Goal: Task Accomplishment & Management: Use online tool/utility

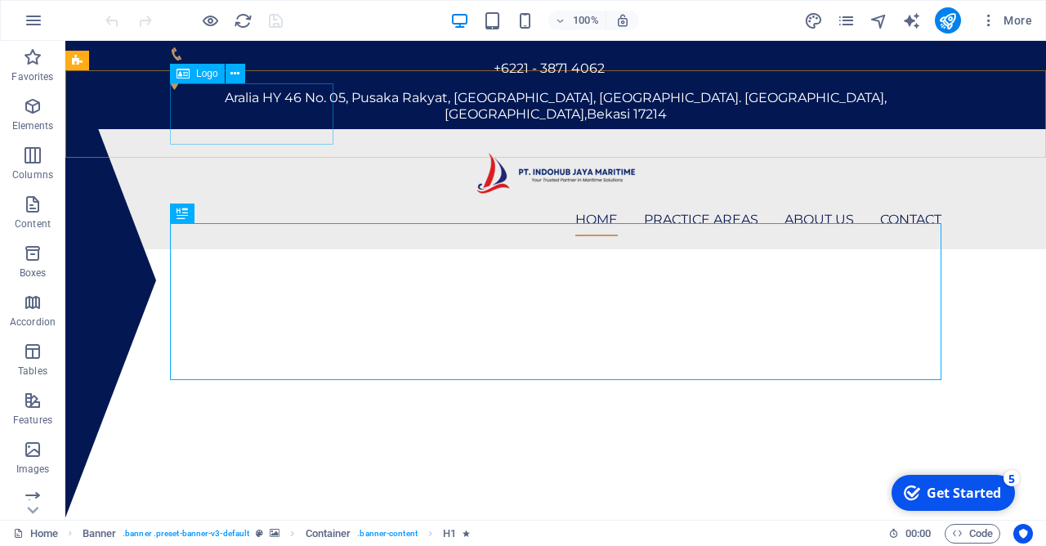
click at [201, 74] on span "Logo" at bounding box center [207, 74] width 22 height 10
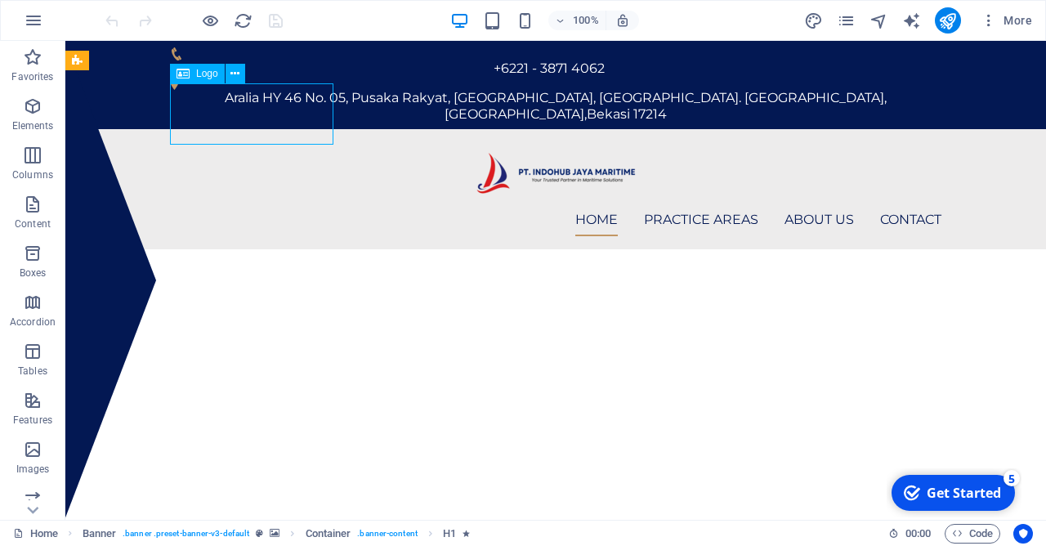
click at [201, 74] on span "Logo" at bounding box center [207, 74] width 22 height 10
select select "px"
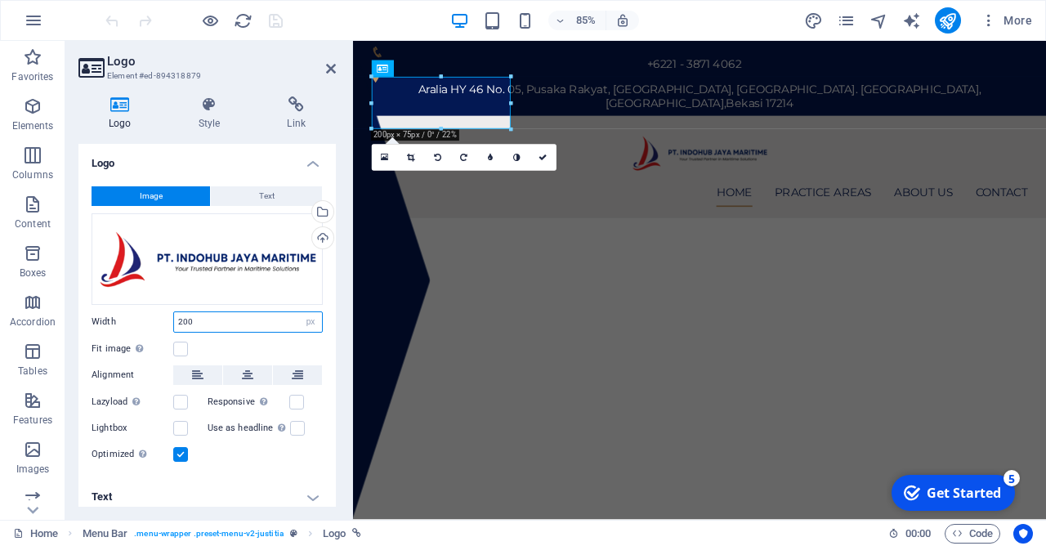
click at [204, 322] on input "200" at bounding box center [248, 322] width 148 height 20
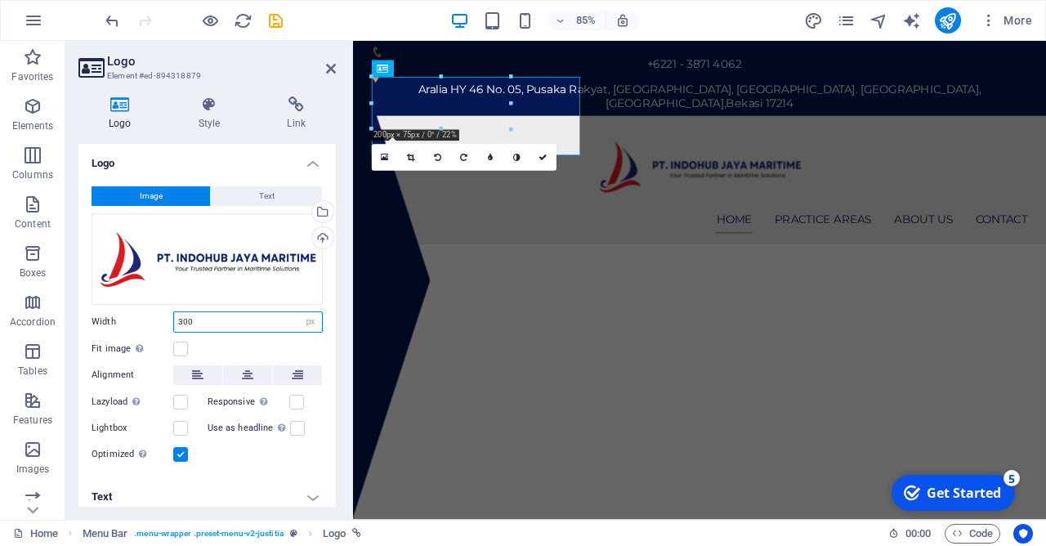
click at [248, 324] on input "300" at bounding box center [248, 322] width 148 height 20
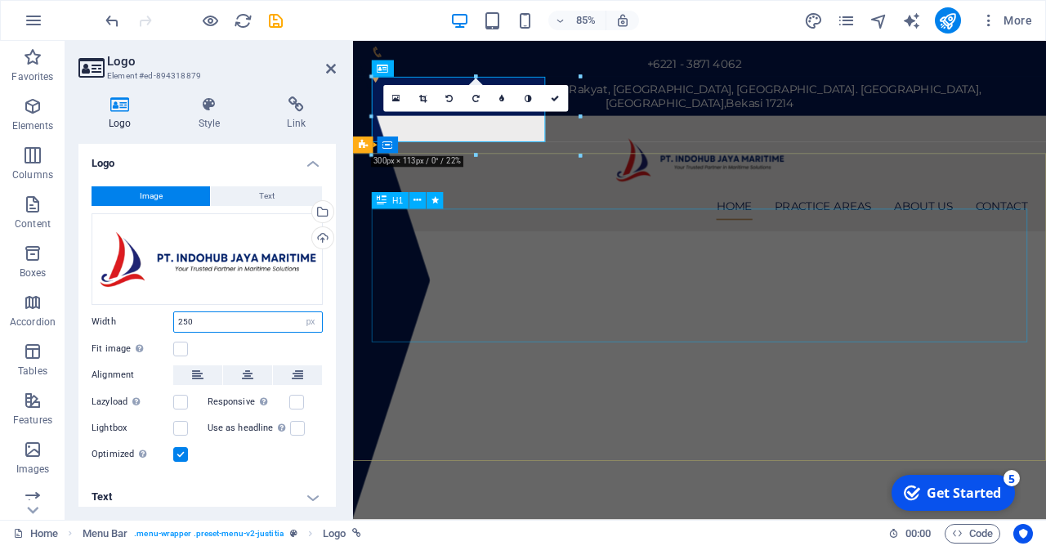
type input "250"
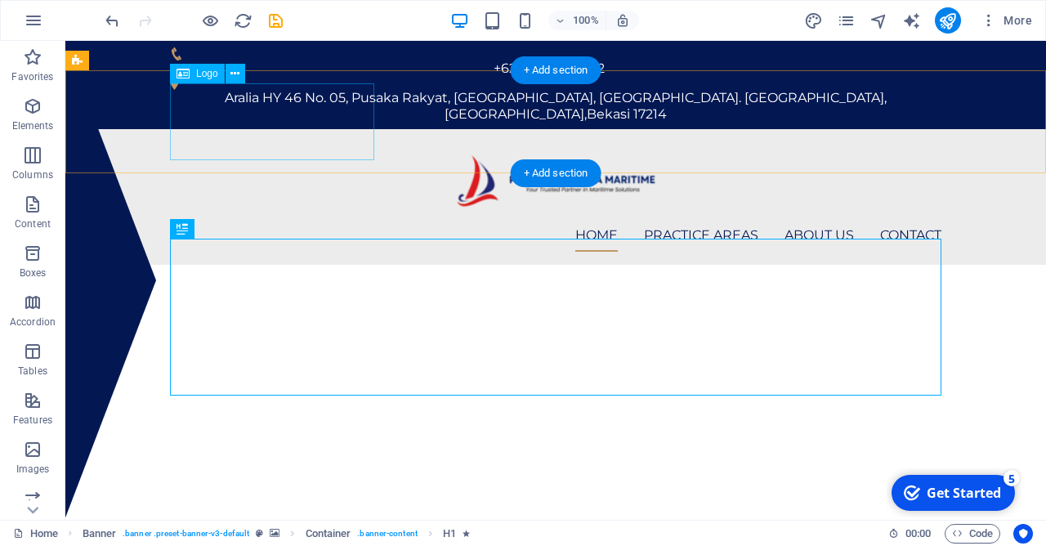
click at [332, 142] on div at bounding box center [555, 180] width 771 height 77
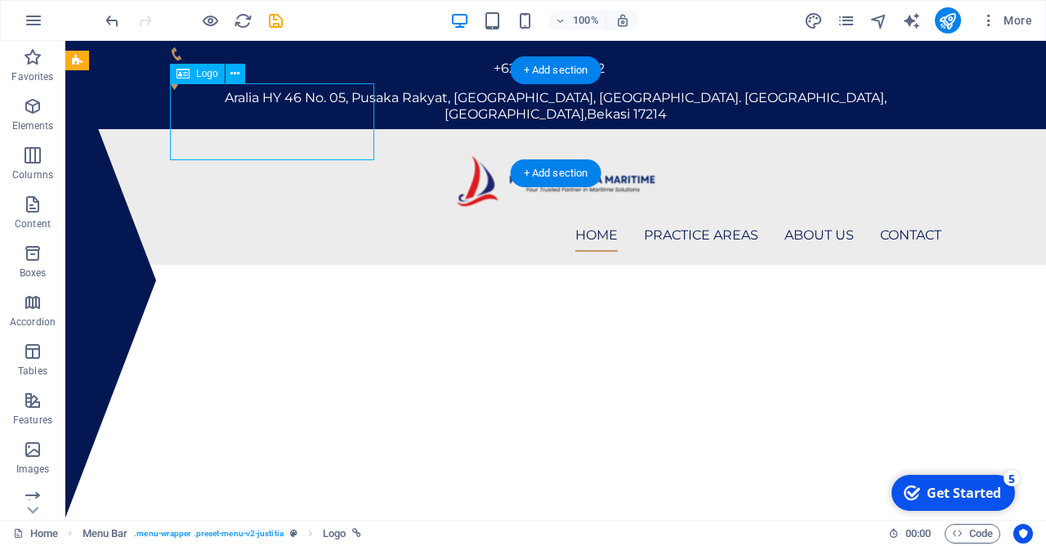
click at [332, 142] on div at bounding box center [555, 180] width 771 height 77
select select
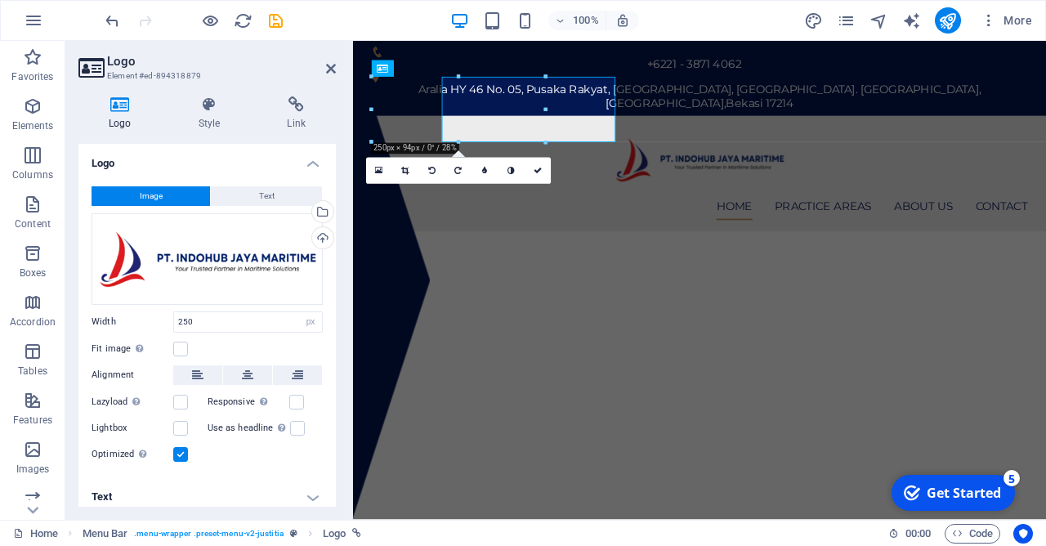
click at [332, 122] on h4 "Link" at bounding box center [296, 113] width 79 height 34
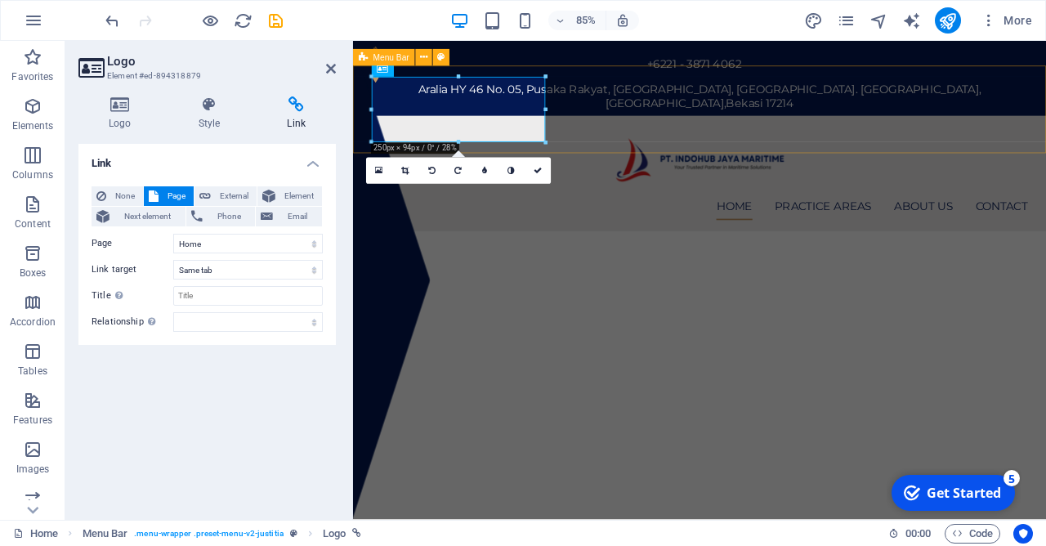
click at [391, 72] on div "Logo" at bounding box center [383, 68] width 22 height 16
click at [123, 122] on h4 "Logo" at bounding box center [123, 113] width 90 height 34
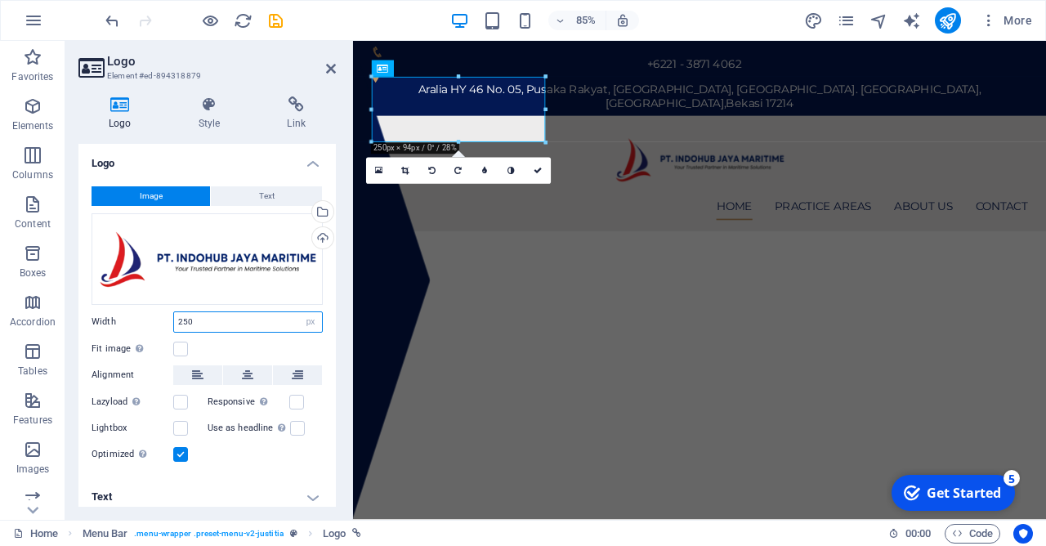
click at [190, 315] on input "250" at bounding box center [248, 322] width 148 height 20
type input "200"
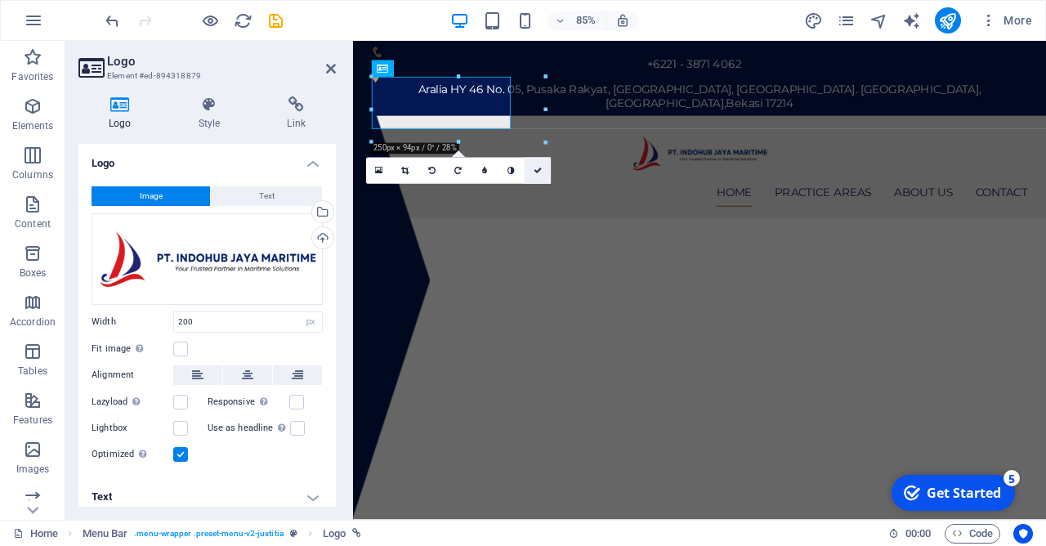
click at [538, 169] on icon at bounding box center [538, 171] width 8 height 8
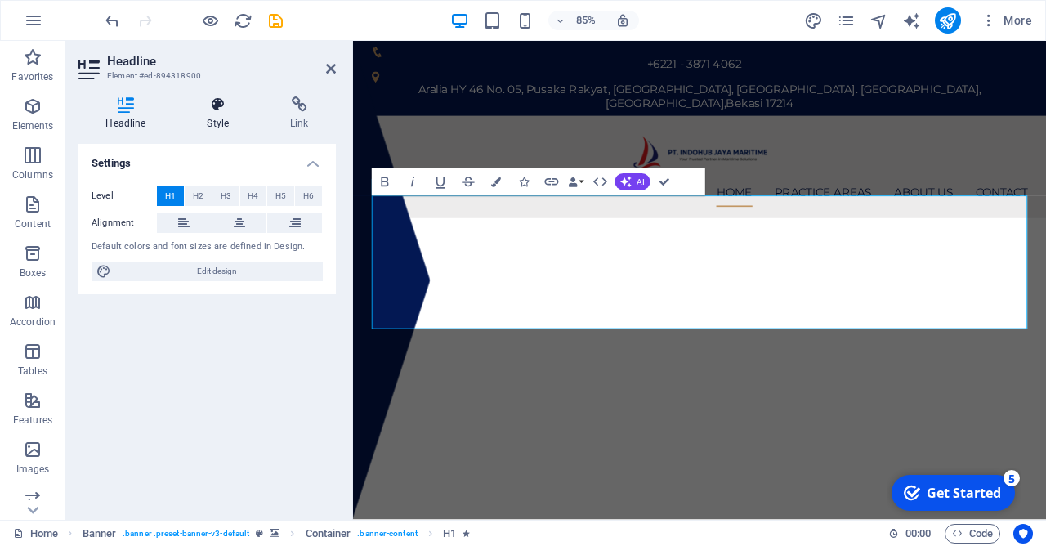
click at [215, 118] on h4 "Style" at bounding box center [221, 113] width 83 height 34
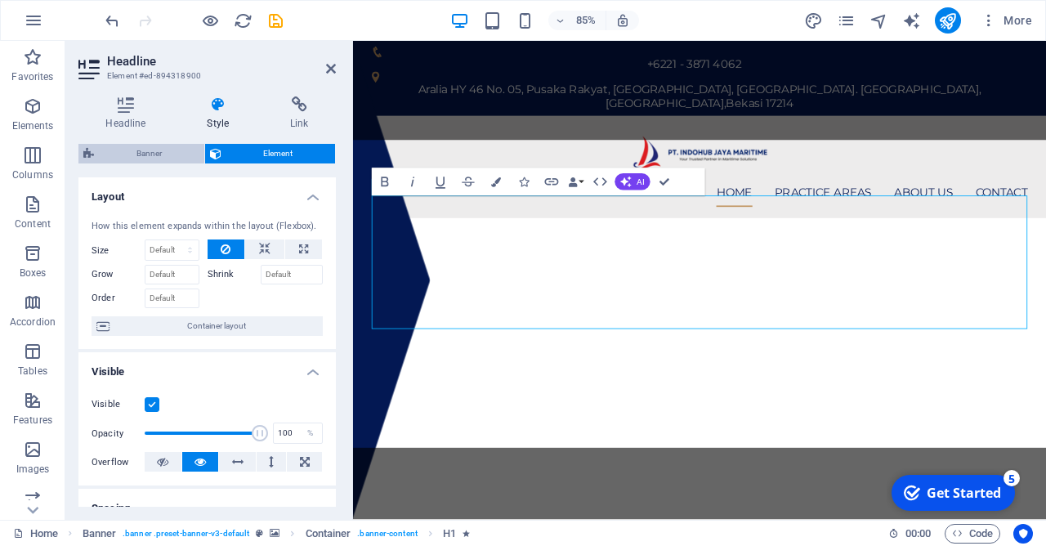
click at [157, 155] on span "Banner" at bounding box center [149, 154] width 101 height 20
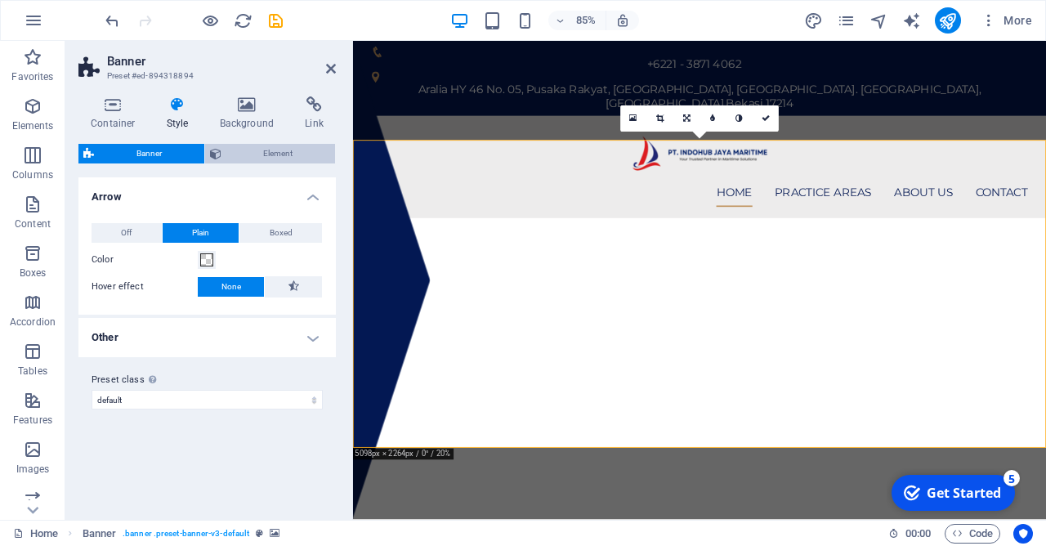
click at [257, 155] on span "Element" at bounding box center [278, 154] width 105 height 20
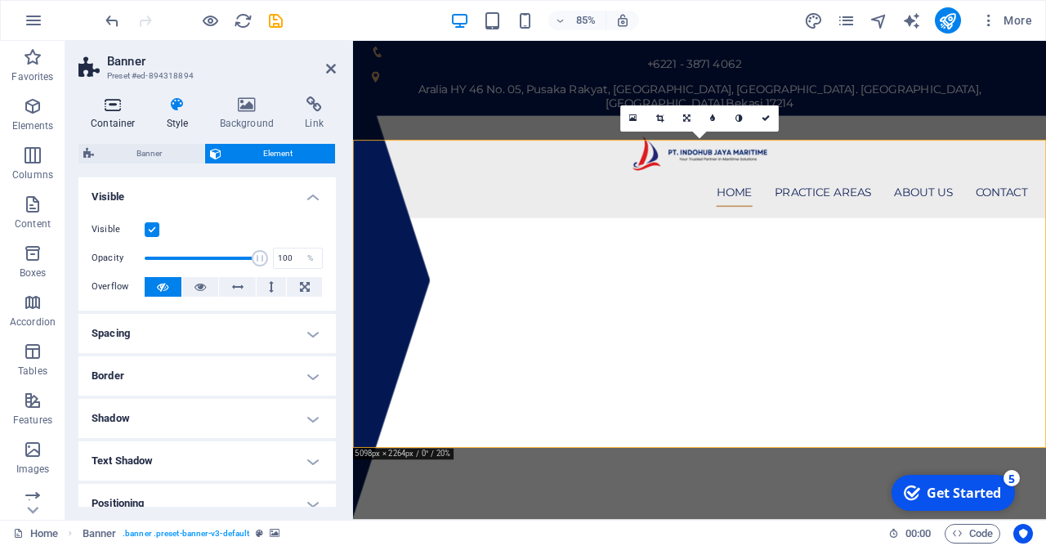
click at [105, 106] on icon at bounding box center [112, 104] width 69 height 16
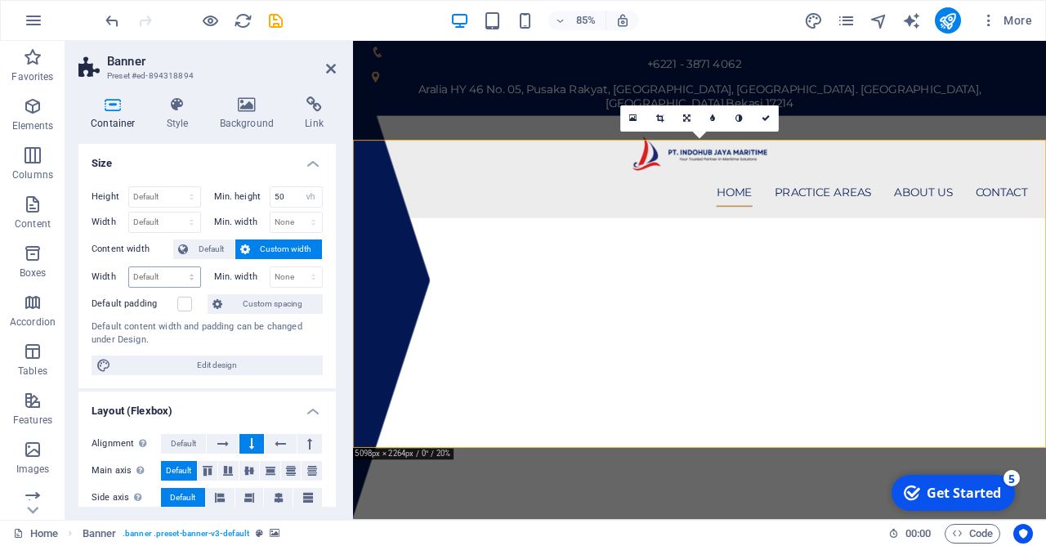
click at [218, 252] on span "Default" at bounding box center [211, 249] width 37 height 20
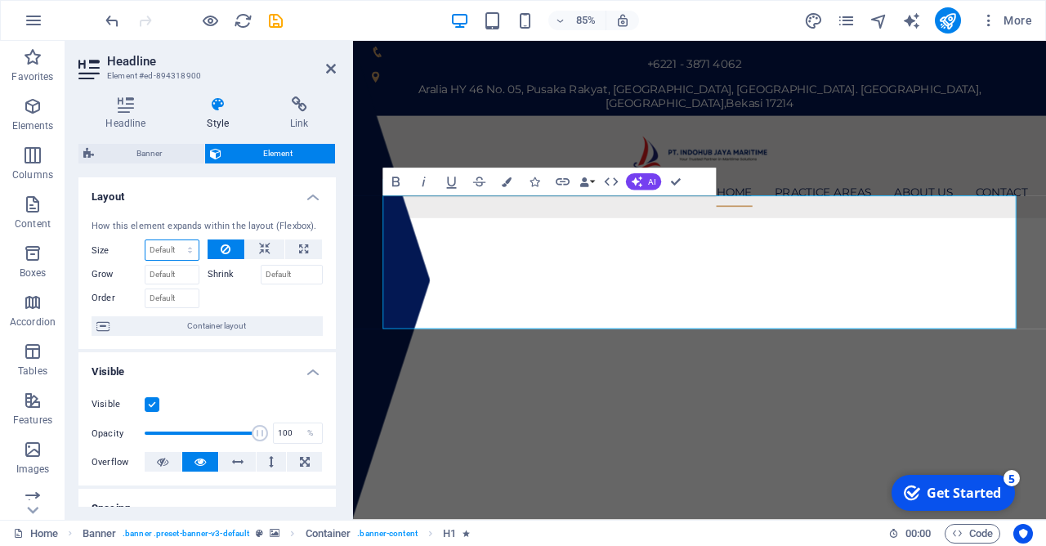
click at [145, 240] on select "Default auto px % 1/1 1/2 1/3 1/4 1/5 1/6 1/7 1/8 1/9 1/10" at bounding box center [171, 250] width 53 height 20
click option "Default" at bounding box center [0, 0] width 0 height 0
click at [145, 240] on select "Default auto px % 1/1 1/2 1/3 1/4 1/5 1/6 1/7 1/8 1/9 1/10" at bounding box center [171, 250] width 53 height 20
click option "auto" at bounding box center [0, 0] width 0 height 0
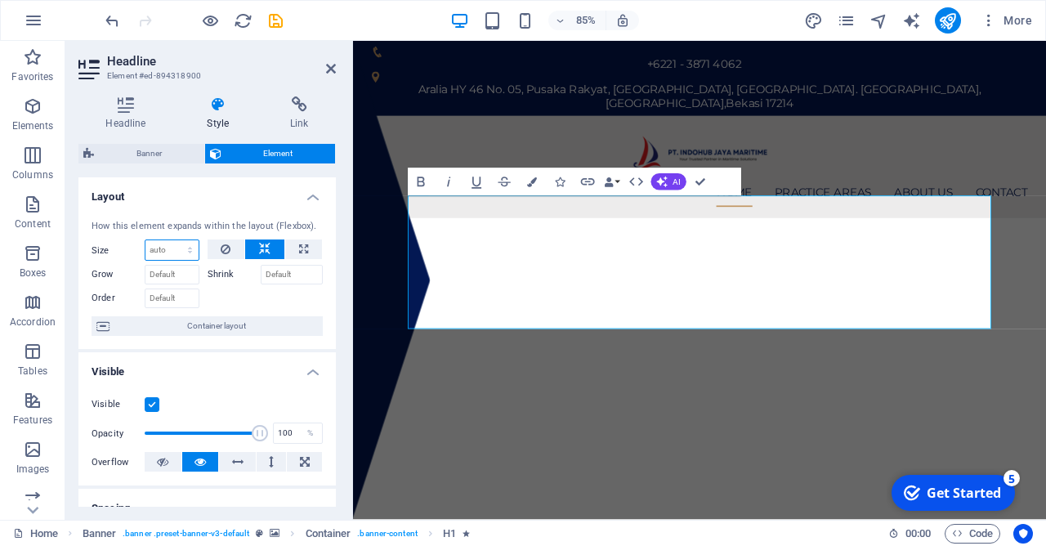
click at [145, 240] on select "Default auto px % 1/1 1/2 1/3 1/4 1/5 1/6 1/7 1/8 1/9 1/10" at bounding box center [171, 250] width 53 height 20
click option "Default" at bounding box center [0, 0] width 0 height 0
select select "DISABLED_OPTION_VALUE"
click at [225, 277] on label "Shrink" at bounding box center [234, 275] width 53 height 20
click at [261, 277] on input "Shrink" at bounding box center [292, 275] width 63 height 20
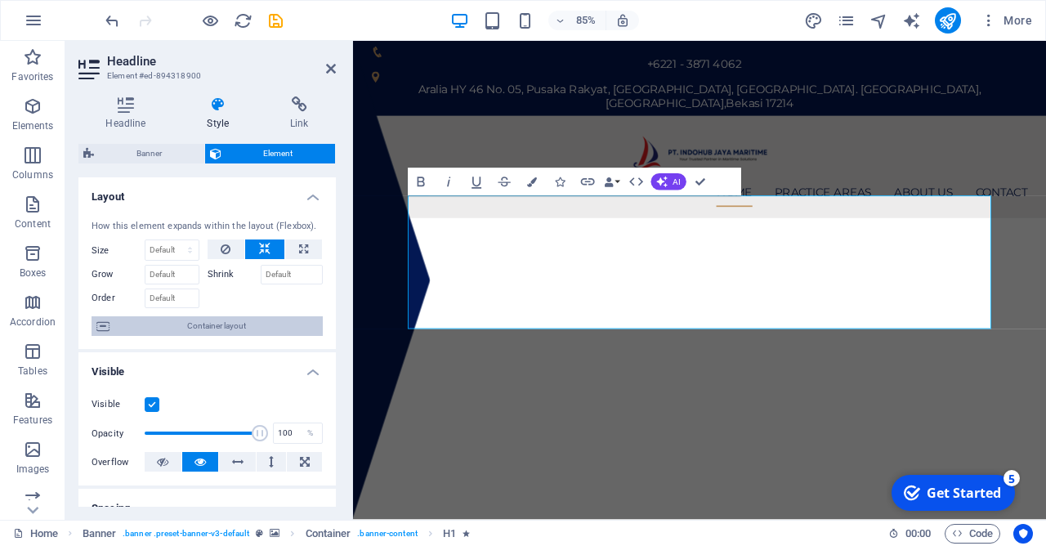
click at [284, 320] on span "Container layout" at bounding box center [215, 326] width 203 height 20
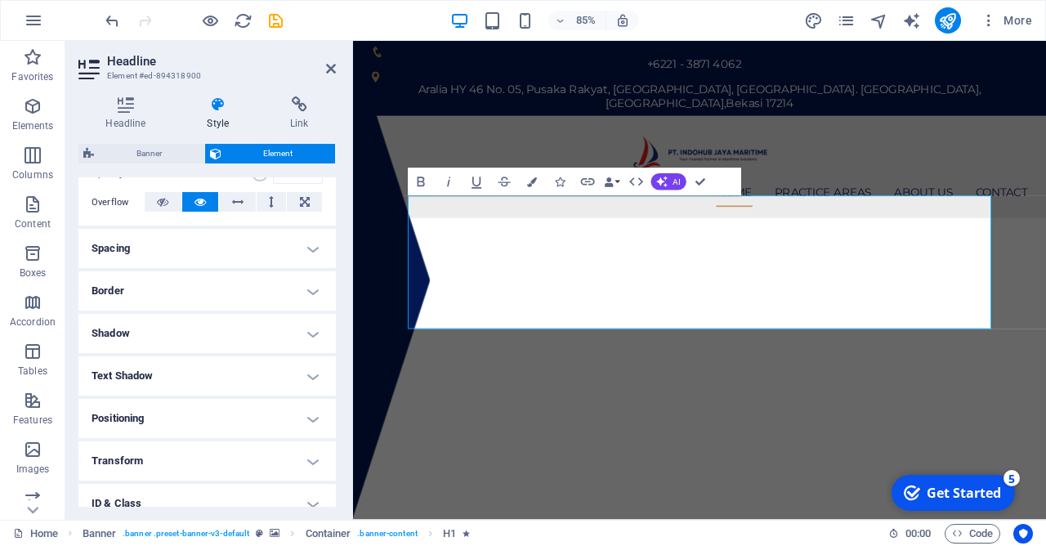
scroll to position [235, 0]
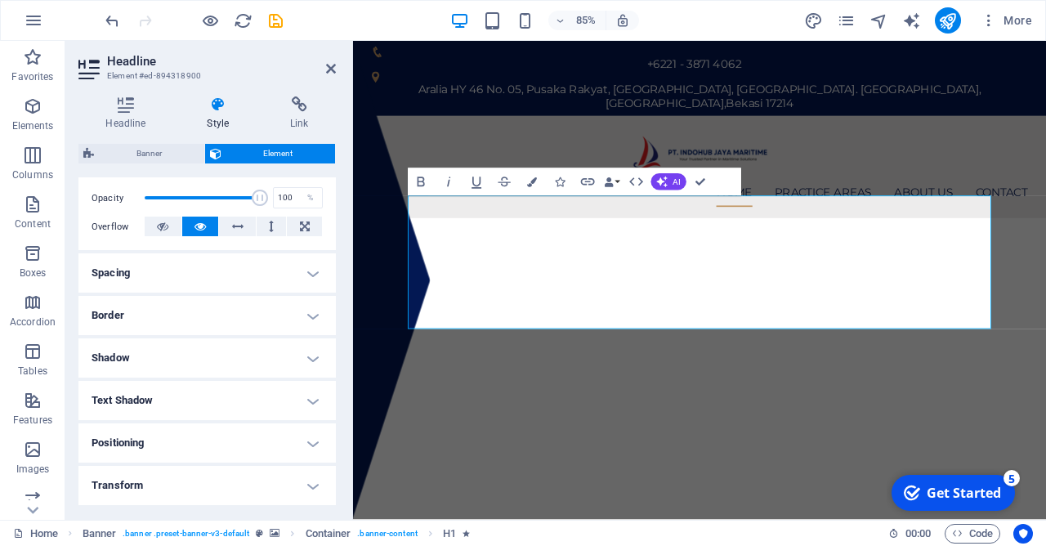
click at [239, 279] on h4 "Spacing" at bounding box center [206, 272] width 257 height 39
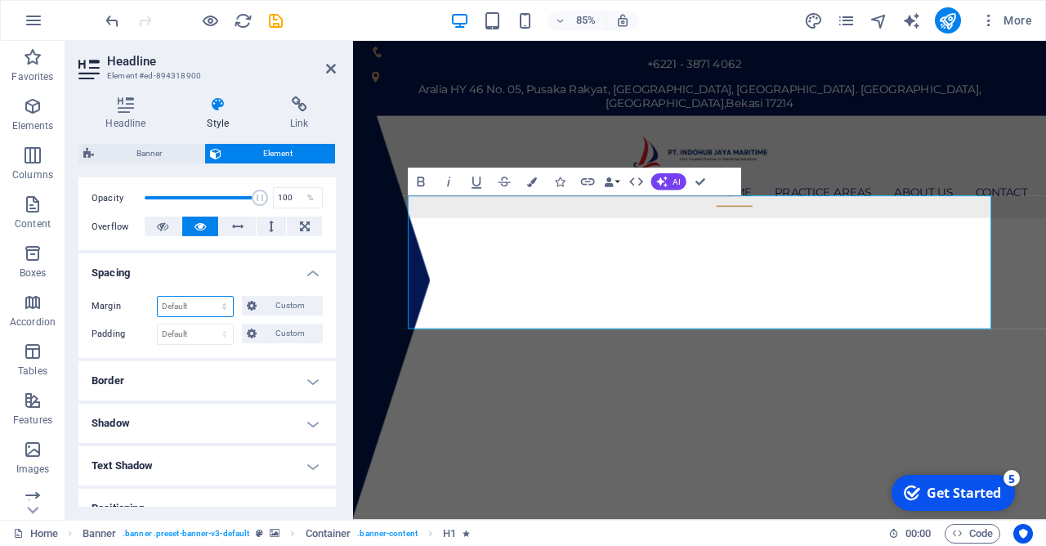
click at [158, 297] on select "Default auto px % rem vw vh Custom" at bounding box center [195, 307] width 75 height 20
click option "Default" at bounding box center [0, 0] width 0 height 0
click at [282, 306] on span "Custom" at bounding box center [290, 306] width 56 height 20
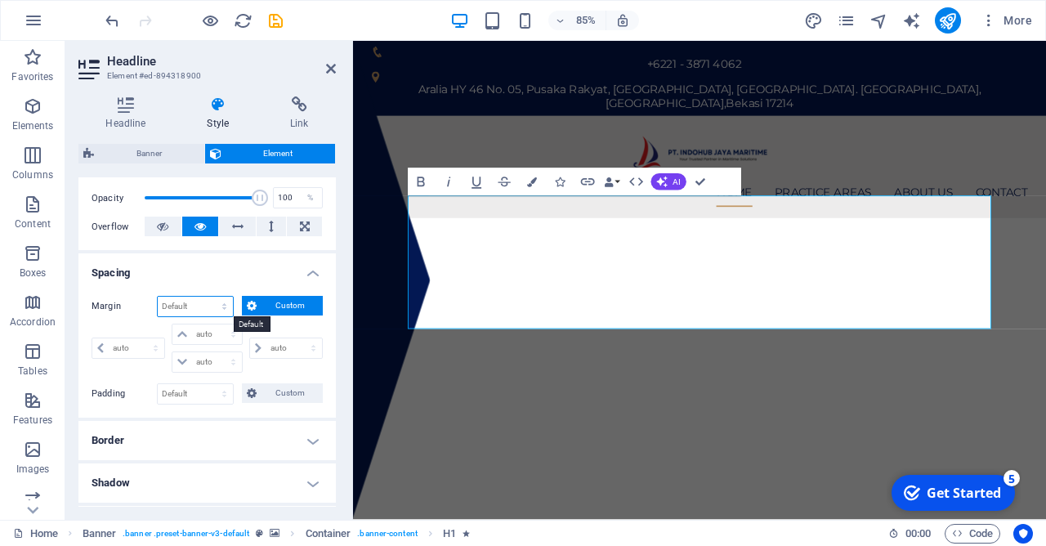
click at [158, 297] on select "Default auto px % rem vw vh Custom" at bounding box center [195, 307] width 75 height 20
click option "Default" at bounding box center [0, 0] width 0 height 0
select select "DISABLED_OPTION_VALUE"
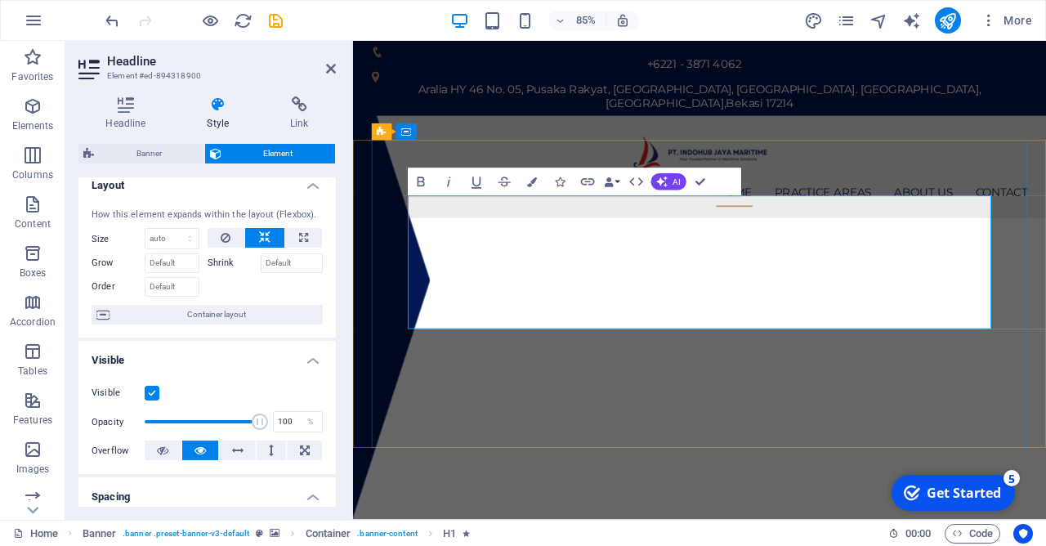
scroll to position [0, 0]
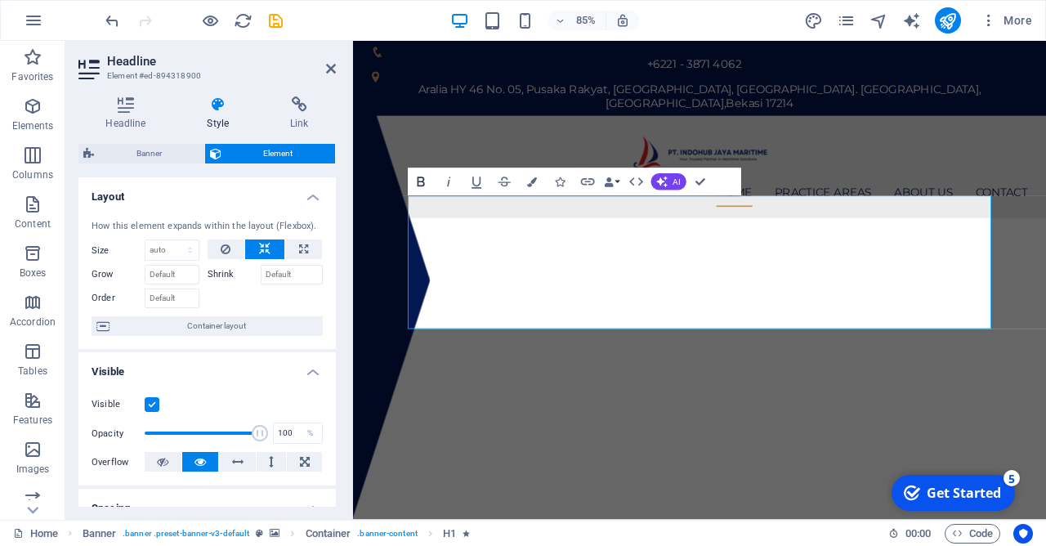
click at [427, 179] on icon "button" at bounding box center [421, 181] width 16 height 16
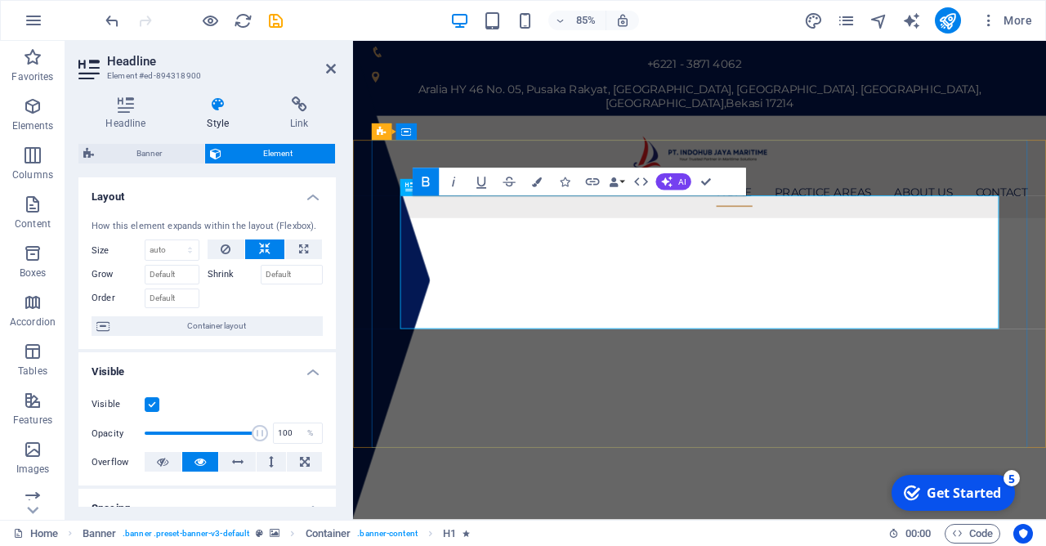
click at [410, 191] on icon at bounding box center [410, 187] width 10 height 16
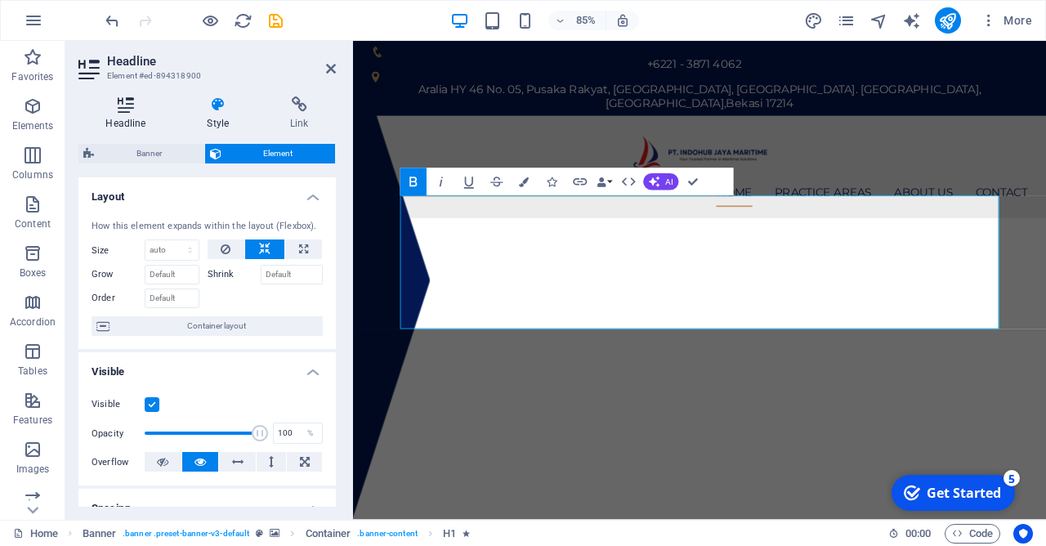
click at [125, 108] on icon at bounding box center [125, 104] width 95 height 16
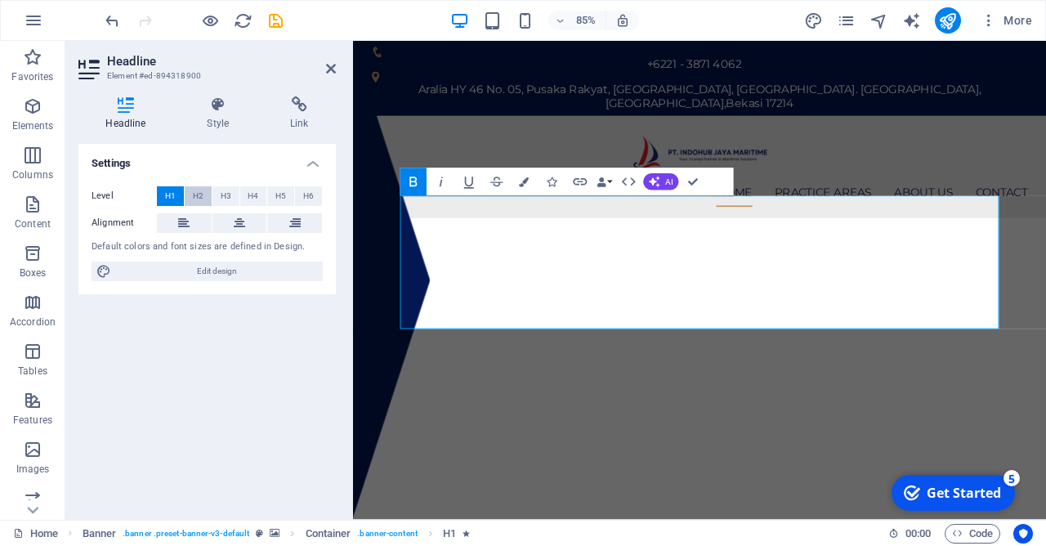
click at [205, 189] on button "H2" at bounding box center [198, 196] width 27 height 20
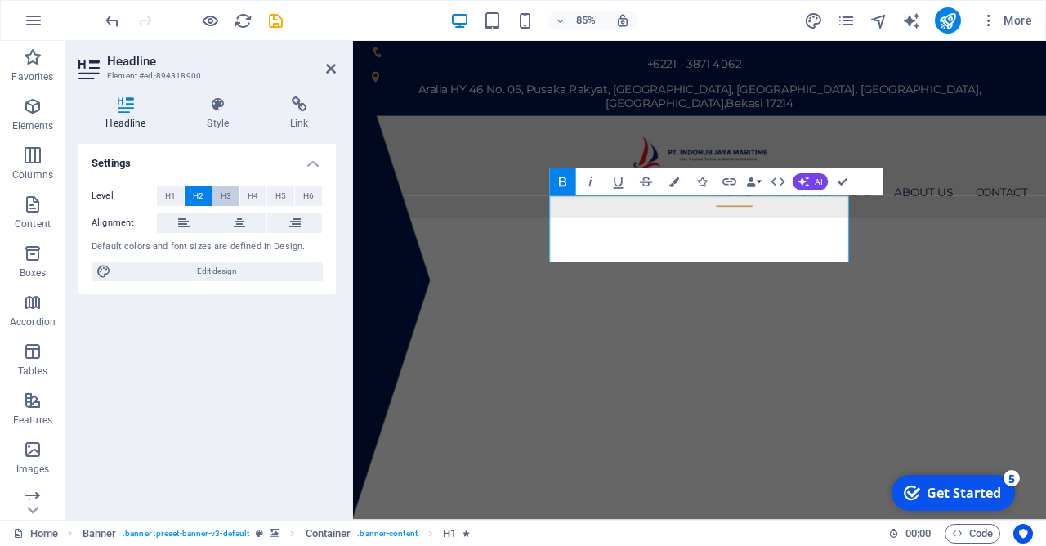
click at [216, 190] on button "H3" at bounding box center [225, 196] width 27 height 20
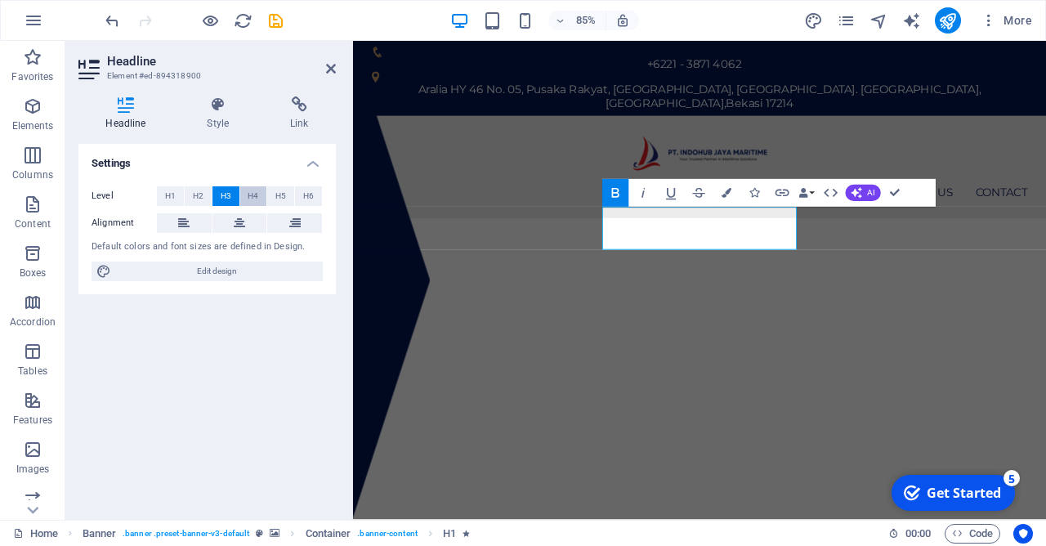
click at [246, 194] on button "H4" at bounding box center [253, 196] width 27 height 20
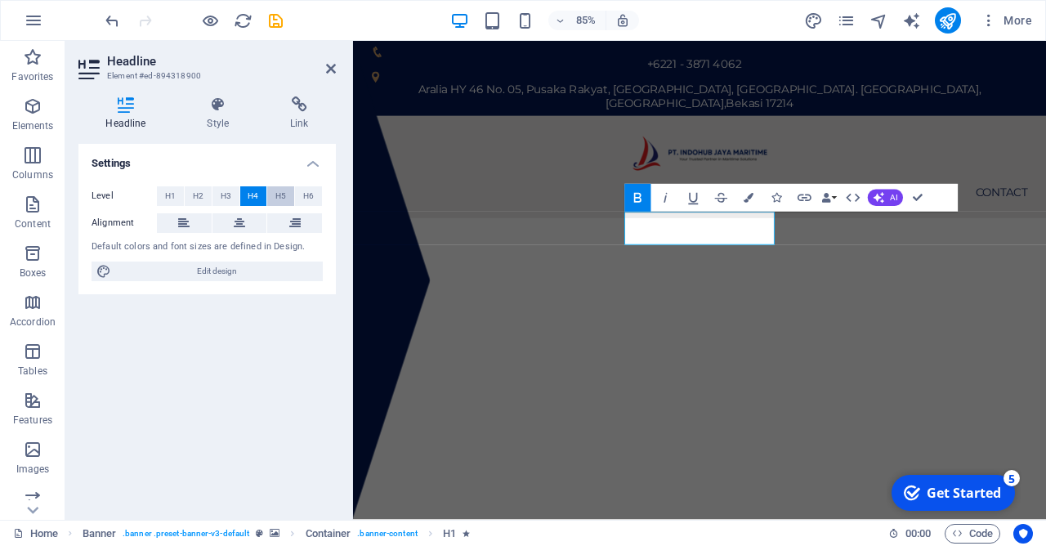
click at [275, 194] on button "H5" at bounding box center [280, 196] width 27 height 20
click at [199, 188] on span "H2" at bounding box center [198, 196] width 11 height 20
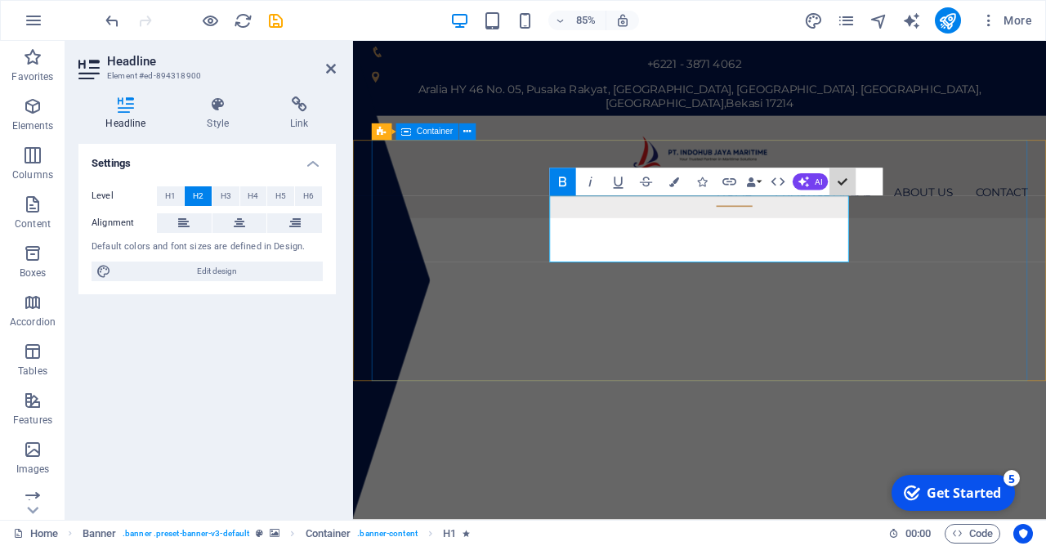
drag, startPoint x: 1199, startPoint y: 221, endPoint x: 543, endPoint y: 282, distance: 659.0
click at [177, 193] on button "H1" at bounding box center [170, 196] width 27 height 20
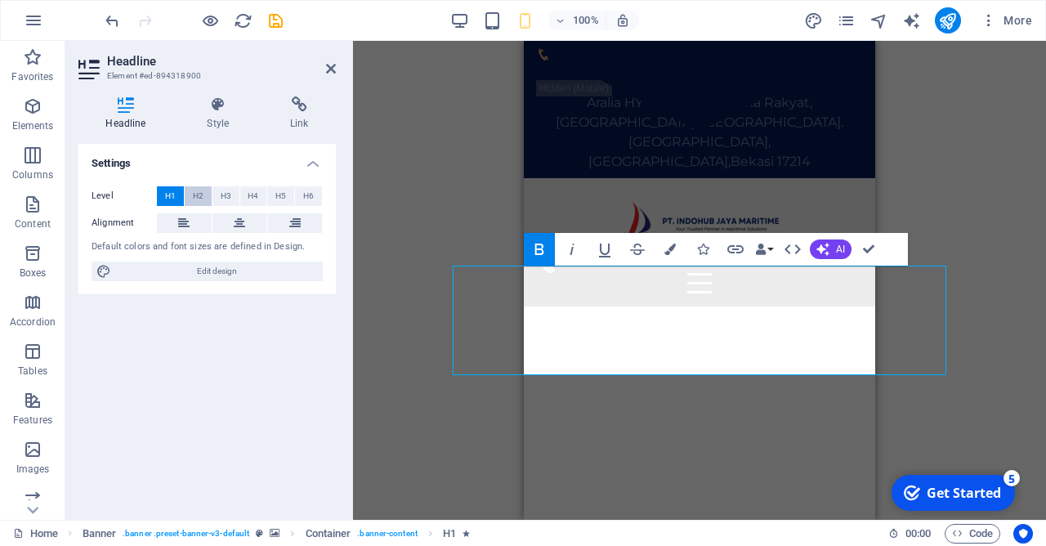
click at [205, 199] on button "H2" at bounding box center [198, 196] width 27 height 20
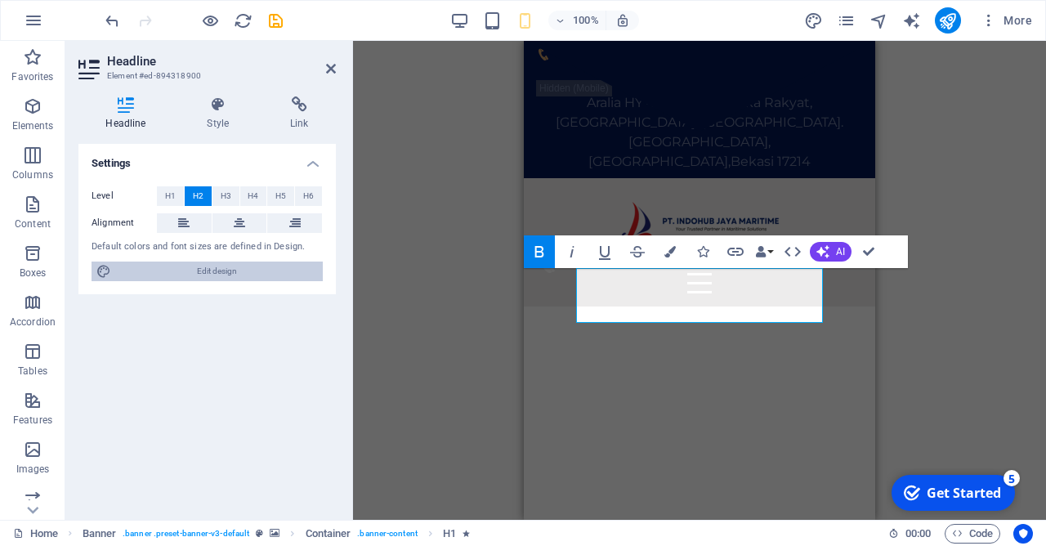
click at [232, 270] on span "Edit design" at bounding box center [217, 272] width 202 height 20
select select "px"
select select "400"
select select "px"
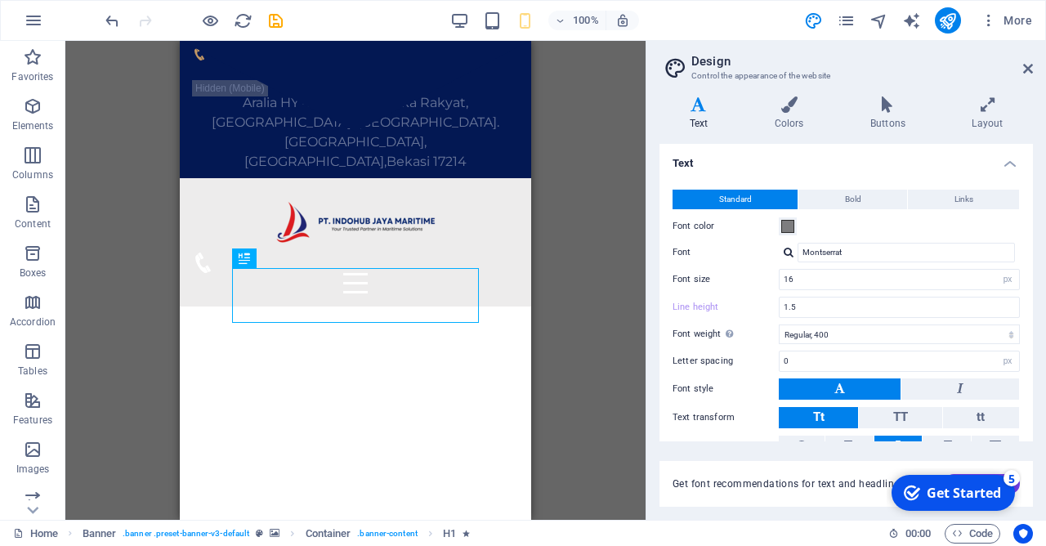
click at [571, 315] on div "H2 Banner Banner Container Info Bar Menu Bar Button Logo Menu Separator Spacer …" at bounding box center [355, 280] width 580 height 479
click at [210, 208] on span "Banner" at bounding box center [219, 204] width 32 height 10
select select "vh"
select select "banner"
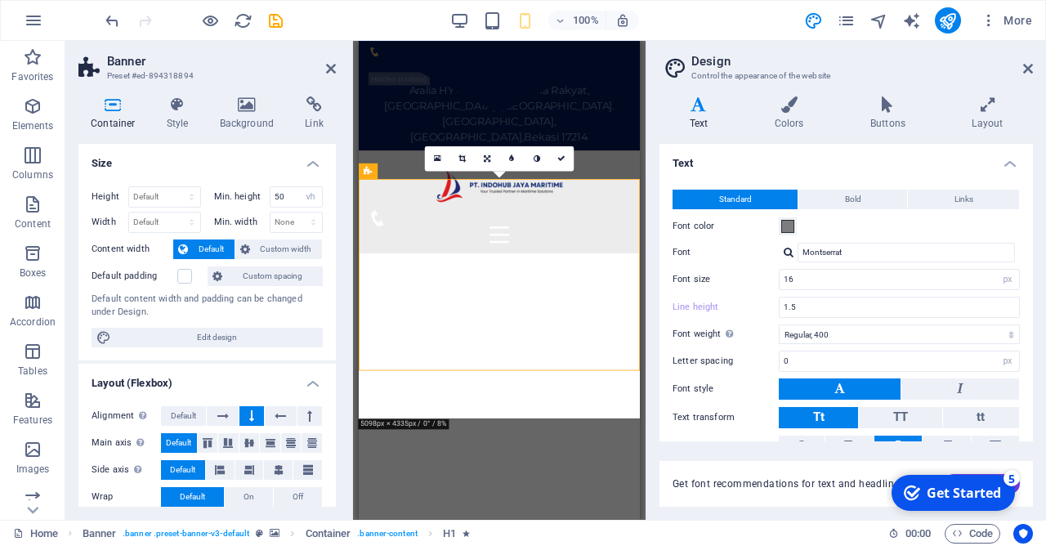
click at [210, 208] on div "Min. height 50 None px rem % vh vw" at bounding box center [266, 198] width 116 height 25
click at [246, 113] on icon at bounding box center [247, 104] width 79 height 16
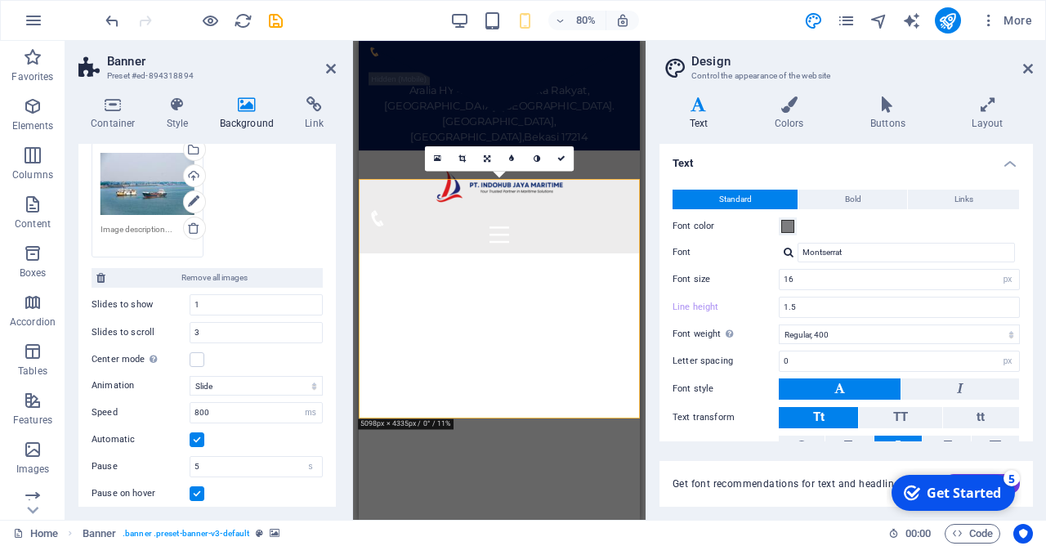
scroll to position [392, 0]
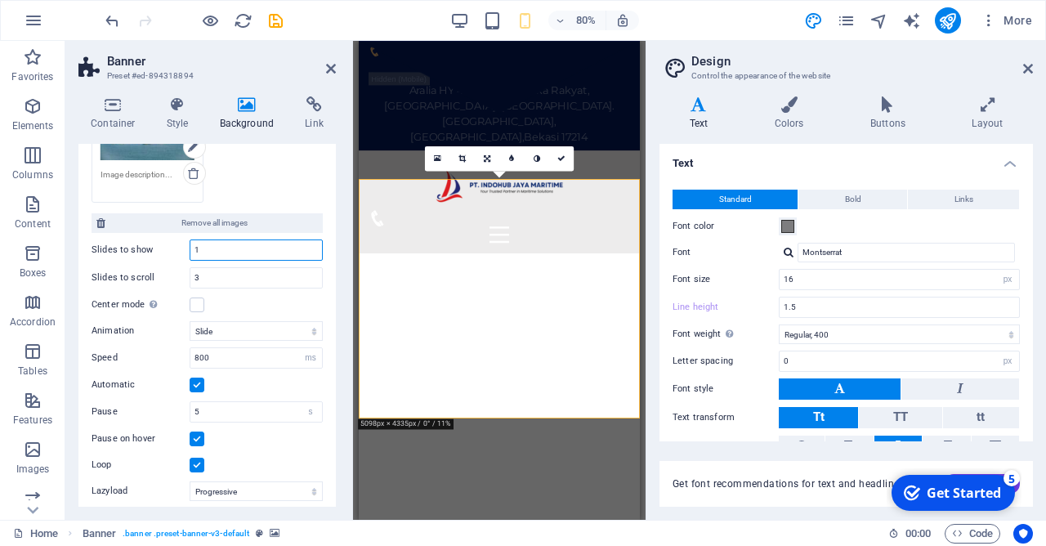
click at [260, 251] on input "1" at bounding box center [256, 250] width 132 height 20
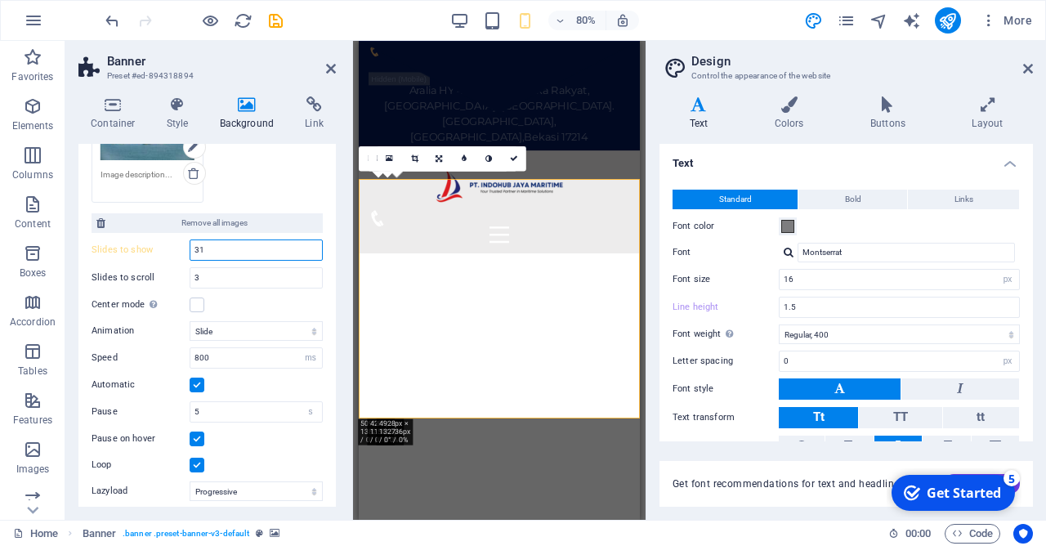
type input "3"
type input "1"
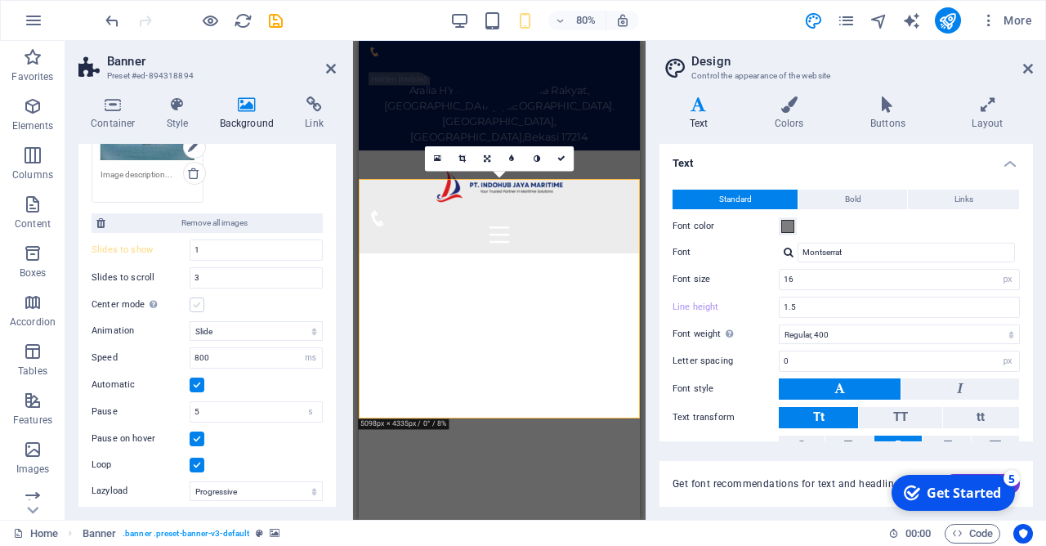
click at [201, 305] on label at bounding box center [197, 304] width 15 height 15
click at [0, 0] on input "Center mode Enables centered view with partial previous/next slide. Use with od…" at bounding box center [0, 0] width 0 height 0
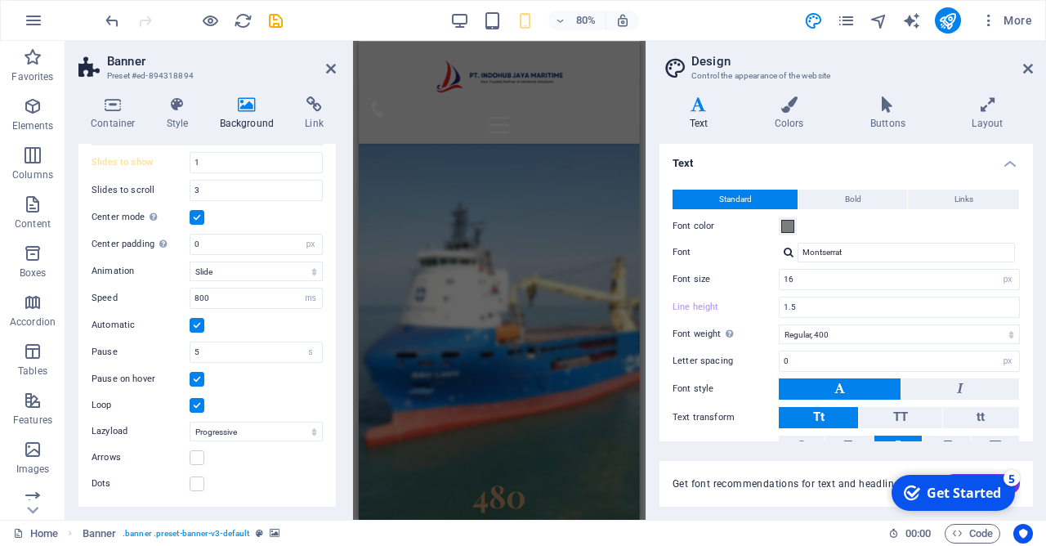
scroll to position [1942, 0]
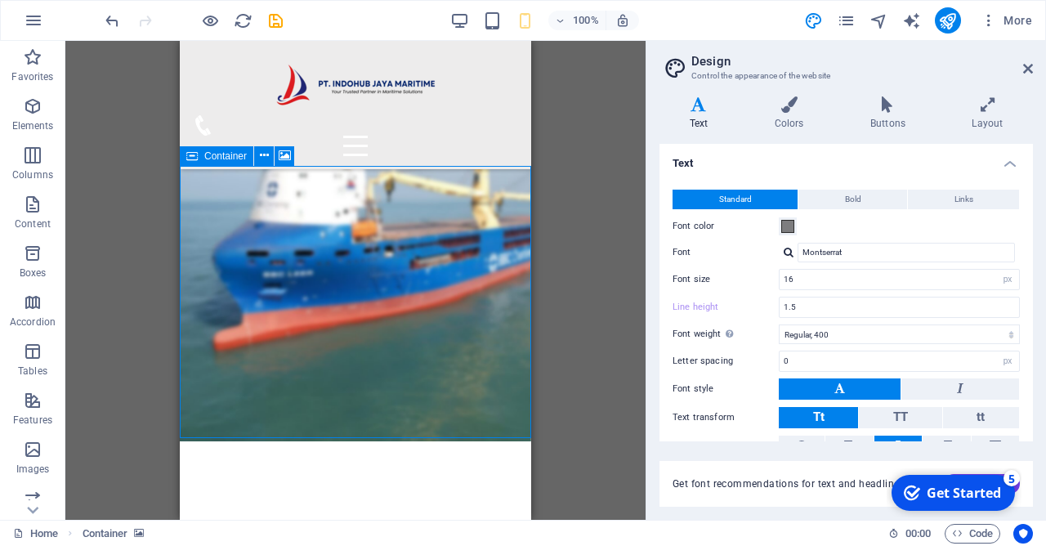
click at [196, 153] on icon at bounding box center [191, 156] width 11 height 20
select select "px"
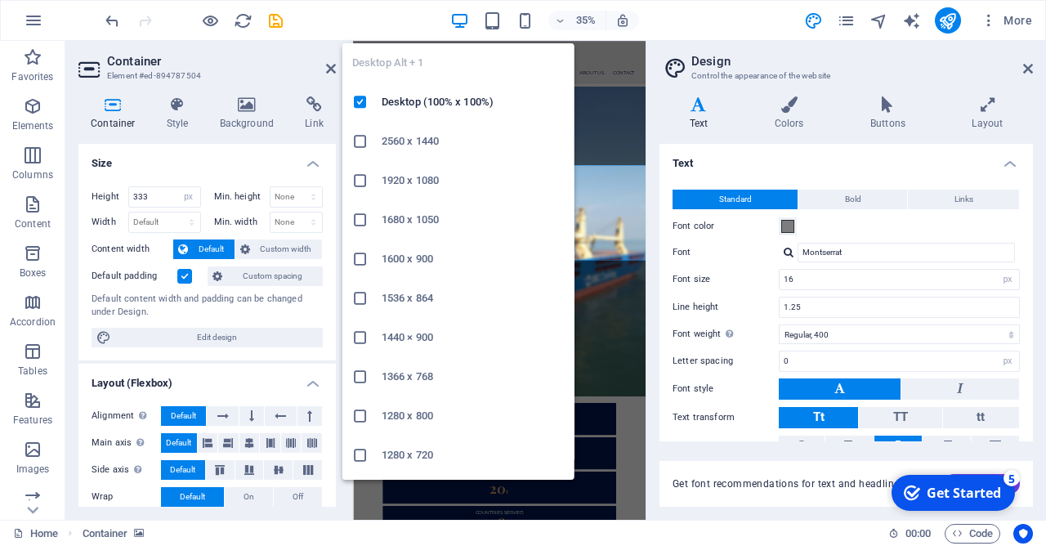
type input "1.25"
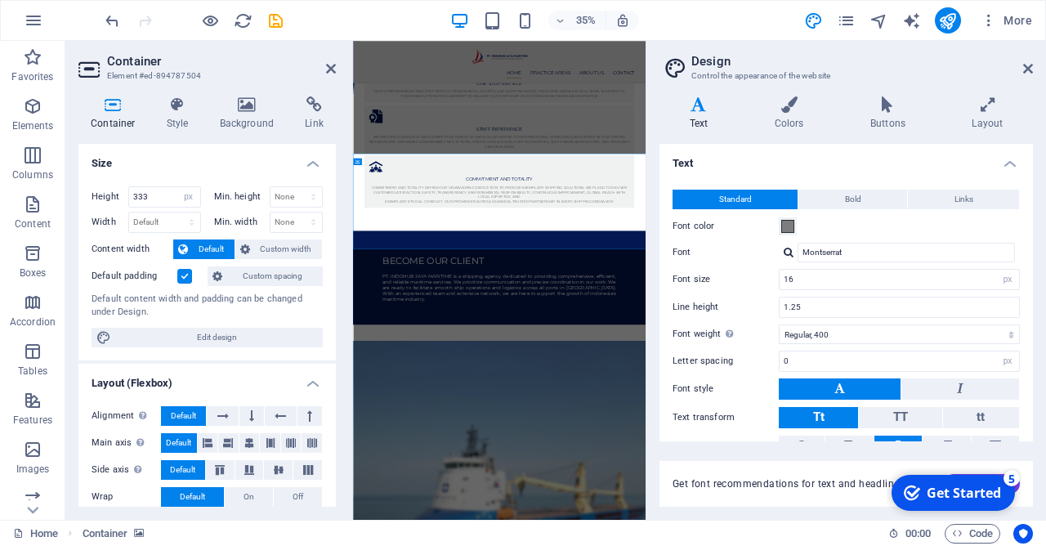
scroll to position [1245, 0]
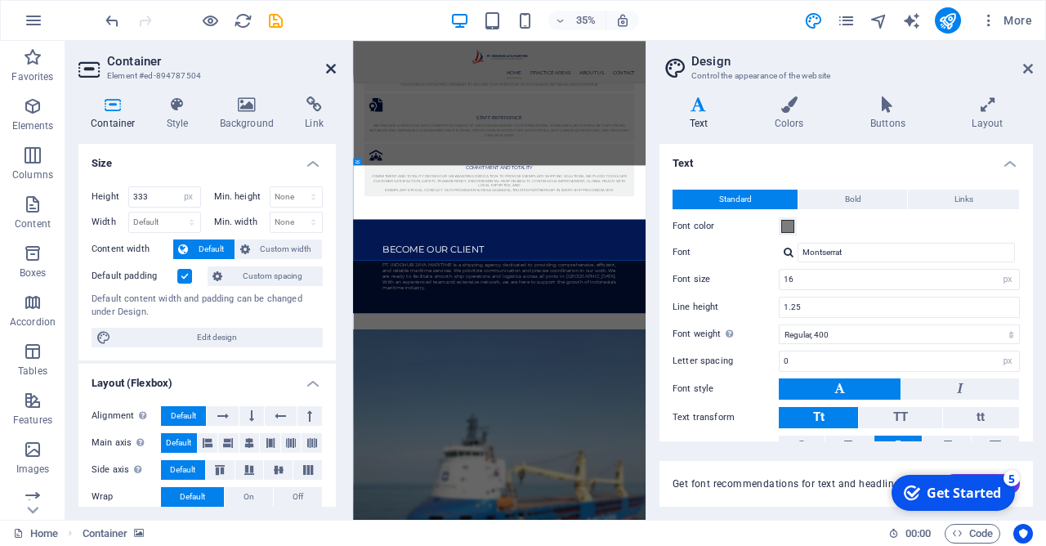
drag, startPoint x: 334, startPoint y: 69, endPoint x: 624, endPoint y: 40, distance: 291.6
click at [334, 69] on icon at bounding box center [331, 68] width 10 height 13
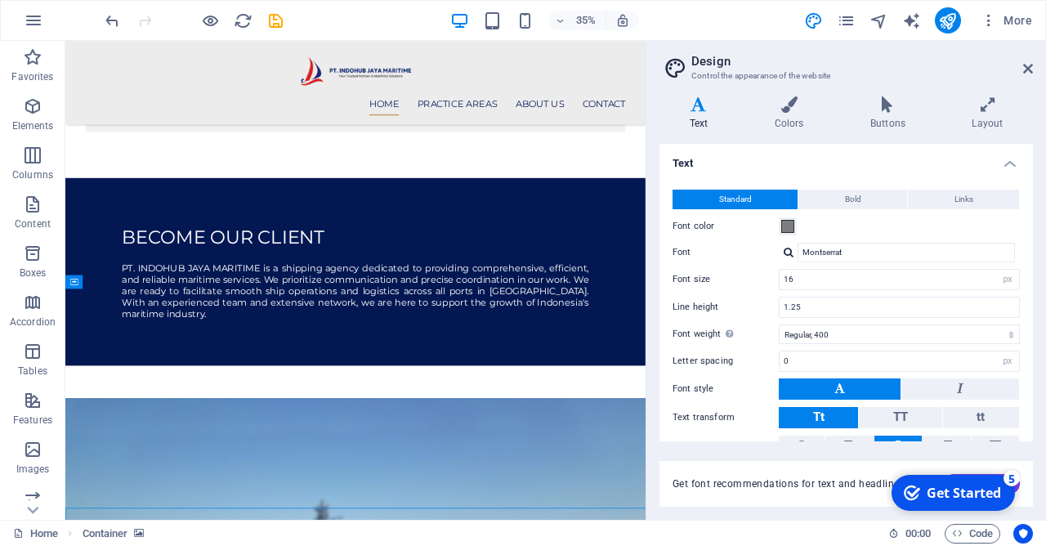
scroll to position [933, 0]
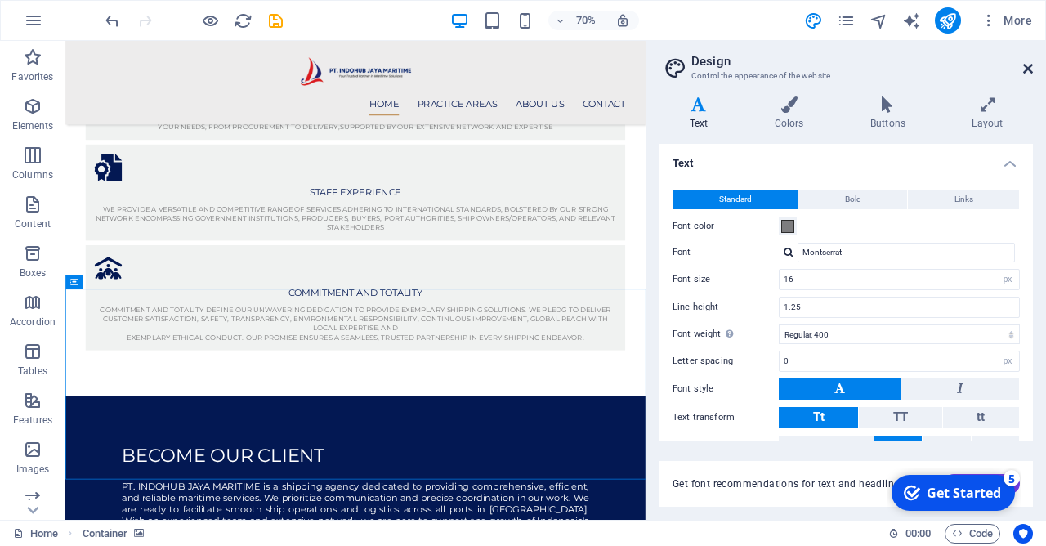
drag, startPoint x: 1032, startPoint y: 72, endPoint x: 831, endPoint y: 95, distance: 202.3
click at [1032, 72] on icon at bounding box center [1028, 68] width 10 height 13
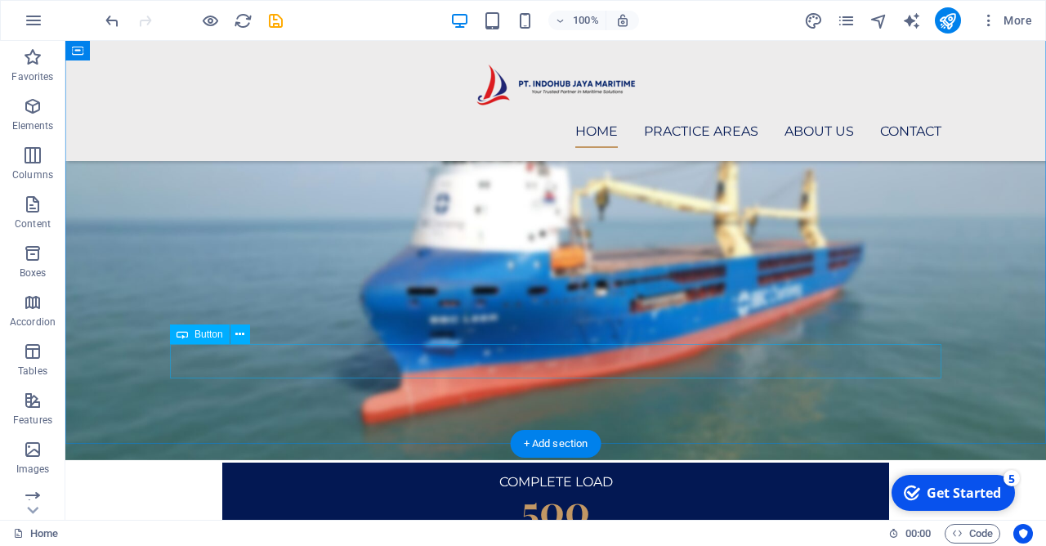
scroll to position [1504, 0]
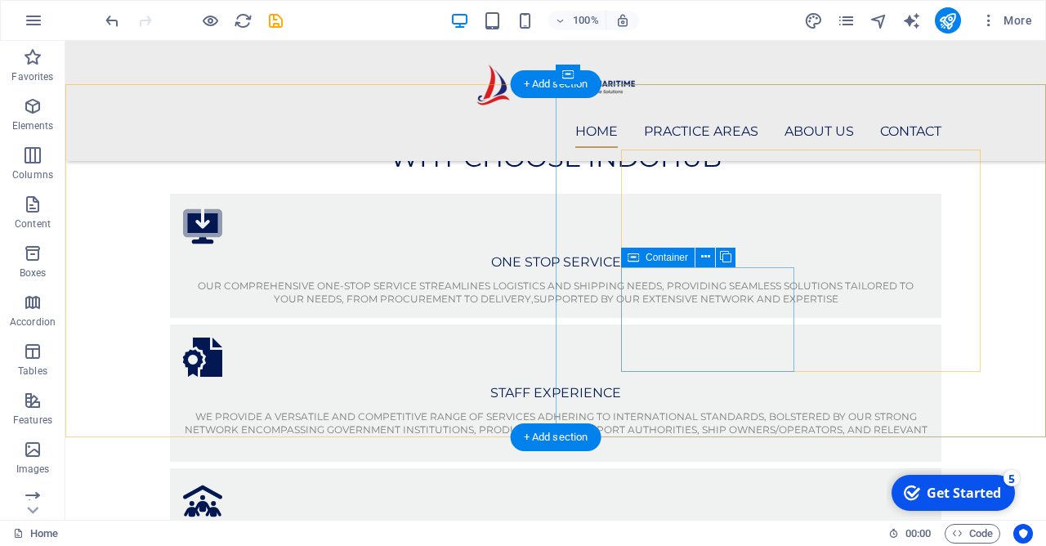
scroll to position [1063, 0]
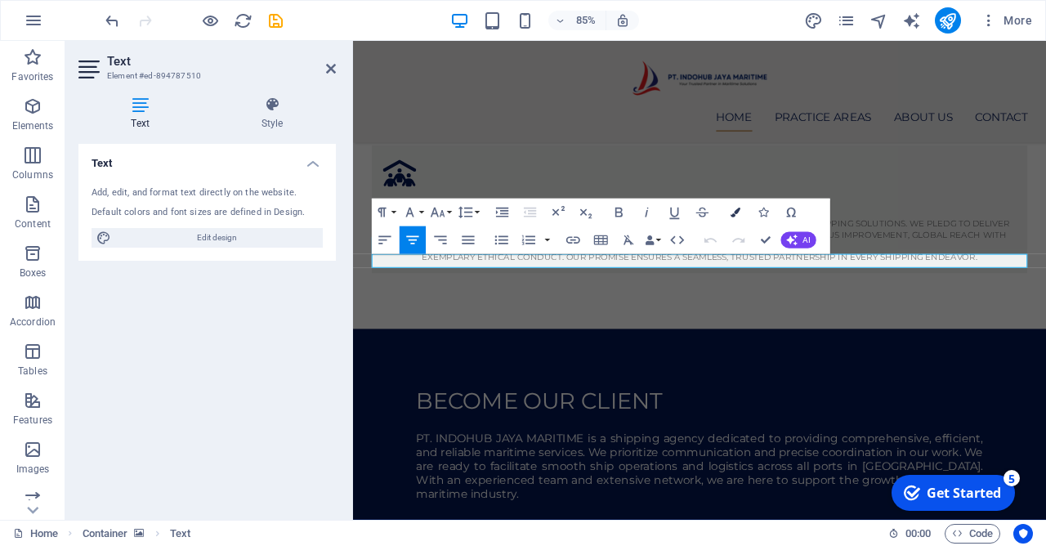
click at [736, 209] on icon "button" at bounding box center [736, 213] width 10 height 10
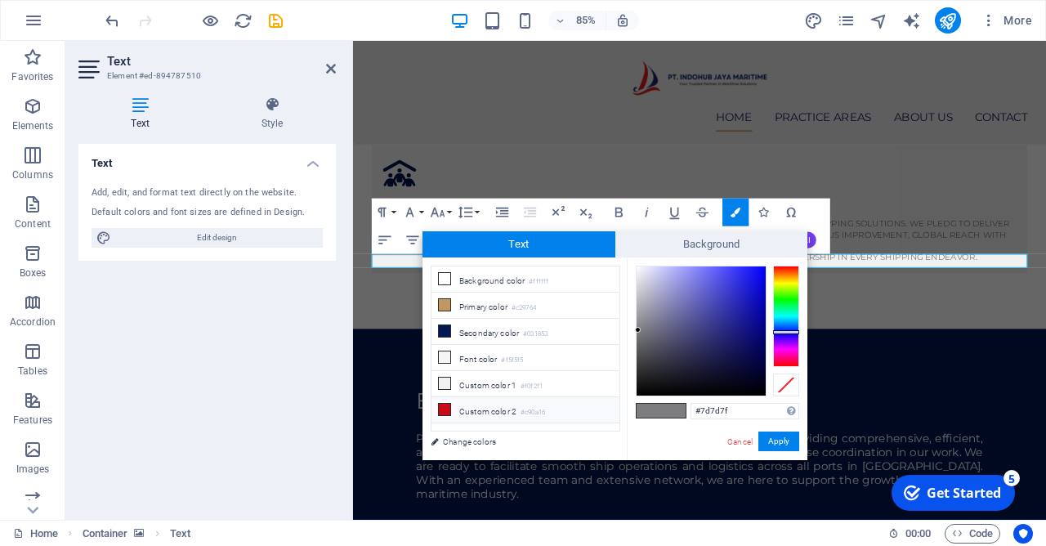
click at [448, 406] on icon at bounding box center [444, 409] width 11 height 11
type input "#c90a16"
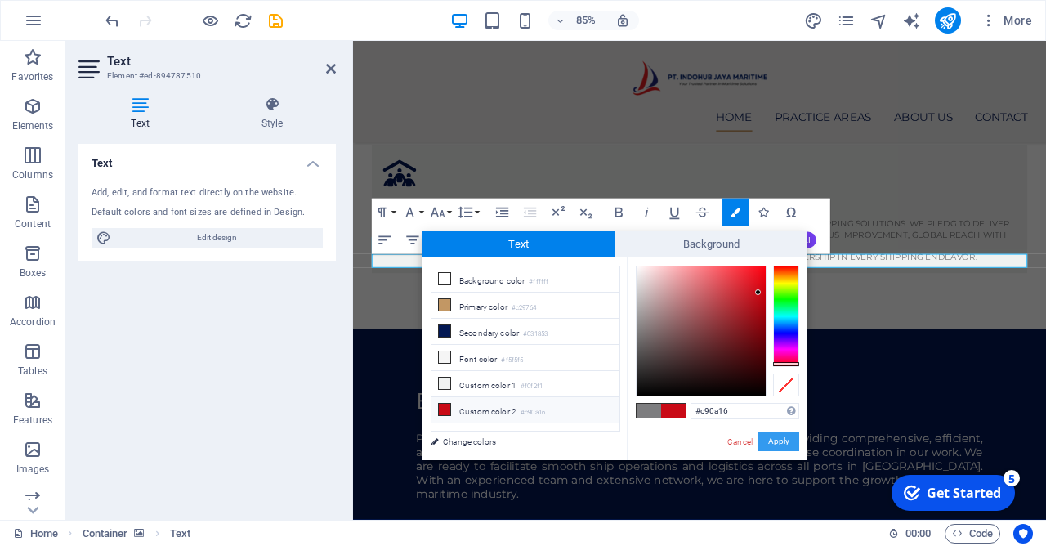
click at [775, 440] on button "Apply" at bounding box center [778, 441] width 41 height 20
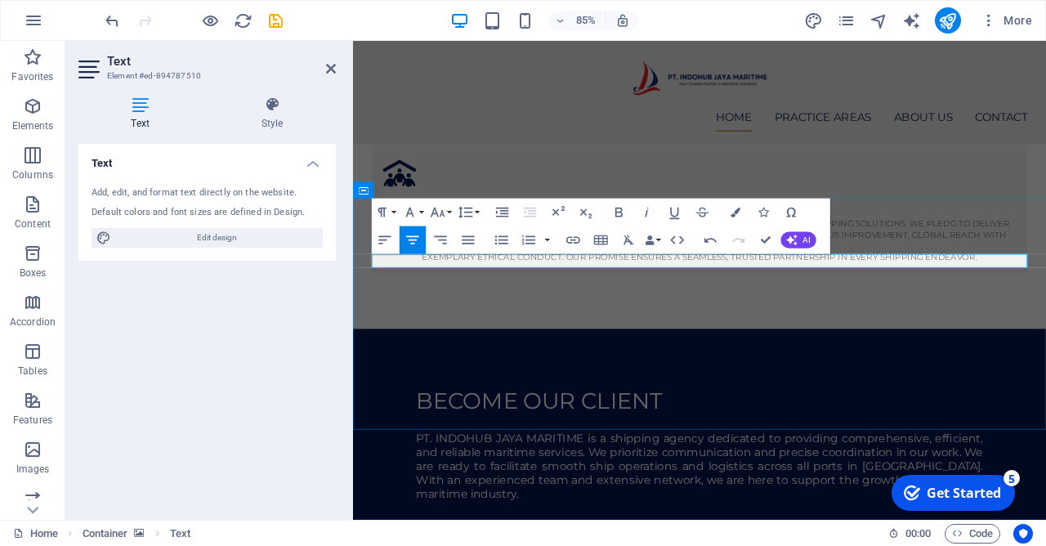
click at [743, 212] on button "Colors" at bounding box center [735, 213] width 26 height 28
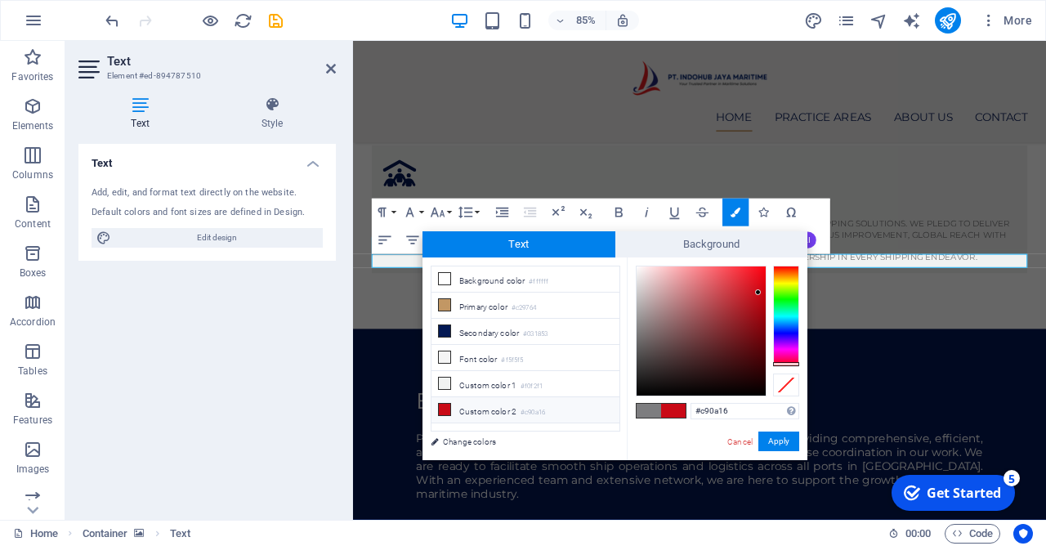
click at [673, 406] on span at bounding box center [673, 411] width 25 height 14
click at [771, 440] on button "Apply" at bounding box center [778, 441] width 41 height 20
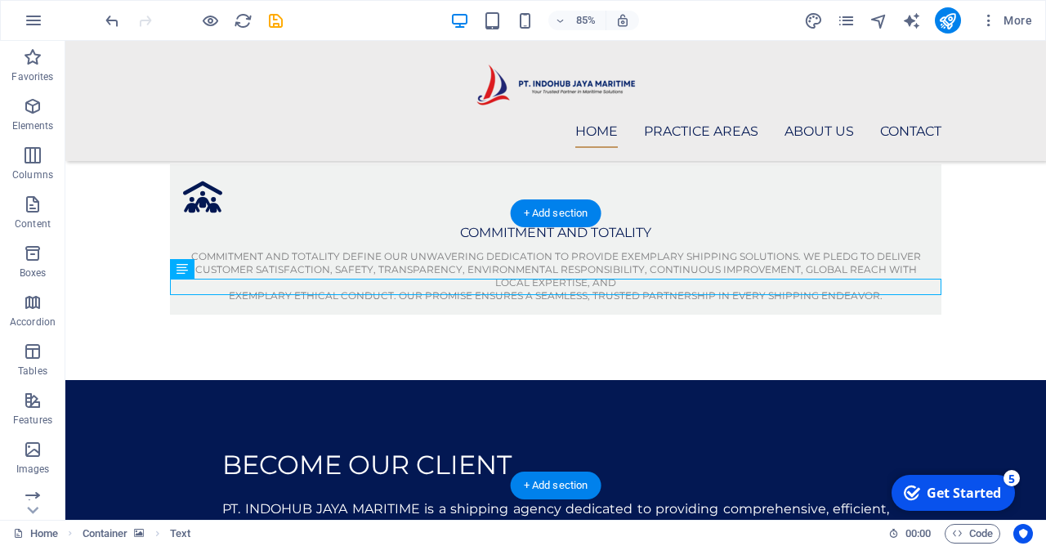
scroll to position [1063, 0]
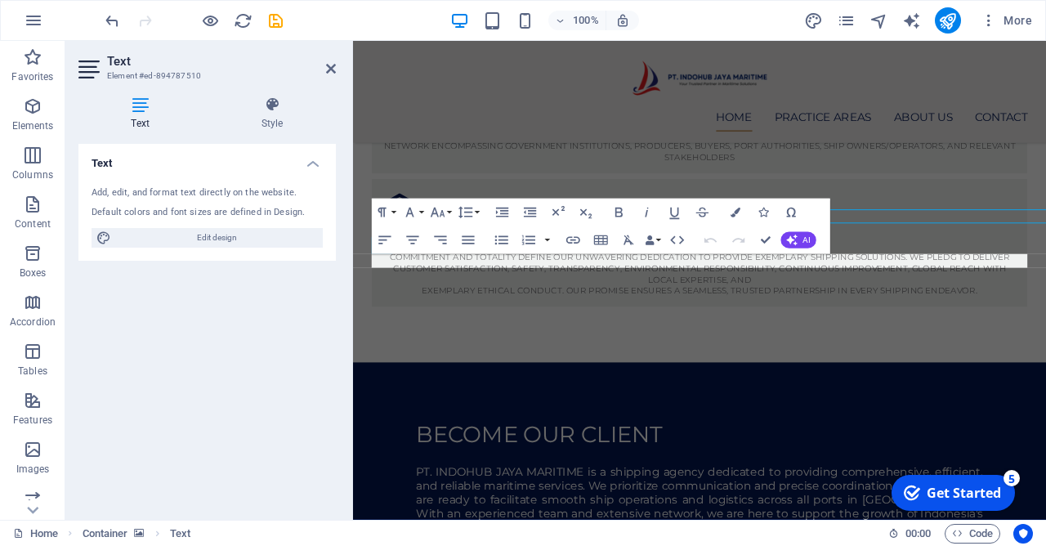
scroll to position [1102, 0]
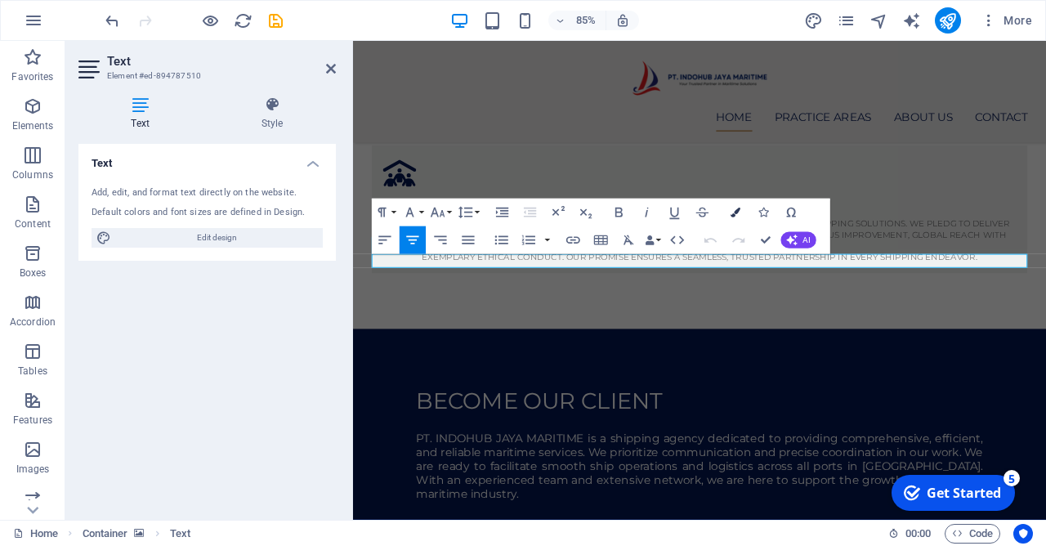
click at [735, 208] on icon "button" at bounding box center [736, 213] width 10 height 10
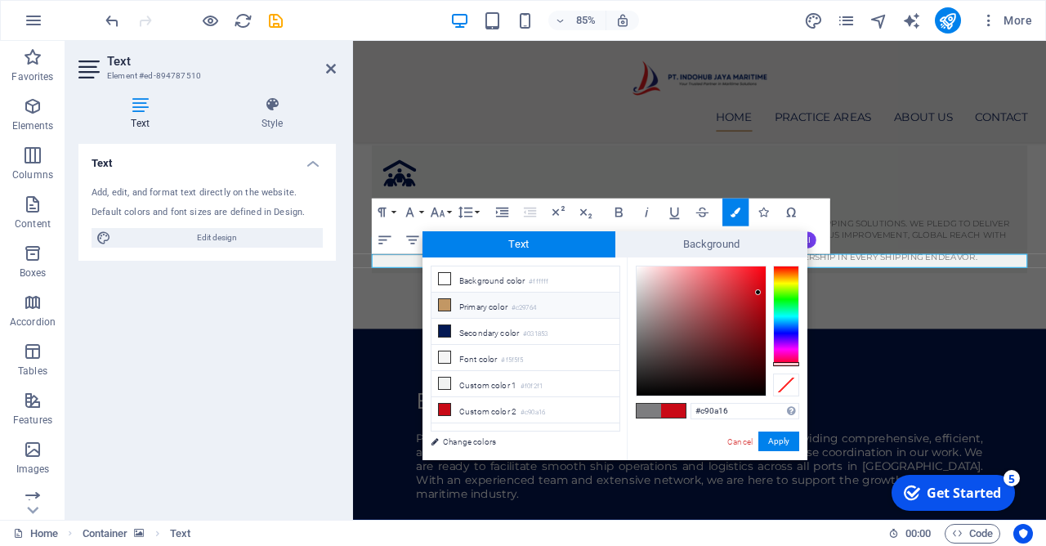
click at [447, 305] on icon at bounding box center [444, 304] width 11 height 11
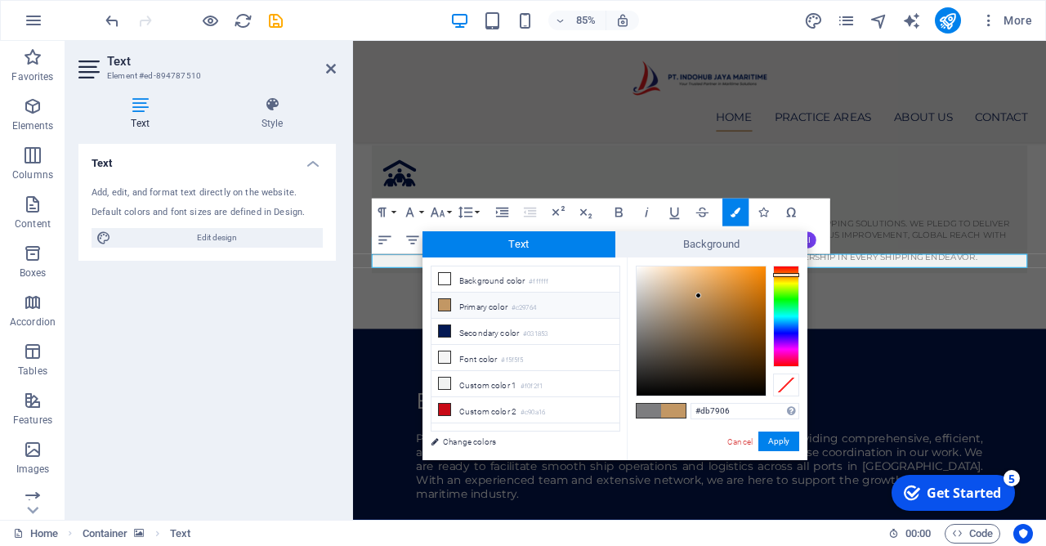
click at [762, 284] on div at bounding box center [701, 330] width 129 height 129
drag, startPoint x: 762, startPoint y: 284, endPoint x: 768, endPoint y: 267, distance: 17.6
click at [768, 267] on div at bounding box center [717, 331] width 163 height 131
click at [767, 278] on div at bounding box center [765, 278] width 6 height 6
click at [766, 270] on div at bounding box center [701, 331] width 131 height 131
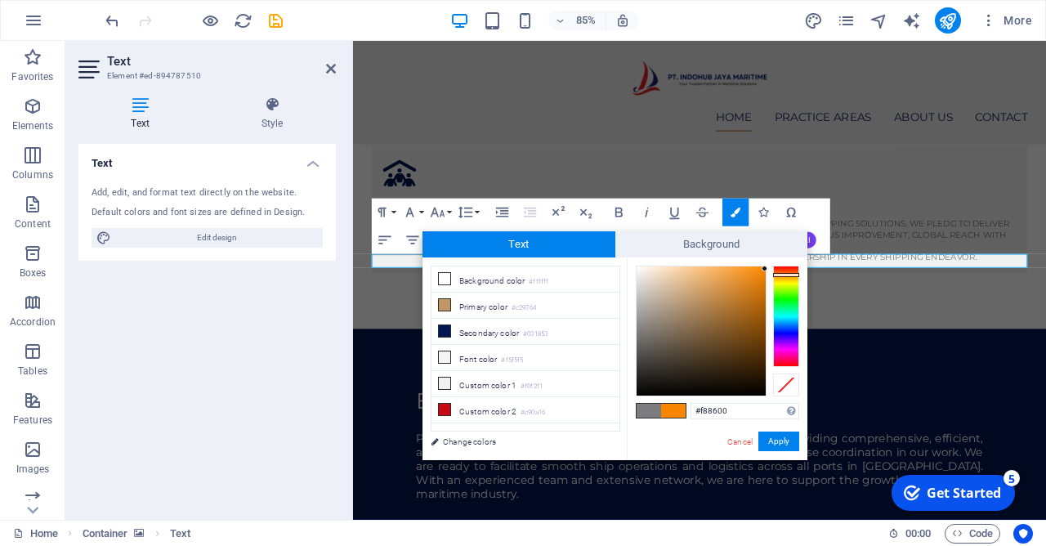
click at [766, 269] on div at bounding box center [765, 269] width 6 height 6
click at [758, 271] on div at bounding box center [701, 330] width 129 height 129
click at [758, 271] on div at bounding box center [758, 271] width 6 height 6
click at [763, 270] on div at bounding box center [701, 330] width 129 height 129
click at [785, 436] on button "Apply" at bounding box center [778, 441] width 41 height 20
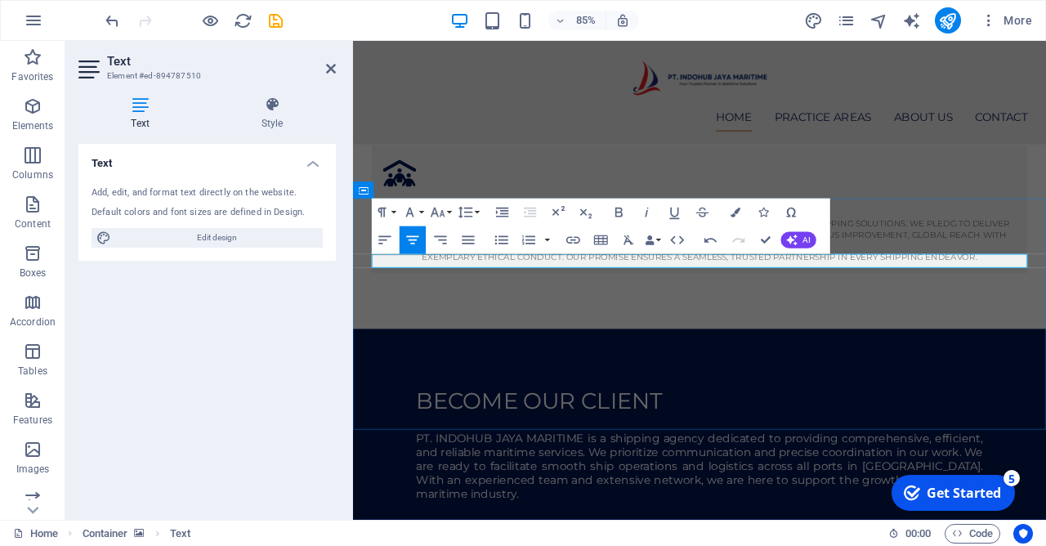
click at [743, 206] on button "Colors" at bounding box center [735, 213] width 26 height 28
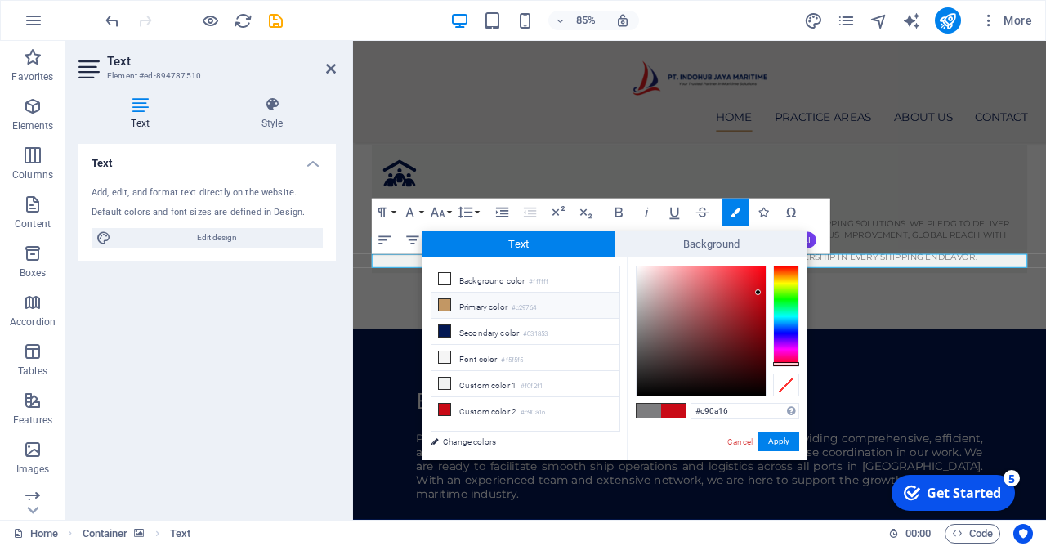
click at [449, 309] on icon at bounding box center [444, 304] width 11 height 11
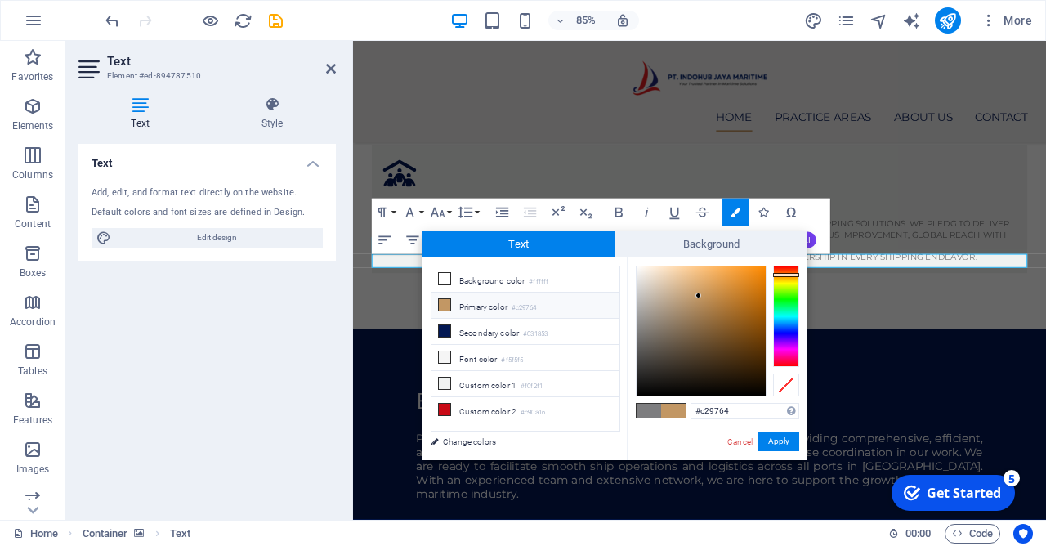
type input "#f68908"
click at [761, 270] on div at bounding box center [701, 330] width 129 height 129
click at [785, 440] on button "Apply" at bounding box center [778, 441] width 41 height 20
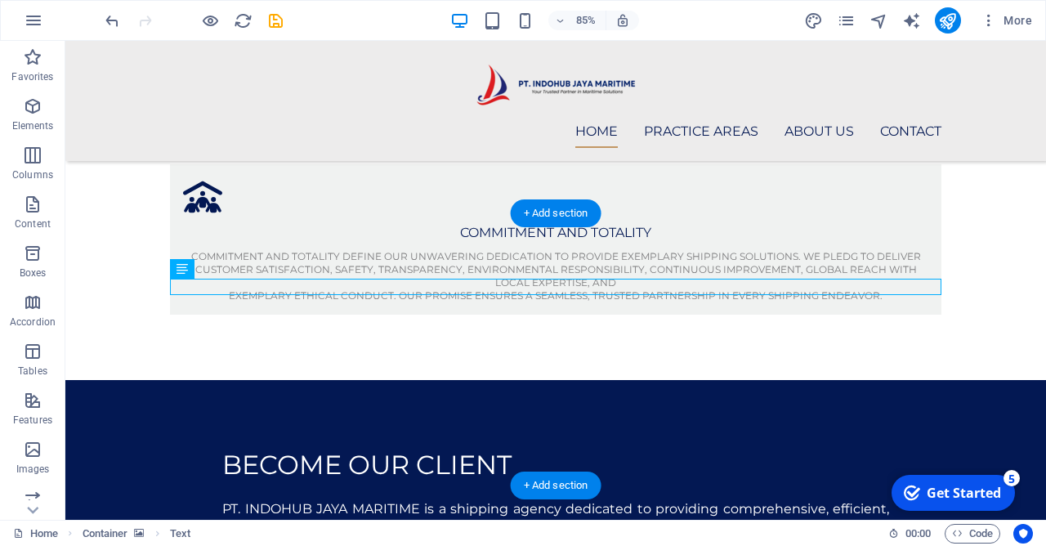
scroll to position [1063, 0]
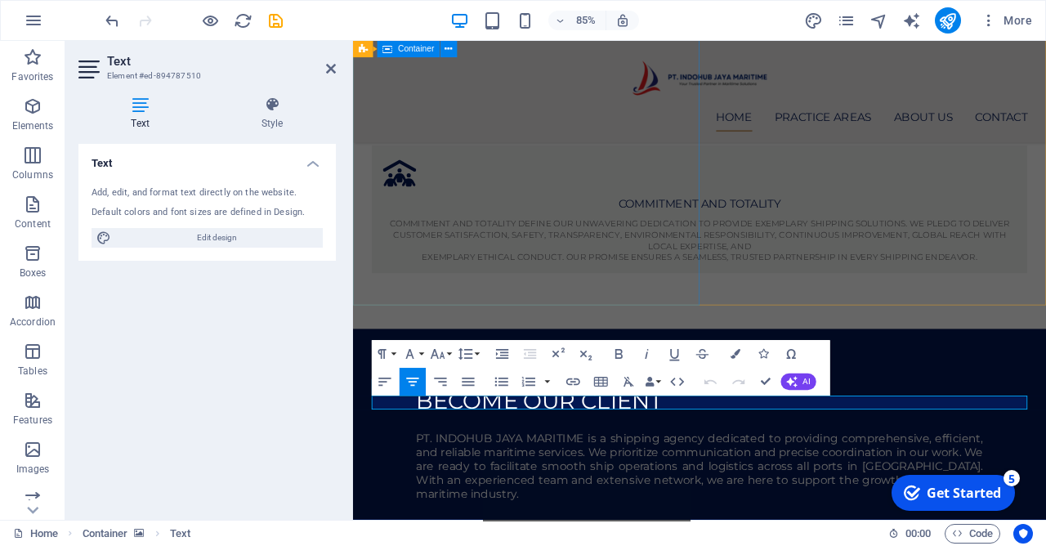
scroll to position [926, 0]
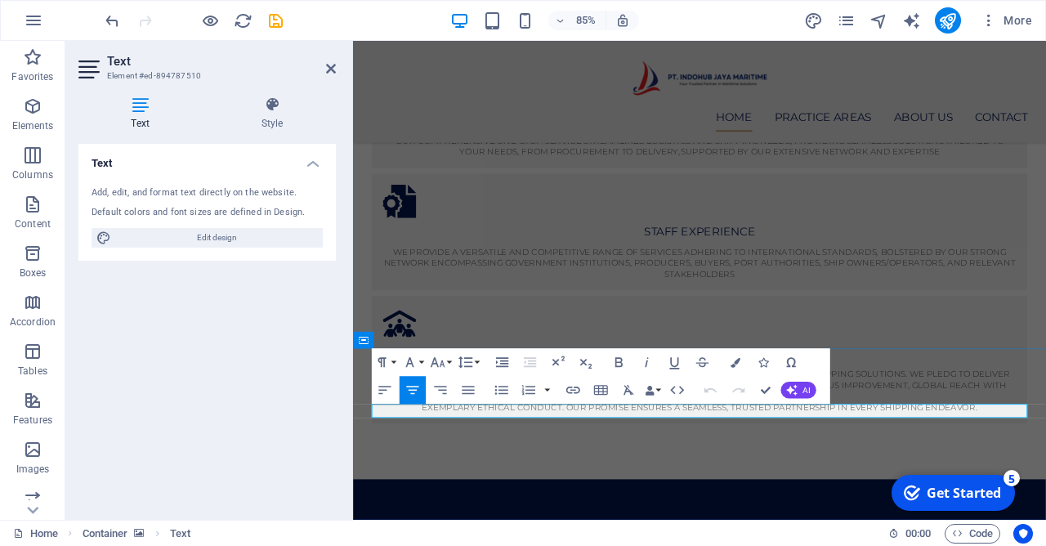
drag, startPoint x: 794, startPoint y: 478, endPoint x: 724, endPoint y: 481, distance: 70.4
drag, startPoint x: 867, startPoint y: 479, endPoint x: 657, endPoint y: 479, distance: 210.0
click at [615, 364] on icon "button" at bounding box center [618, 362] width 16 height 16
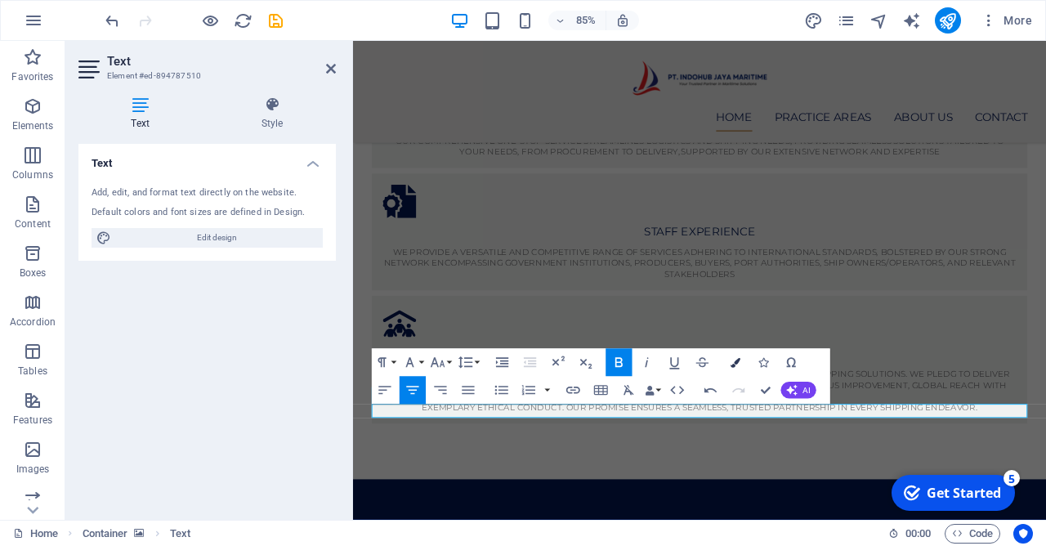
click at [738, 365] on icon "button" at bounding box center [736, 362] width 10 height 10
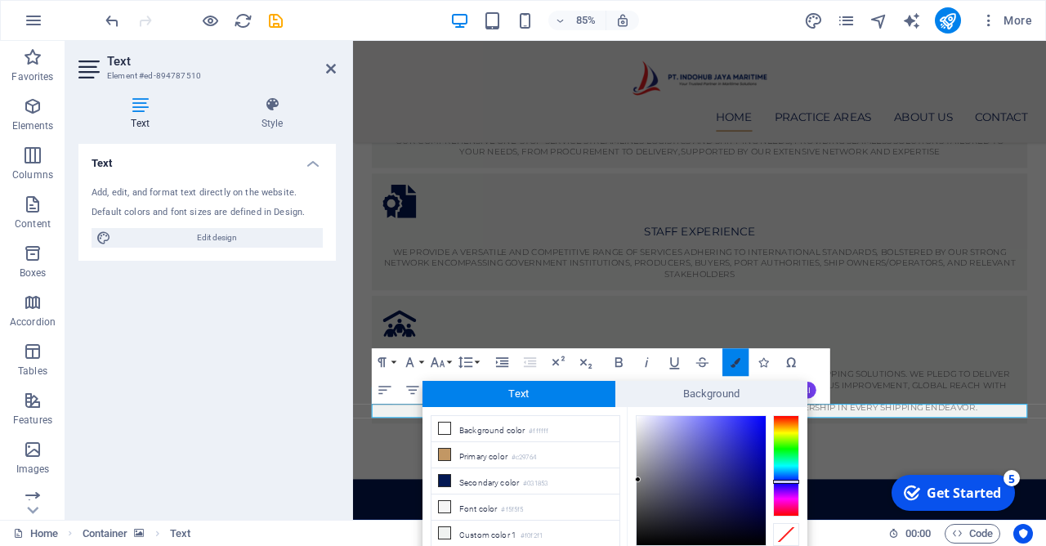
scroll to position [64, 0]
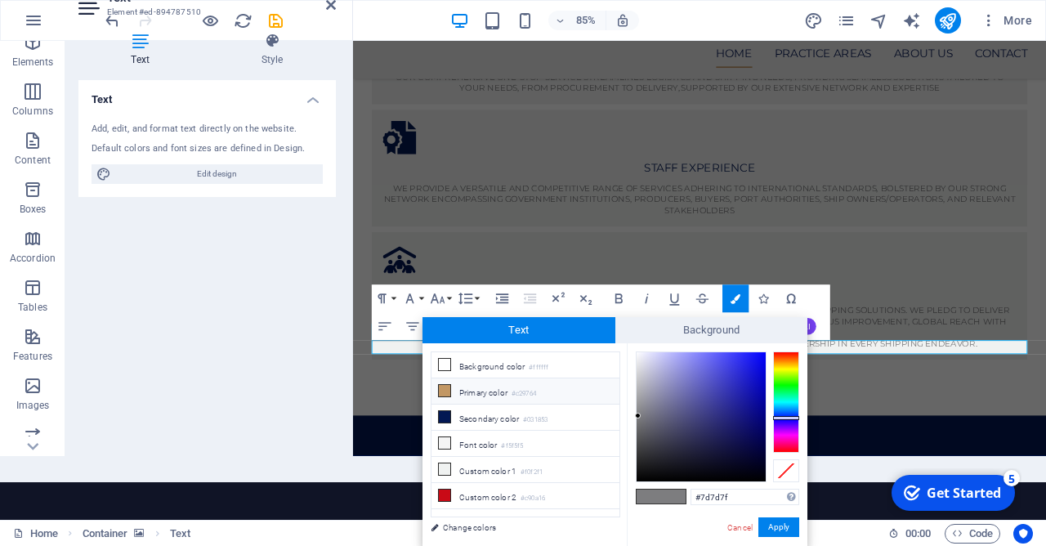
click at [449, 392] on icon at bounding box center [444, 390] width 11 height 11
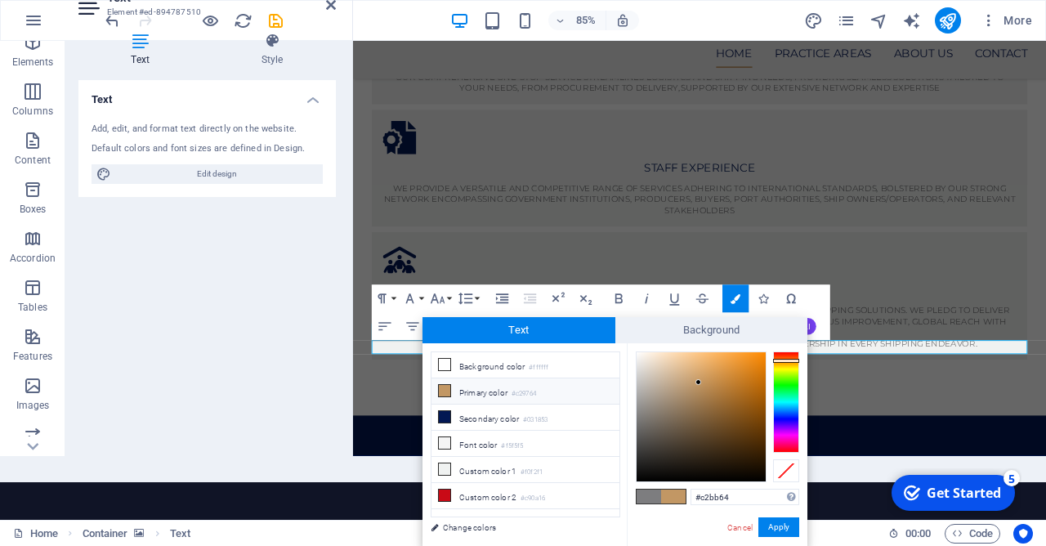
click at [796, 366] on div at bounding box center [786, 401] width 26 height 101
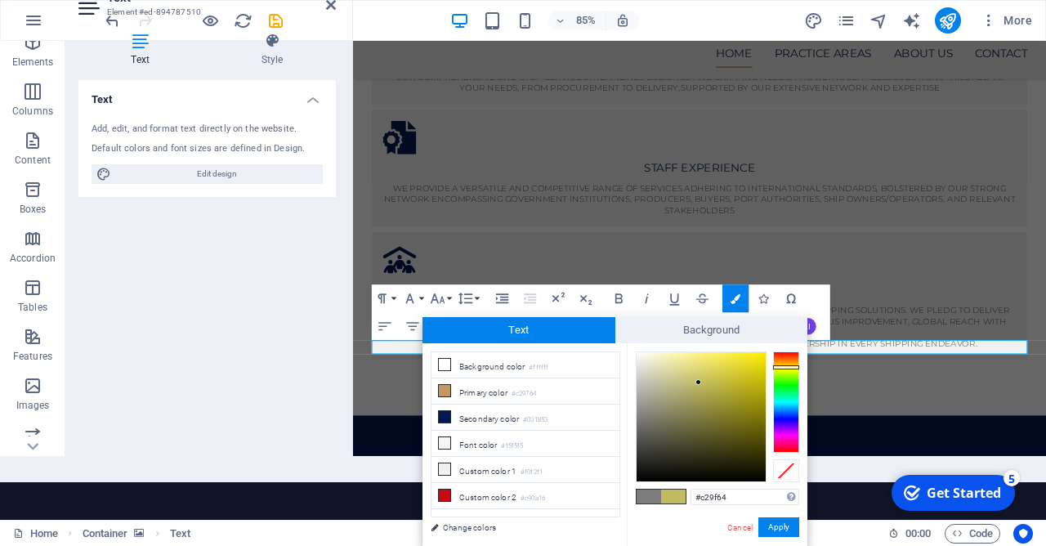
click at [777, 362] on div at bounding box center [786, 401] width 26 height 101
click at [784, 366] on div at bounding box center [786, 366] width 26 height 4
click at [763, 356] on div at bounding box center [701, 416] width 129 height 129
type input "#f7da03"
click at [763, 355] on div at bounding box center [762, 356] width 6 height 6
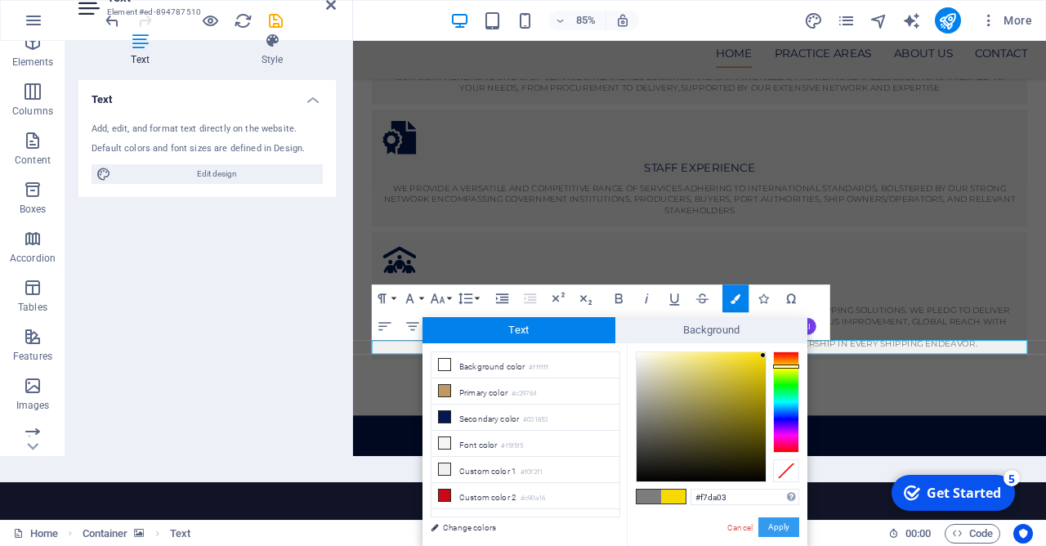
click at [783, 522] on button "Apply" at bounding box center [778, 527] width 41 height 20
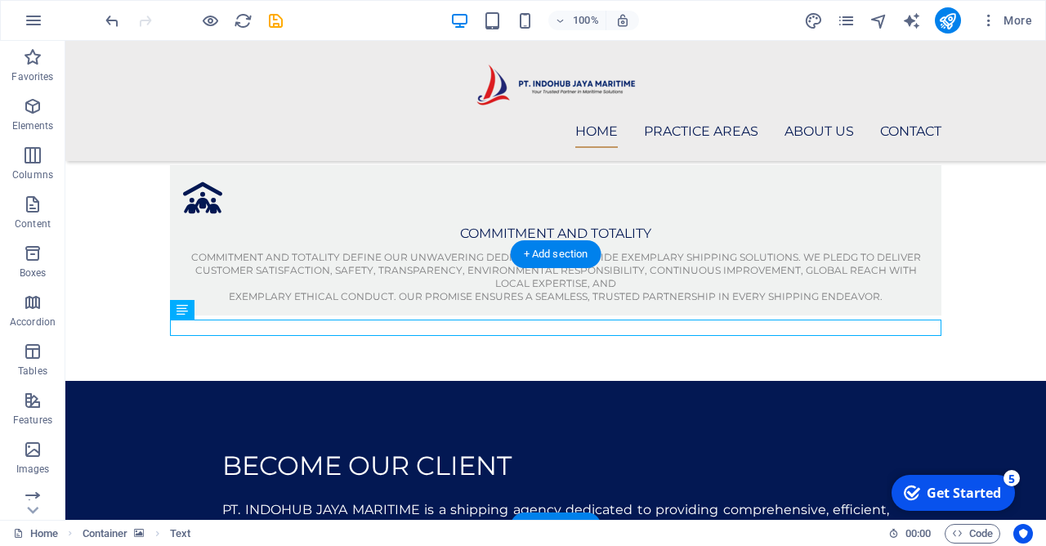
scroll to position [1102, 0]
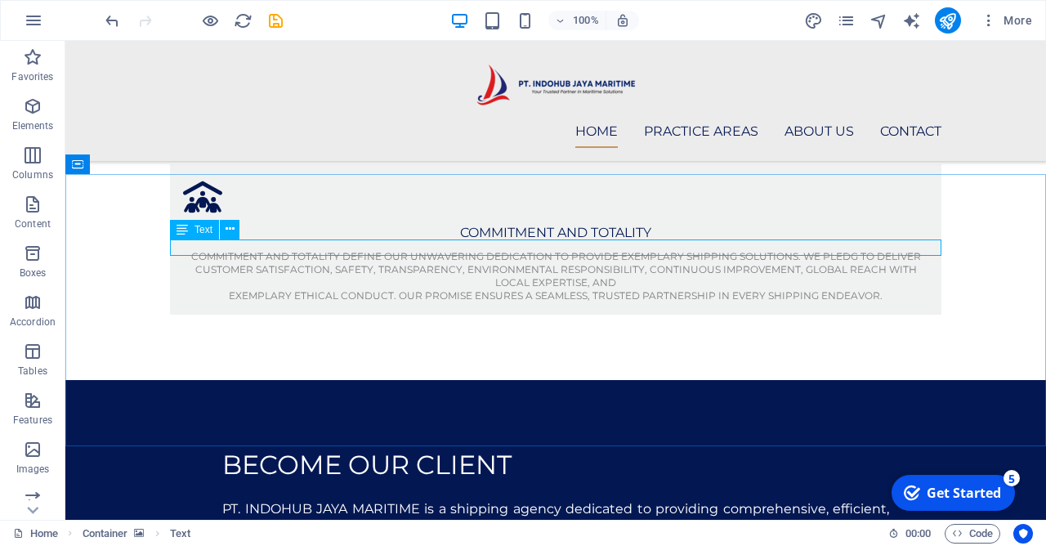
click at [190, 228] on div "Text" at bounding box center [194, 230] width 49 height 20
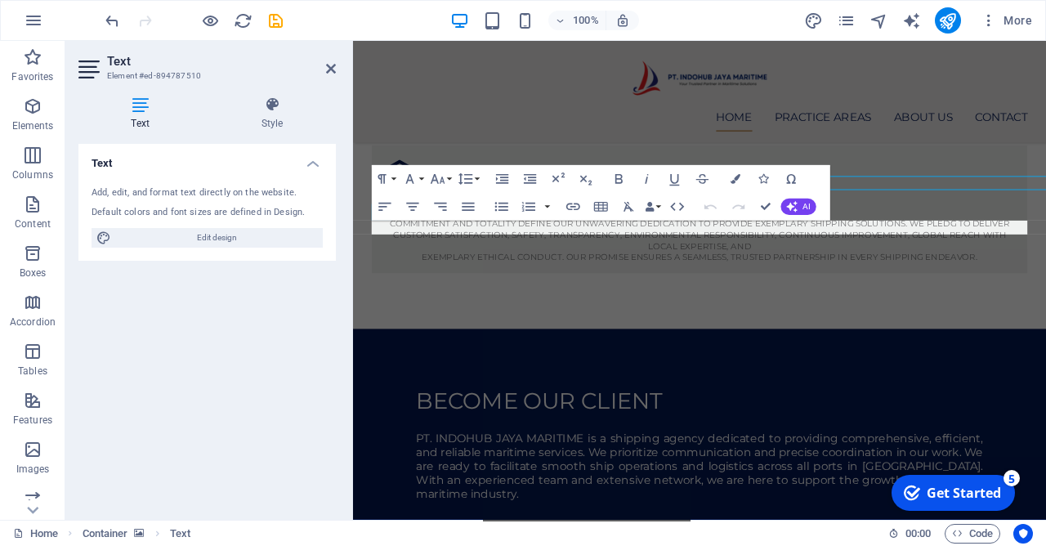
scroll to position [1142, 0]
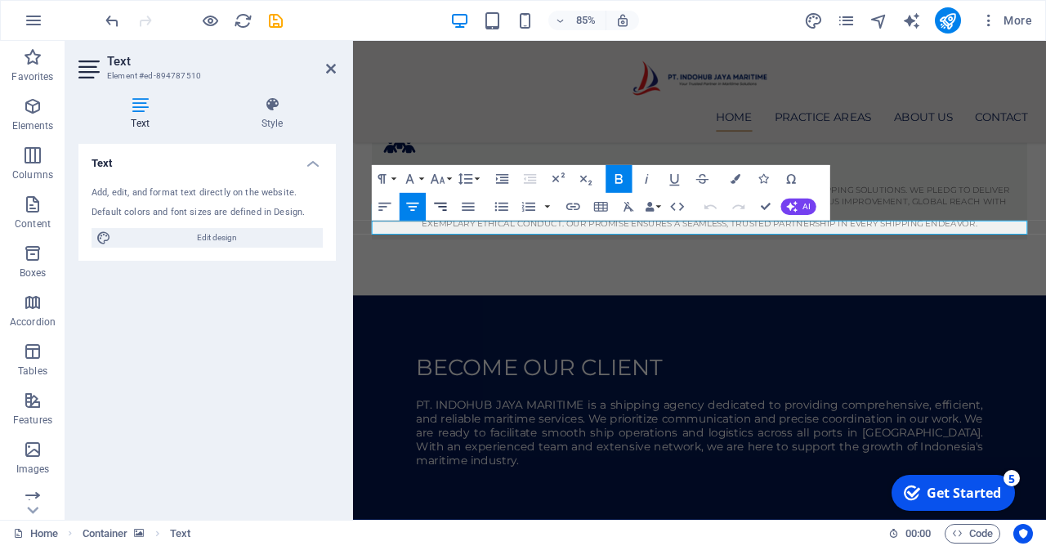
click at [445, 206] on icon "button" at bounding box center [440, 207] width 16 height 16
click at [422, 174] on button "Font Family" at bounding box center [413, 179] width 26 height 28
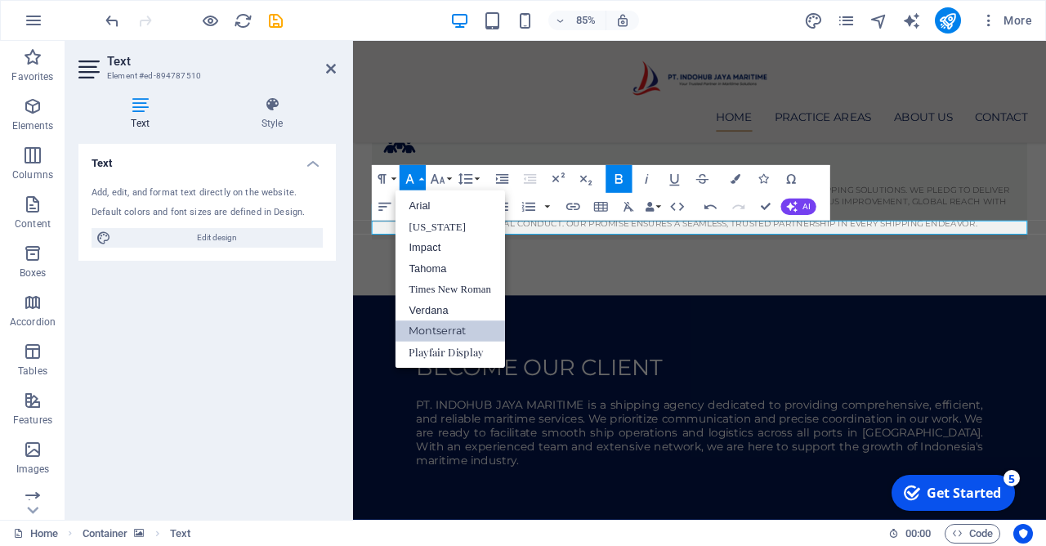
scroll to position [0, 0]
click at [422, 174] on button "Font Family" at bounding box center [413, 179] width 26 height 28
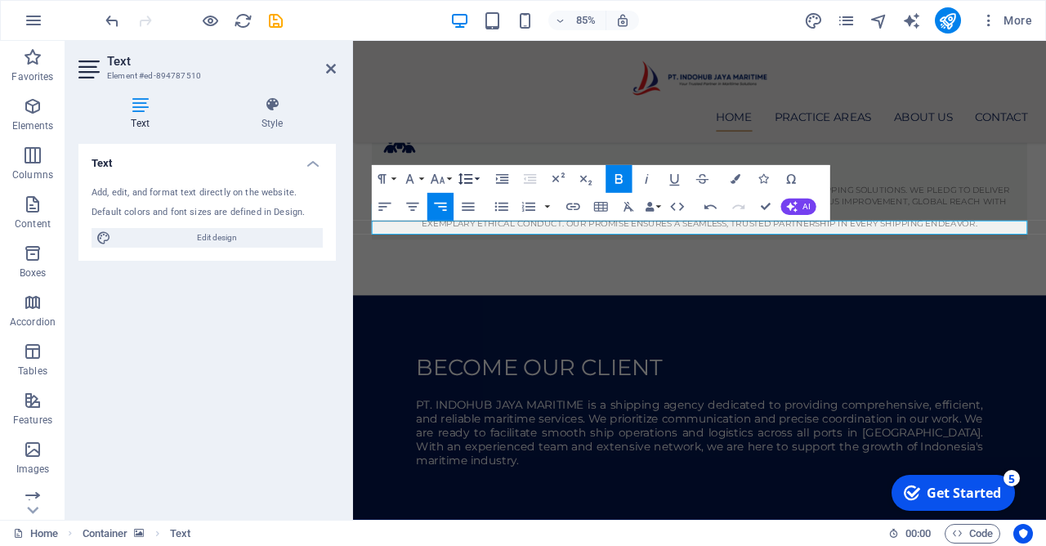
click at [477, 179] on button "Line Height" at bounding box center [468, 179] width 26 height 28
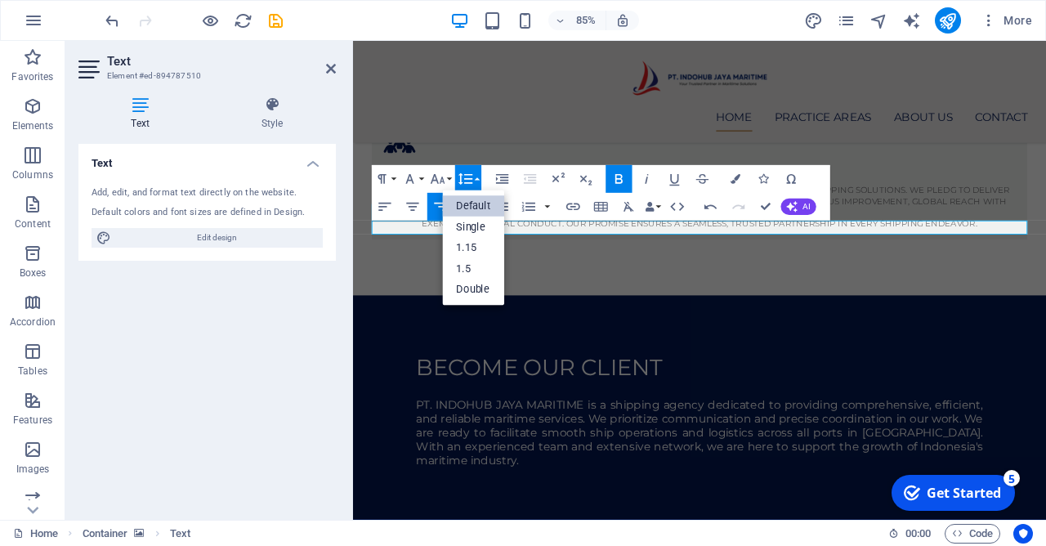
click at [477, 179] on button "Line Height" at bounding box center [468, 179] width 26 height 28
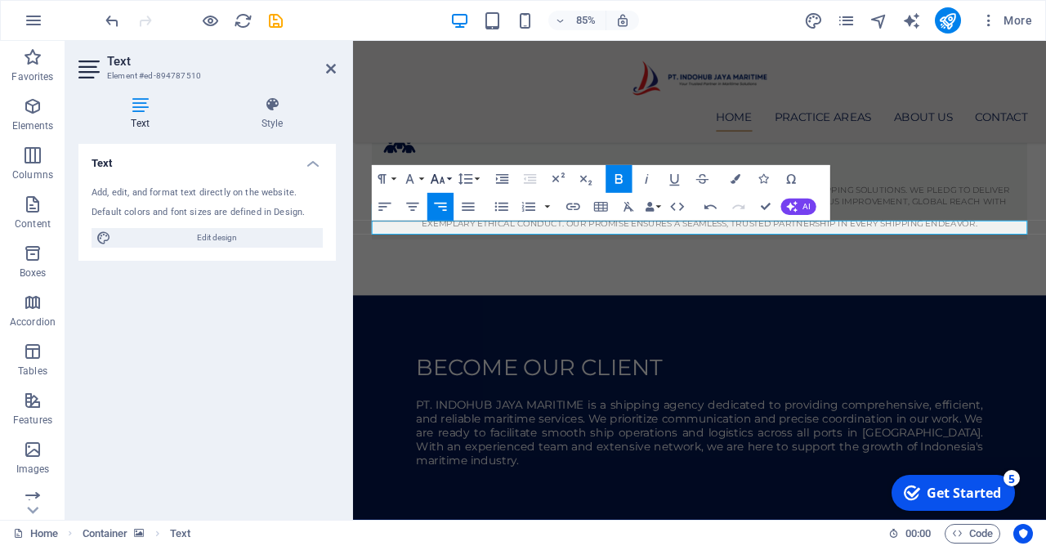
click at [449, 177] on button "Font Size" at bounding box center [440, 179] width 26 height 28
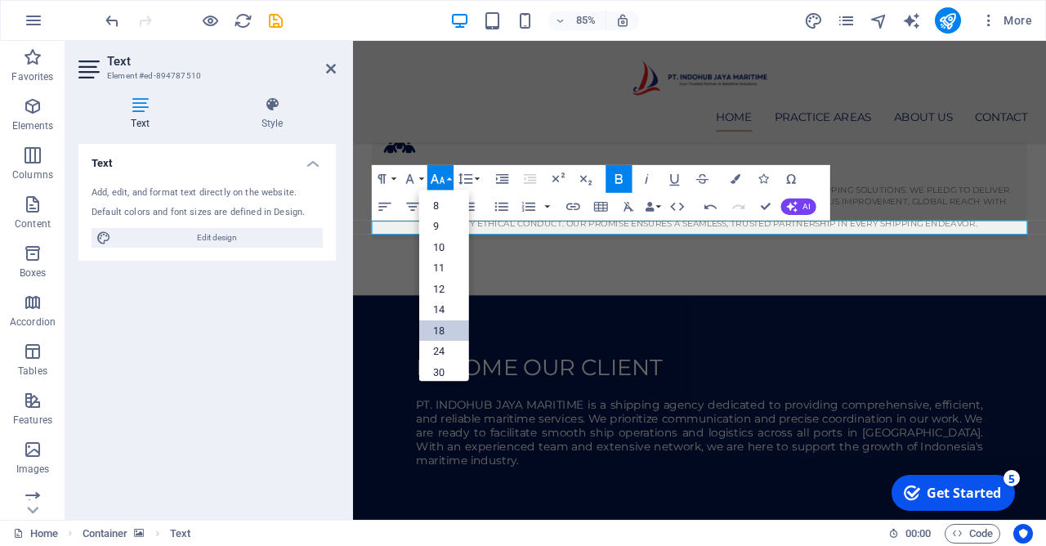
click at [440, 321] on link "18" at bounding box center [444, 330] width 50 height 21
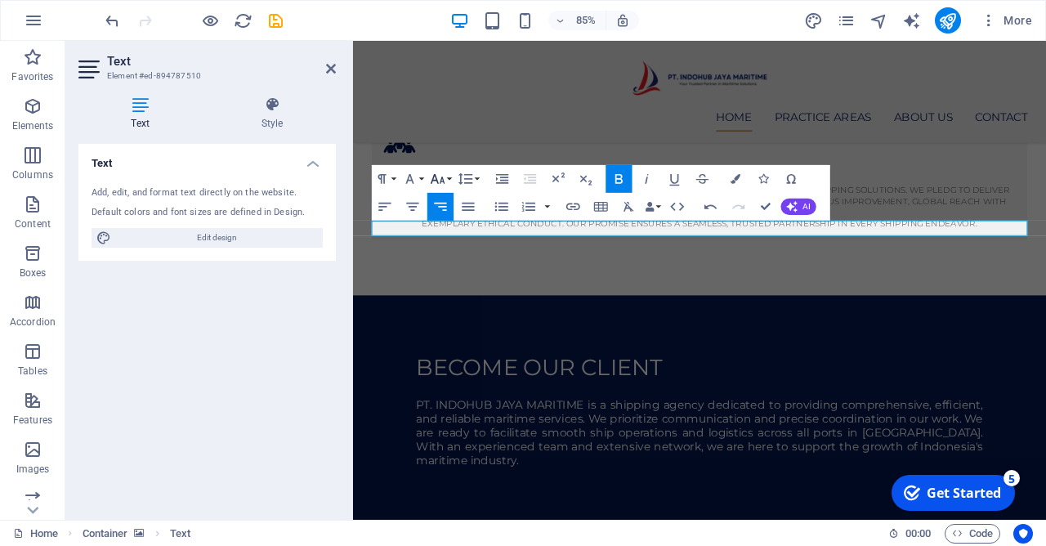
click at [450, 183] on button "Font Size" at bounding box center [440, 179] width 26 height 28
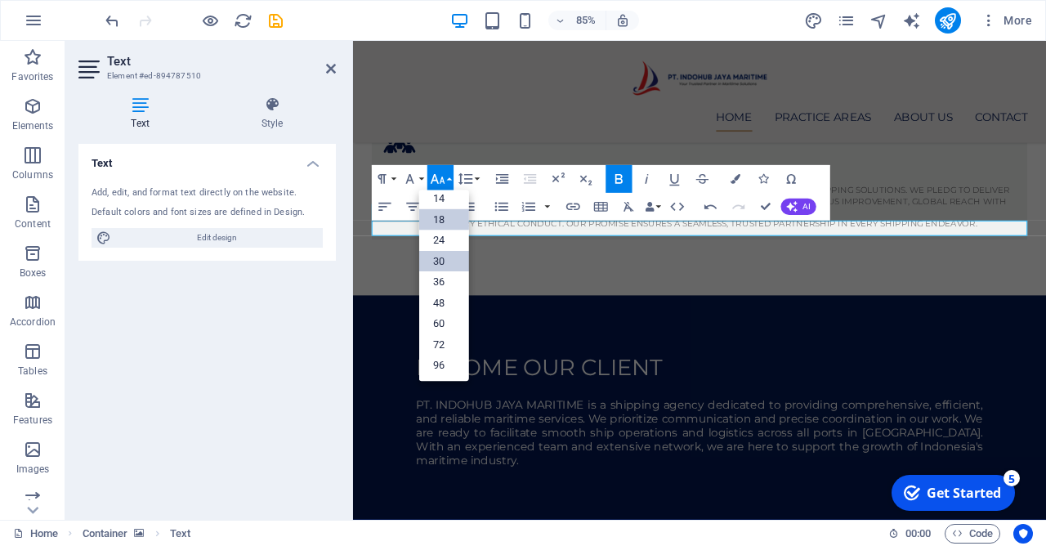
scroll to position [132, 0]
click at [434, 297] on link "48" at bounding box center [444, 302] width 50 height 21
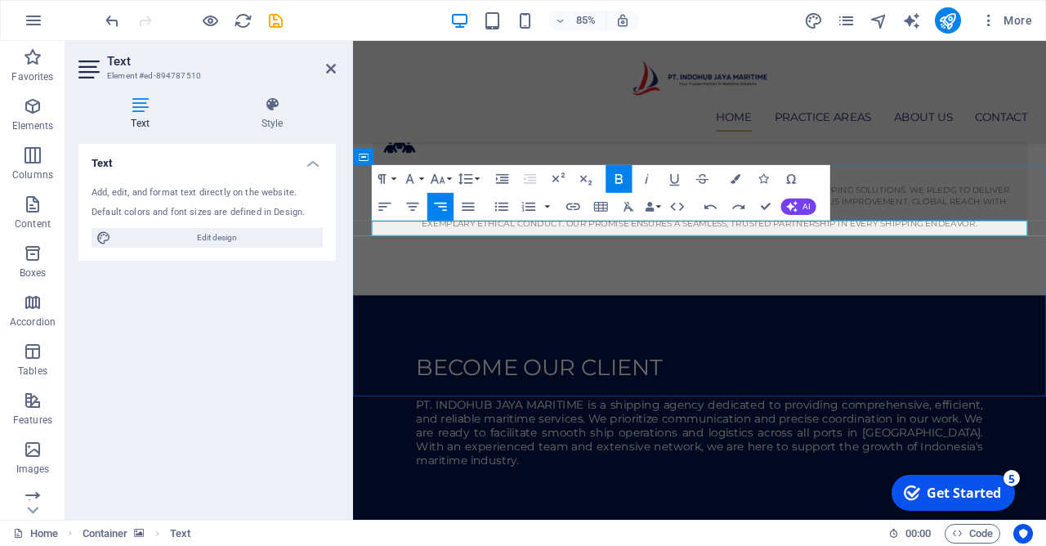
drag, startPoint x: 954, startPoint y: 264, endPoint x: 1144, endPoint y: 266, distance: 190.4
click at [436, 175] on icon "button" at bounding box center [437, 179] width 16 height 16
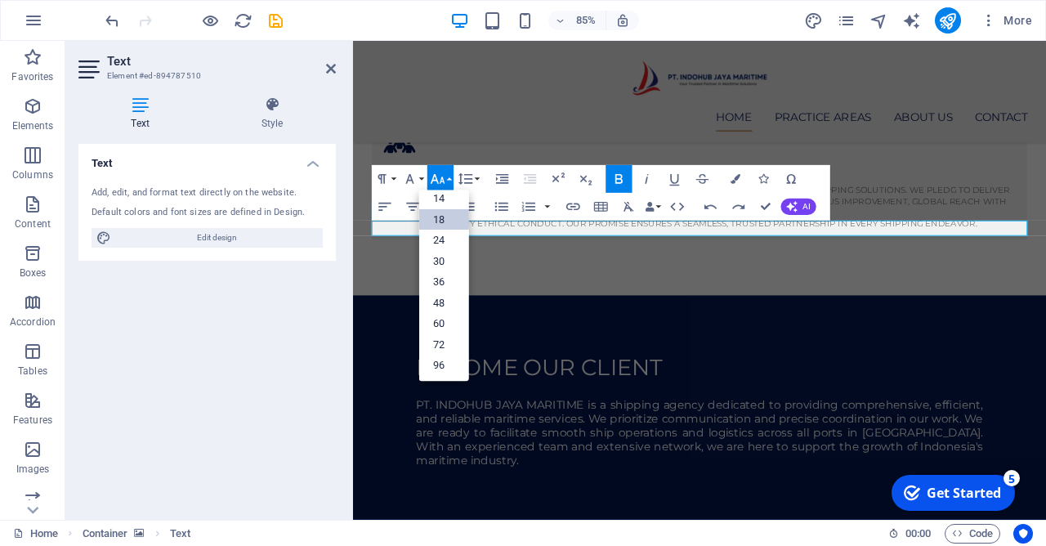
click at [440, 227] on link "18" at bounding box center [444, 218] width 50 height 20
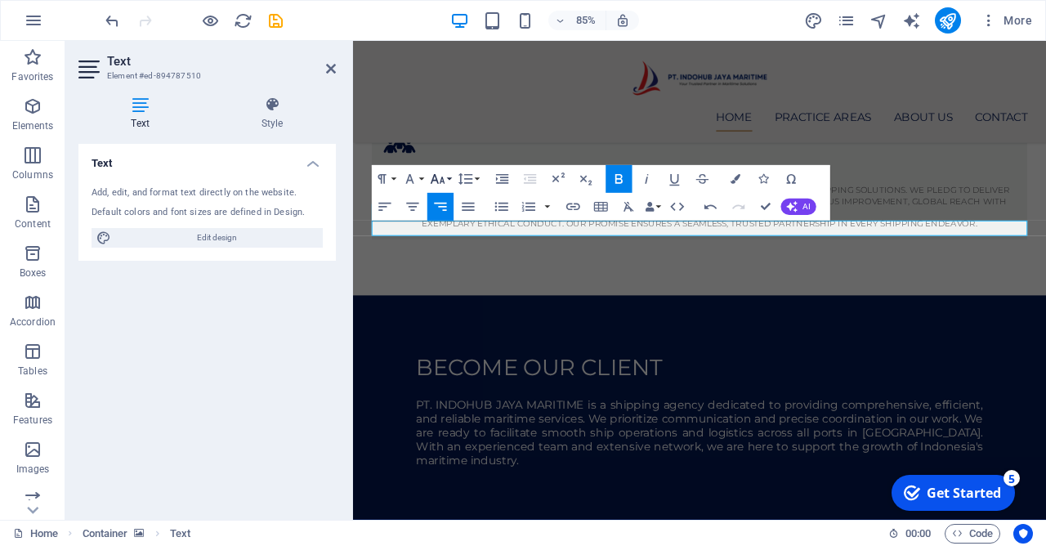
click at [452, 180] on button "Font Size" at bounding box center [440, 179] width 26 height 28
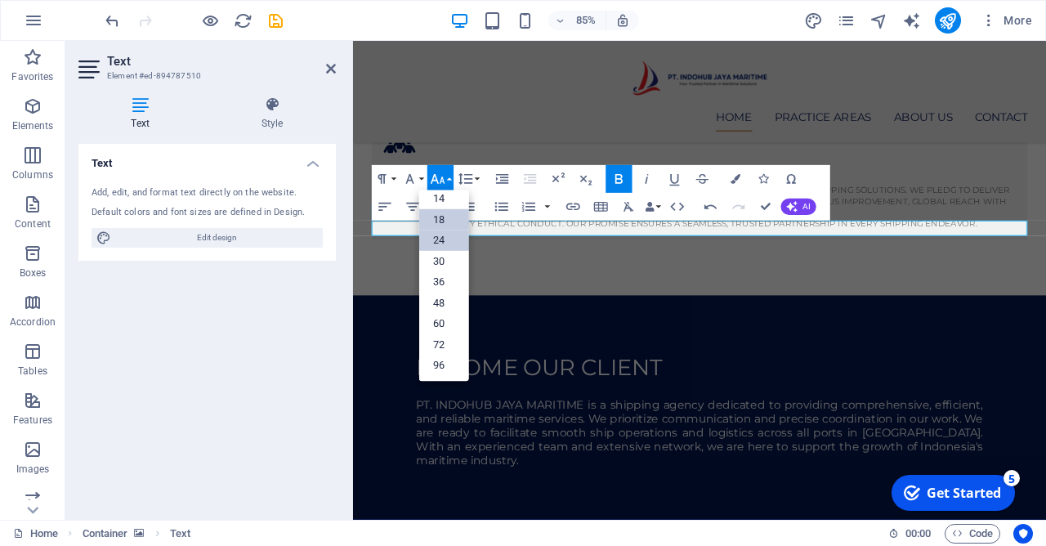
click at [449, 247] on link "24" at bounding box center [444, 240] width 50 height 21
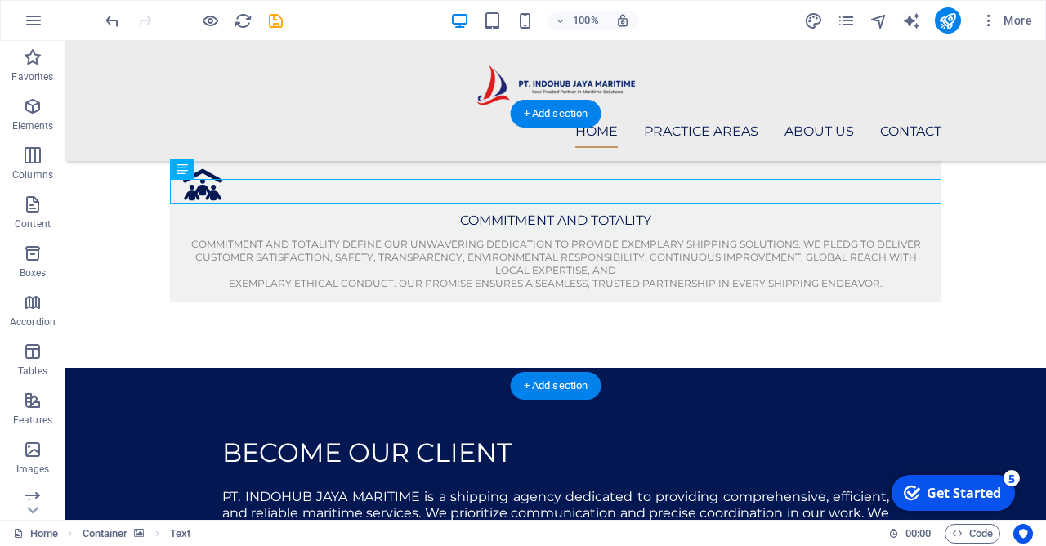
scroll to position [1102, 0]
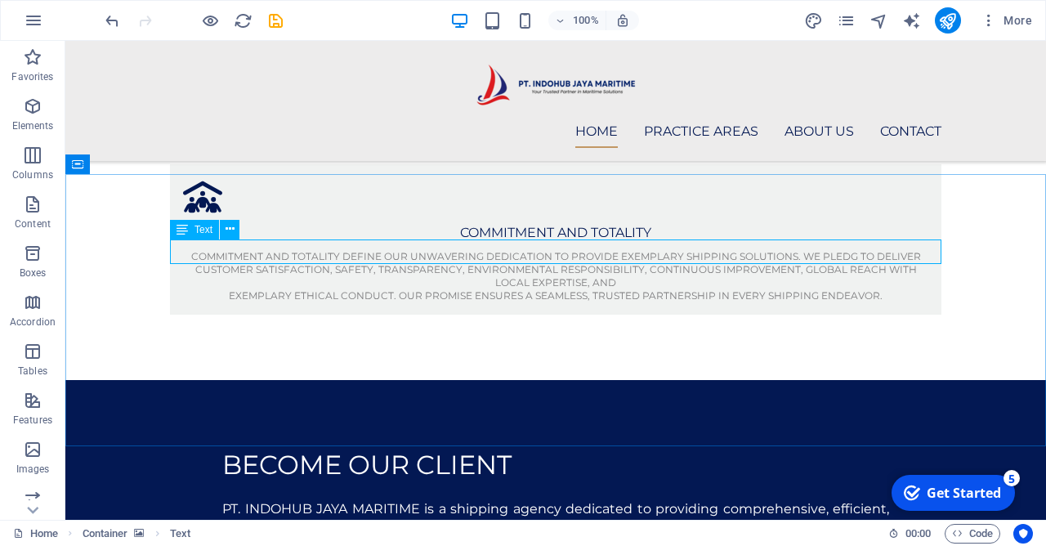
click at [185, 226] on icon at bounding box center [182, 230] width 11 height 20
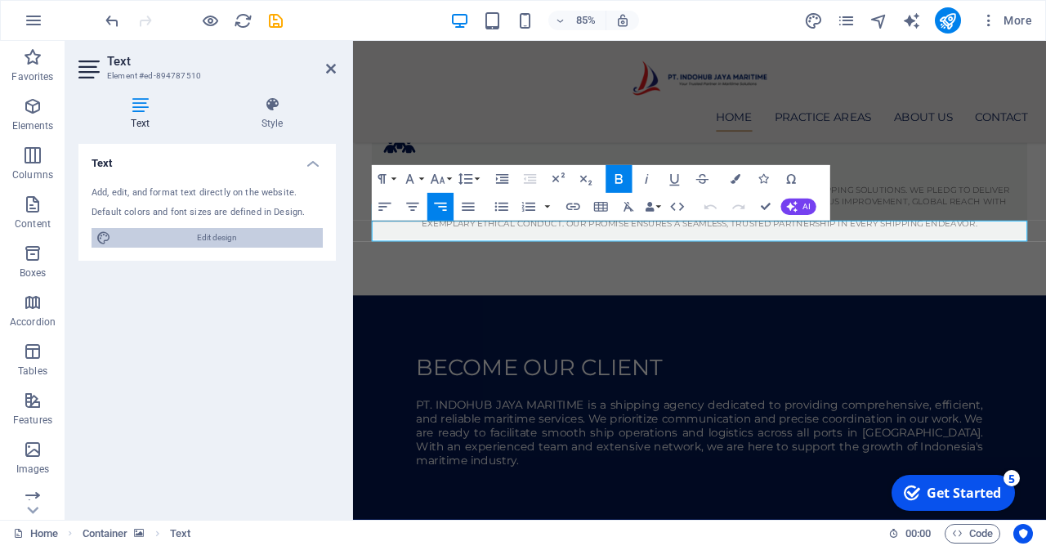
click at [251, 237] on span "Edit design" at bounding box center [217, 238] width 202 height 20
select select "px"
select select "400"
select select "px"
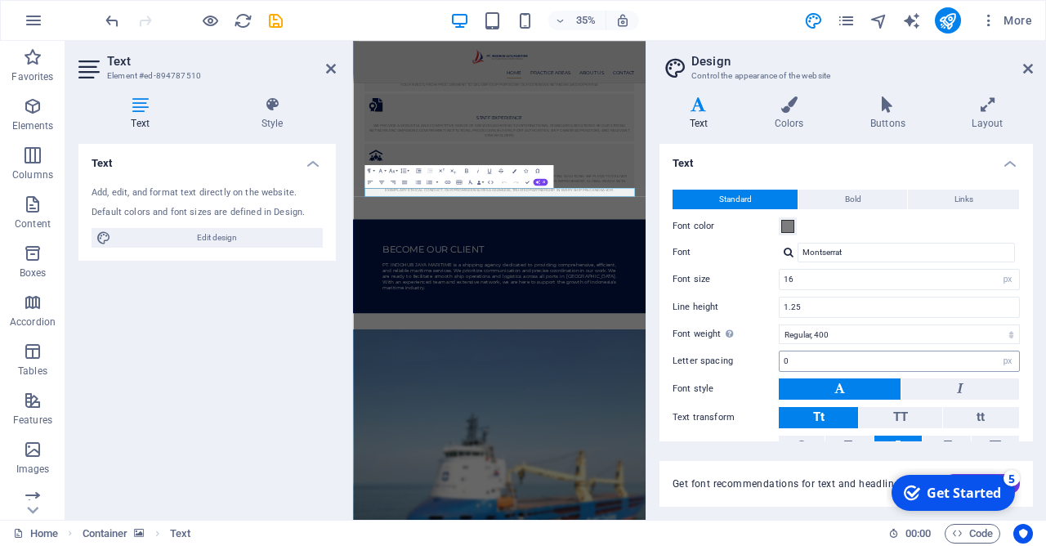
scroll to position [74, 0]
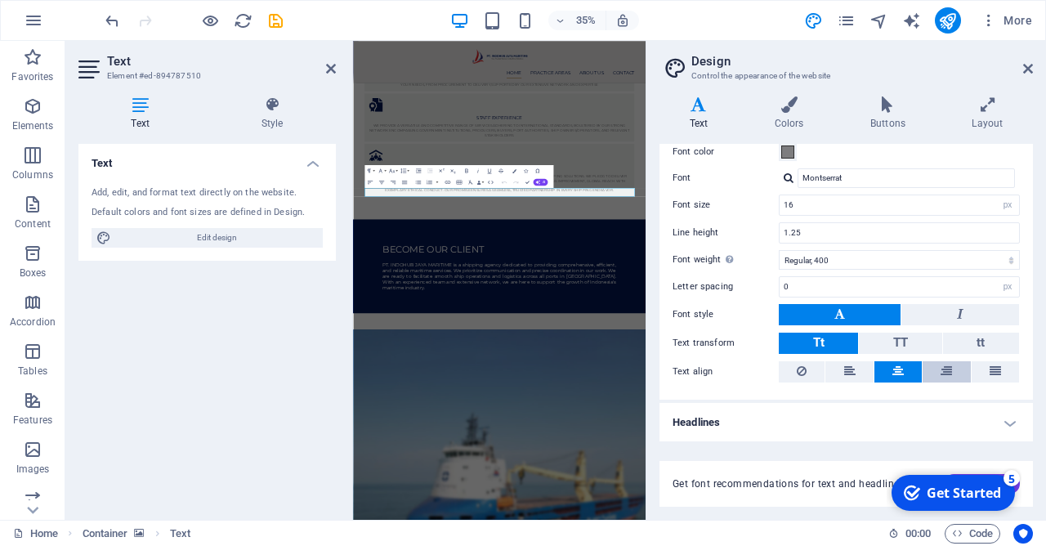
click at [955, 372] on button at bounding box center [946, 371] width 47 height 21
click at [281, 121] on h4 "Style" at bounding box center [271, 113] width 127 height 34
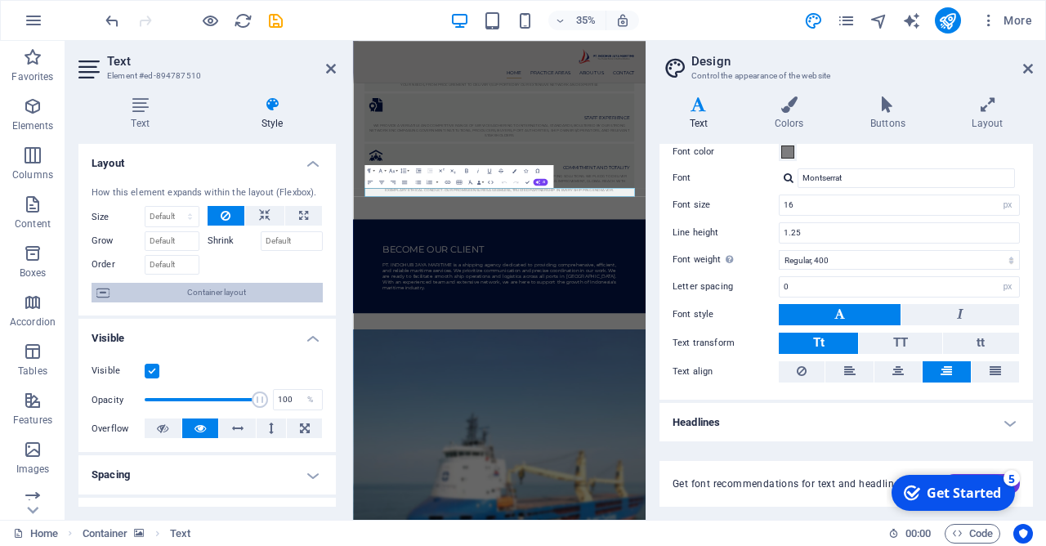
click at [264, 291] on span "Container layout" at bounding box center [215, 293] width 203 height 20
select select "px"
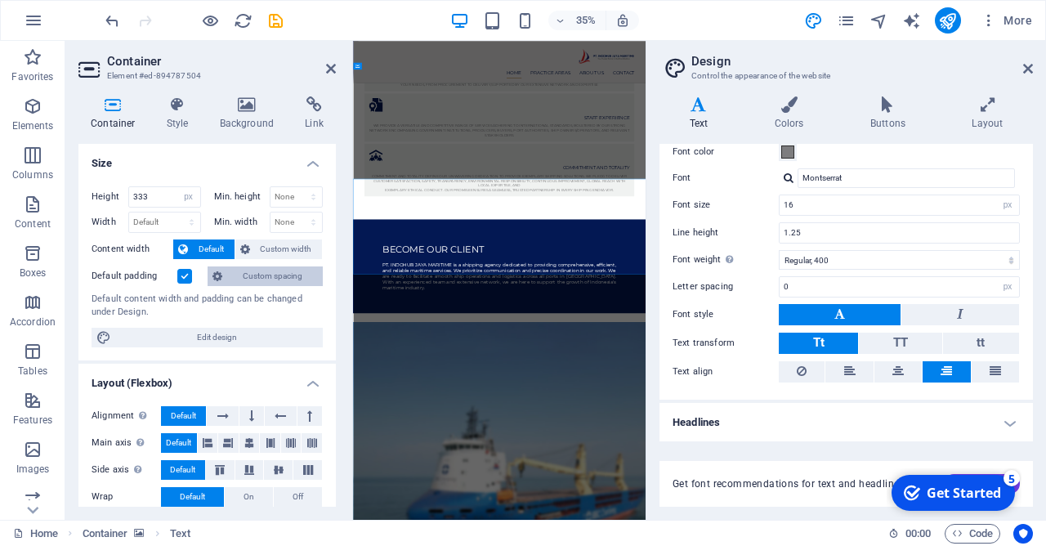
scroll to position [1206, 0]
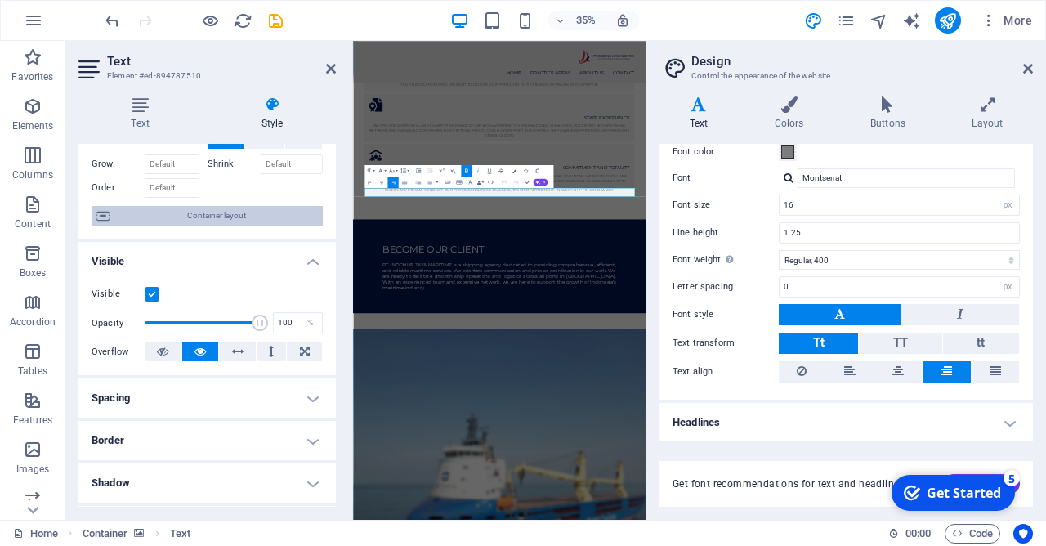
scroll to position [157, 0]
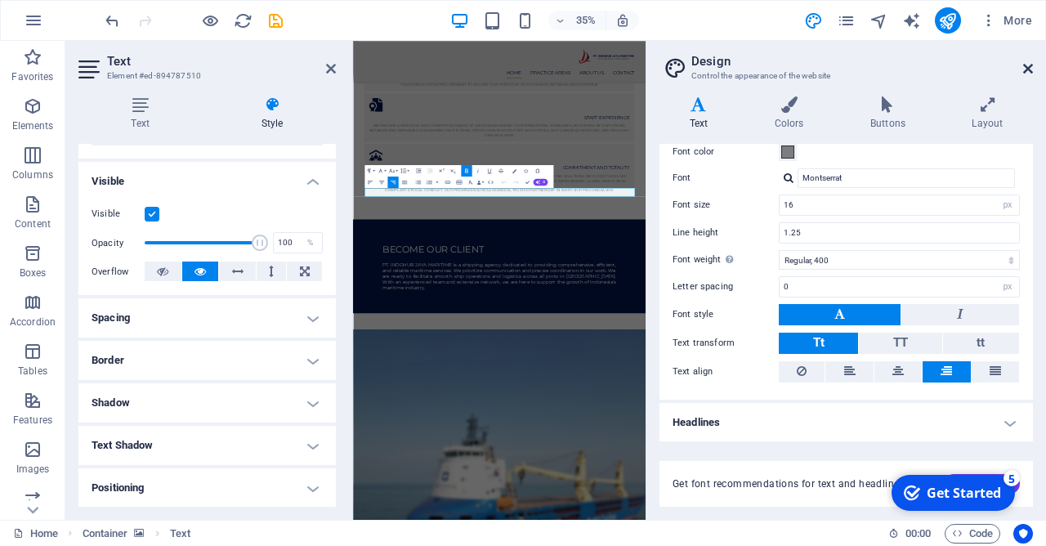
drag, startPoint x: 1027, startPoint y: 67, endPoint x: 788, endPoint y: 38, distance: 241.2
click at [1027, 67] on icon at bounding box center [1028, 68] width 10 height 13
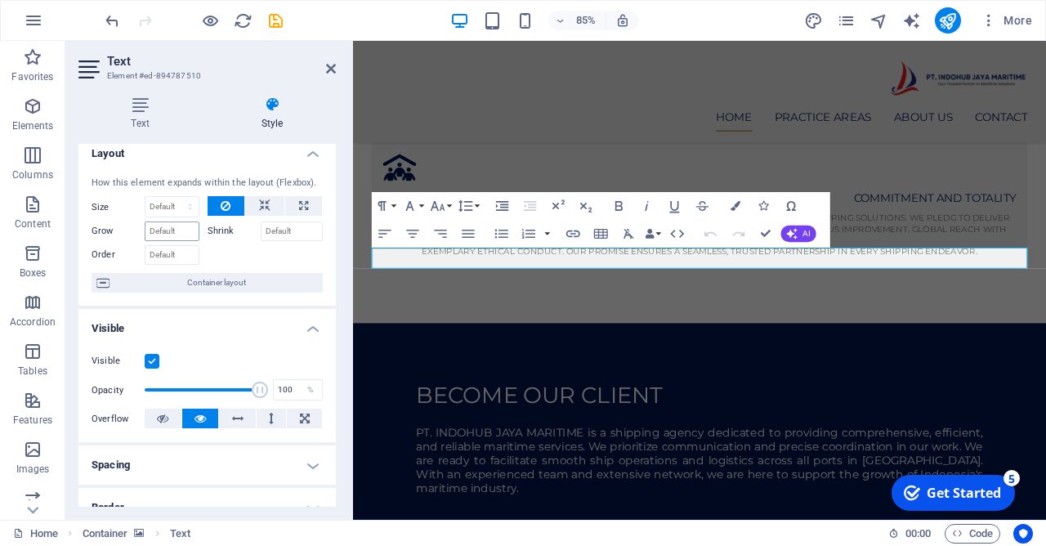
scroll to position [0, 0]
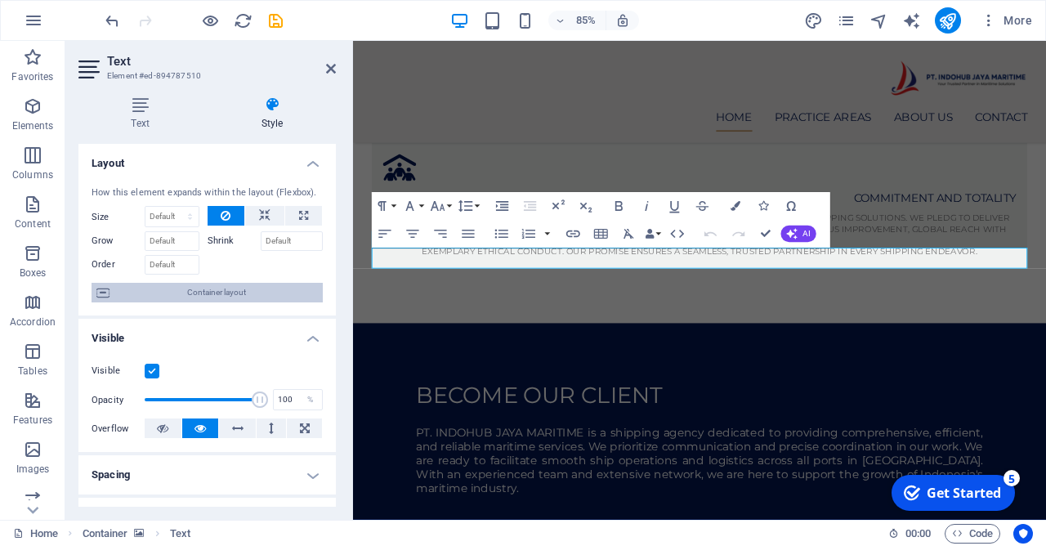
click at [221, 296] on span "Container layout" at bounding box center [215, 293] width 203 height 20
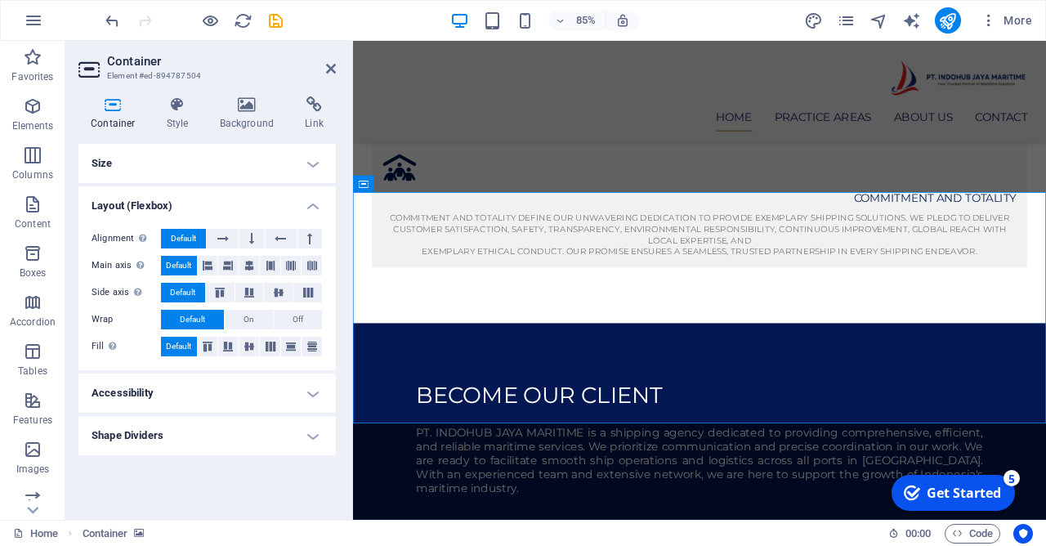
click at [308, 168] on h4 "Size" at bounding box center [206, 163] width 257 height 39
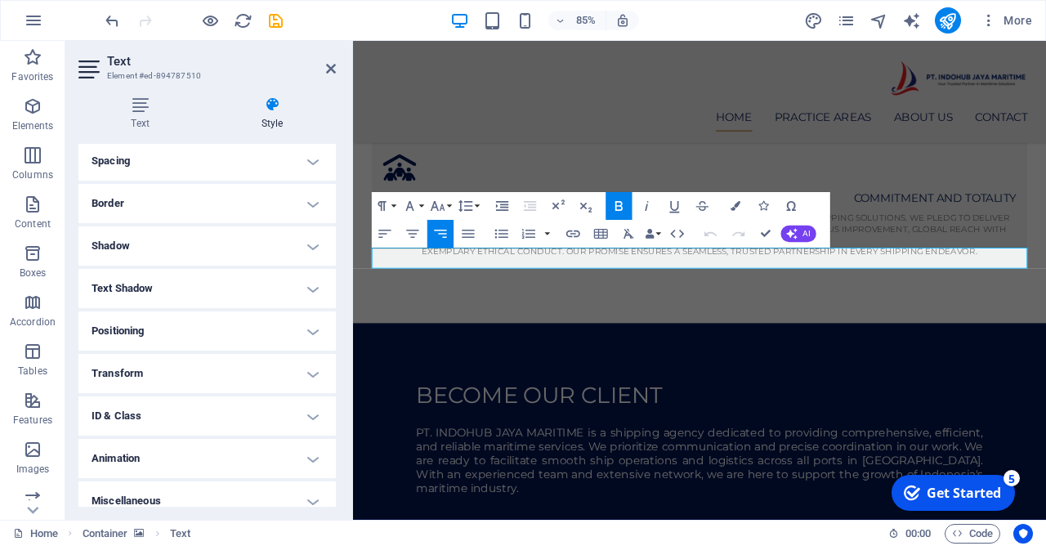
scroll to position [328, 0]
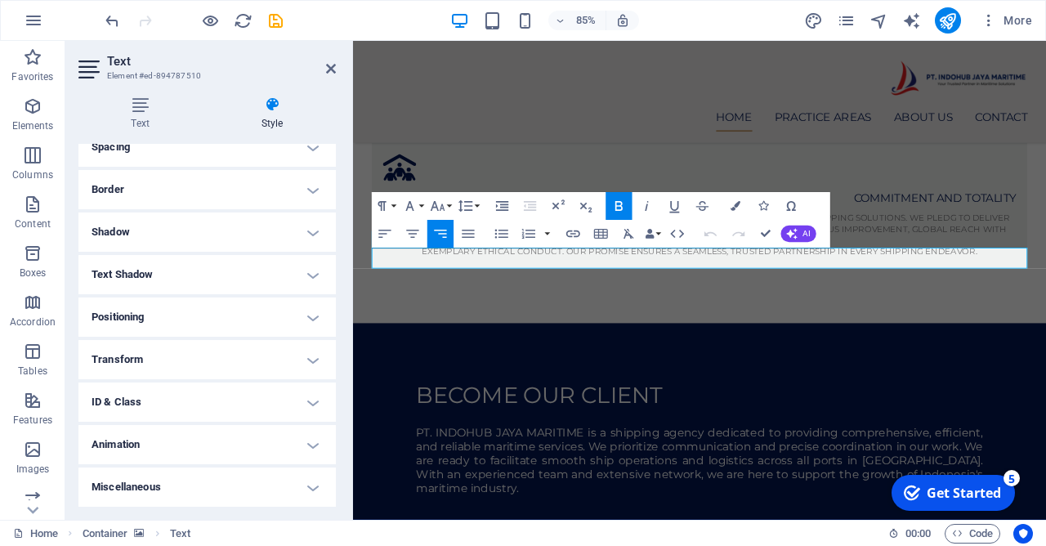
click at [260, 316] on h4 "Positioning" at bounding box center [206, 316] width 257 height 39
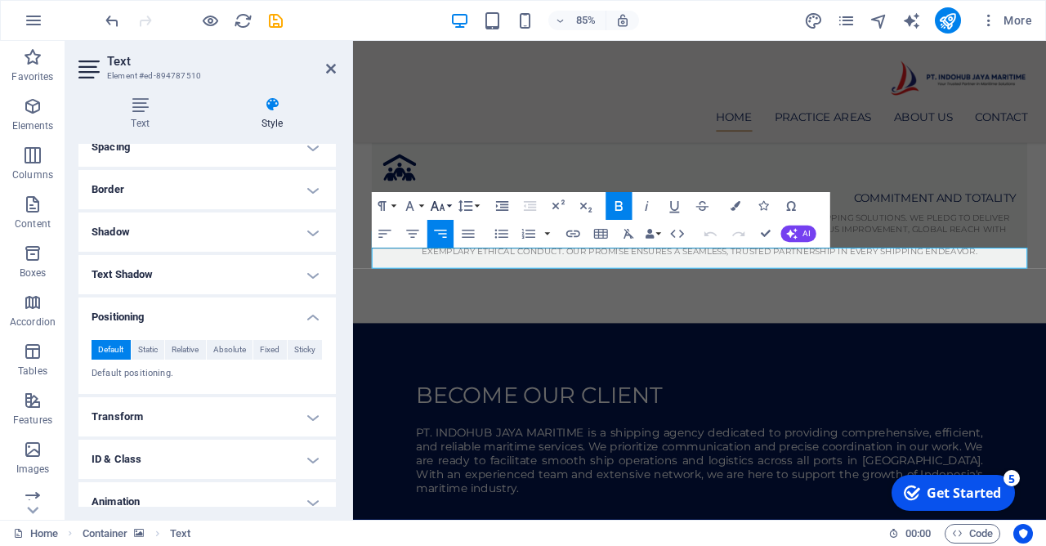
click at [450, 206] on button "Font Size" at bounding box center [440, 206] width 26 height 28
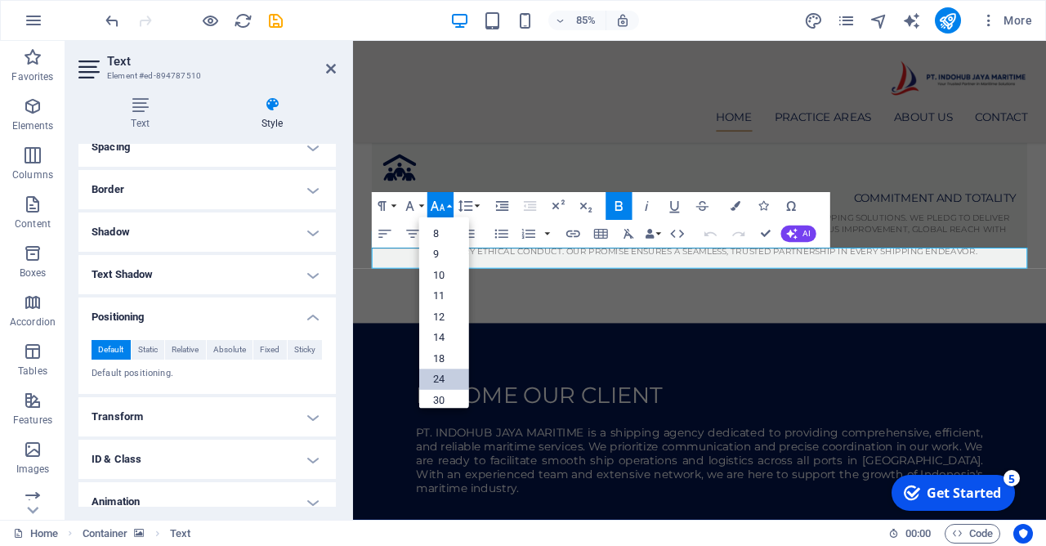
scroll to position [132, 0]
click at [444, 301] on link "36" at bounding box center [444, 308] width 50 height 21
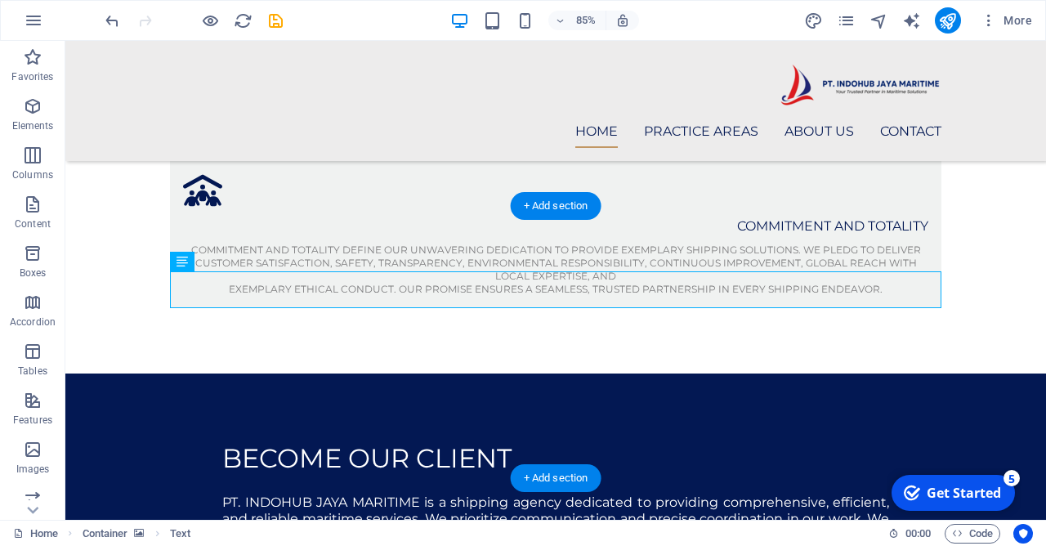
scroll to position [1070, 0]
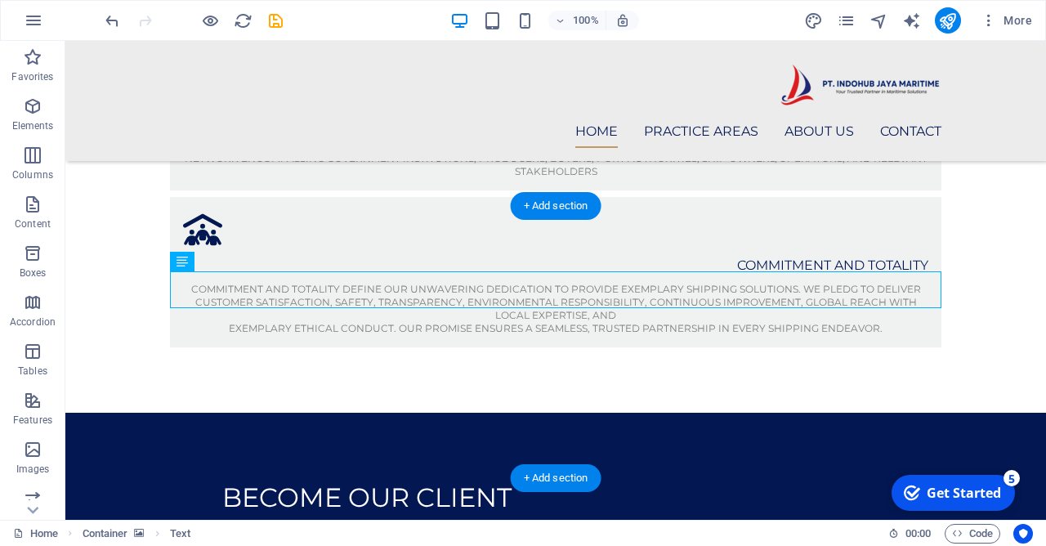
drag, startPoint x: 766, startPoint y: 287, endPoint x: 790, endPoint y: 249, distance: 44.9
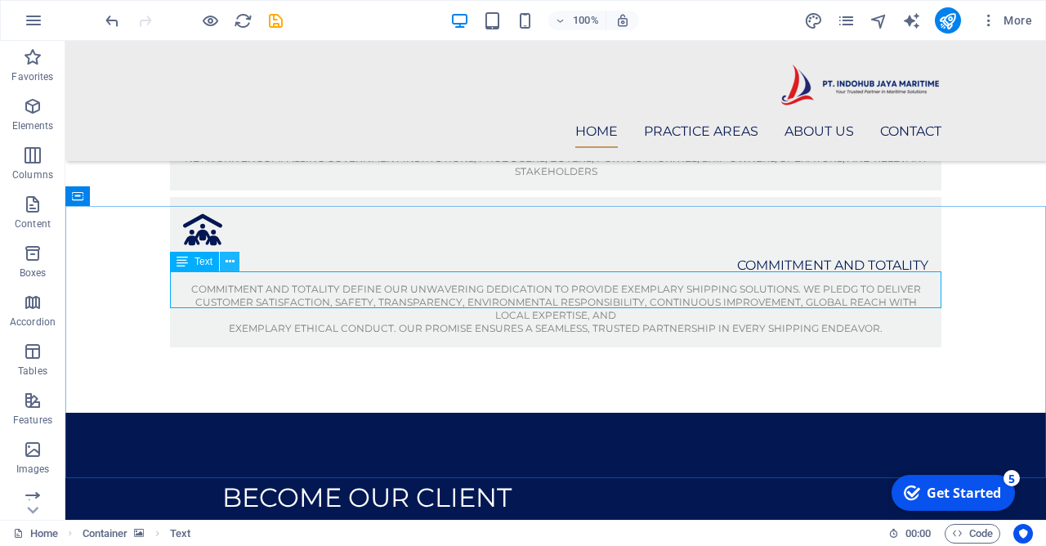
click at [232, 259] on icon at bounding box center [230, 261] width 9 height 17
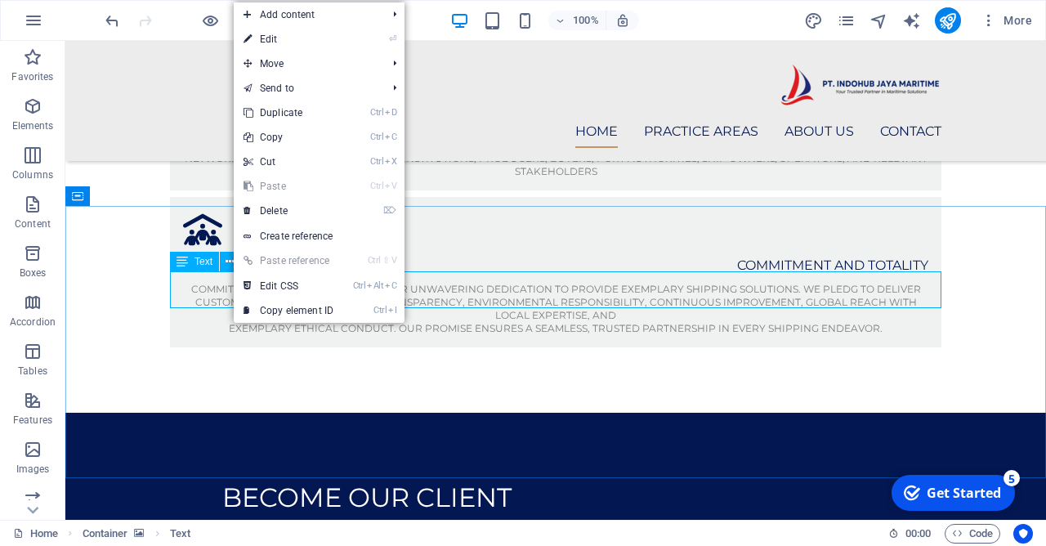
click at [186, 262] on icon at bounding box center [182, 262] width 11 height 20
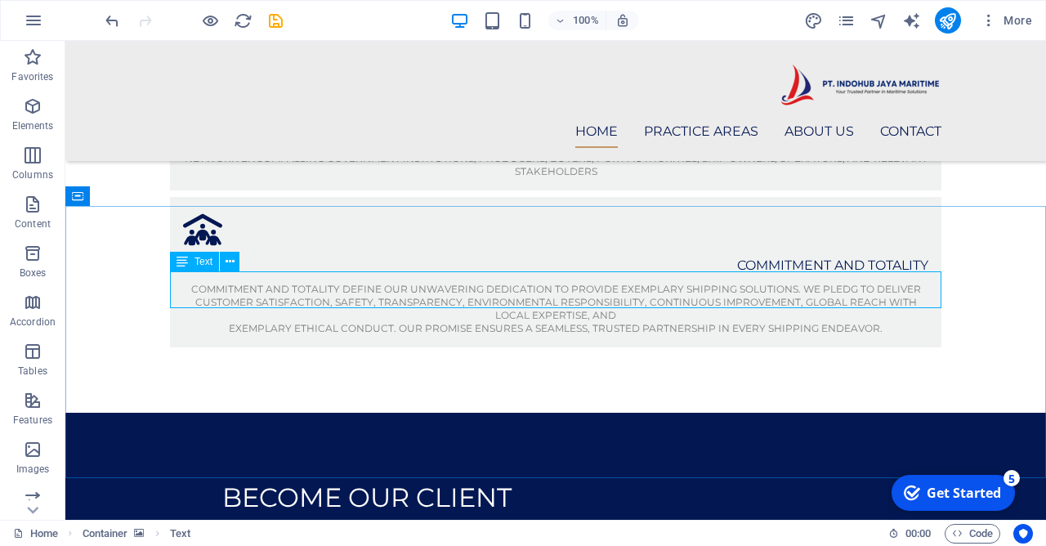
click at [186, 262] on icon at bounding box center [182, 262] width 11 height 20
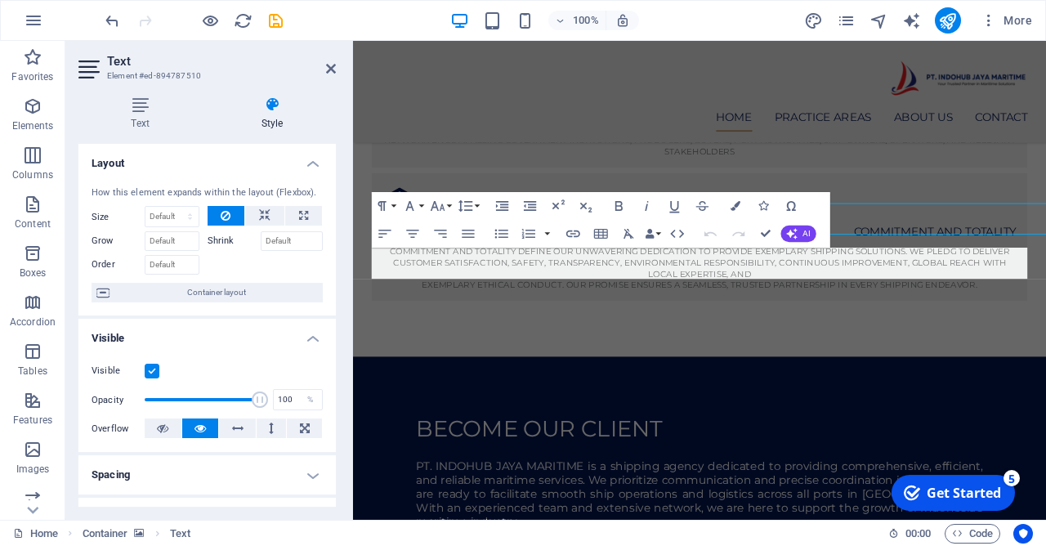
click at [186, 262] on input "Order" at bounding box center [172, 265] width 55 height 20
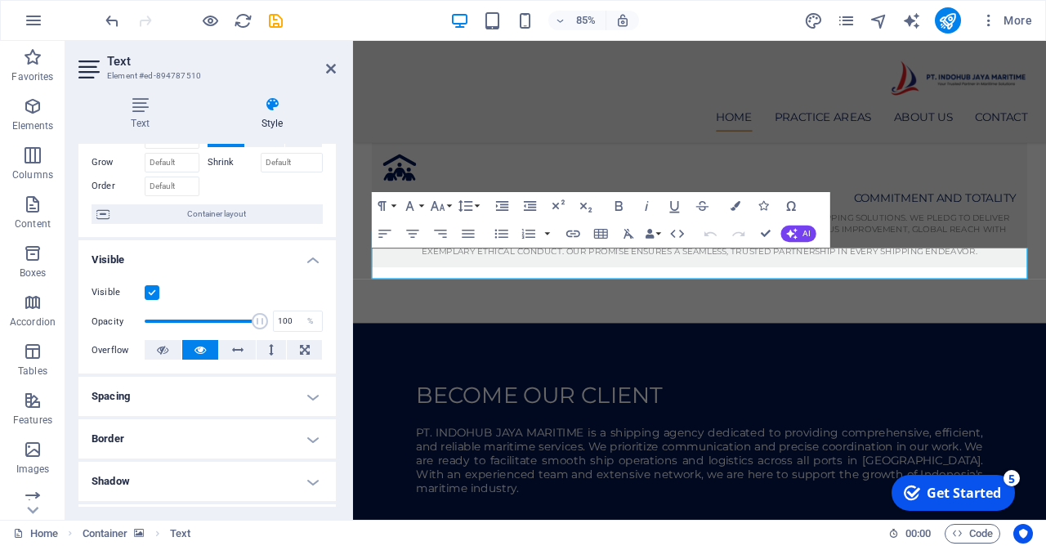
scroll to position [235, 0]
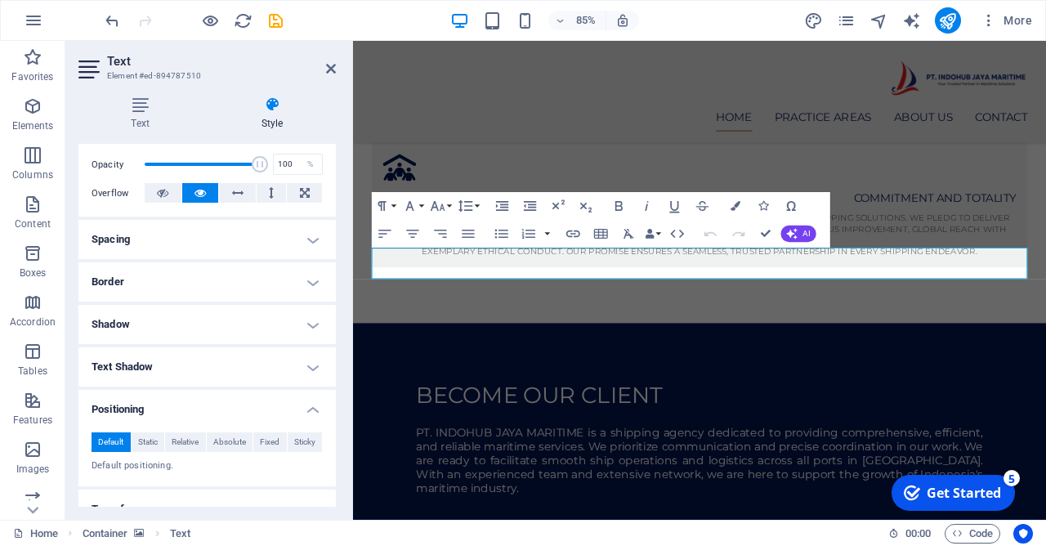
click at [284, 243] on h4 "Spacing" at bounding box center [206, 239] width 257 height 39
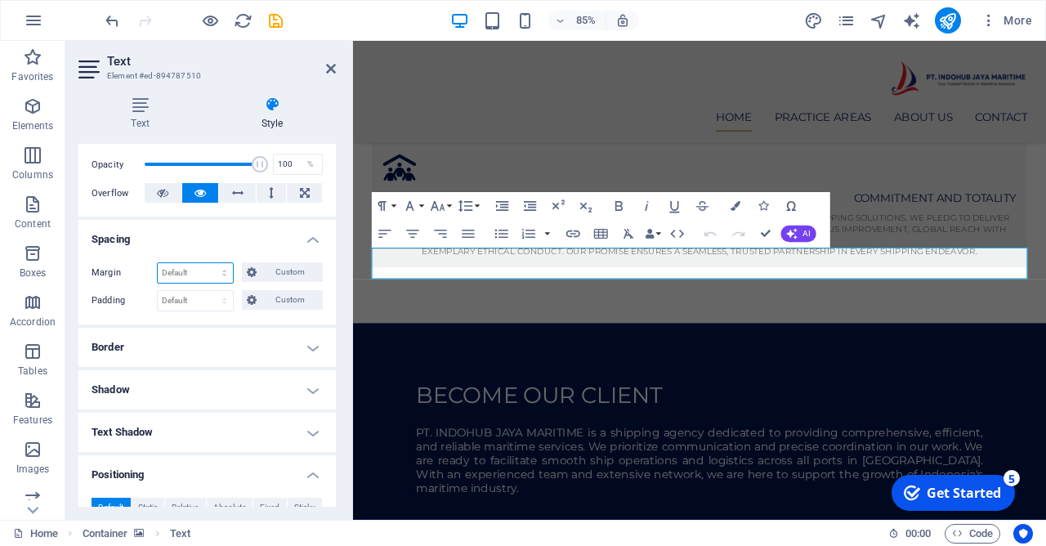
click at [158, 263] on select "Default auto px % rem vw vh Custom" at bounding box center [195, 273] width 75 height 20
click option "Default" at bounding box center [0, 0] width 0 height 0
select select "DISABLED_OPTION_VALUE"
click at [479, 208] on button "Line Height" at bounding box center [468, 206] width 26 height 28
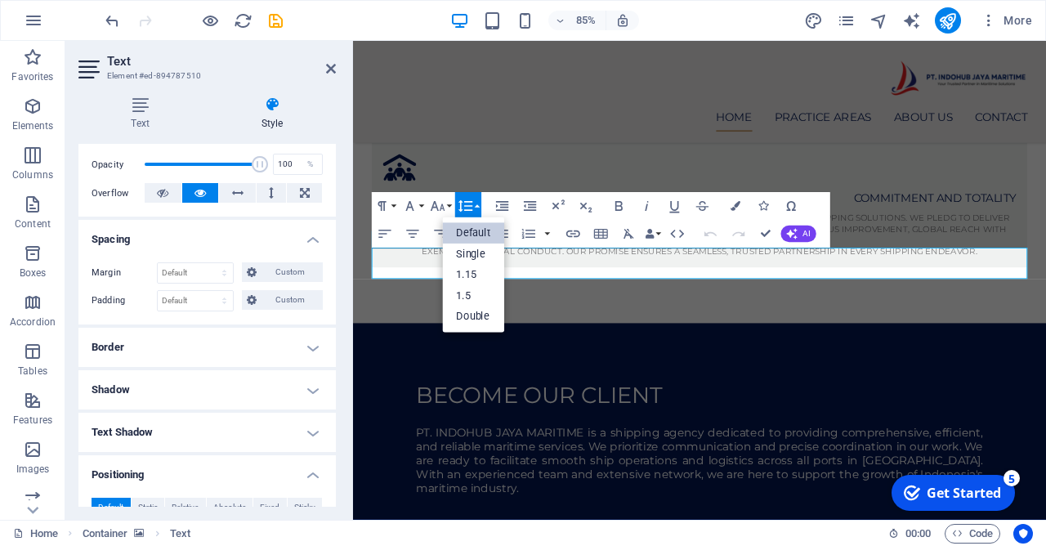
scroll to position [0, 0]
click at [452, 208] on button "Font Size" at bounding box center [440, 206] width 26 height 28
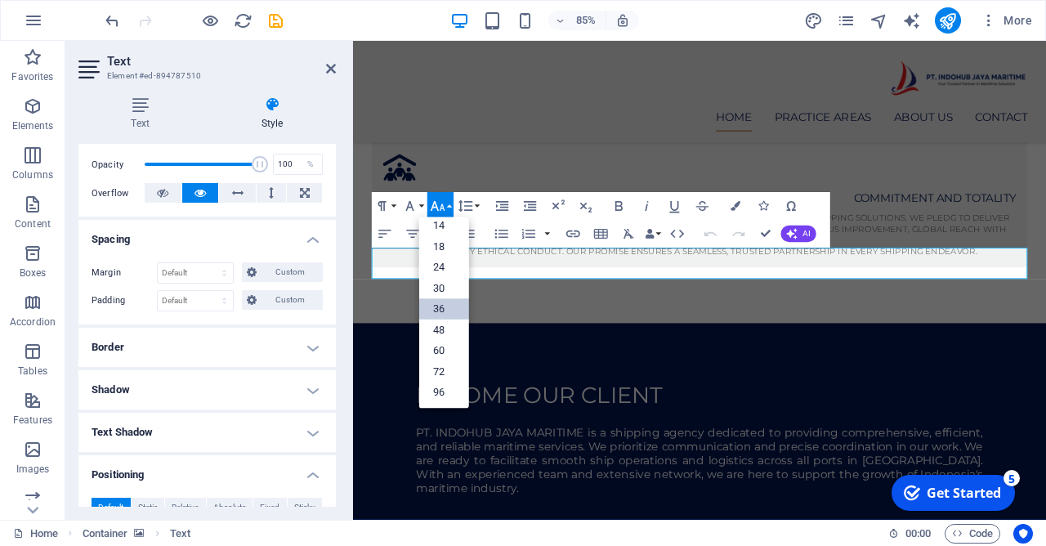
scroll to position [132, 0]
click at [446, 348] on link "60" at bounding box center [444, 350] width 50 height 21
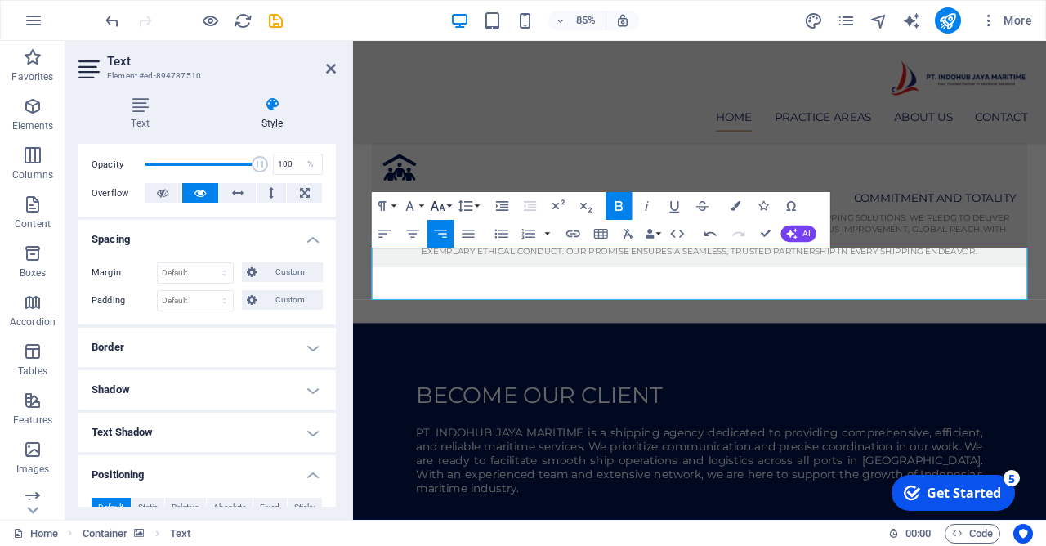
click at [451, 203] on button "Font Size" at bounding box center [440, 206] width 26 height 28
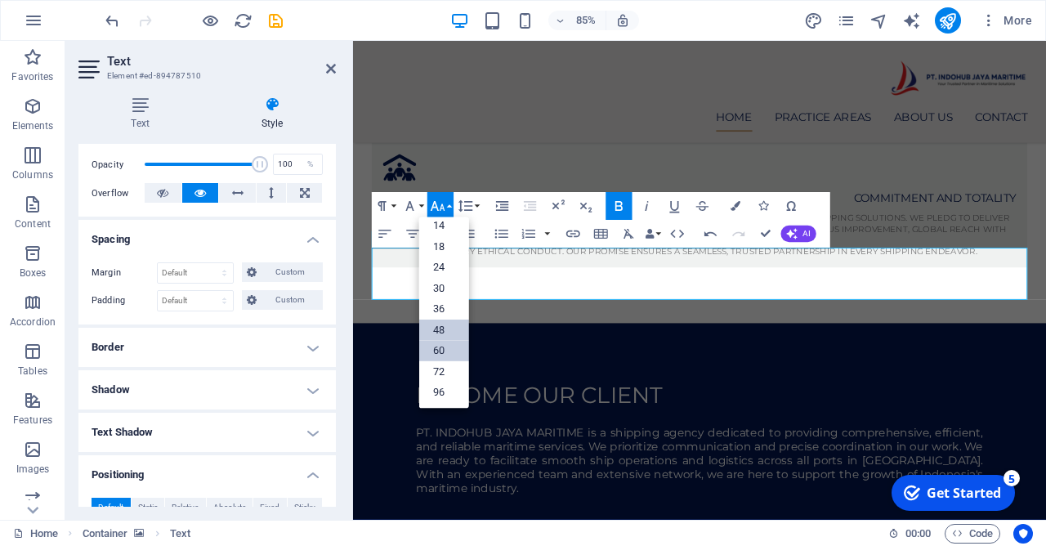
click at [439, 329] on link "48" at bounding box center [444, 330] width 50 height 21
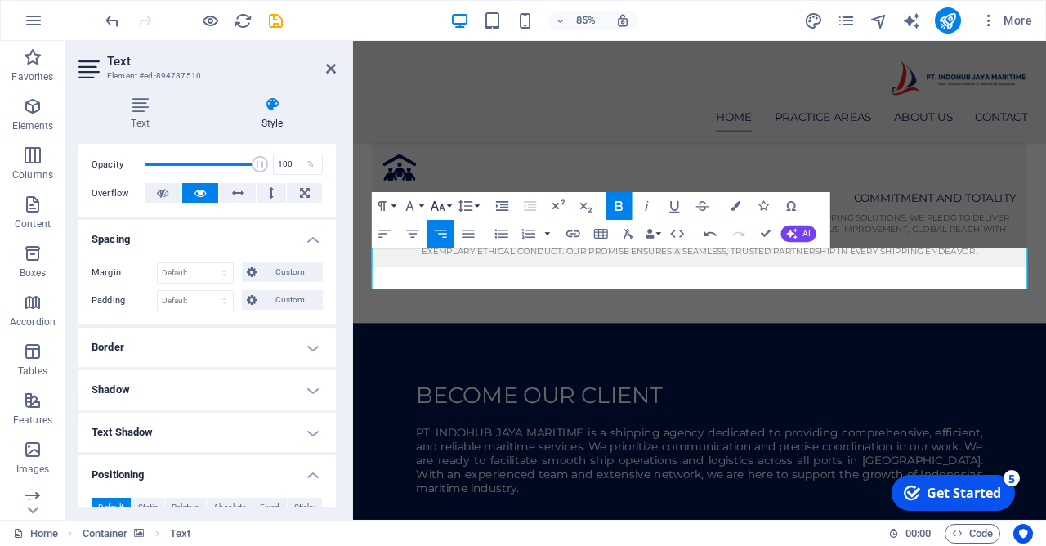
click at [449, 208] on button "Font Size" at bounding box center [440, 206] width 26 height 28
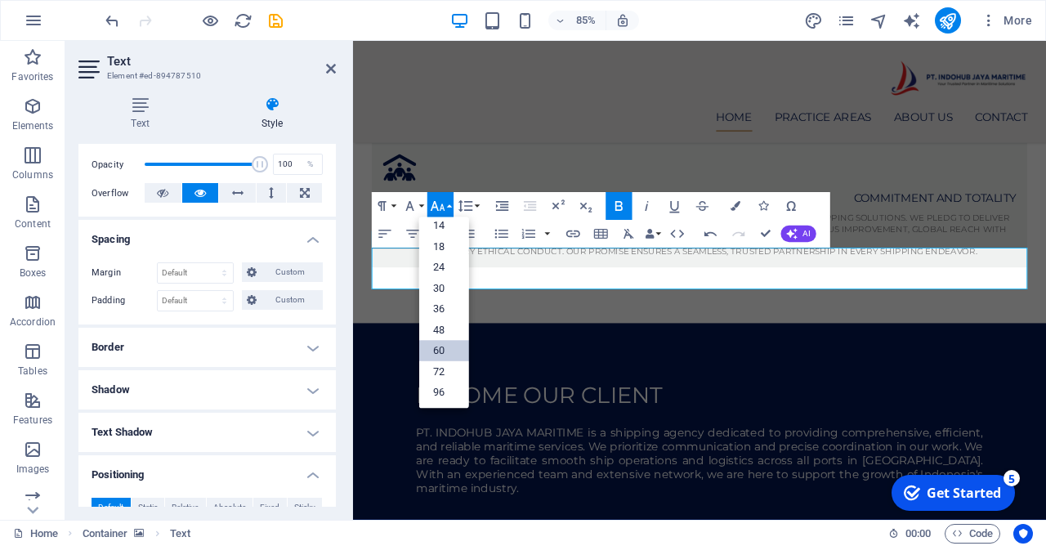
click at [437, 352] on link "60" at bounding box center [444, 350] width 50 height 21
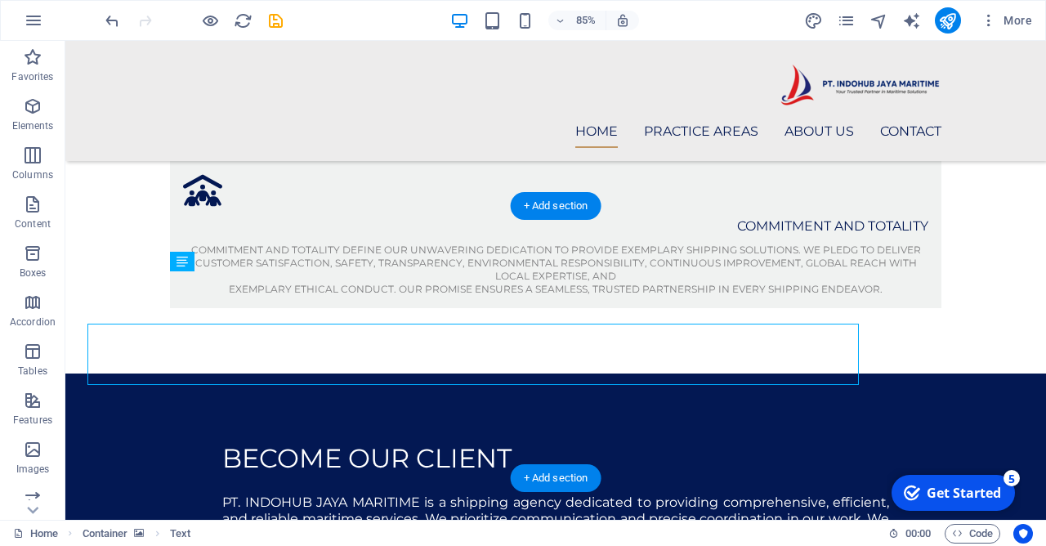
scroll to position [1070, 0]
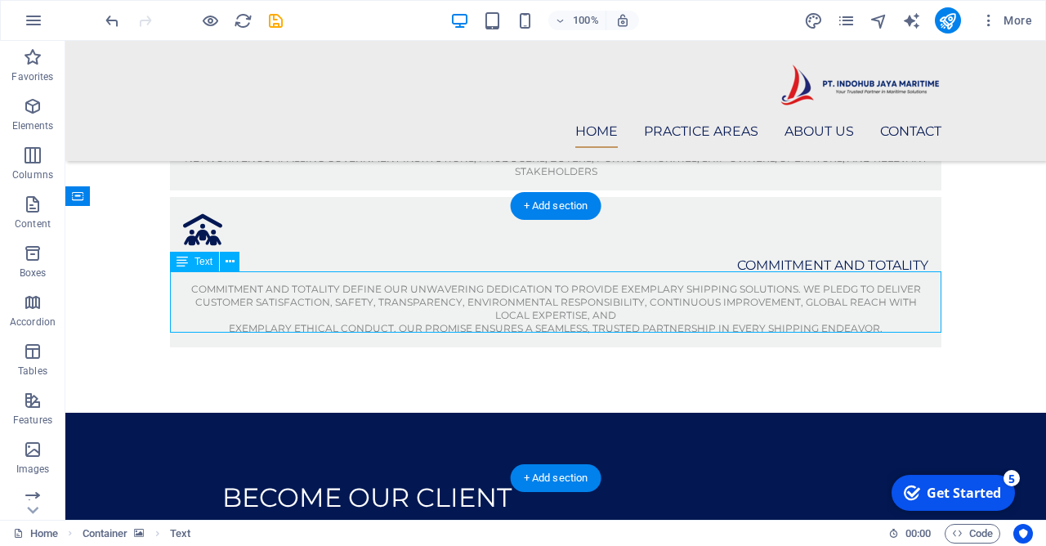
drag, startPoint x: 695, startPoint y: 301, endPoint x: 731, endPoint y: 297, distance: 36.9
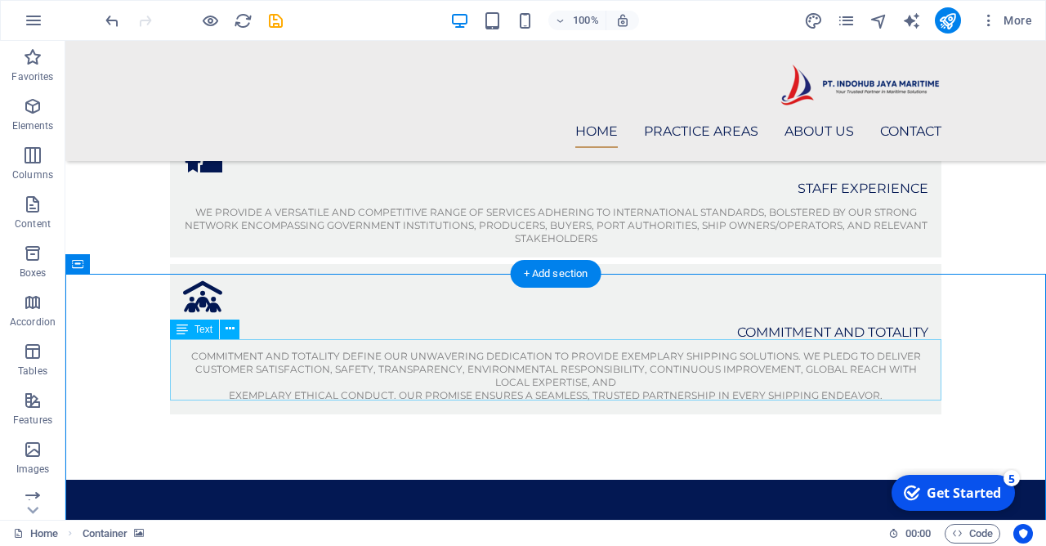
scroll to position [981, 0]
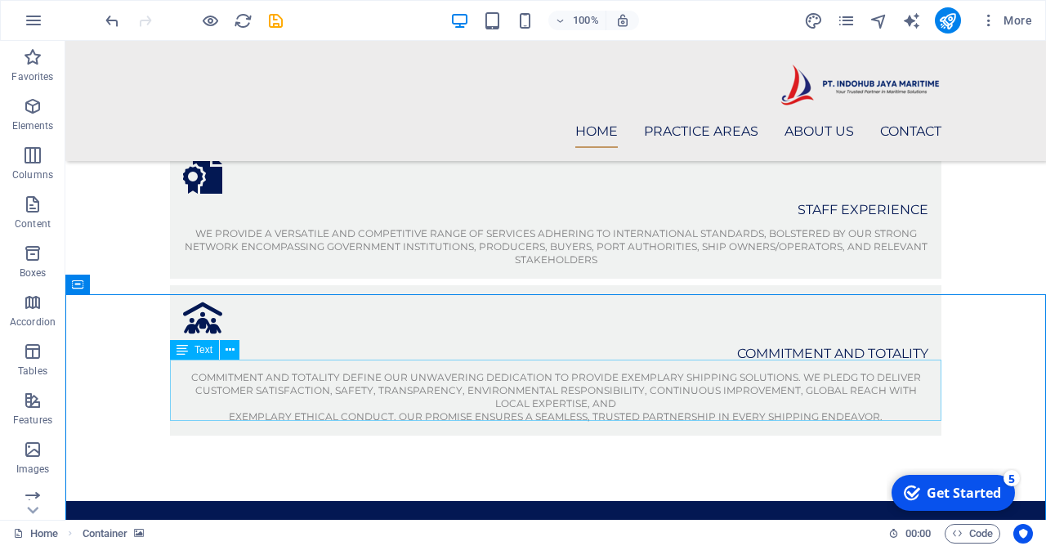
click at [211, 352] on span "Text" at bounding box center [203, 350] width 18 height 10
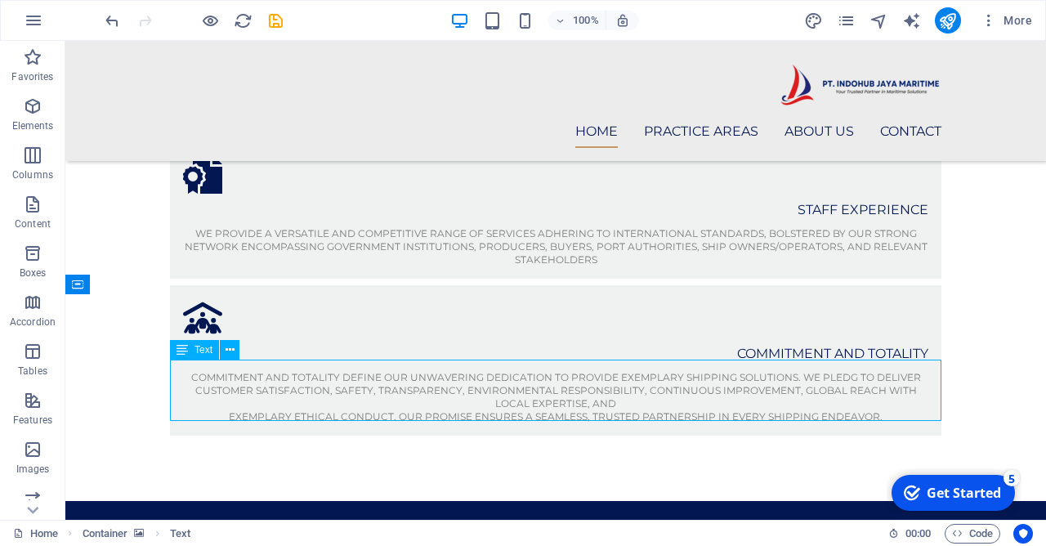
click at [211, 352] on span "Text" at bounding box center [203, 350] width 18 height 10
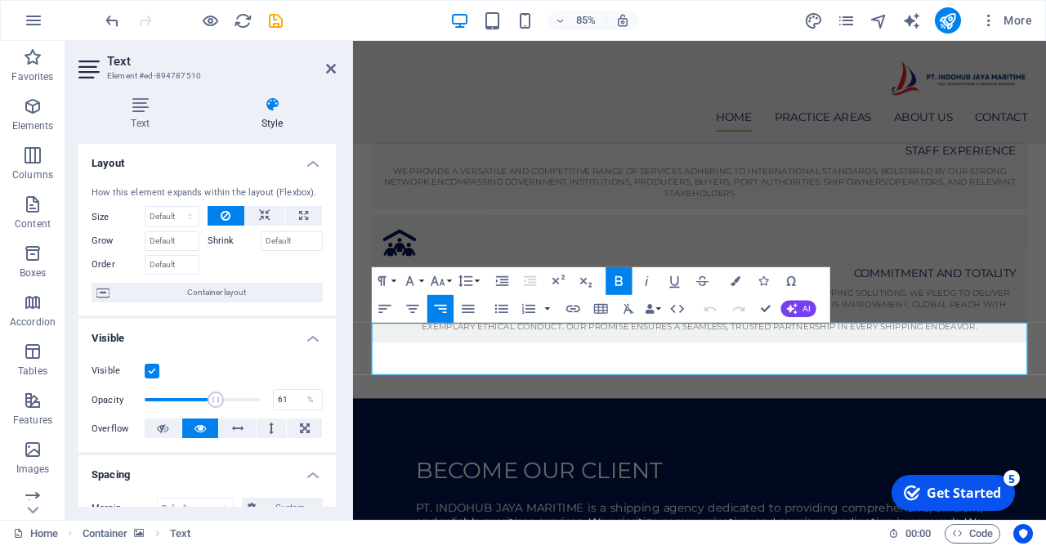
type input "53"
drag, startPoint x: 252, startPoint y: 400, endPoint x: 205, endPoint y: 401, distance: 46.6
click at [205, 401] on span at bounding box center [205, 399] width 16 height 16
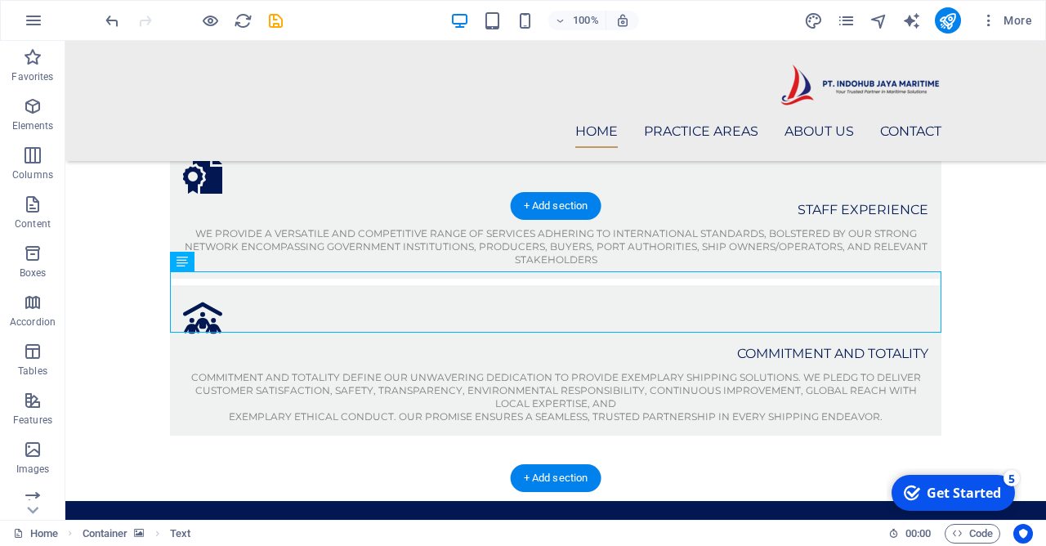
scroll to position [1070, 0]
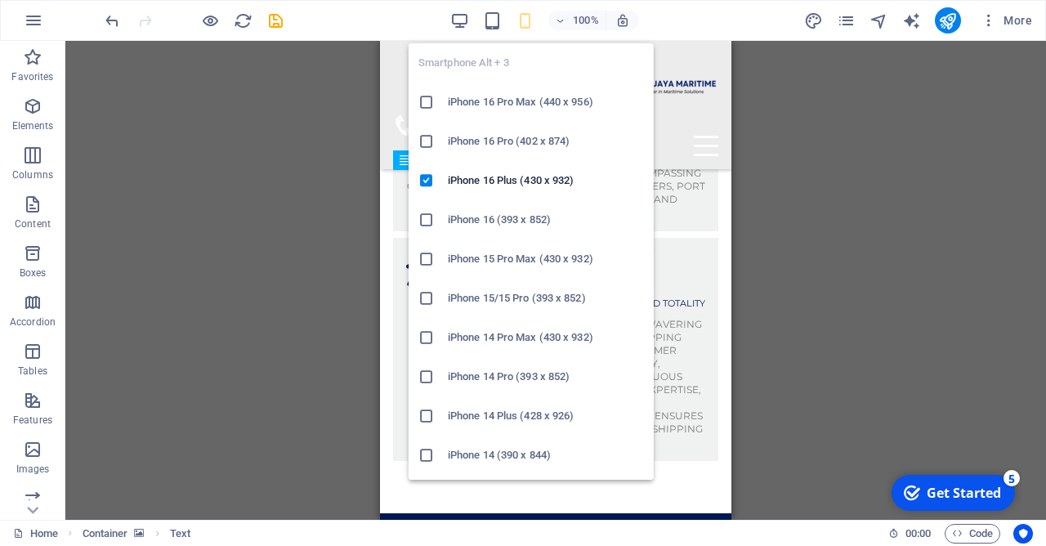
scroll to position [1989, 0]
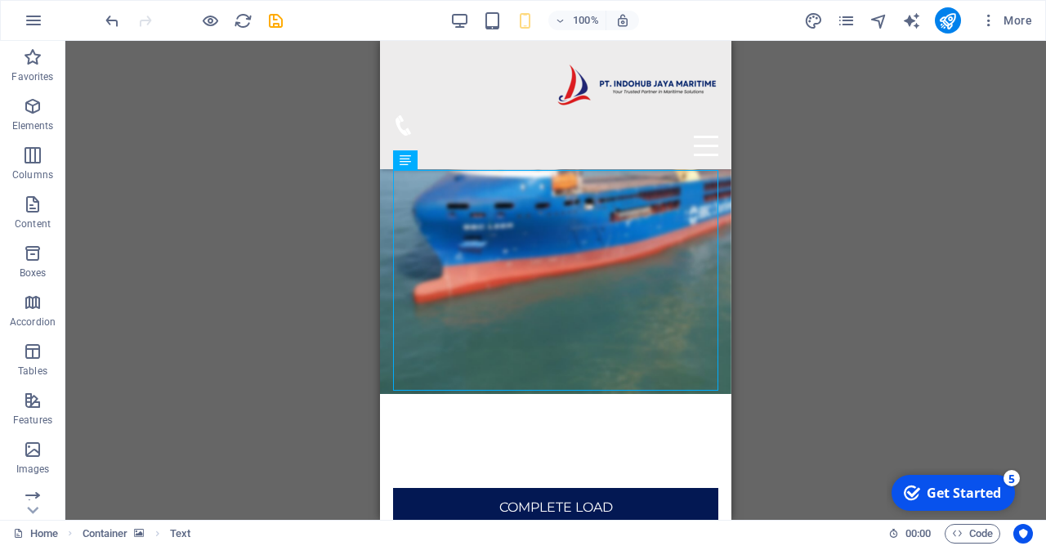
click at [834, 223] on div "H2 Banner Banner Container Info Bar Menu Bar Button Logo Menu Separator Spacer …" at bounding box center [555, 280] width 981 height 479
click at [427, 163] on span "Text" at bounding box center [427, 160] width 18 height 10
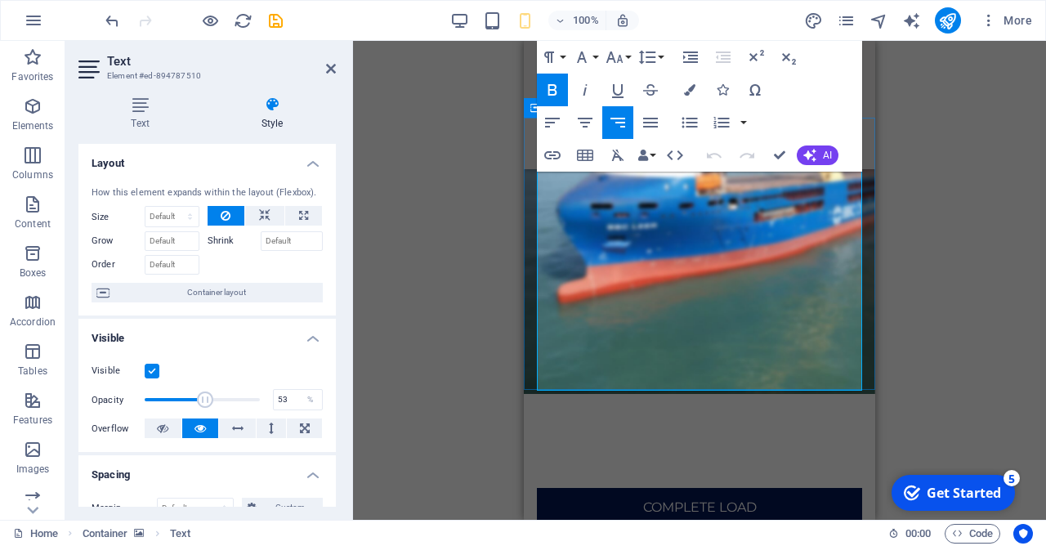
drag, startPoint x: 598, startPoint y: 202, endPoint x: 856, endPoint y: 360, distance: 301.9
click at [659, 56] on button "Line Height" at bounding box center [650, 57] width 31 height 33
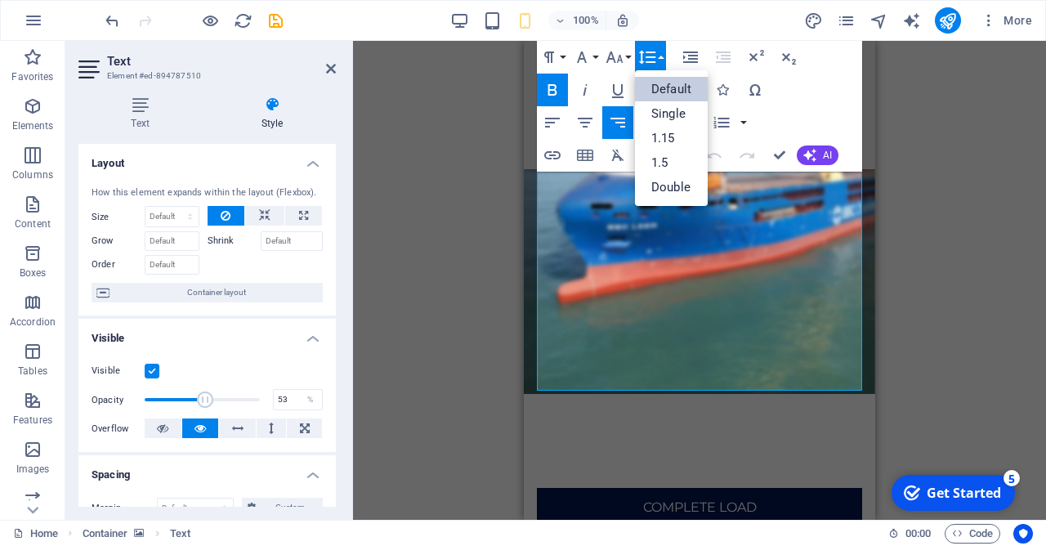
scroll to position [0, 0]
click at [662, 107] on link "Single" at bounding box center [671, 113] width 73 height 25
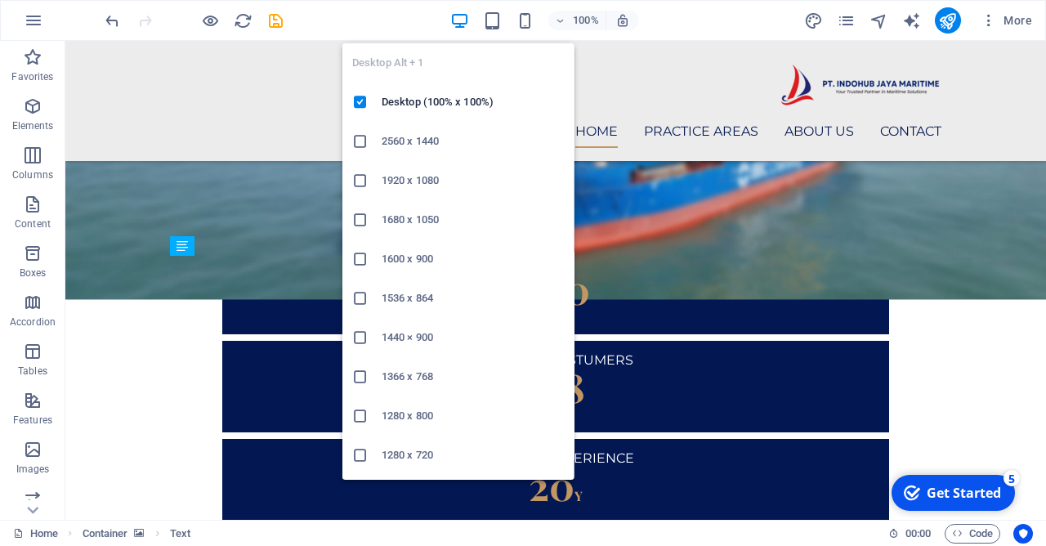
scroll to position [1086, 0]
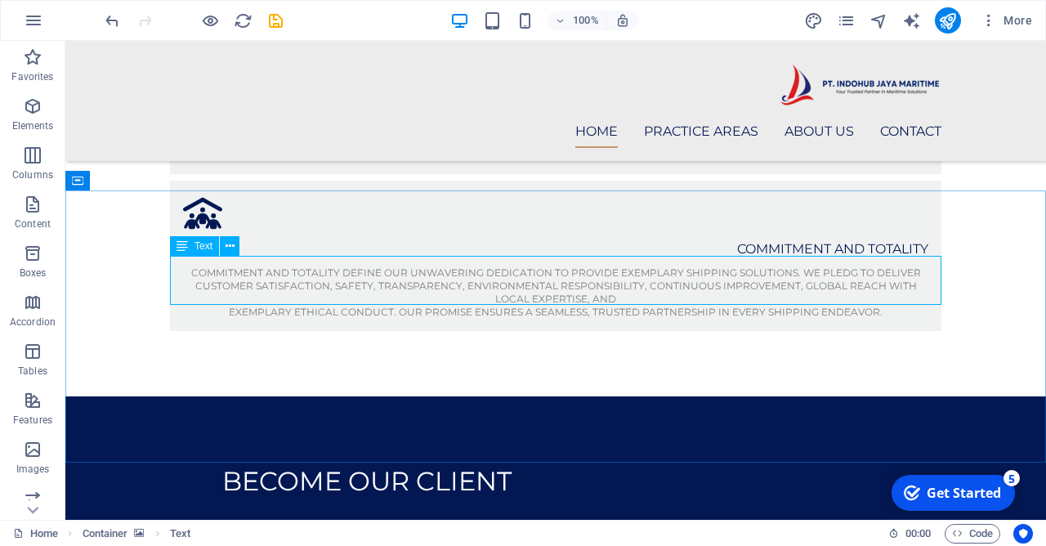
click at [187, 248] on icon at bounding box center [182, 246] width 11 height 20
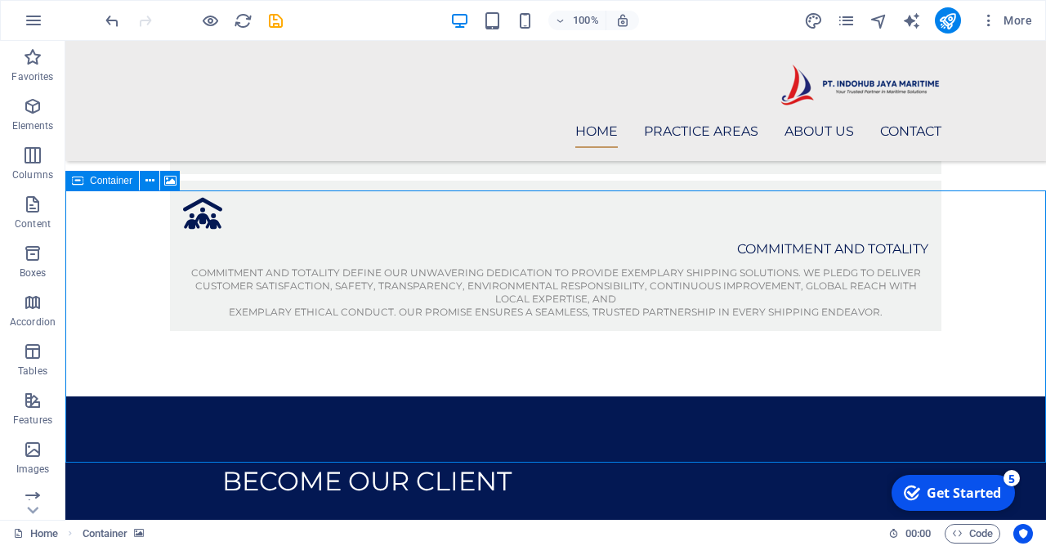
click at [95, 184] on span "Container" at bounding box center [111, 181] width 42 height 10
select select "px"
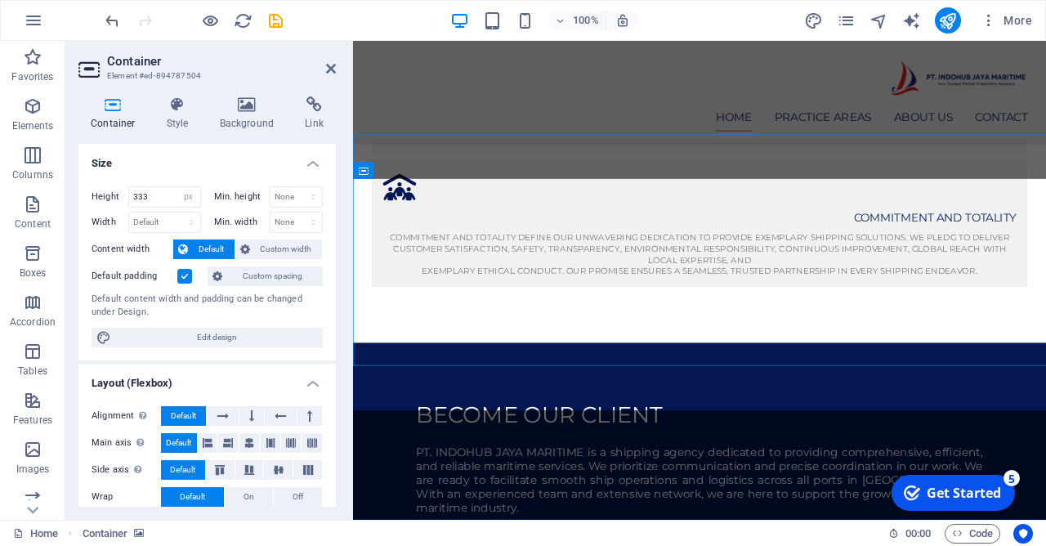
scroll to position [1125, 0]
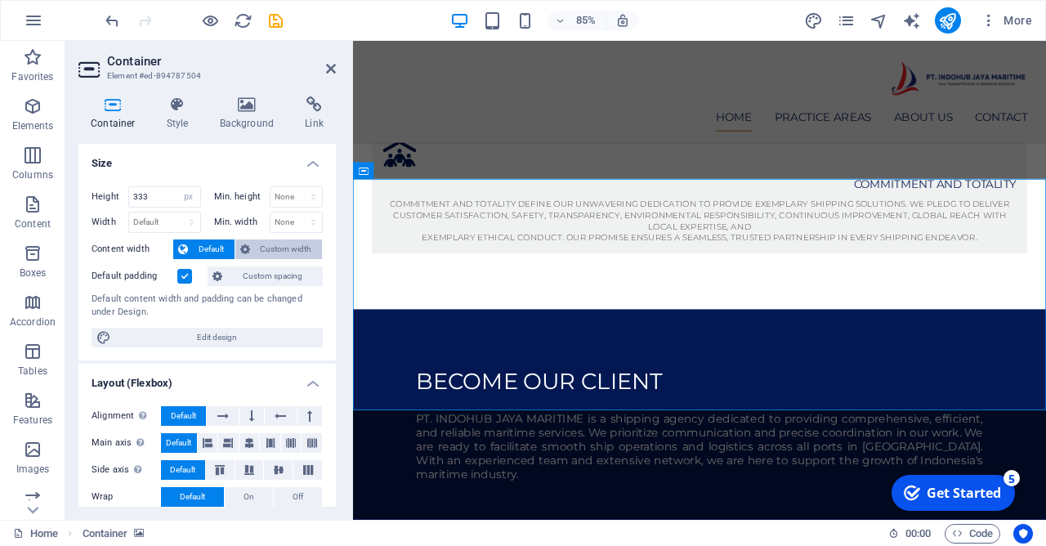
click at [268, 257] on span "Custom width" at bounding box center [286, 249] width 63 height 20
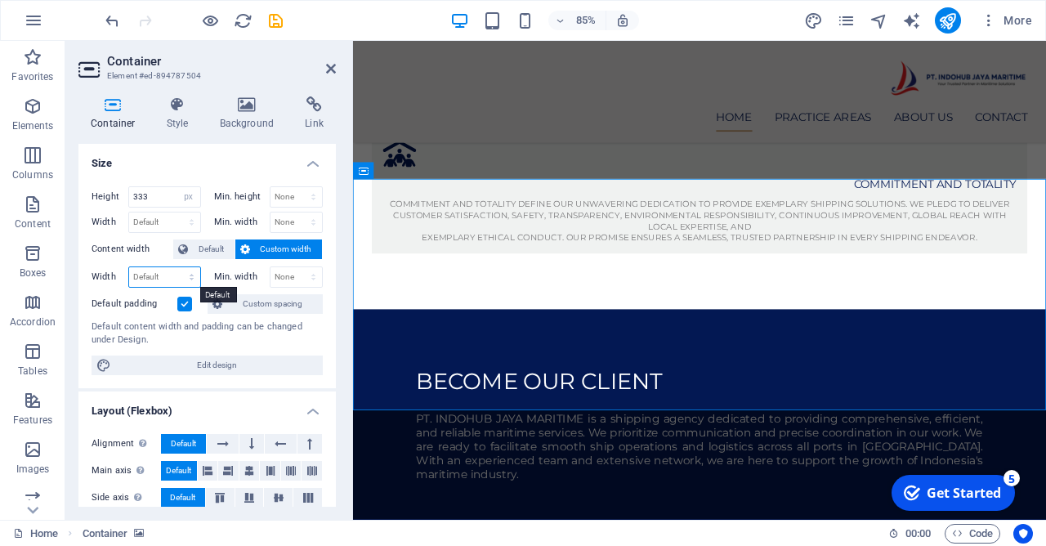
click at [129, 267] on select "Default px rem % em vh vw" at bounding box center [164, 277] width 71 height 20
click option "Default" at bounding box center [0, 0] width 0 height 0
select select "DISABLED_OPTION_VALUE"
click at [186, 306] on label at bounding box center [184, 304] width 15 height 15
click at [0, 0] on input "Default padding" at bounding box center [0, 0] width 0 height 0
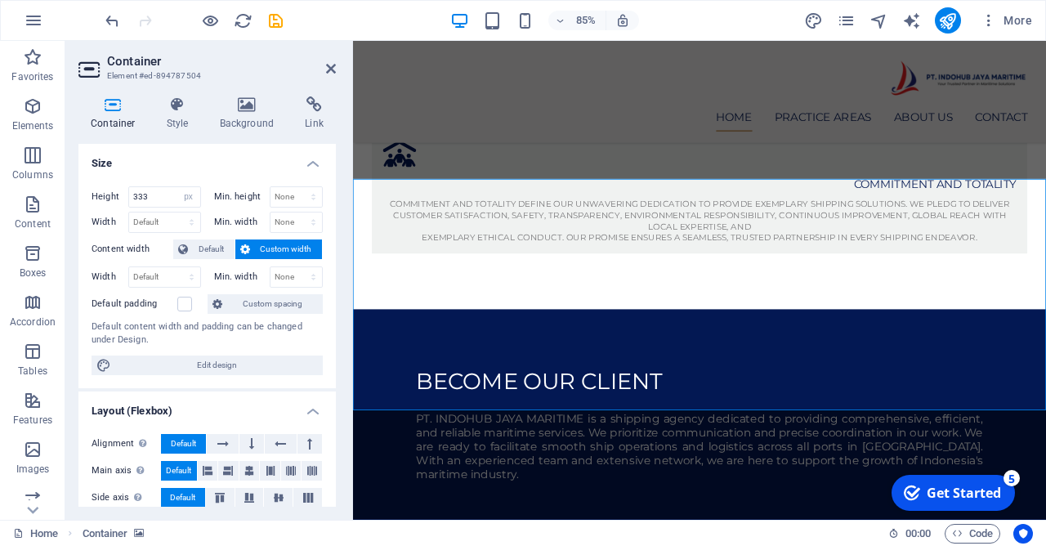
click at [337, 68] on aside "Container Element #ed-894787504 Container Style Background Link Size Height 333…" at bounding box center [209, 280] width 288 height 479
click at [325, 72] on header "Container Element #ed-894787504" at bounding box center [206, 62] width 257 height 42
click at [332, 70] on icon at bounding box center [331, 68] width 10 height 13
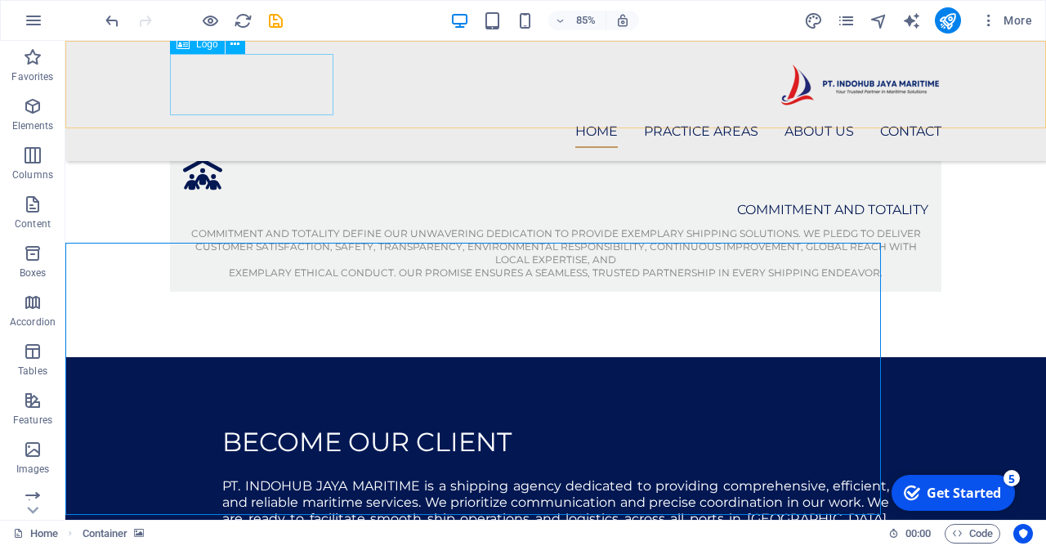
scroll to position [1086, 0]
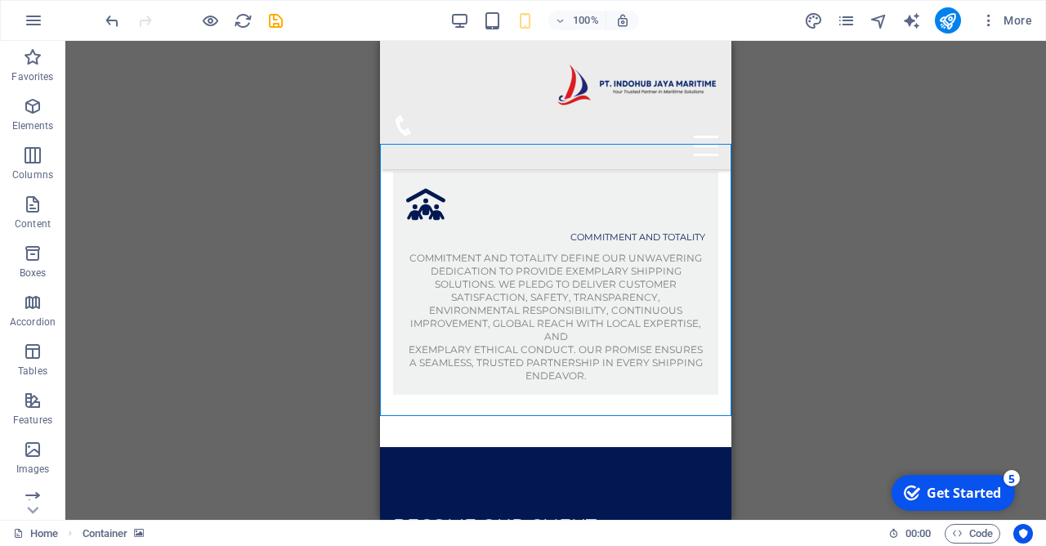
scroll to position [1963, 0]
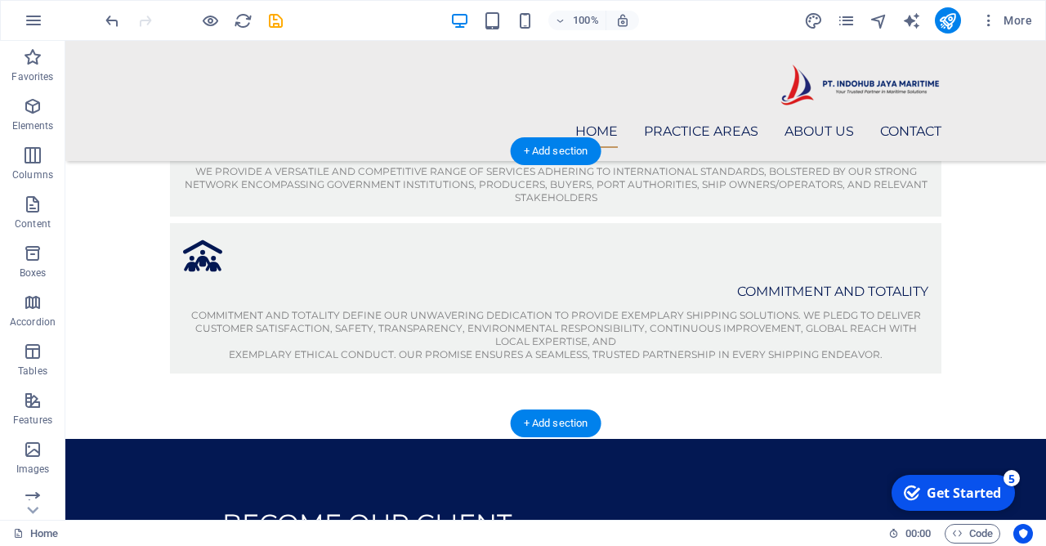
scroll to position [1132, 0]
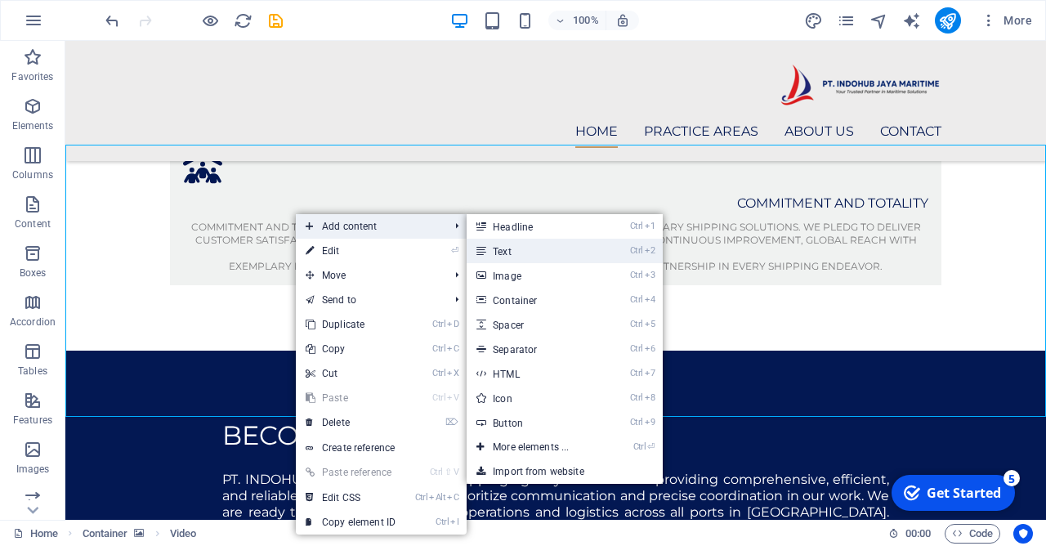
click at [557, 249] on link "Ctrl 2 Text" at bounding box center [534, 251] width 135 height 25
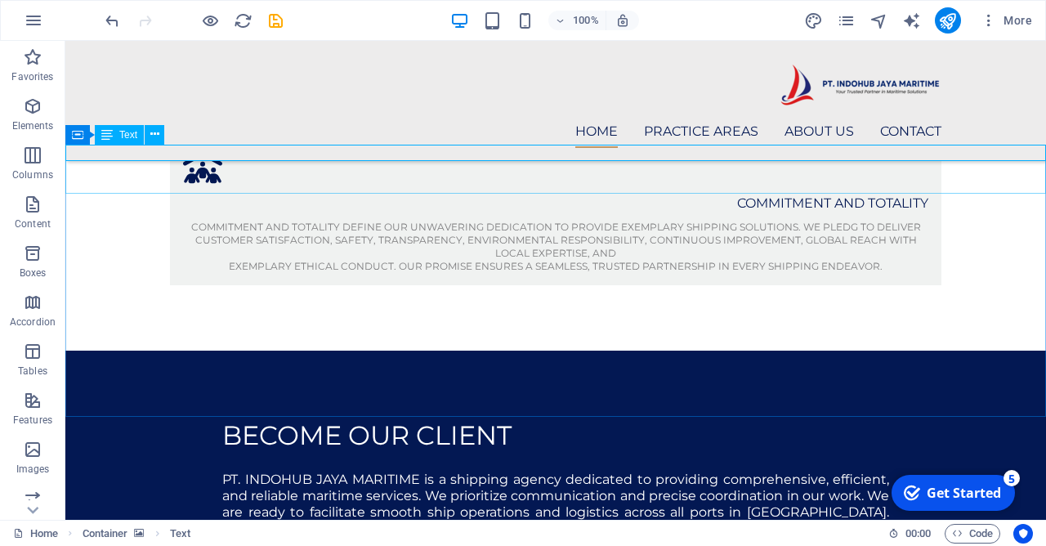
click at [133, 138] on span "Text" at bounding box center [128, 135] width 18 height 10
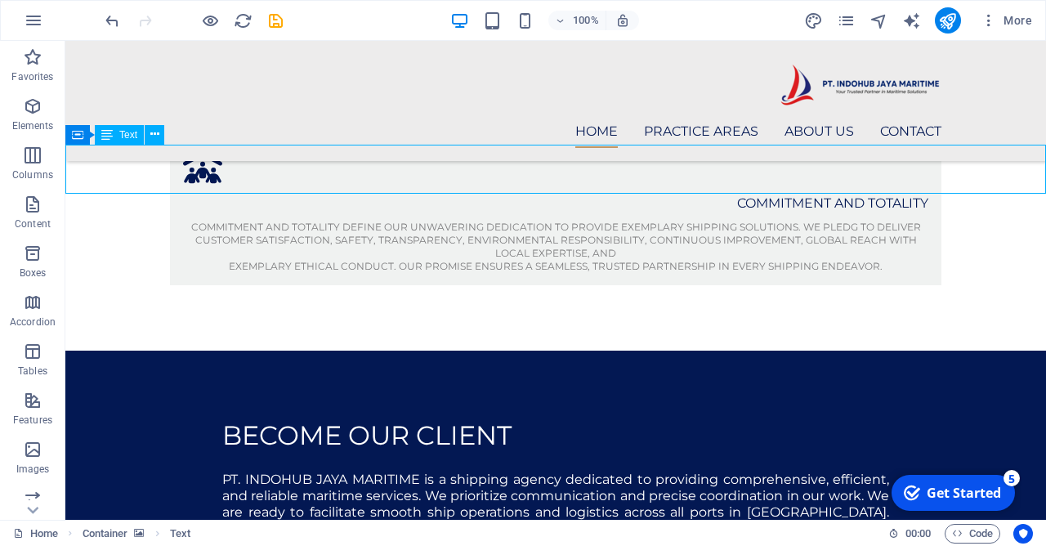
click at [133, 138] on span "Text" at bounding box center [128, 135] width 18 height 10
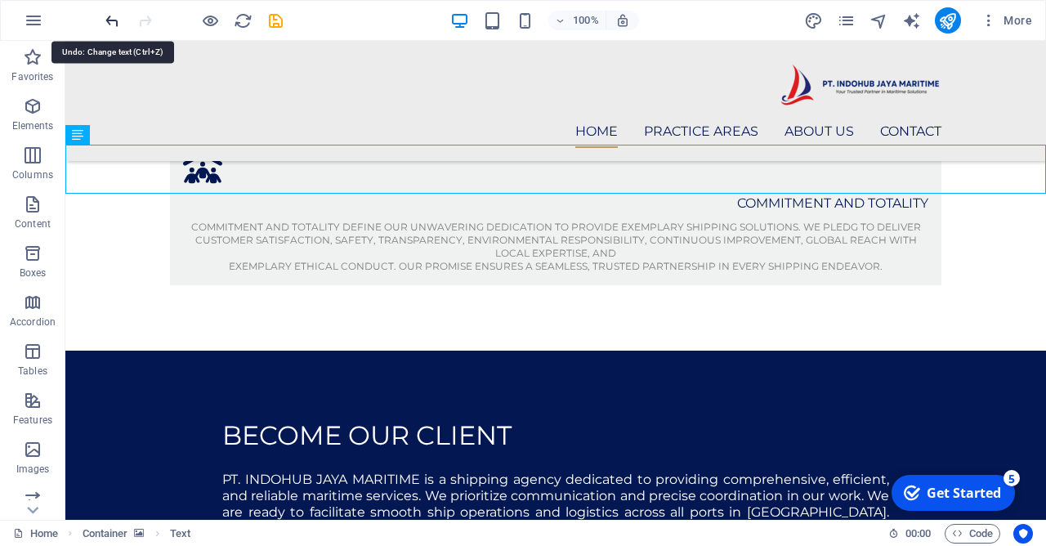
click at [110, 16] on icon "undo" at bounding box center [112, 20] width 19 height 19
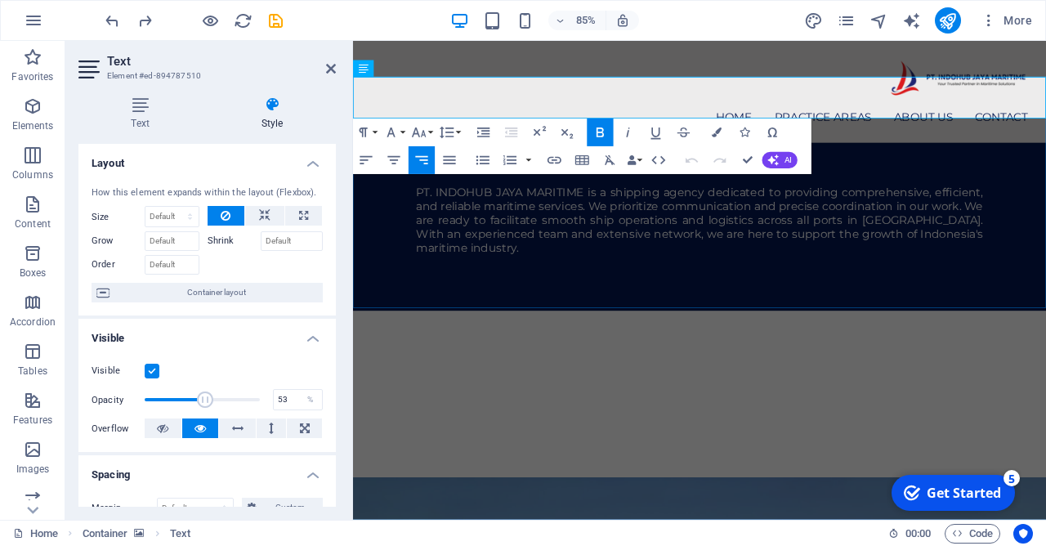
scroll to position [1215, 0]
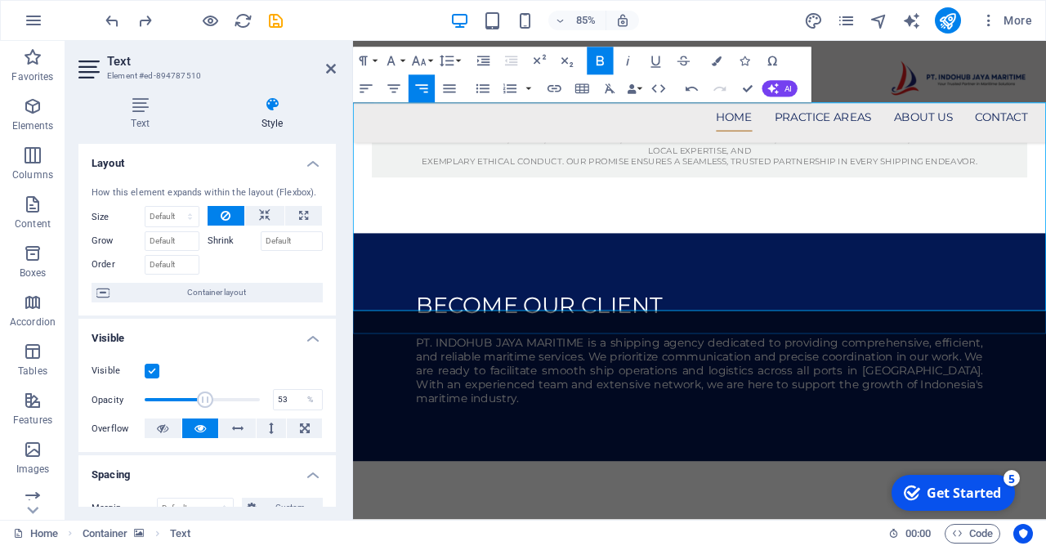
scroll to position [27, 0]
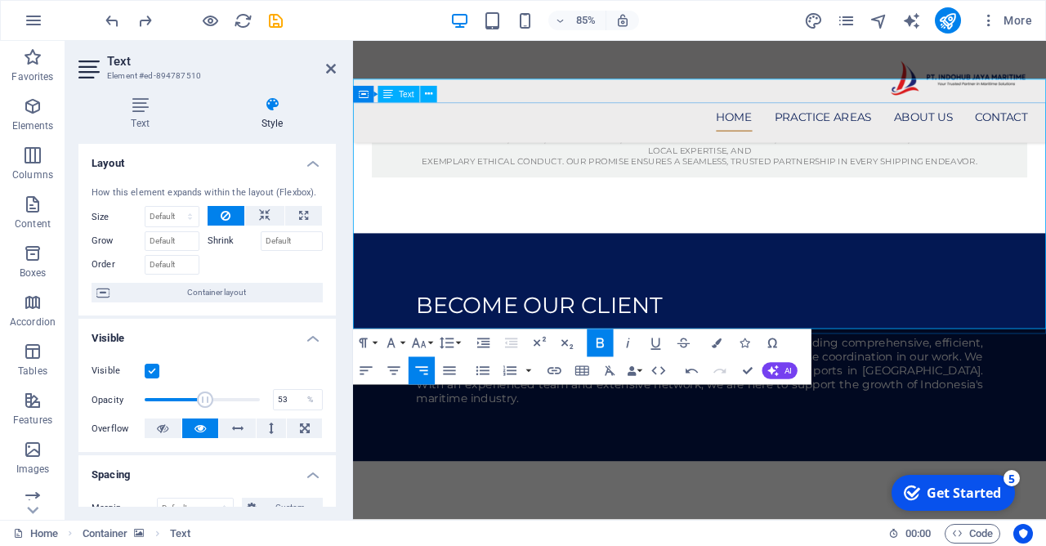
drag, startPoint x: 418, startPoint y: 177, endPoint x: 1168, endPoint y: 377, distance: 775.5
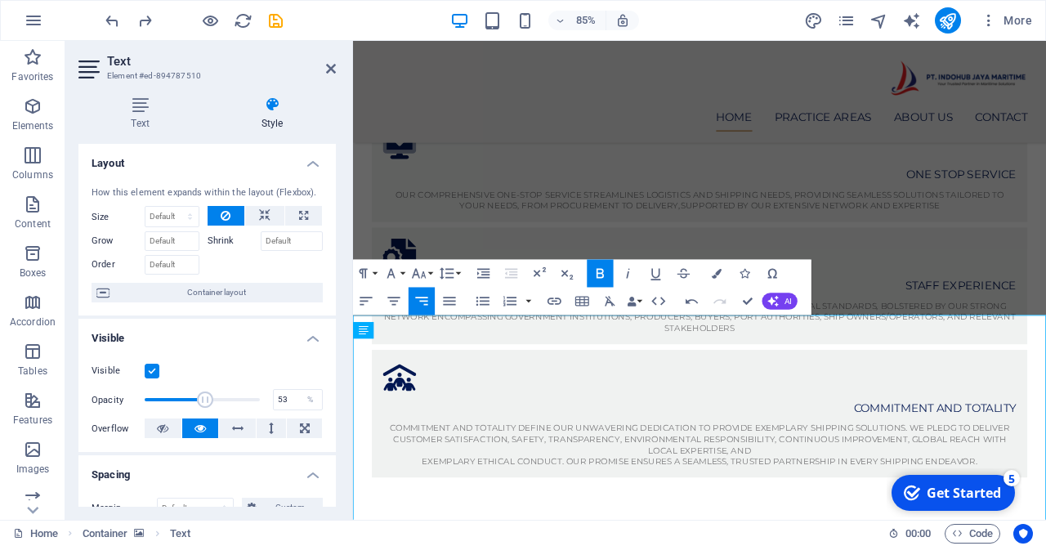
scroll to position [1039, 0]
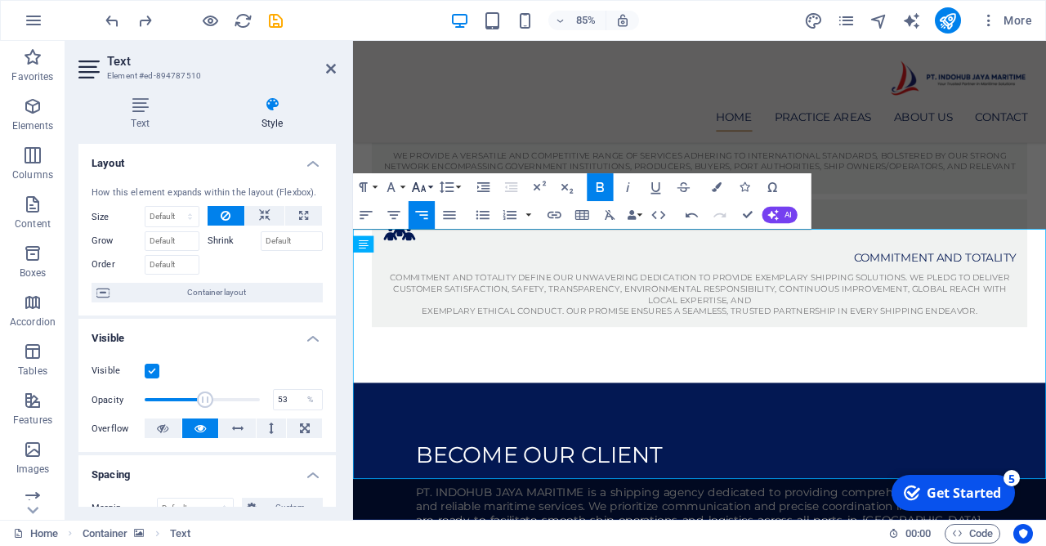
click at [430, 186] on button "Font Size" at bounding box center [422, 187] width 26 height 28
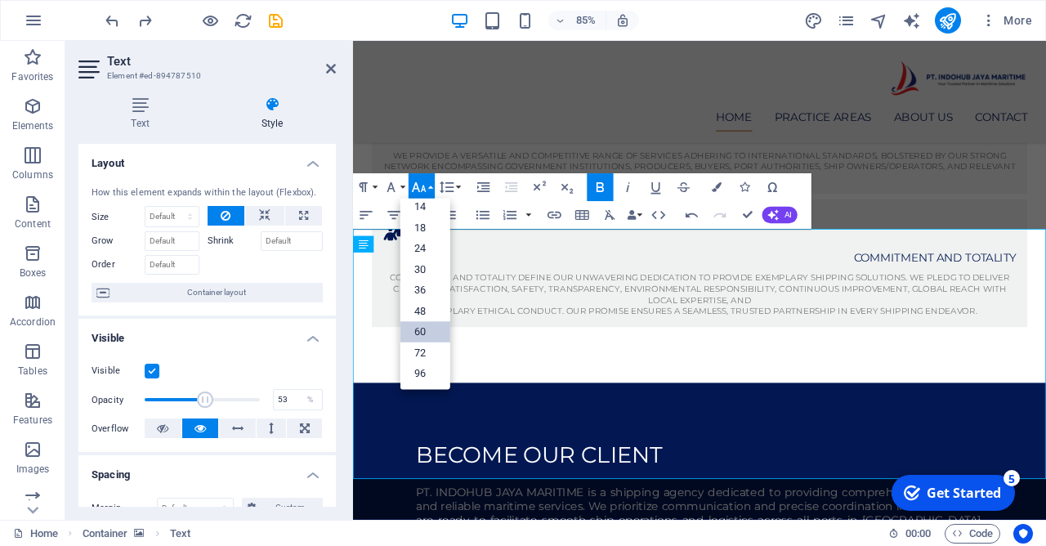
scroll to position [132, 0]
click at [422, 230] on link "18" at bounding box center [425, 227] width 50 height 21
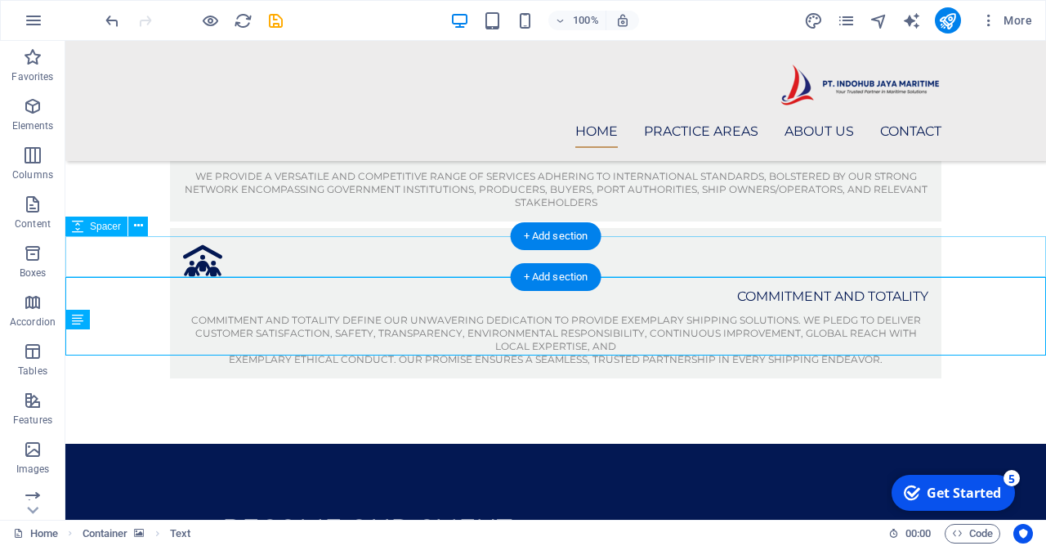
scroll to position [999, 0]
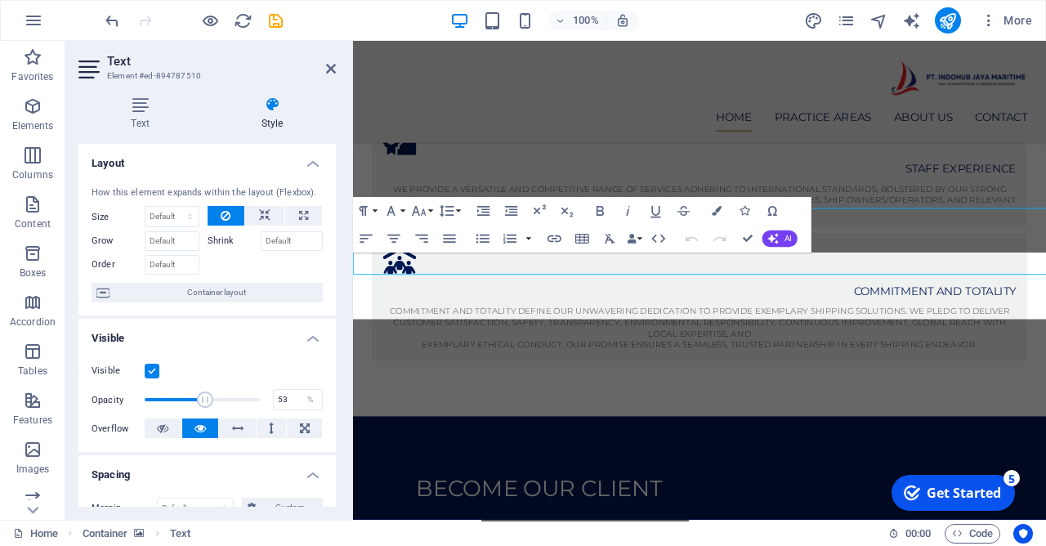
scroll to position [1039, 0]
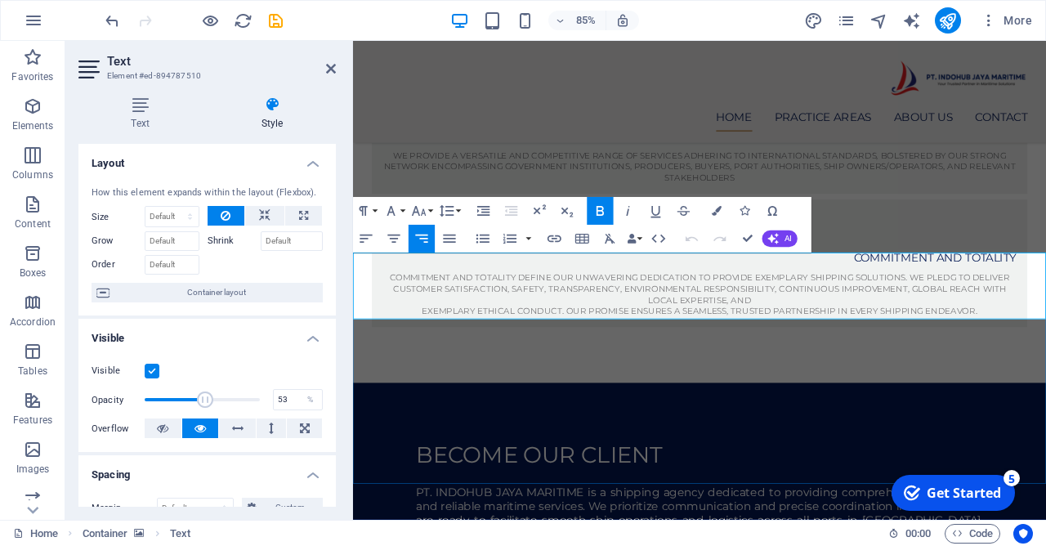
drag, startPoint x: 381, startPoint y: 351, endPoint x: 1168, endPoint y: 367, distance: 787.1
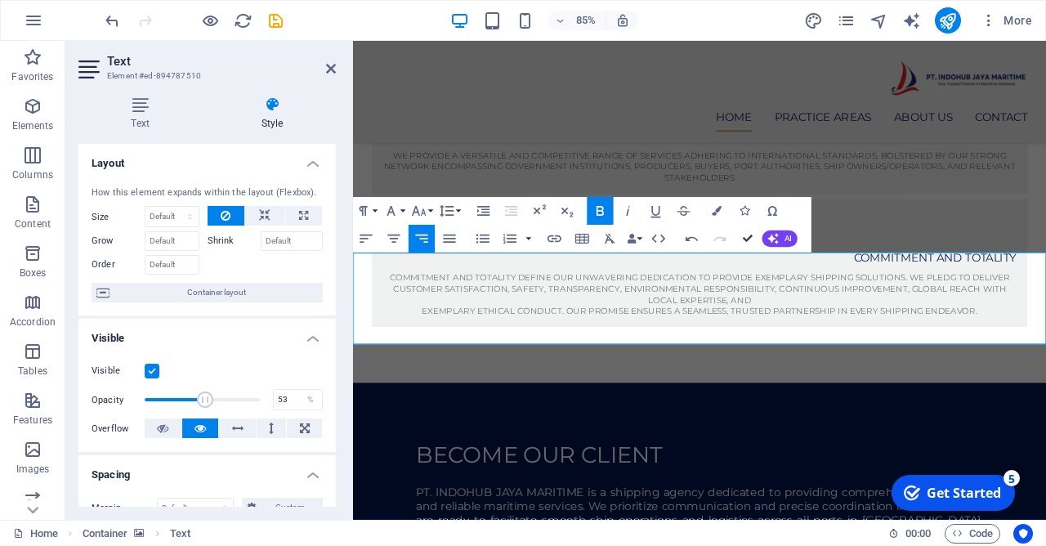
scroll to position [999, 0]
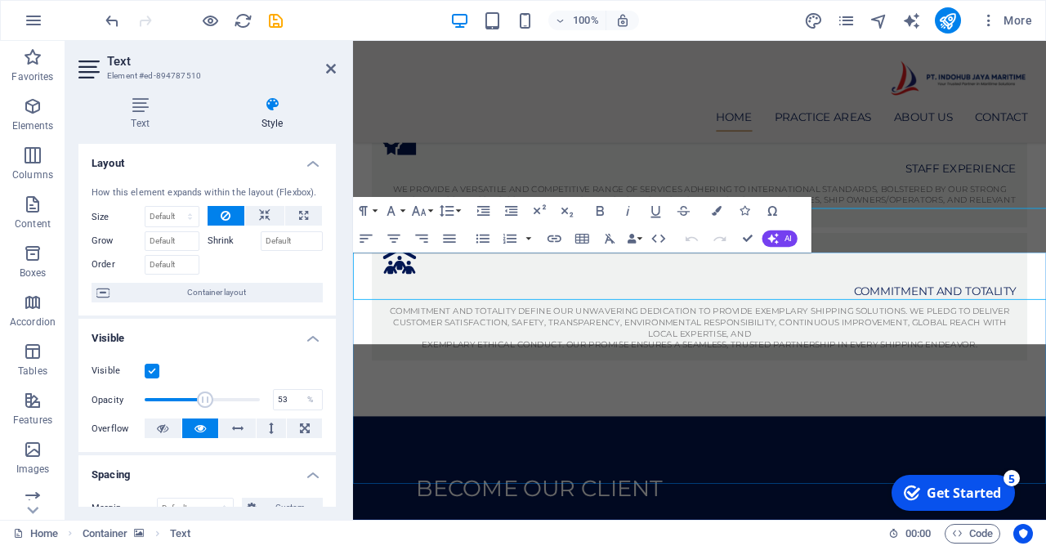
scroll to position [1039, 0]
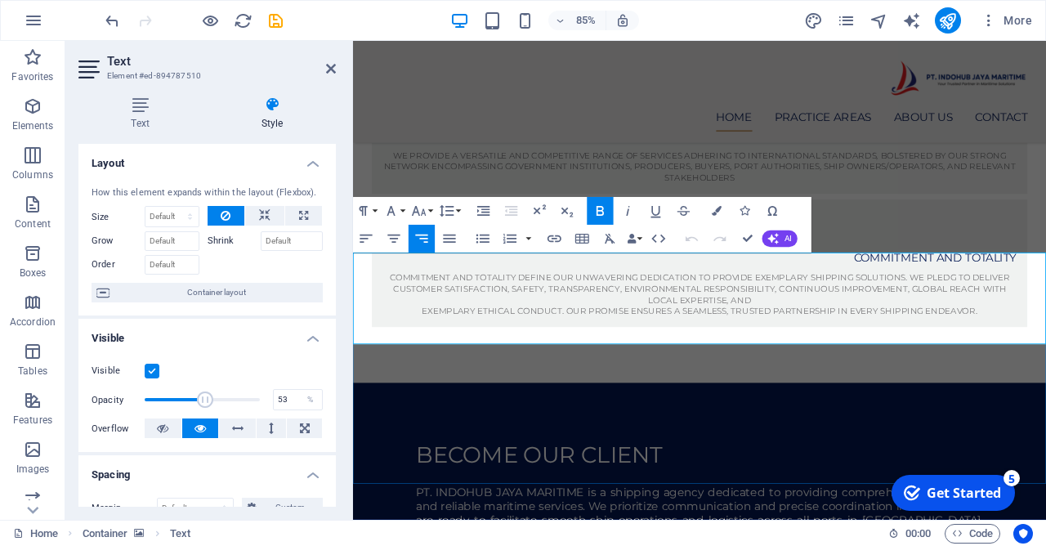
drag, startPoint x: 672, startPoint y: 348, endPoint x: 1167, endPoint y: 394, distance: 497.3
click at [717, 215] on icon "button" at bounding box center [717, 211] width 10 height 10
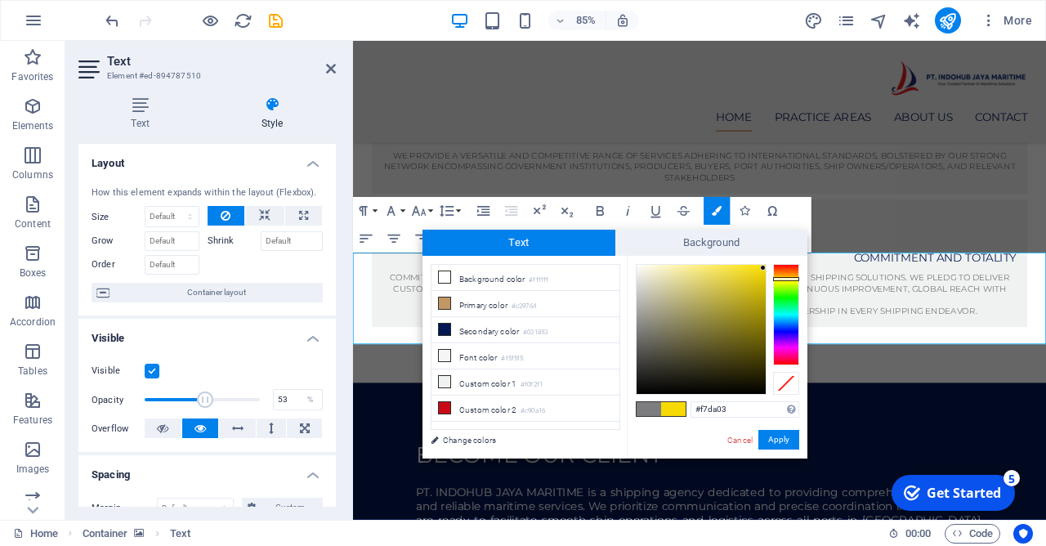
type input "#f7c503"
click at [792, 277] on div at bounding box center [786, 314] width 26 height 101
click at [678, 406] on span at bounding box center [673, 409] width 25 height 14
click at [679, 406] on span at bounding box center [673, 409] width 25 height 14
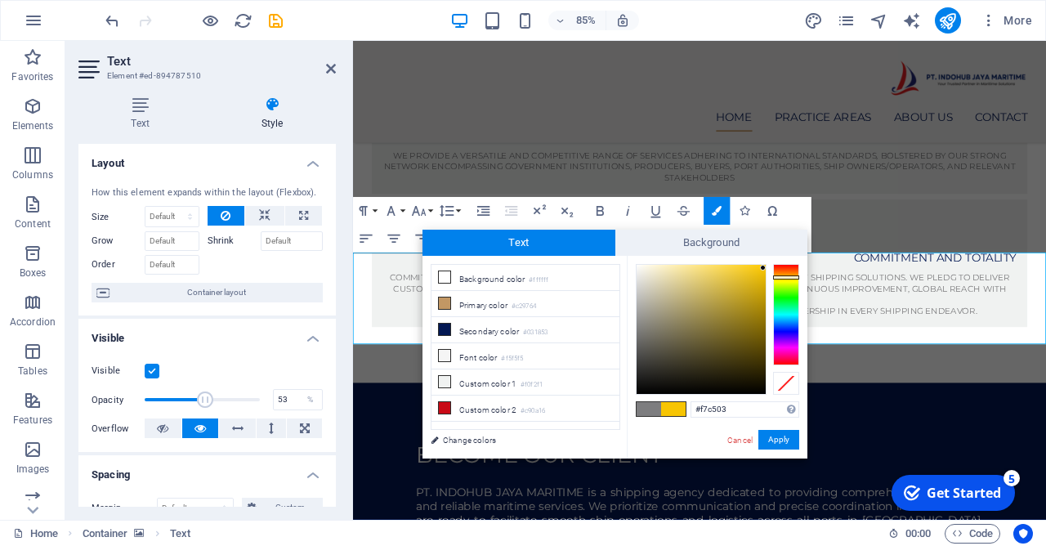
click at [679, 406] on span at bounding box center [673, 409] width 25 height 14
click at [782, 440] on button "Apply" at bounding box center [778, 440] width 41 height 20
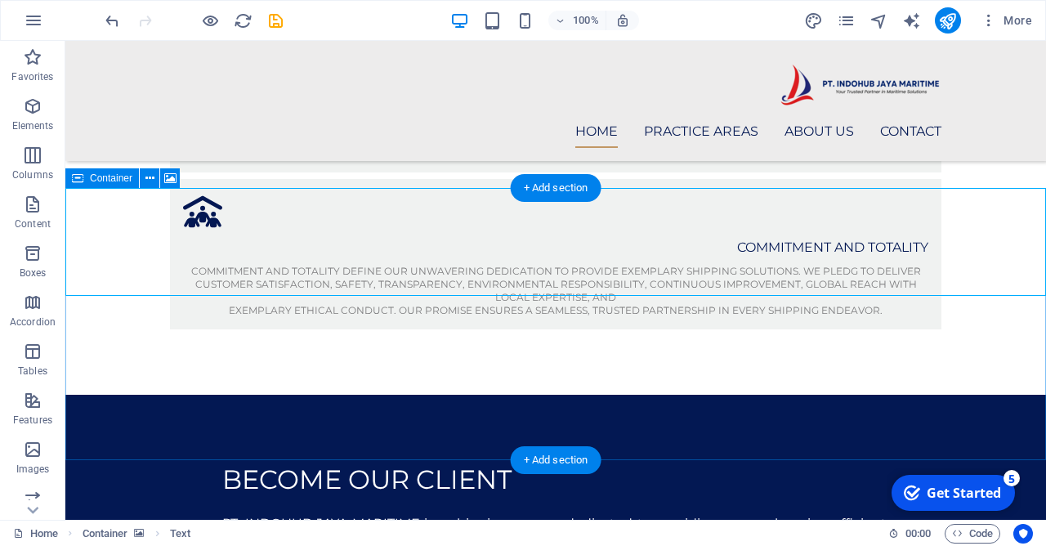
scroll to position [1088, 0]
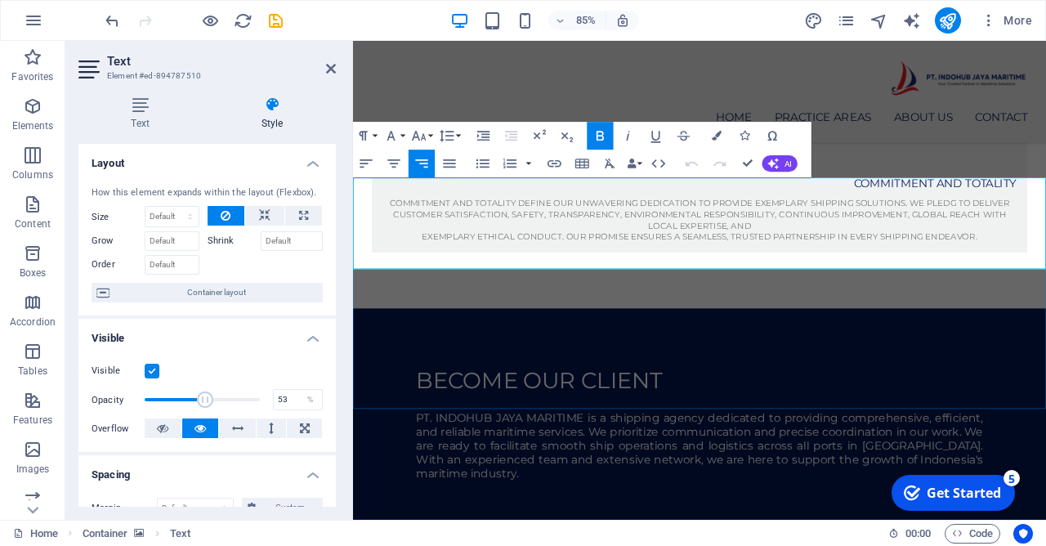
drag, startPoint x: 438, startPoint y: 239, endPoint x: 1168, endPoint y: 312, distance: 733.4
type input "100"
drag, startPoint x: 221, startPoint y: 401, endPoint x: 312, endPoint y: 410, distance: 91.2
click at [286, 408] on div "Opacity 100 %" at bounding box center [207, 399] width 231 height 25
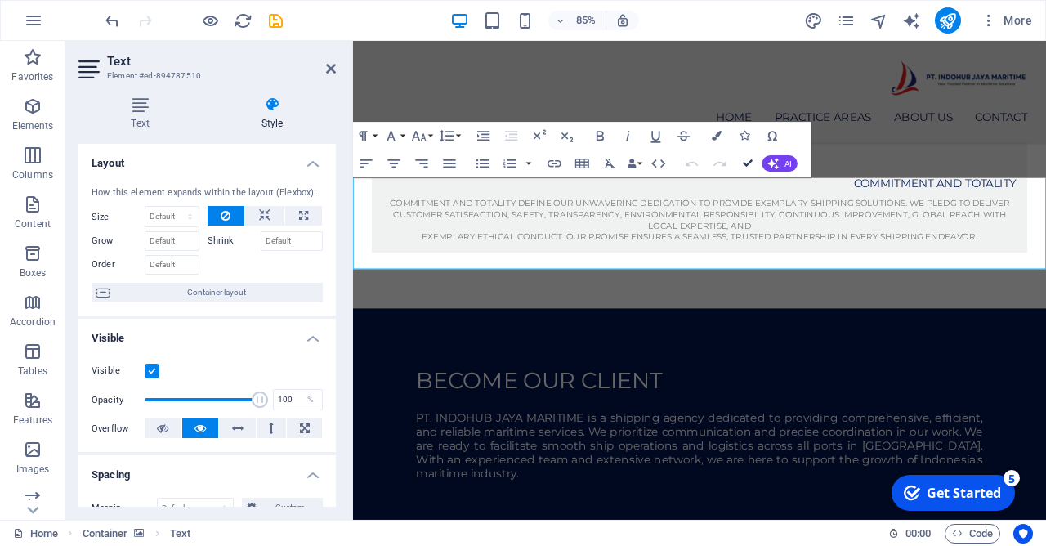
scroll to position [1088, 0]
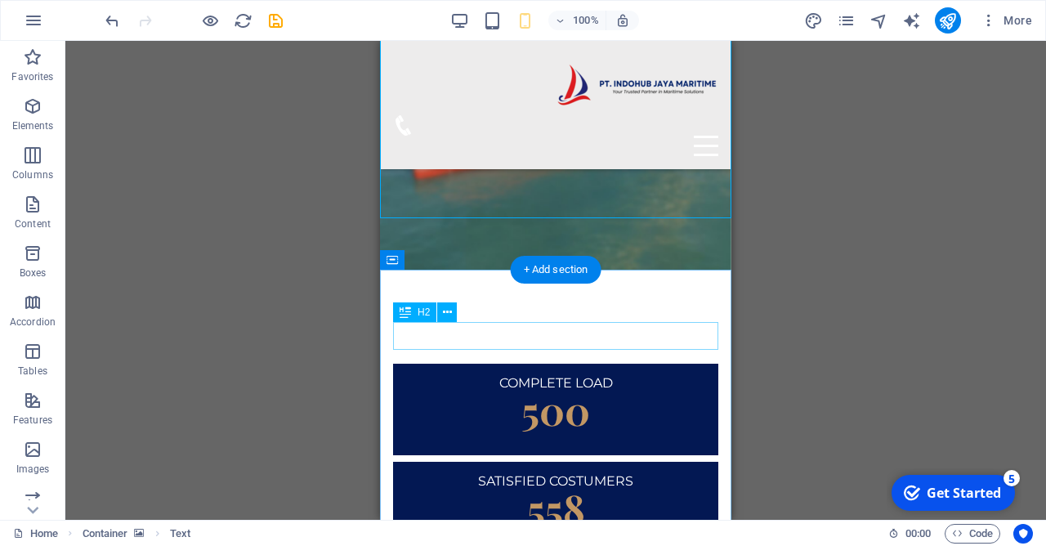
scroll to position [1937, 0]
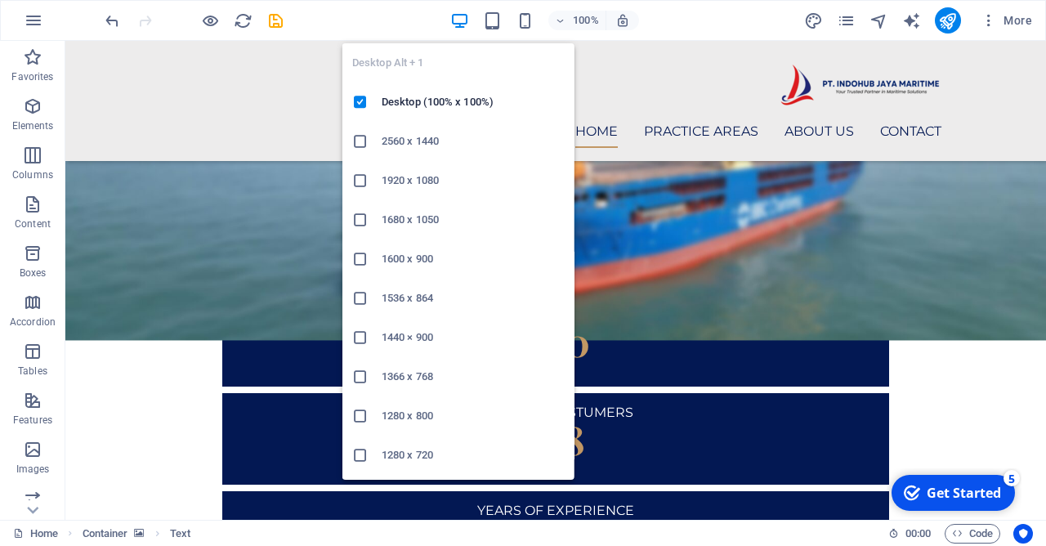
scroll to position [1063, 0]
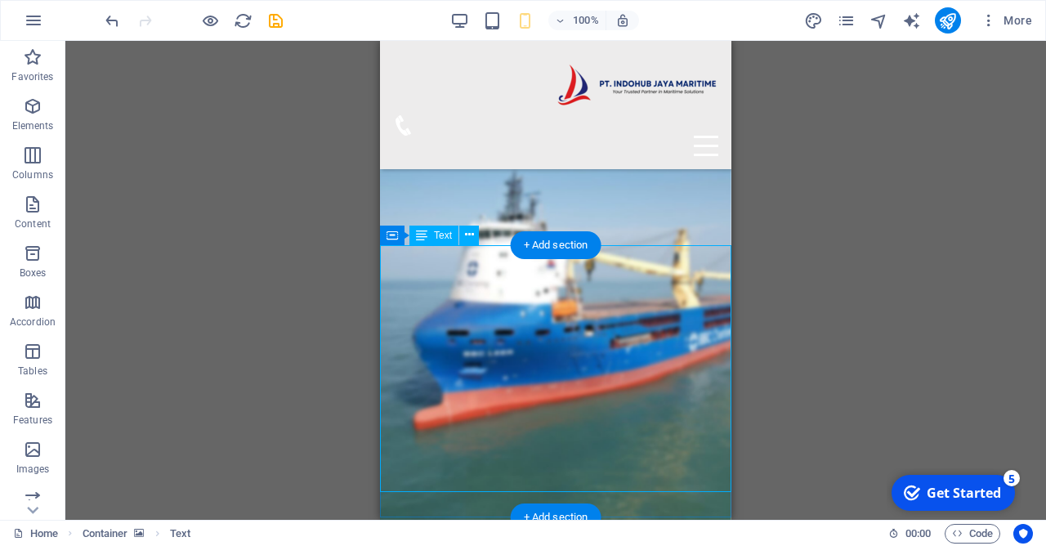
scroll to position [1774, 0]
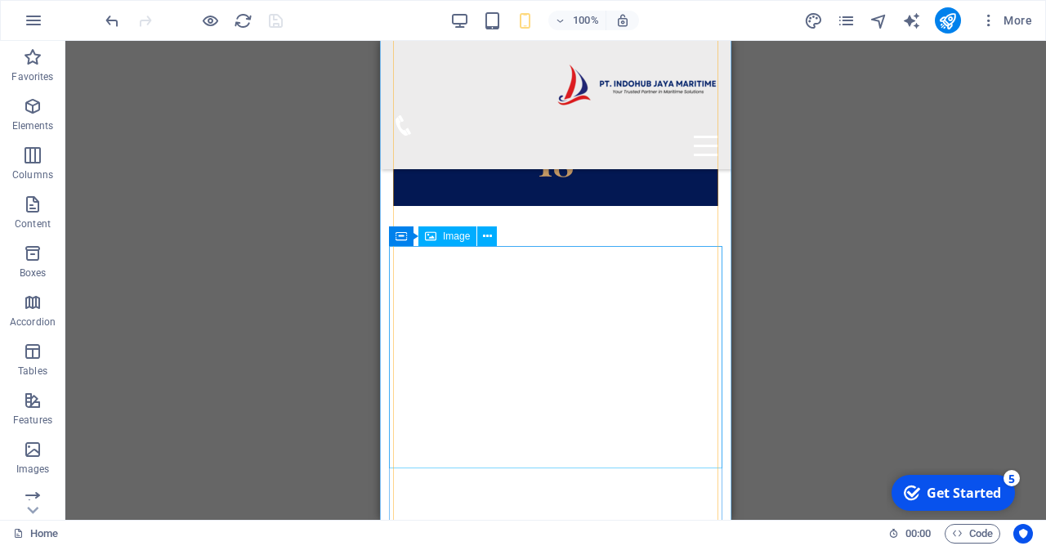
scroll to position [2480, 0]
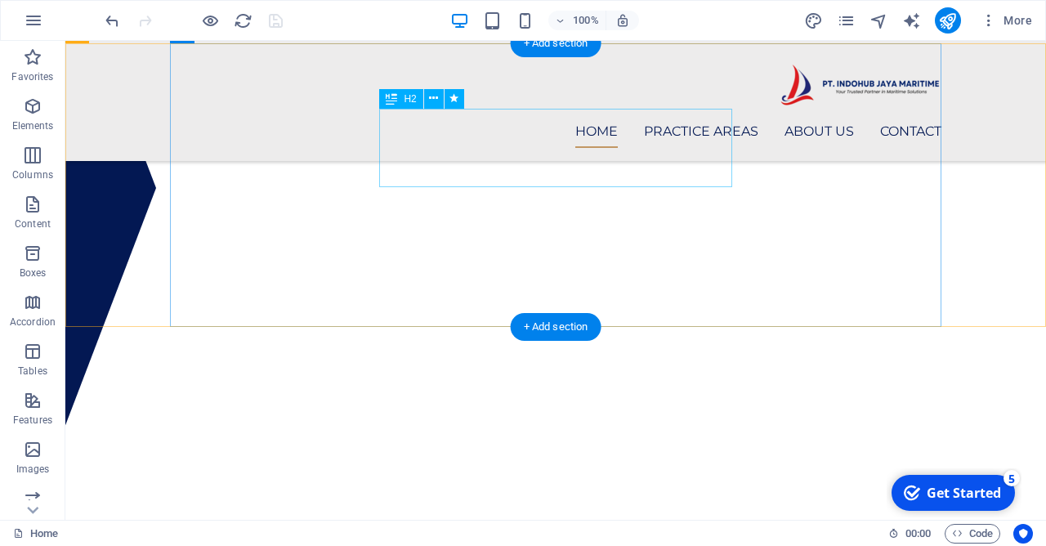
scroll to position [269, 0]
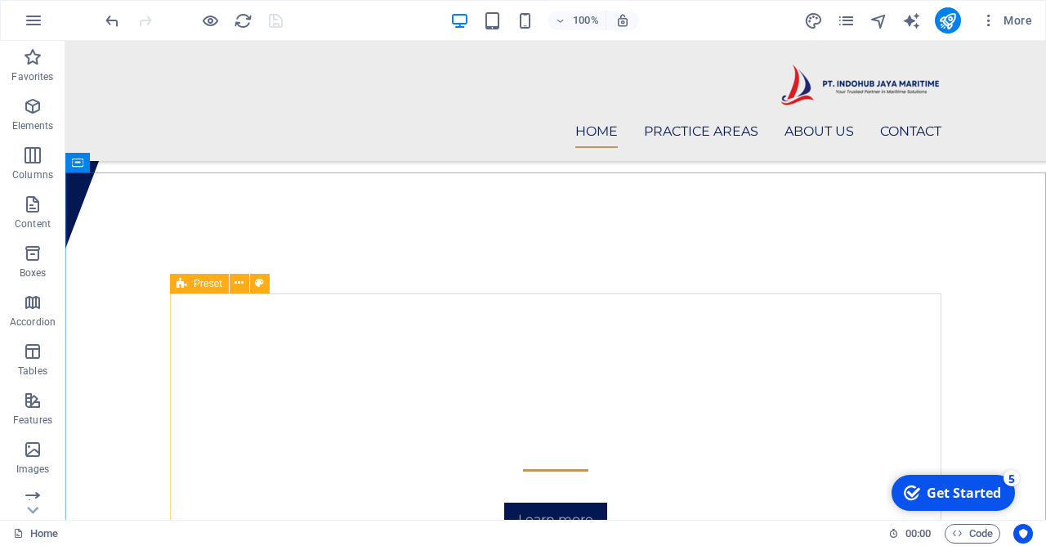
click at [188, 278] on div "Preset" at bounding box center [199, 284] width 59 height 20
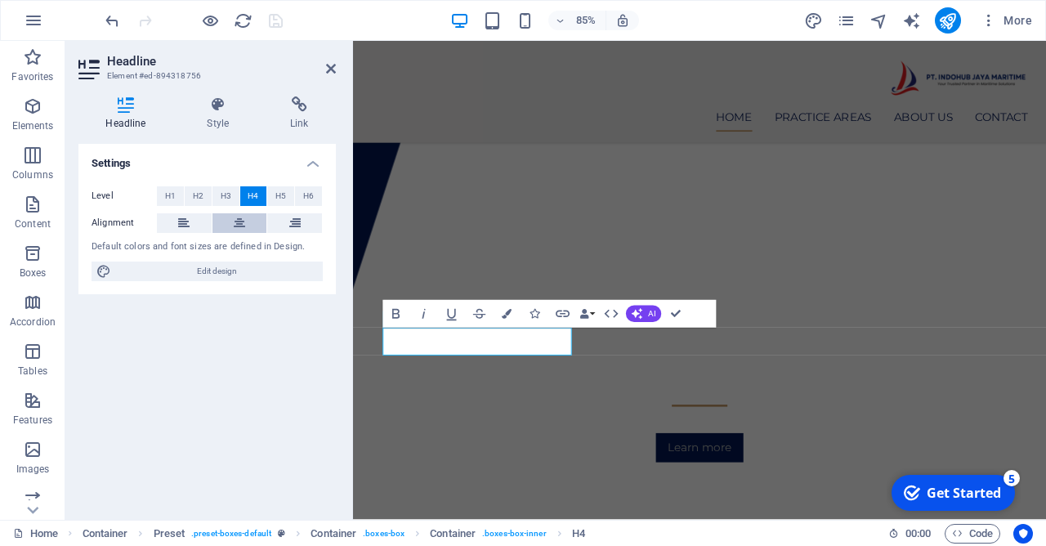
click at [234, 224] on button at bounding box center [239, 223] width 55 height 20
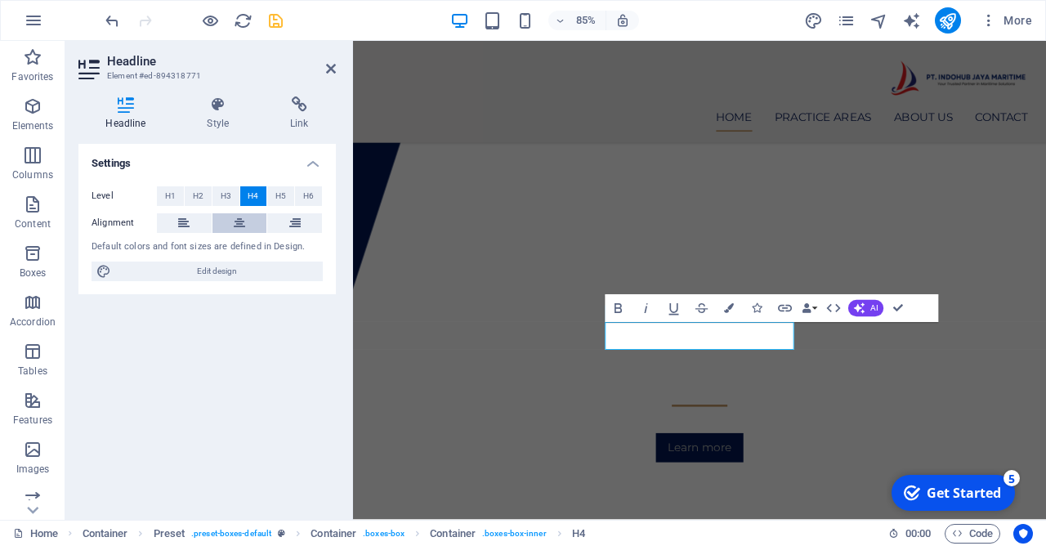
click at [241, 217] on icon at bounding box center [239, 223] width 11 height 20
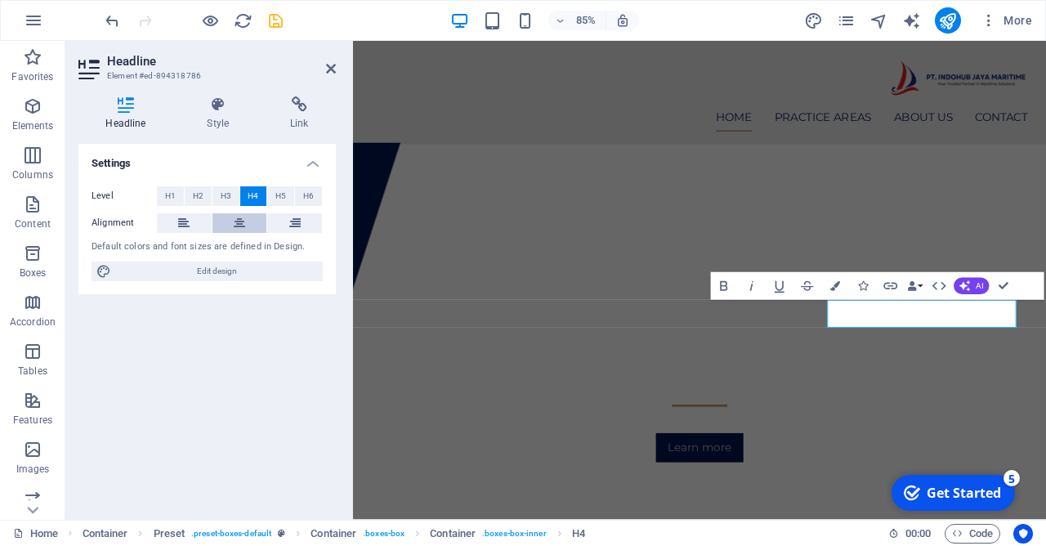
click at [235, 216] on icon at bounding box center [239, 223] width 11 height 20
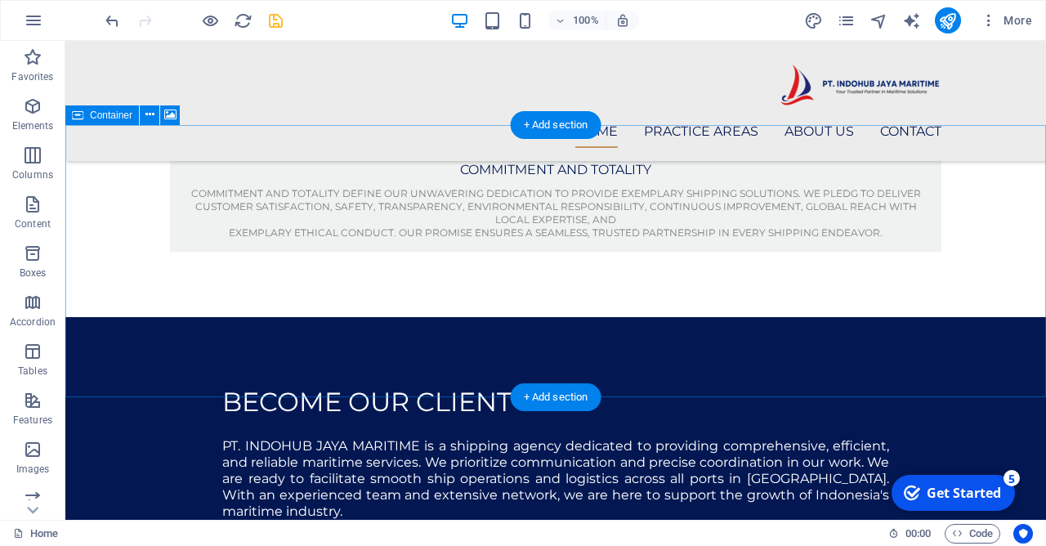
scroll to position [1151, 0]
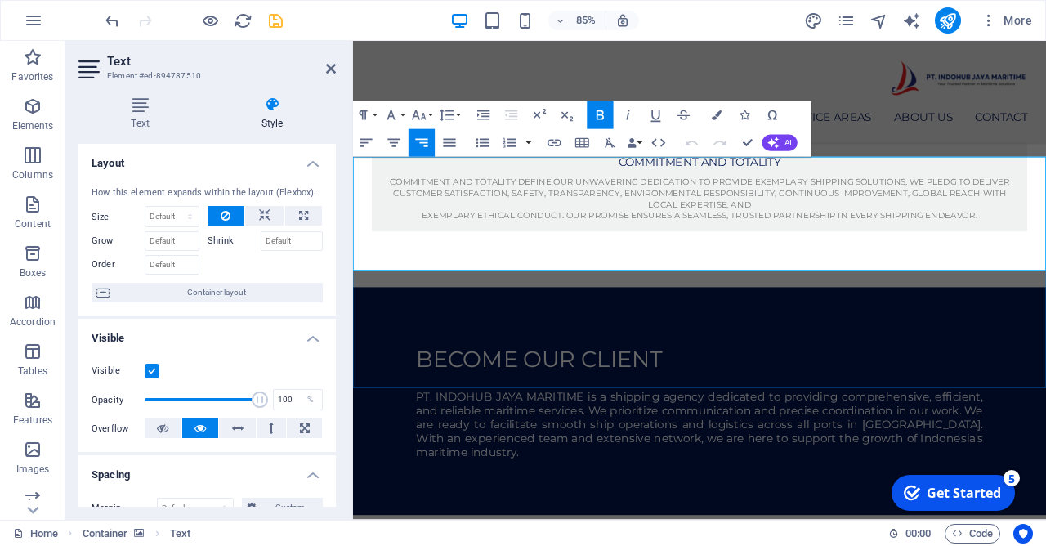
drag, startPoint x: 450, startPoint y: 214, endPoint x: 614, endPoint y: 207, distance: 163.6
drag, startPoint x: 434, startPoint y: 210, endPoint x: 1158, endPoint y: 210, distance: 724.1
click at [718, 118] on icon "button" at bounding box center [717, 115] width 10 height 10
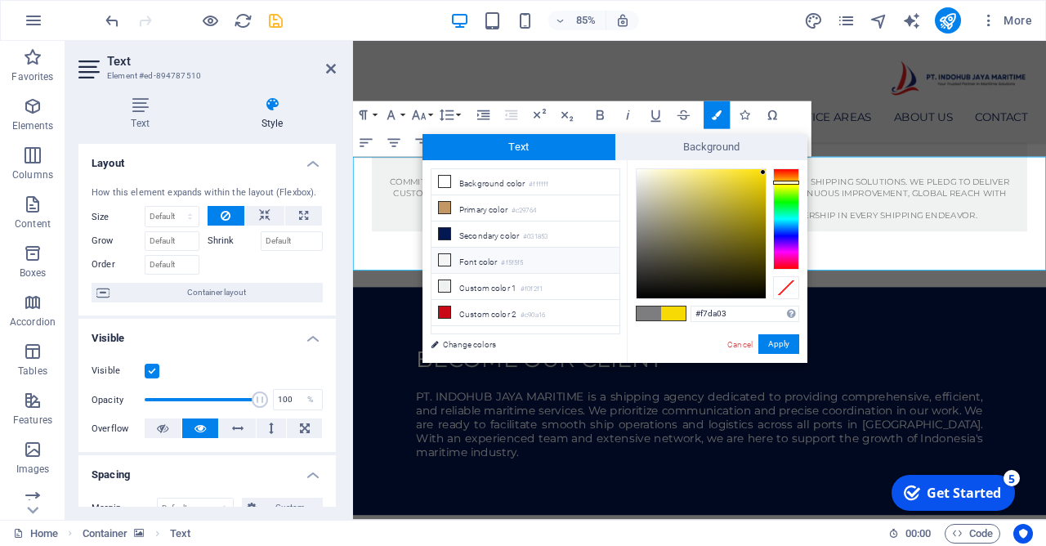
click at [445, 259] on icon at bounding box center [444, 259] width 11 height 11
type input "#f5f5f5"
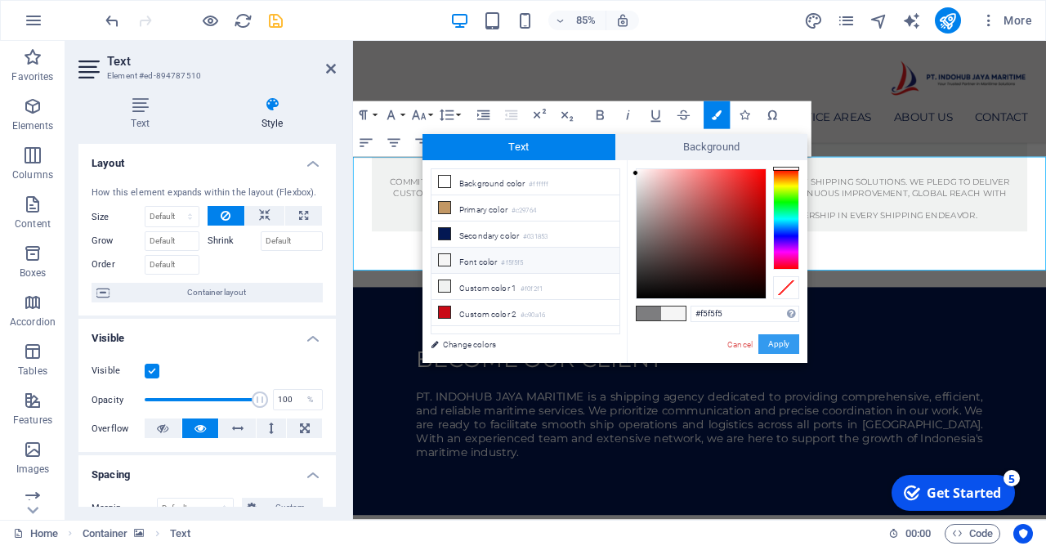
click at [779, 342] on button "Apply" at bounding box center [778, 344] width 41 height 20
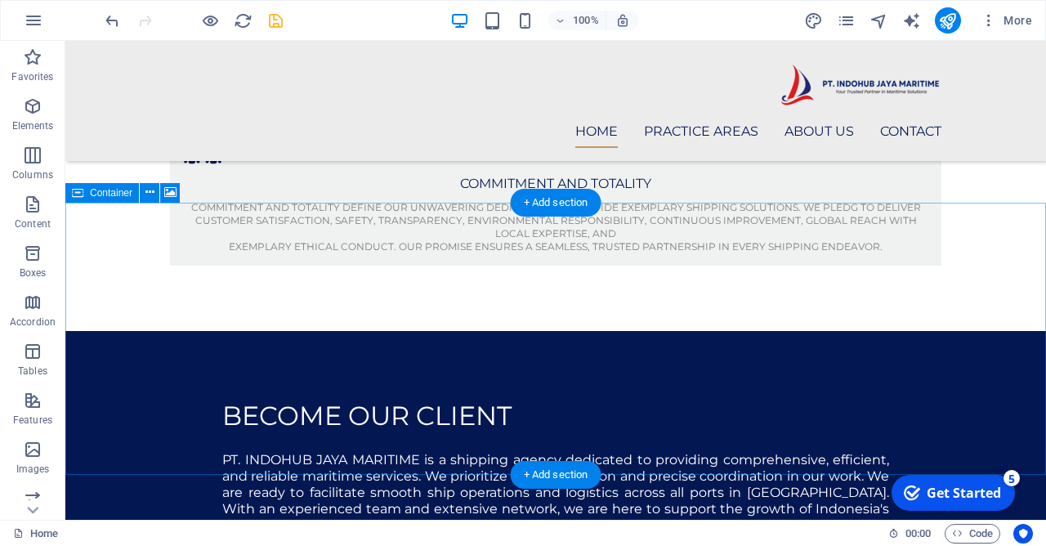
scroll to position [1063, 0]
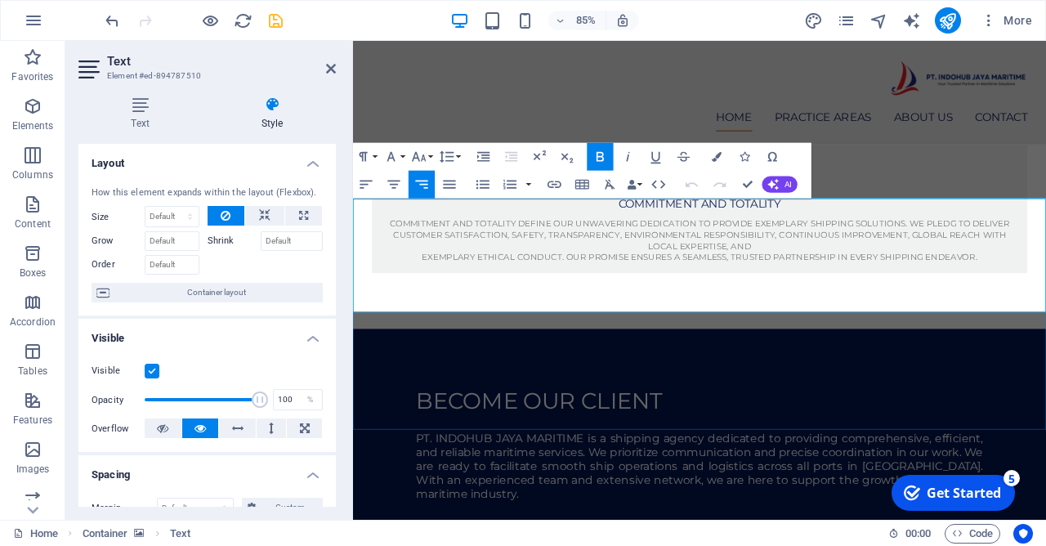
drag, startPoint x: 674, startPoint y: 312, endPoint x: 1168, endPoint y: 364, distance: 496.3
click at [718, 154] on icon "button" at bounding box center [717, 157] width 10 height 10
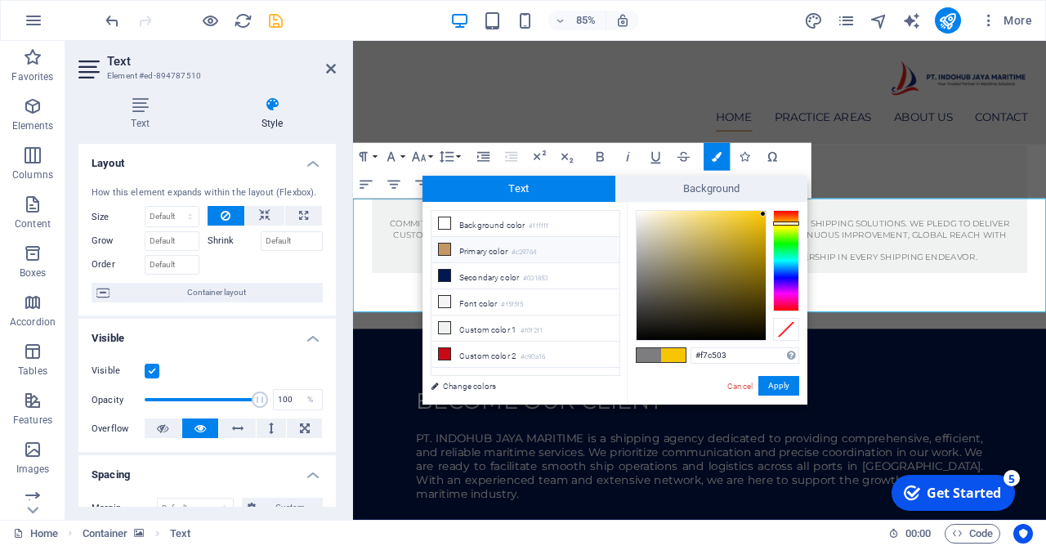
click at [448, 247] on icon at bounding box center [444, 249] width 11 height 11
type input "#c29764"
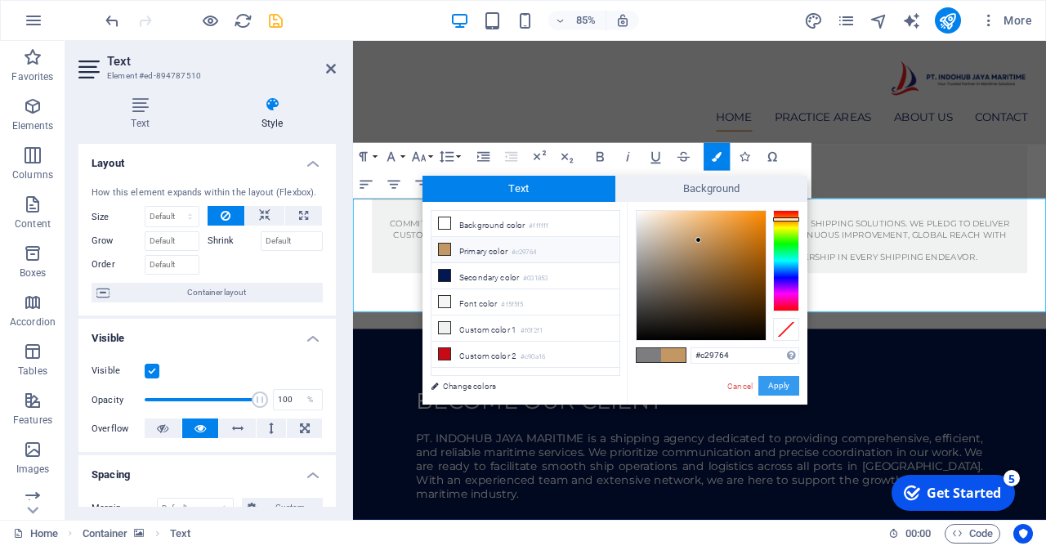
click at [774, 389] on button "Apply" at bounding box center [778, 386] width 41 height 20
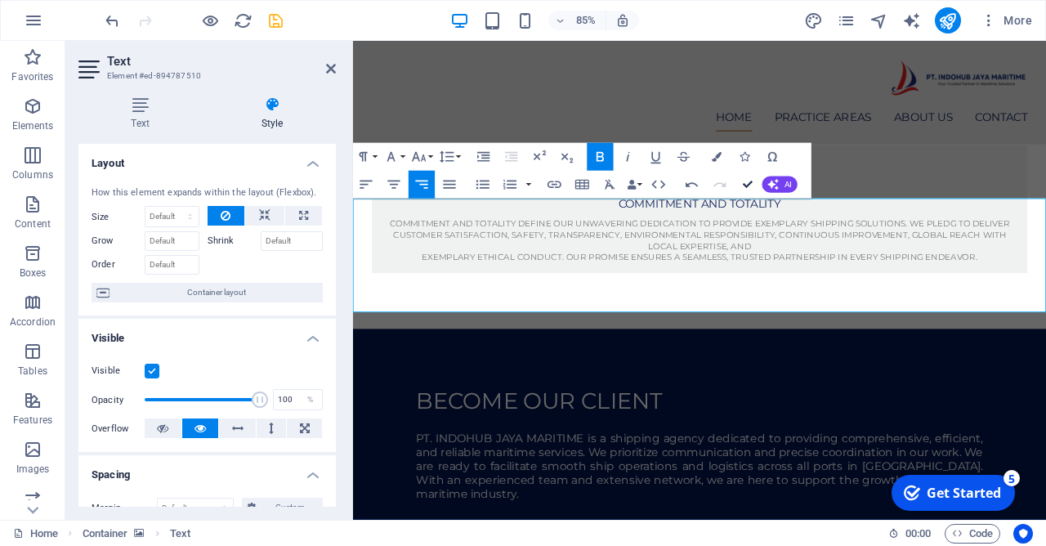
drag, startPoint x: 748, startPoint y: 194, endPoint x: 682, endPoint y: 149, distance: 79.3
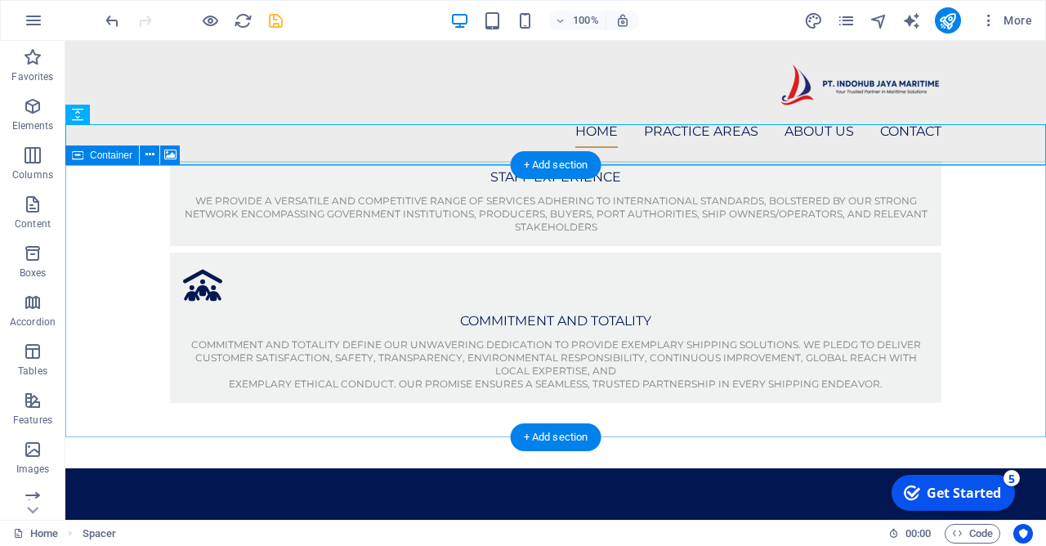
scroll to position [1151, 0]
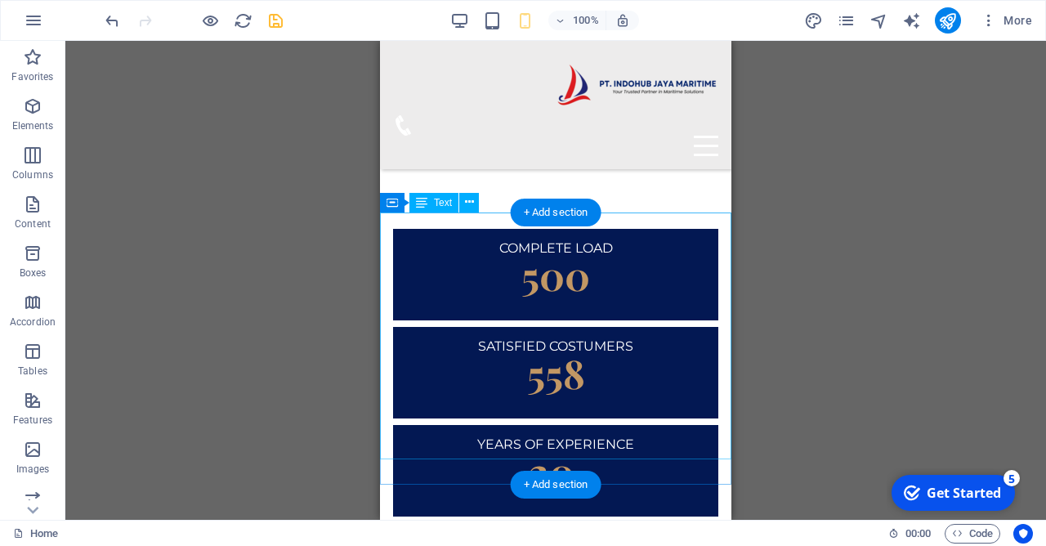
scroll to position [1895, 0]
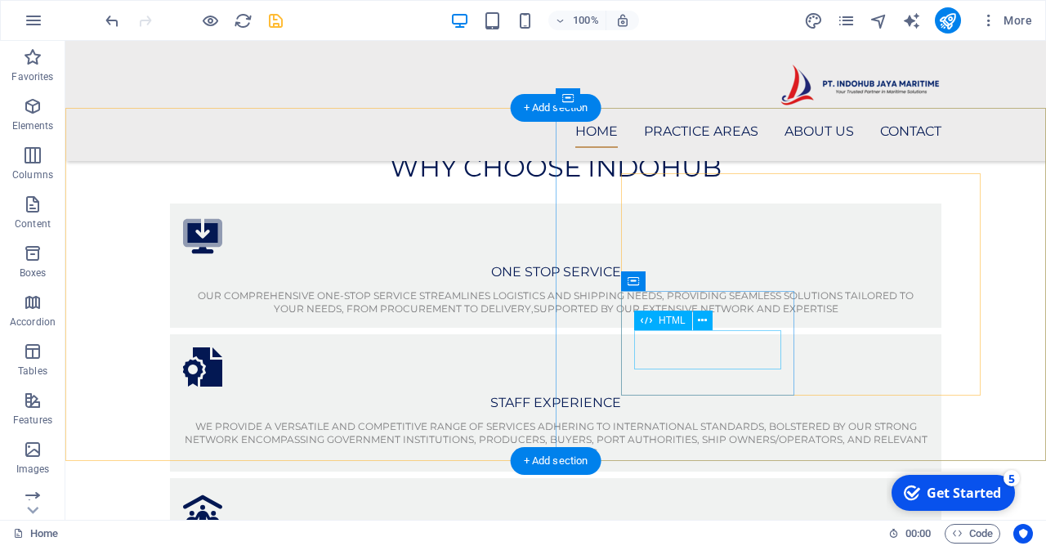
scroll to position [887, 0]
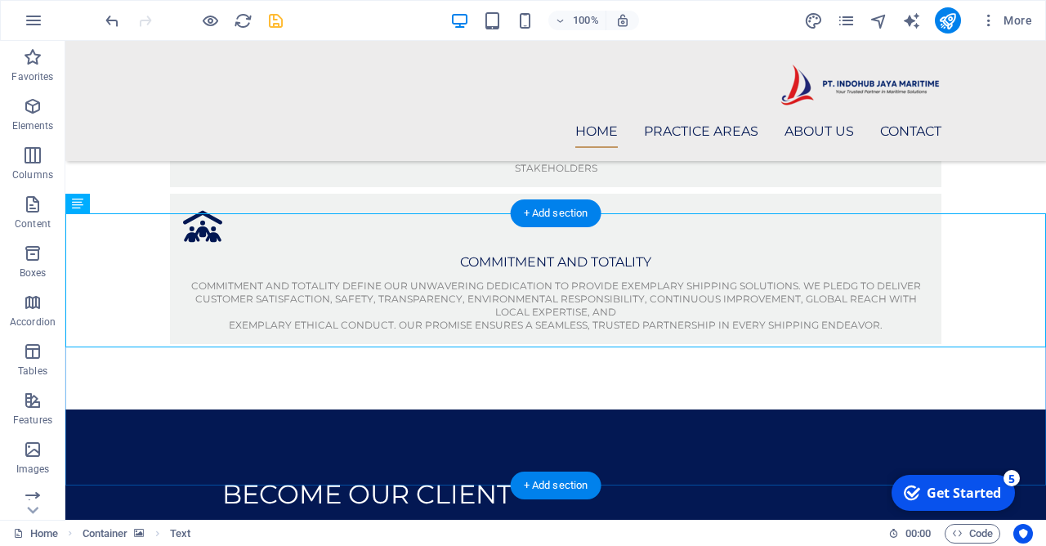
scroll to position [1063, 0]
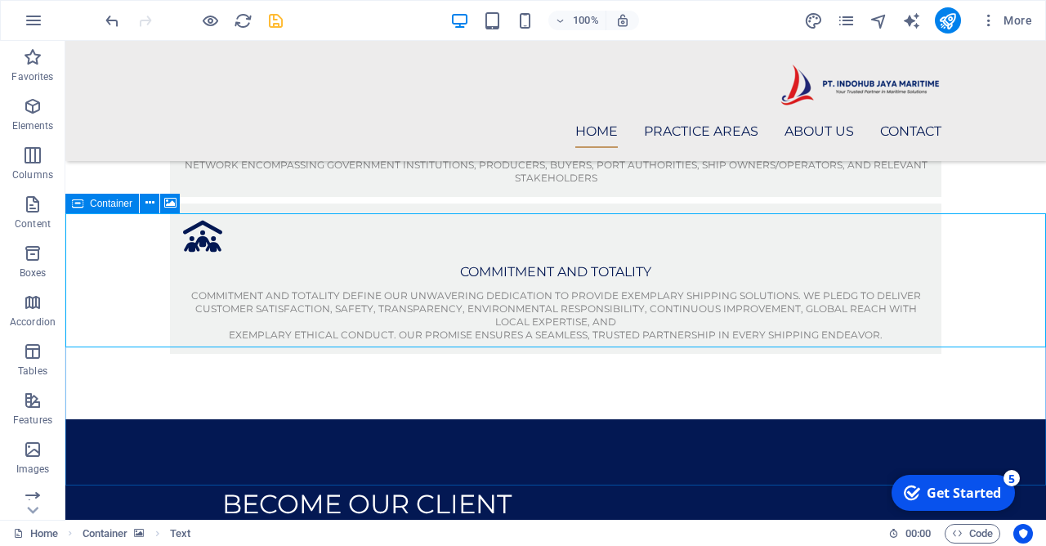
click at [84, 203] on div "Container" at bounding box center [102, 204] width 74 height 20
select select "px"
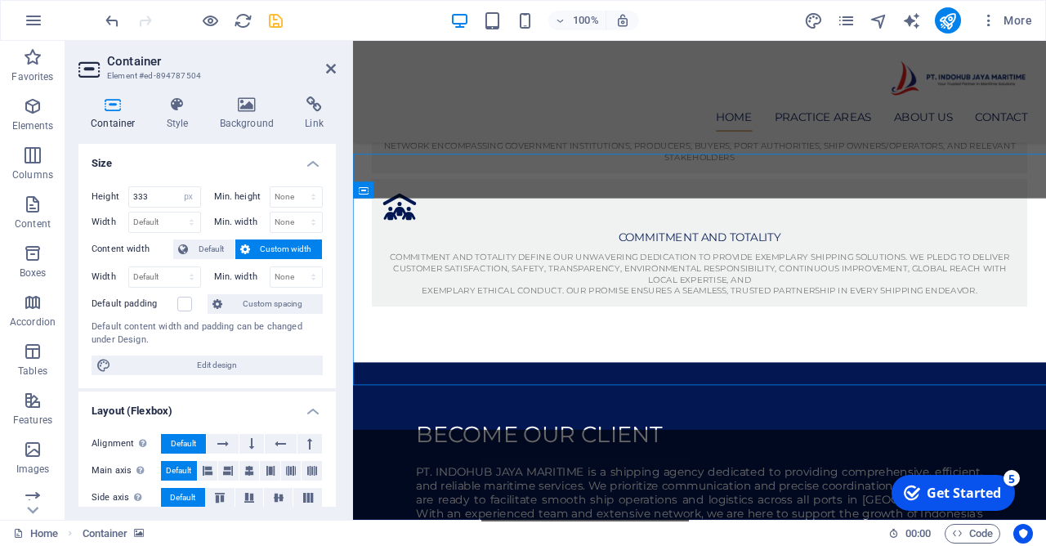
scroll to position [1102, 0]
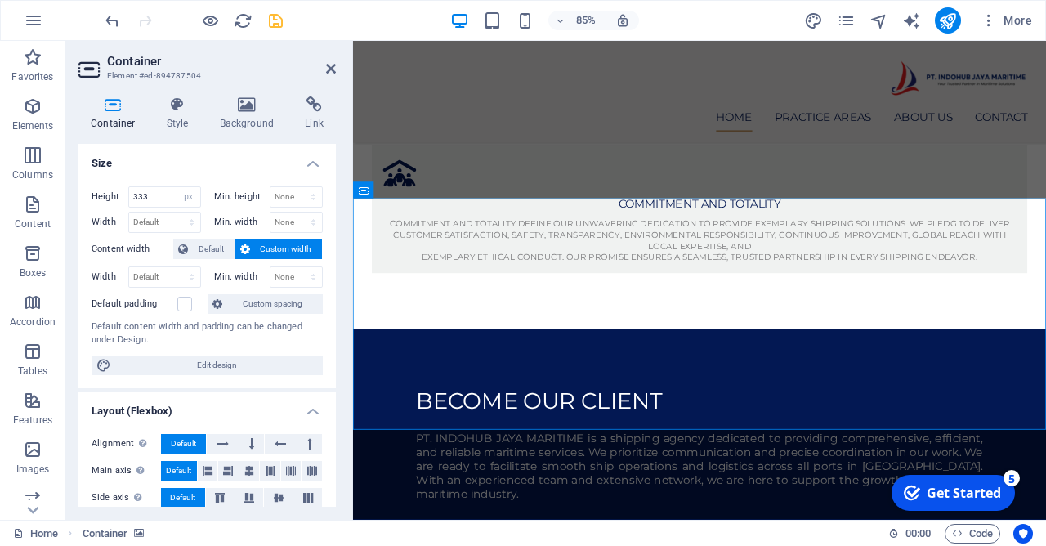
click at [263, 139] on div "Container Style Background Link Size Height 333 Default px rem % vh vw Min. hei…" at bounding box center [206, 301] width 257 height 410
click at [266, 125] on h4 "Background" at bounding box center [251, 113] width 86 height 34
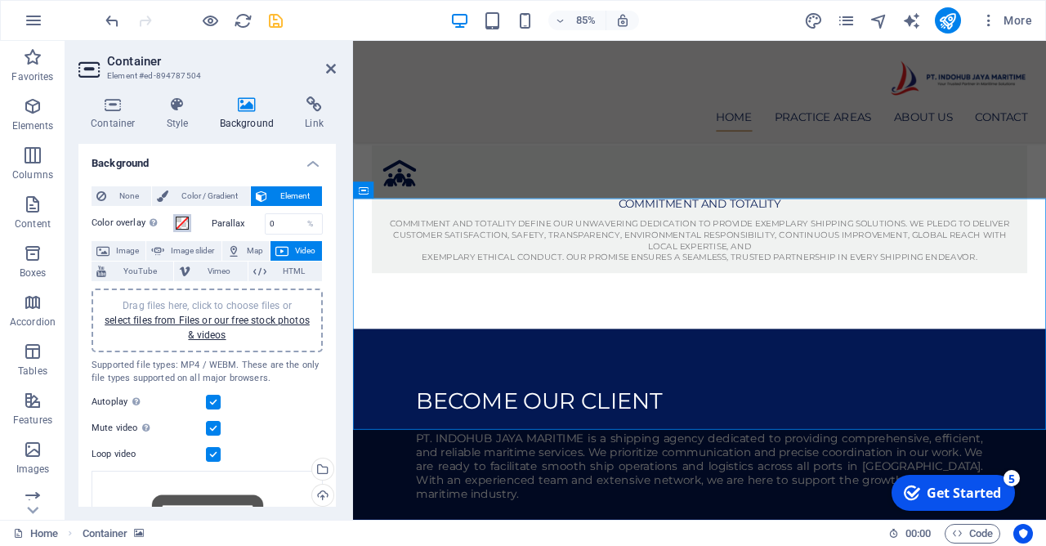
click at [186, 228] on span at bounding box center [182, 223] width 13 height 13
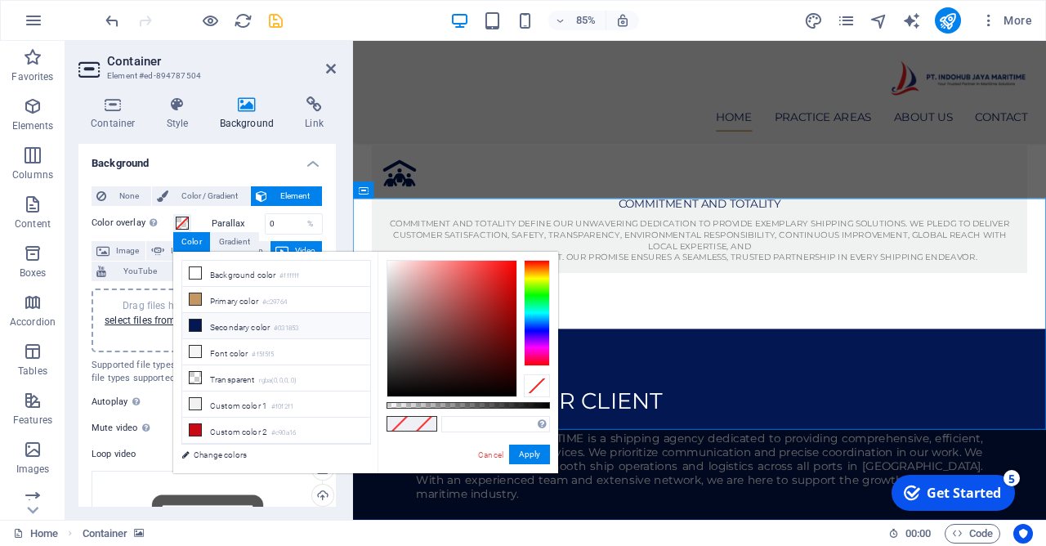
click at [199, 323] on icon at bounding box center [195, 325] width 11 height 11
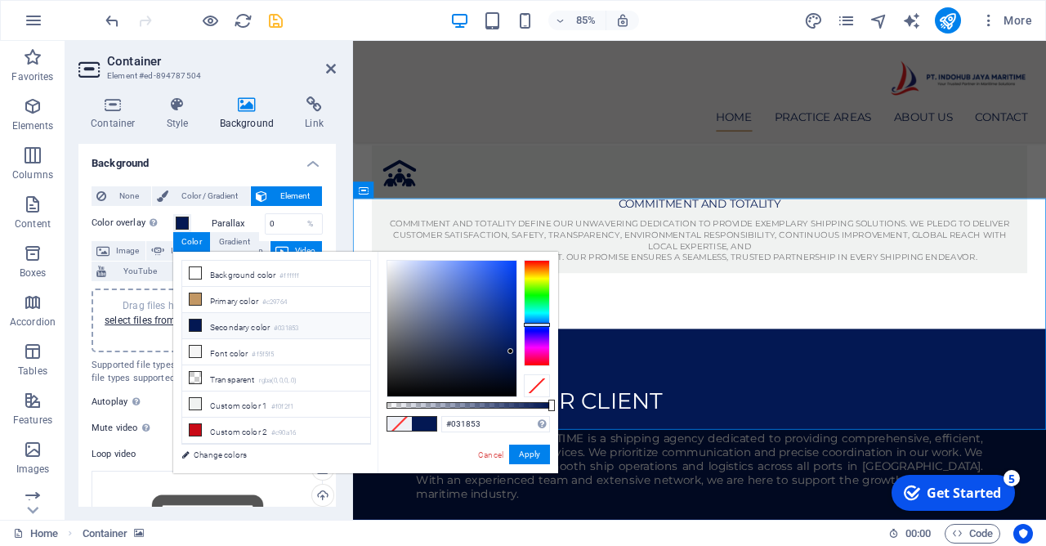
click at [432, 404] on div at bounding box center [468, 405] width 163 height 7
click at [440, 404] on div at bounding box center [439, 405] width 7 height 11
click at [448, 401] on div "rgba(3, 24, 83, 0.325) Supported formats #0852ed rgb(8, 82, 237) rgba(8, 82, 23…" at bounding box center [468, 481] width 181 height 458
click at [455, 402] on div at bounding box center [468, 405] width 163 height 7
click at [469, 405] on div at bounding box center [468, 405] width 163 height 7
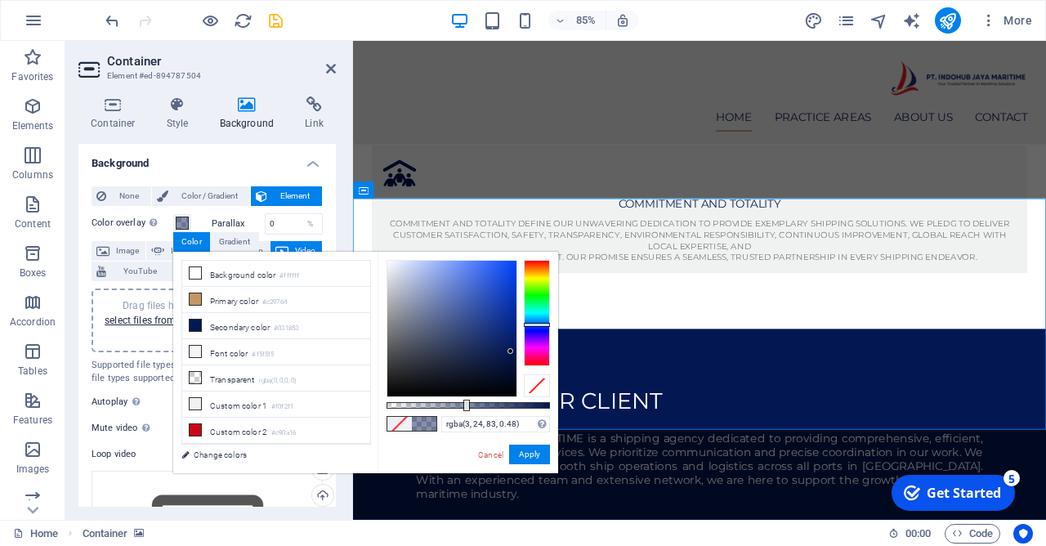
type input "rgba(3, 24, 83, 0.455)"
drag, startPoint x: 469, startPoint y: 405, endPoint x: 461, endPoint y: 409, distance: 9.1
click at [461, 409] on div at bounding box center [462, 405] width 7 height 11
click at [532, 456] on button "Apply" at bounding box center [529, 455] width 41 height 20
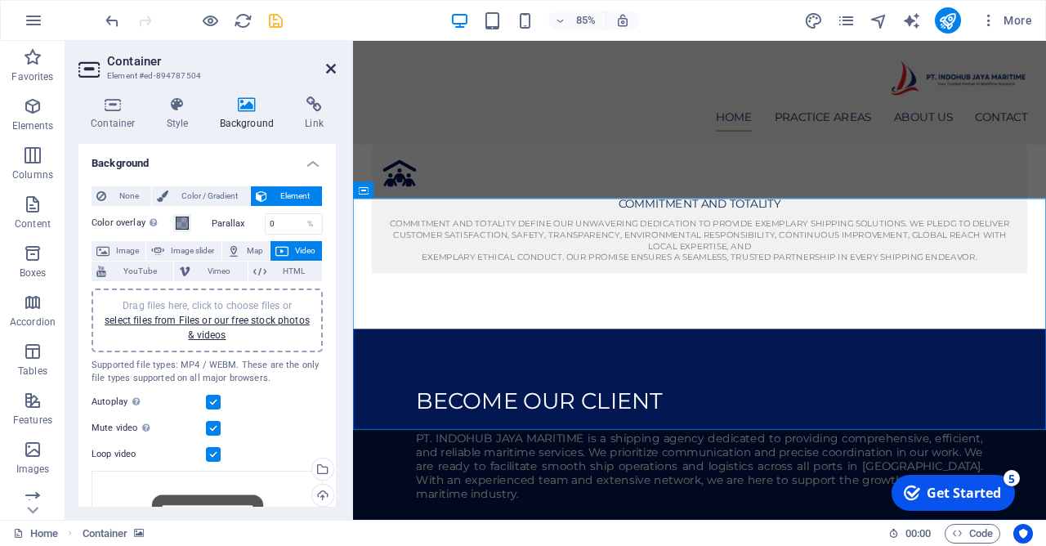
click at [333, 69] on icon at bounding box center [331, 68] width 10 height 13
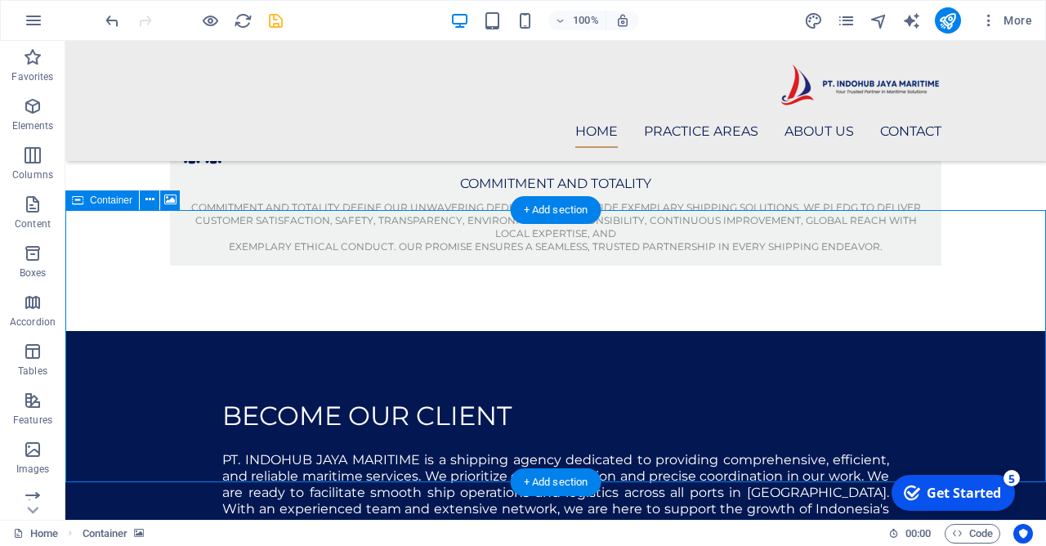
scroll to position [1063, 0]
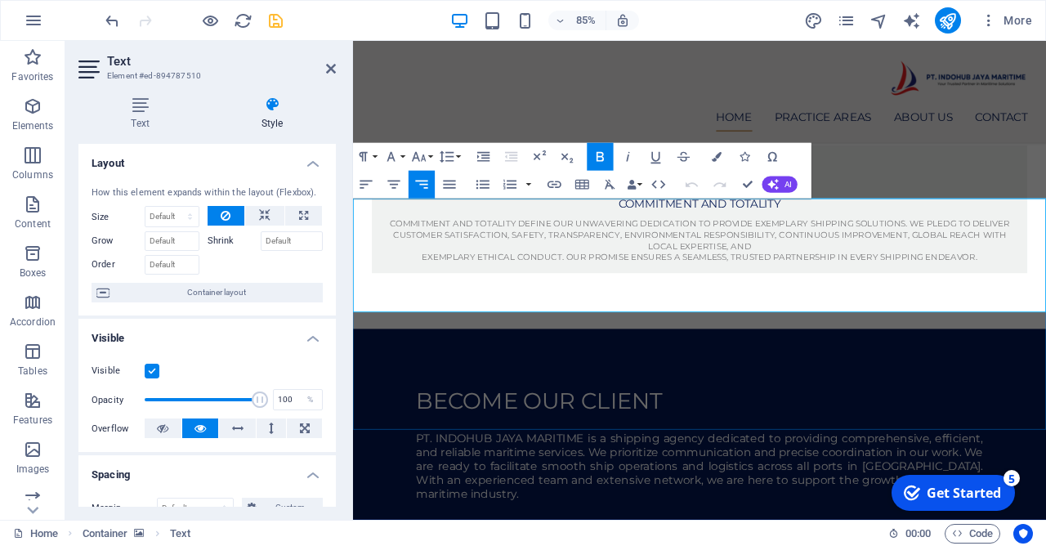
drag, startPoint x: 437, startPoint y: 258, endPoint x: 1168, endPoint y: 268, distance: 730.7
click at [713, 156] on icon "button" at bounding box center [717, 157] width 10 height 10
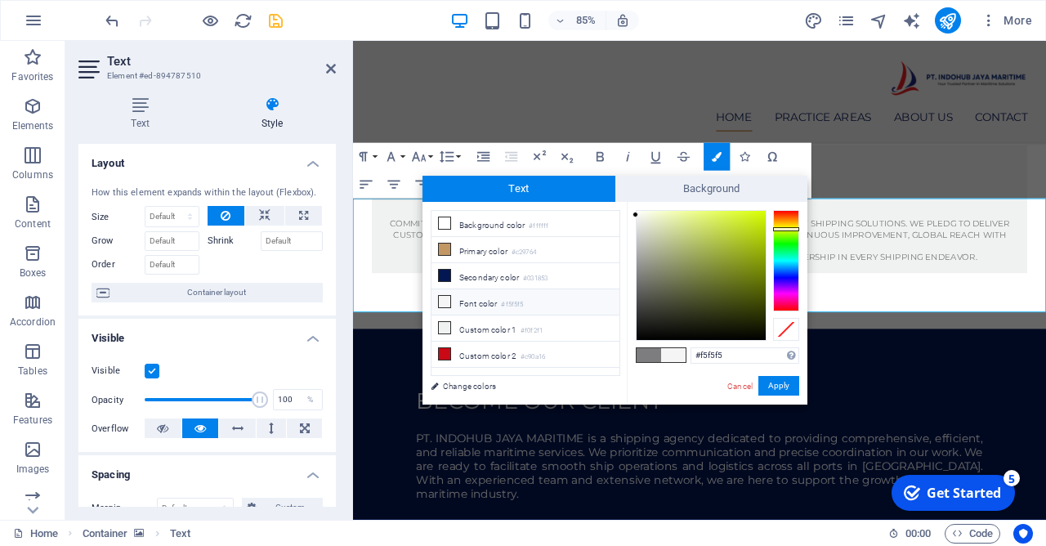
click at [795, 229] on div at bounding box center [786, 260] width 26 height 101
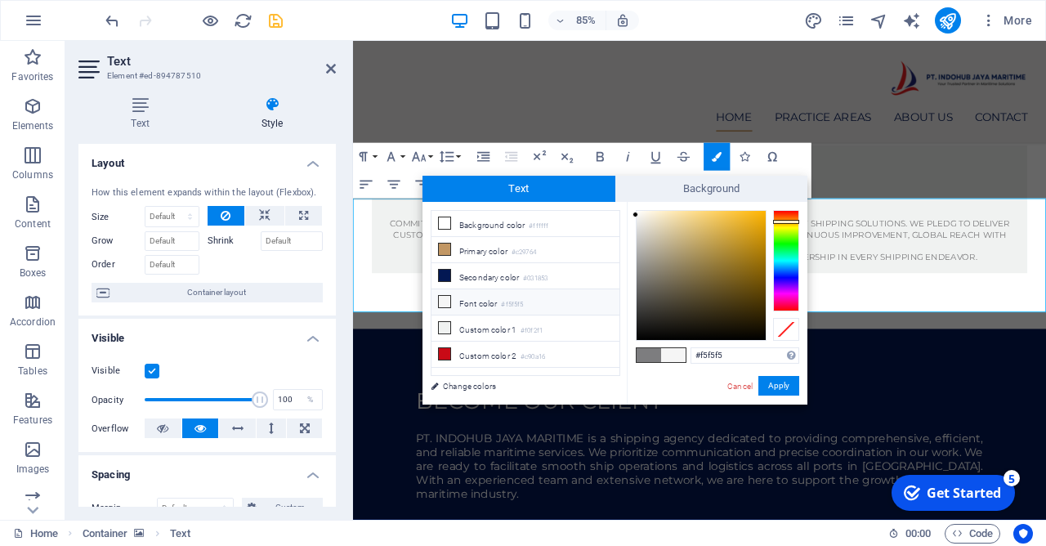
click at [796, 221] on div at bounding box center [786, 260] width 26 height 101
click at [761, 213] on div at bounding box center [701, 275] width 129 height 129
click at [782, 387] on button "Apply" at bounding box center [778, 386] width 41 height 20
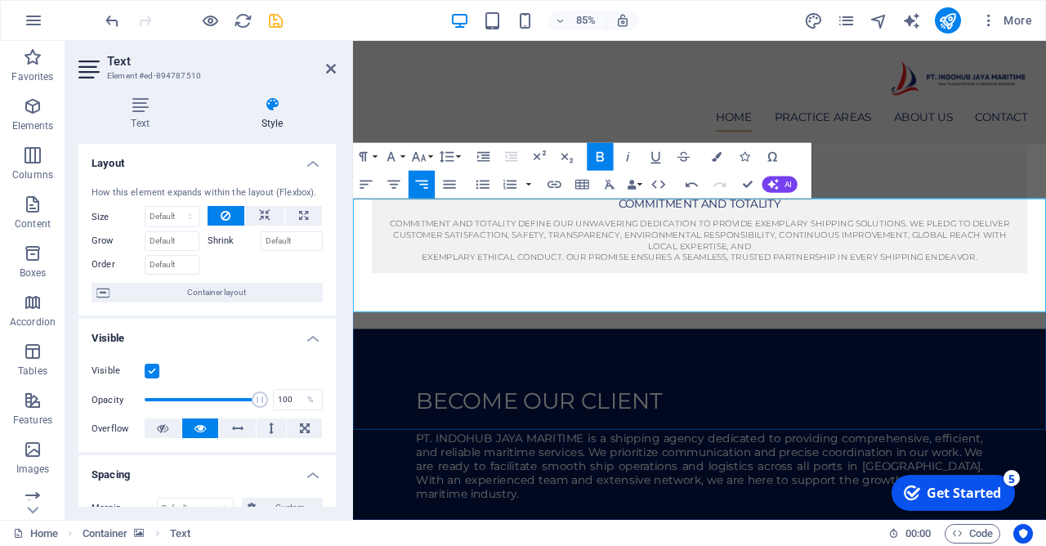
drag, startPoint x: 695, startPoint y: 311, endPoint x: 1168, endPoint y: 355, distance: 475.2
click at [715, 154] on icon "button" at bounding box center [717, 157] width 10 height 10
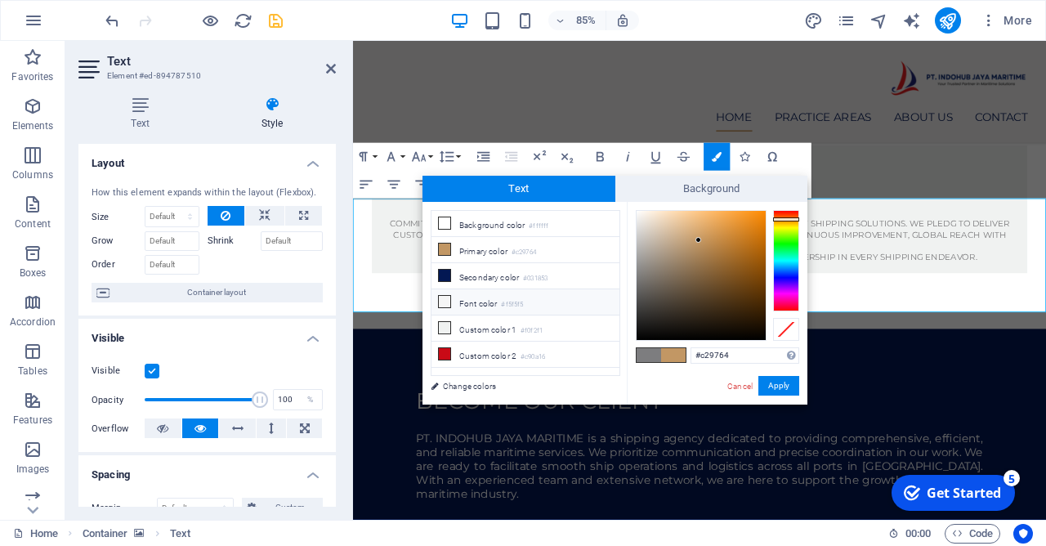
click at [445, 302] on icon at bounding box center [444, 301] width 11 height 11
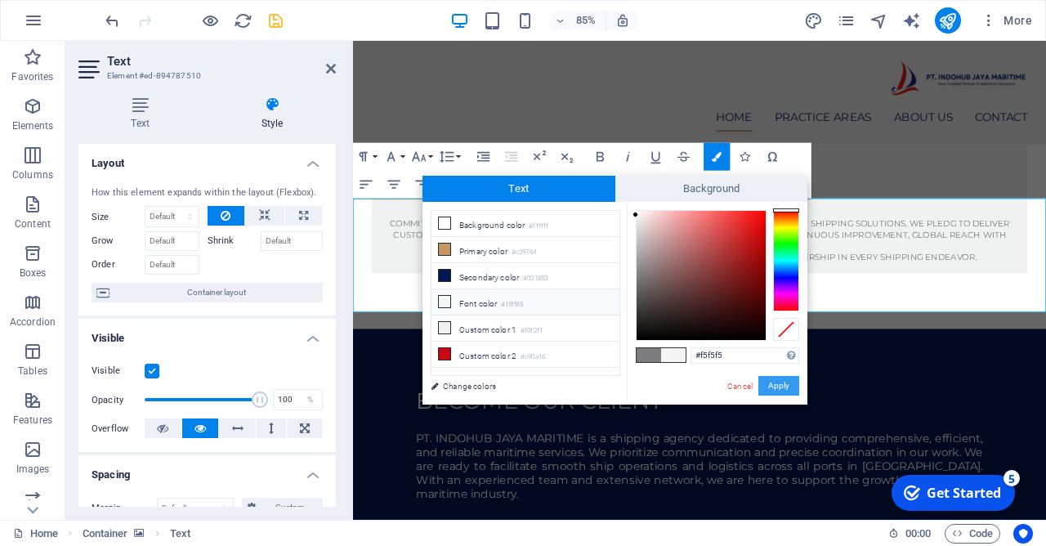
click at [770, 384] on button "Apply" at bounding box center [778, 386] width 41 height 20
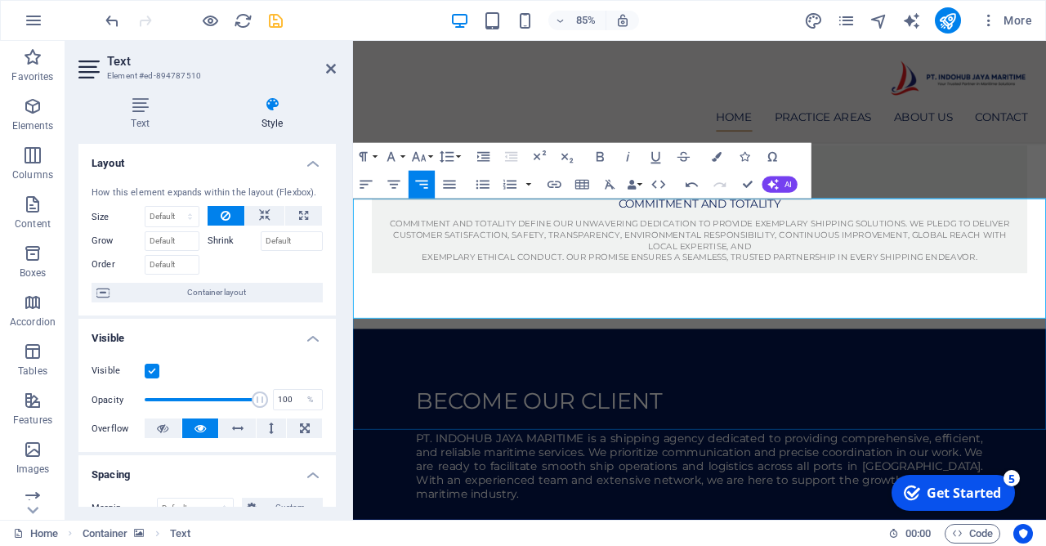
drag, startPoint x: 668, startPoint y: 313, endPoint x: 1168, endPoint y: 365, distance: 502.0
click at [725, 154] on button "Colors" at bounding box center [717, 157] width 26 height 28
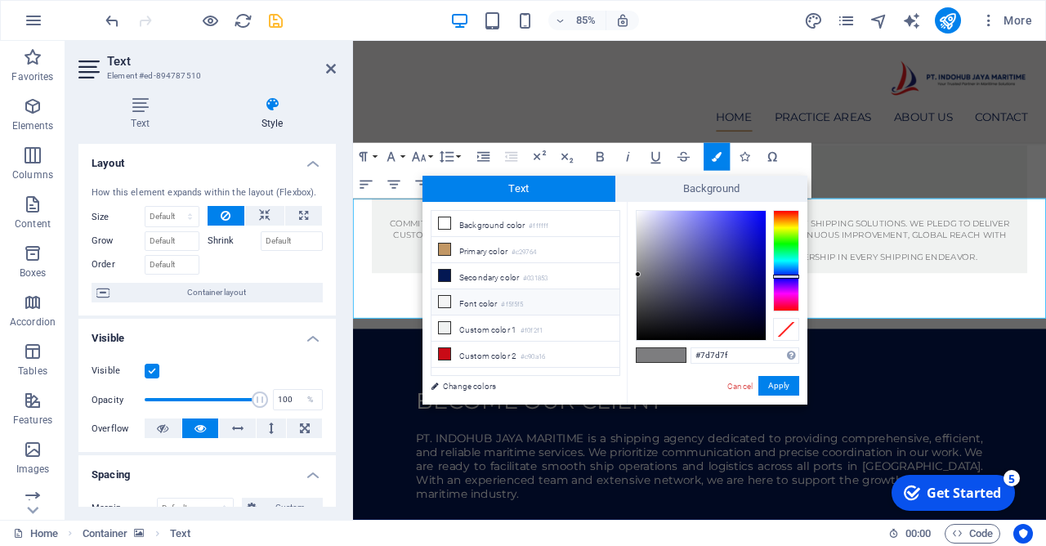
click at [441, 289] on li "Font color #f5f5f5" at bounding box center [525, 302] width 188 height 26
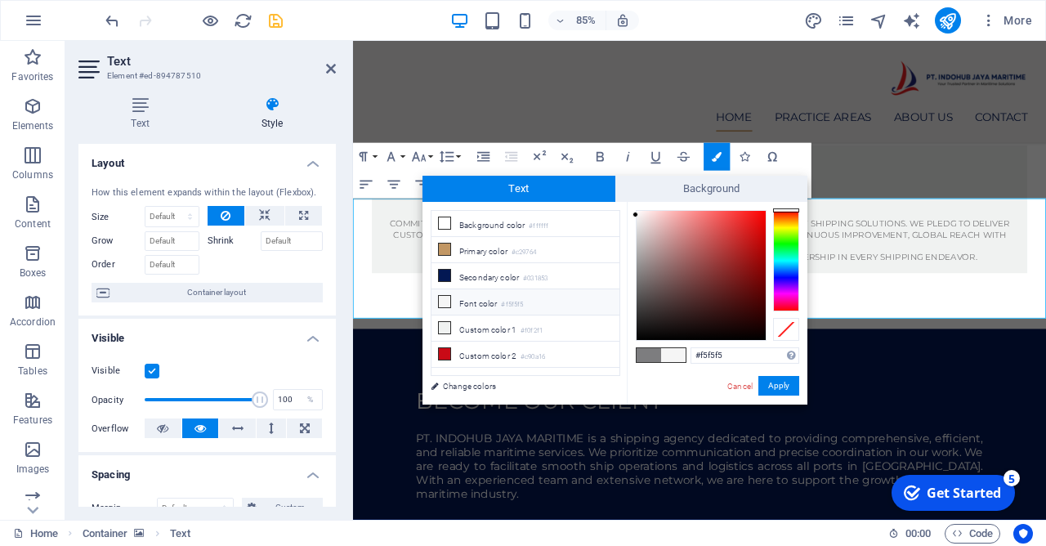
click at [444, 296] on icon at bounding box center [444, 301] width 11 height 11
click at [678, 357] on span at bounding box center [673, 355] width 25 height 14
click at [763, 381] on button "Apply" at bounding box center [778, 386] width 41 height 20
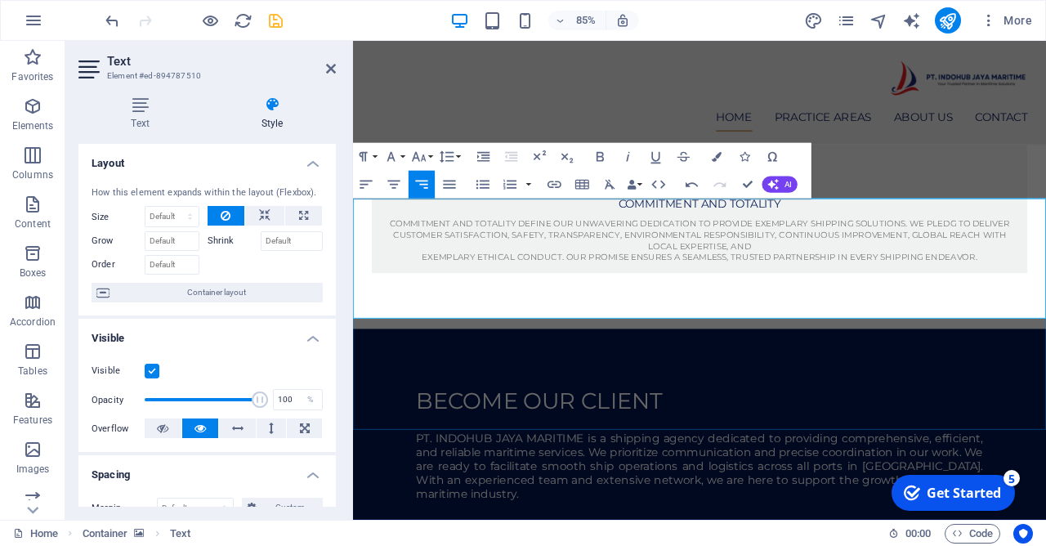
drag, startPoint x: 672, startPoint y: 309, endPoint x: 1165, endPoint y: 366, distance: 496.9
click at [713, 153] on icon "button" at bounding box center [717, 157] width 10 height 10
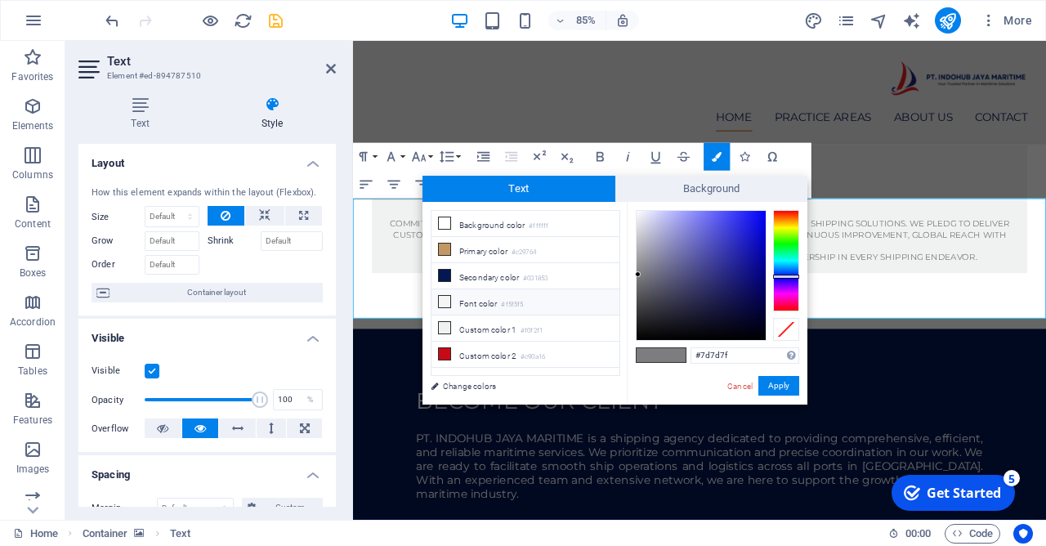
click at [446, 300] on icon at bounding box center [444, 301] width 11 height 11
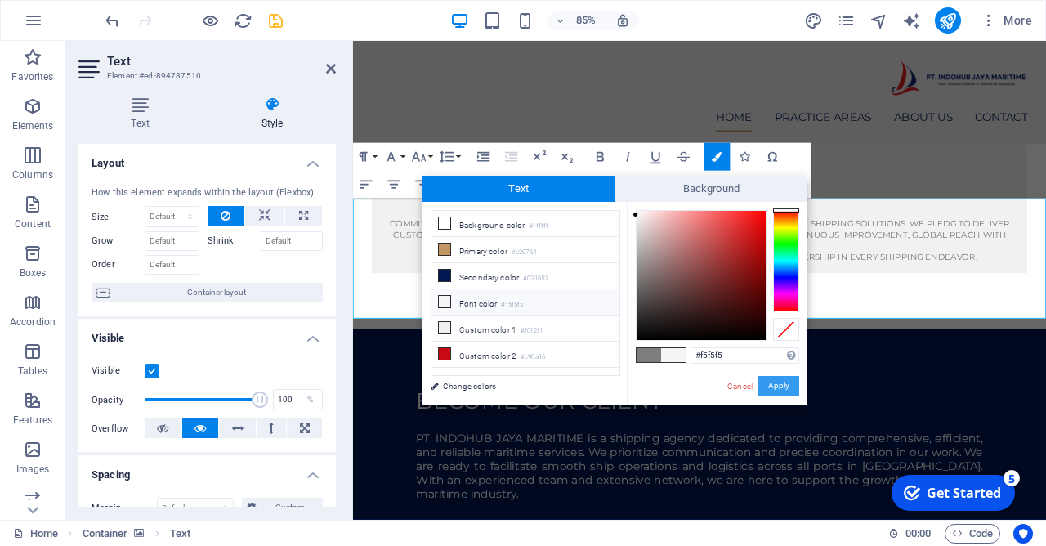
click at [785, 388] on button "Apply" at bounding box center [778, 386] width 41 height 20
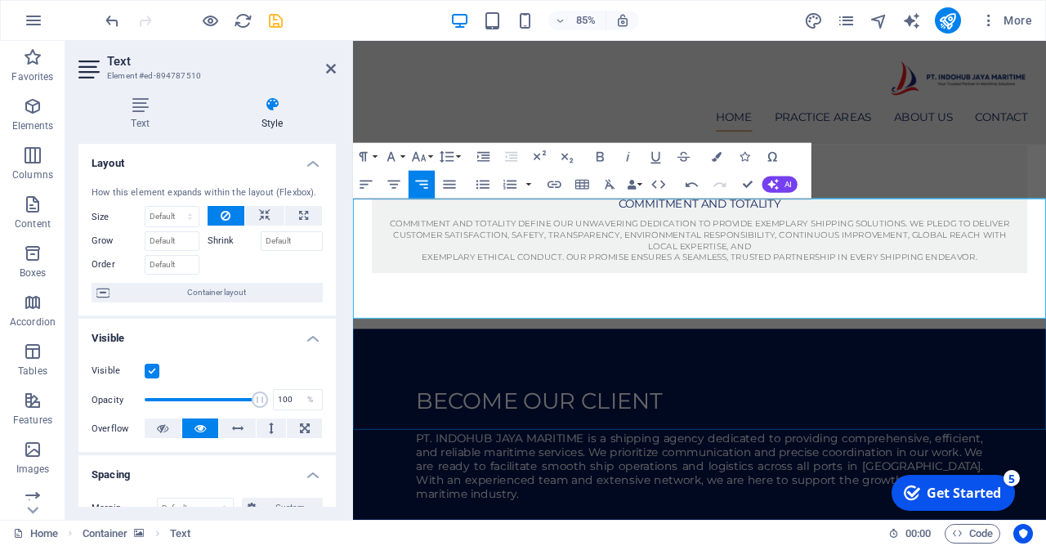
drag, startPoint x: 673, startPoint y: 305, endPoint x: 1165, endPoint y: 360, distance: 495.8
click at [719, 155] on icon "button" at bounding box center [717, 157] width 10 height 10
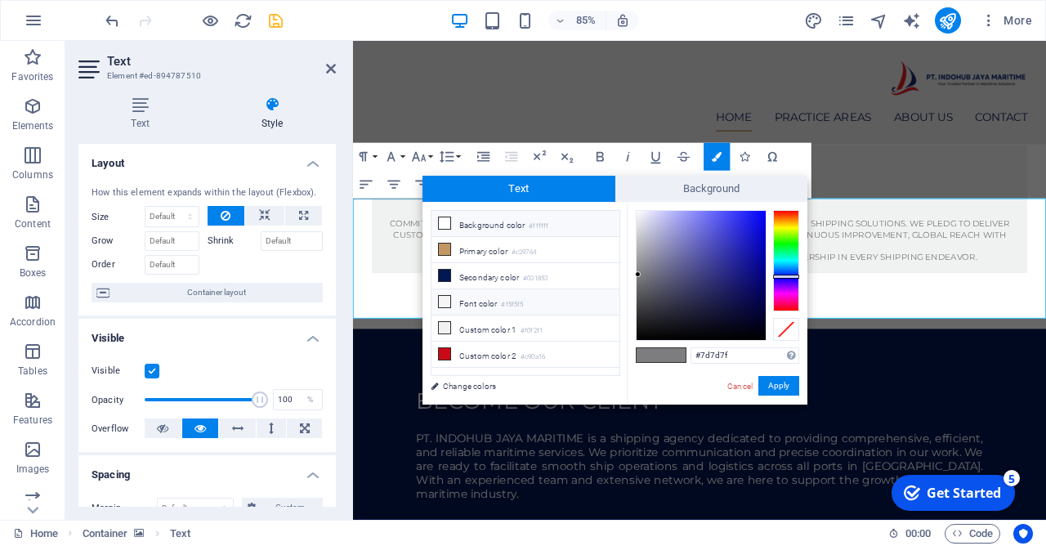
click at [450, 223] on span at bounding box center [444, 223] width 13 height 13
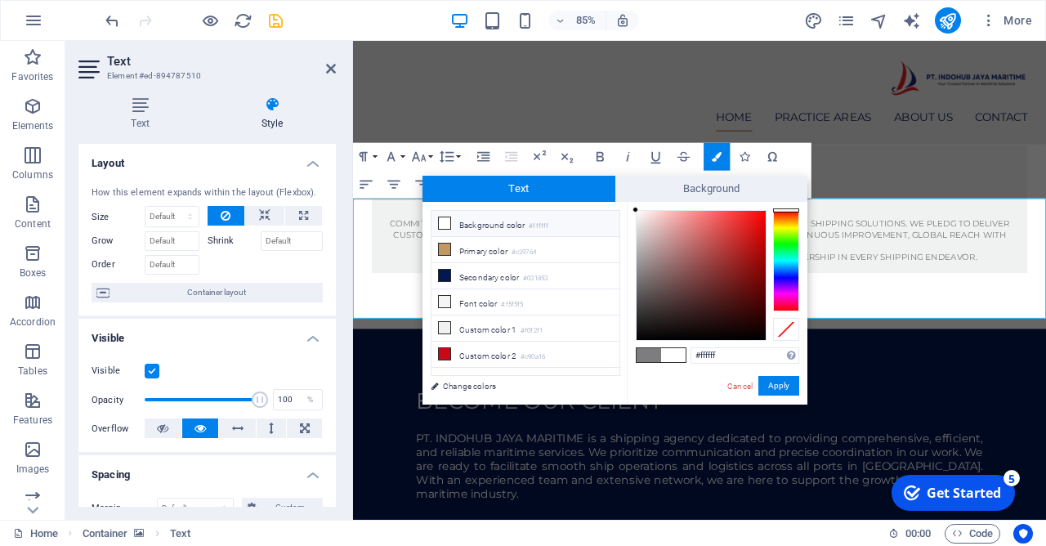
click at [671, 348] on span at bounding box center [673, 355] width 25 height 14
click at [776, 386] on button "Apply" at bounding box center [778, 386] width 41 height 20
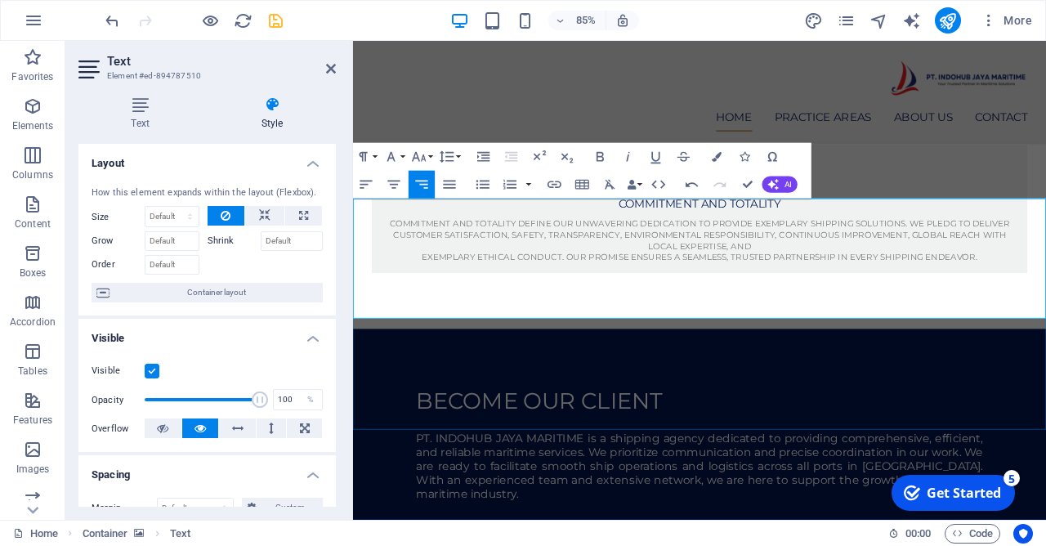
drag, startPoint x: 671, startPoint y: 314, endPoint x: 1164, endPoint y: 364, distance: 495.3
click at [718, 161] on icon "button" at bounding box center [717, 157] width 10 height 10
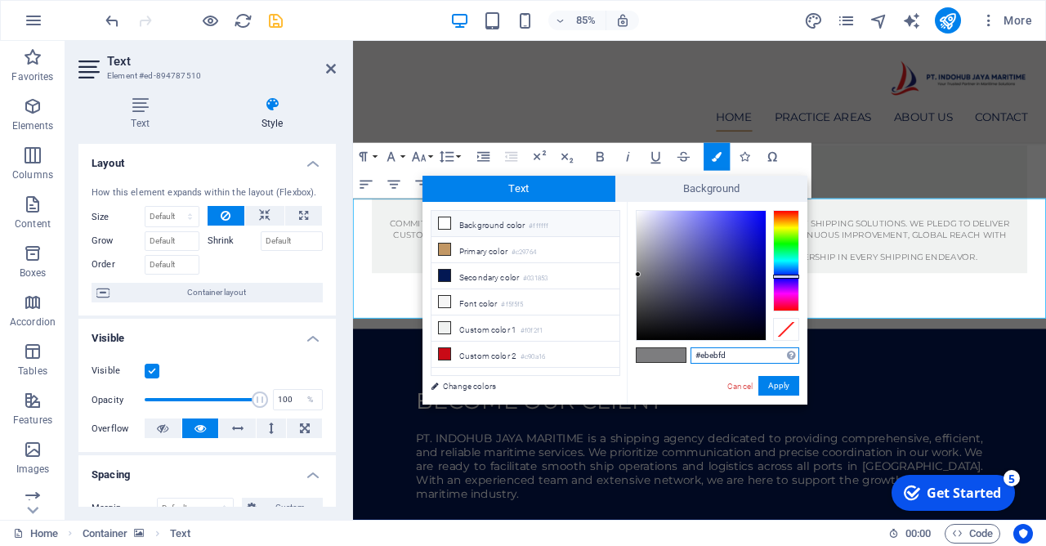
click at [645, 211] on div at bounding box center [701, 275] width 131 height 131
drag, startPoint x: 646, startPoint y: 211, endPoint x: 638, endPoint y: 212, distance: 8.3
click at [638, 212] on div at bounding box center [701, 275] width 131 height 131
click at [770, 383] on button "Apply" at bounding box center [778, 386] width 41 height 20
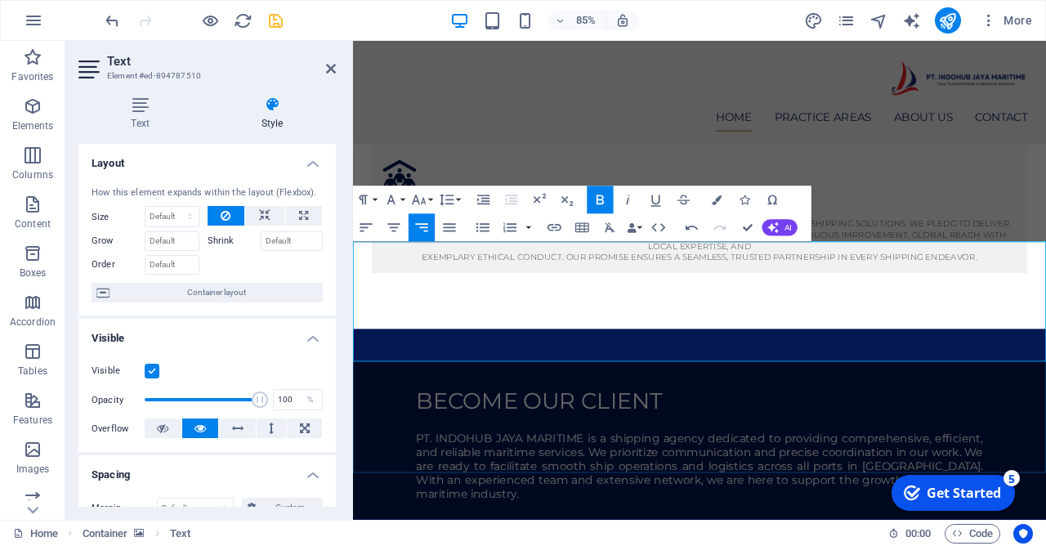
scroll to position [1014, 0]
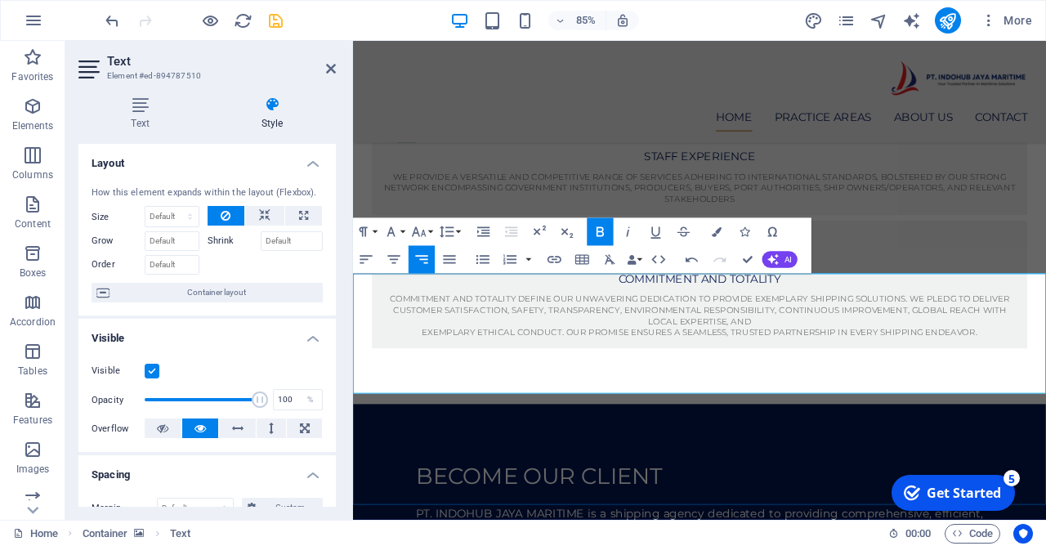
drag, startPoint x: 673, startPoint y: 401, endPoint x: 974, endPoint y: 396, distance: 301.6
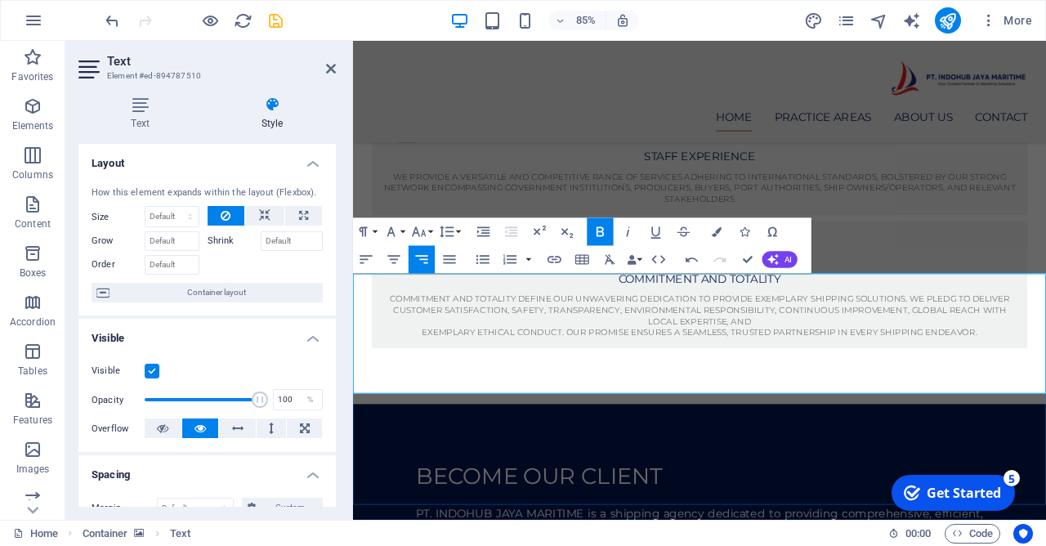
click at [712, 233] on button "Colors" at bounding box center [717, 231] width 26 height 28
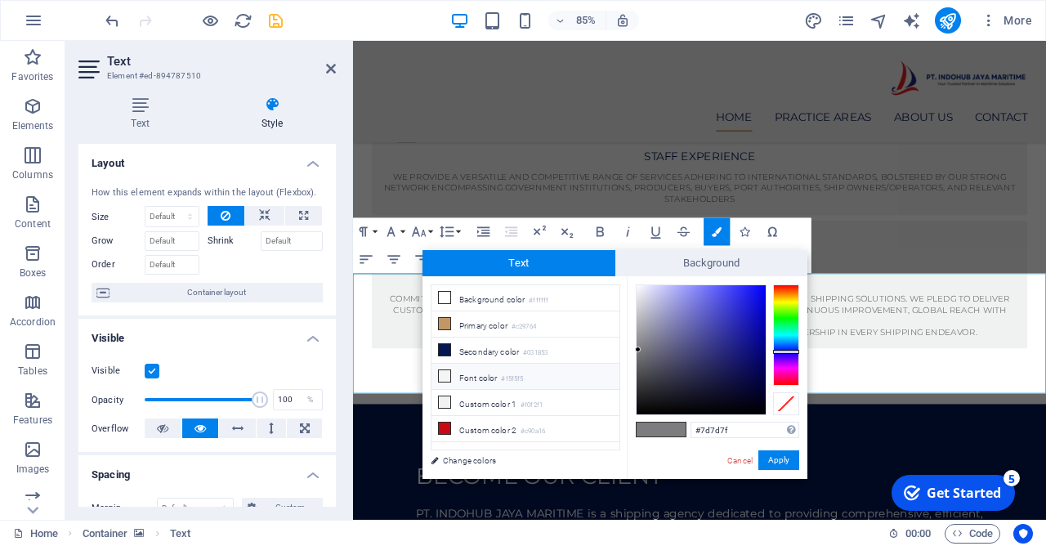
click at [445, 373] on icon at bounding box center [444, 375] width 11 height 11
type input "#f5f5f5"
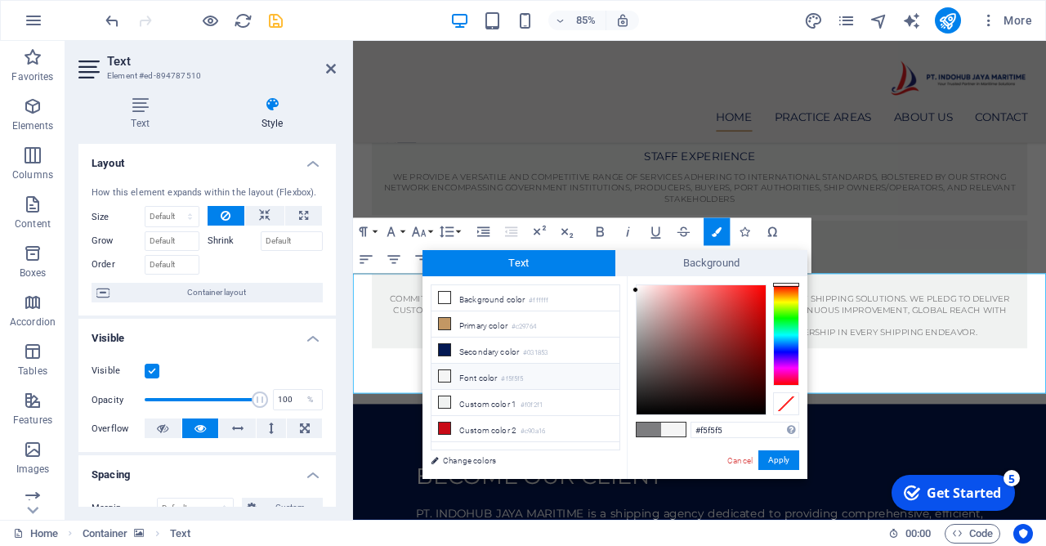
click at [664, 434] on span at bounding box center [673, 429] width 25 height 14
click at [668, 432] on span at bounding box center [673, 429] width 25 height 14
click at [775, 463] on button "Apply" at bounding box center [778, 460] width 41 height 20
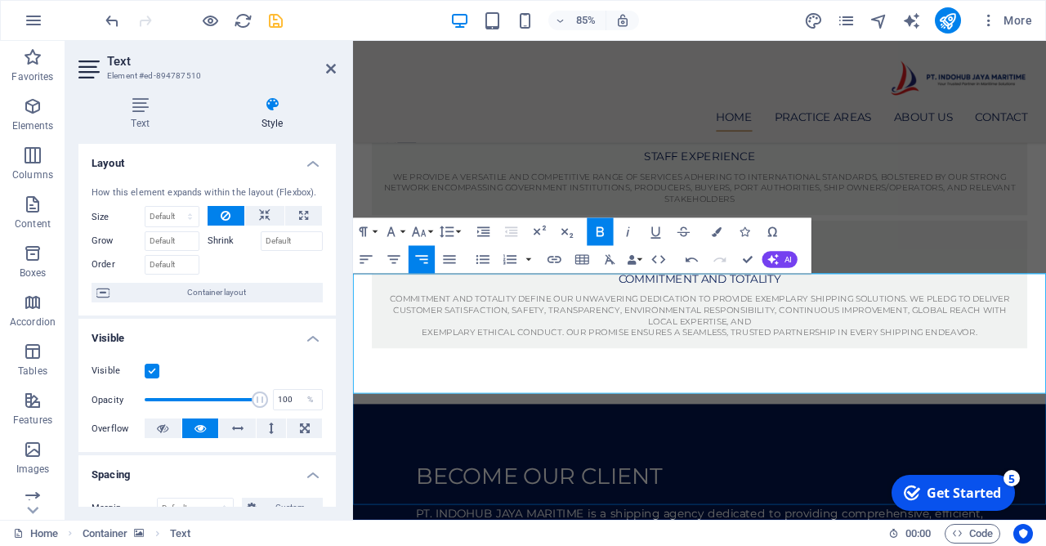
drag, startPoint x: 969, startPoint y: 398, endPoint x: 1168, endPoint y: 451, distance: 205.6
click at [713, 239] on button "Colors" at bounding box center [717, 231] width 26 height 28
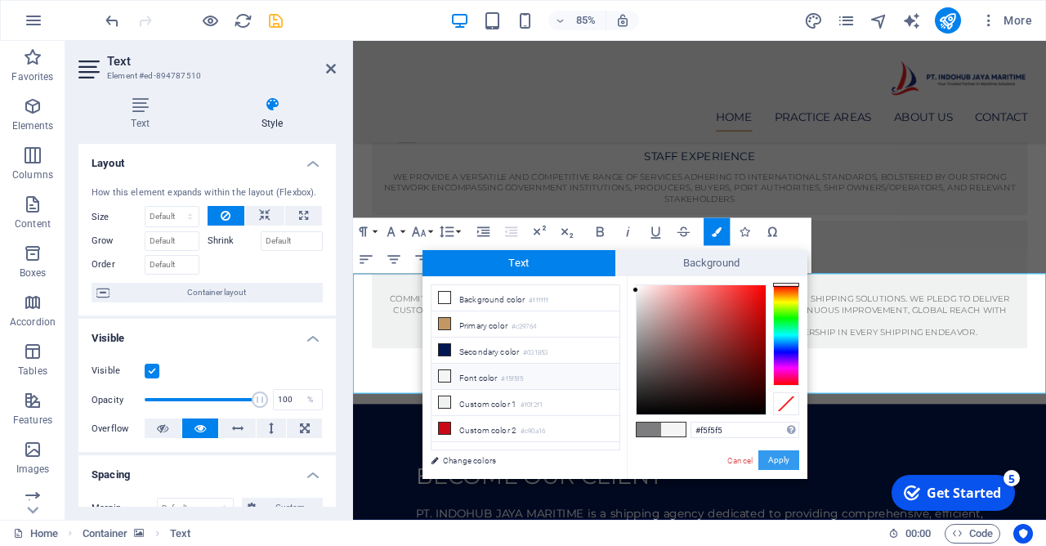
click at [774, 463] on button "Apply" at bounding box center [778, 460] width 41 height 20
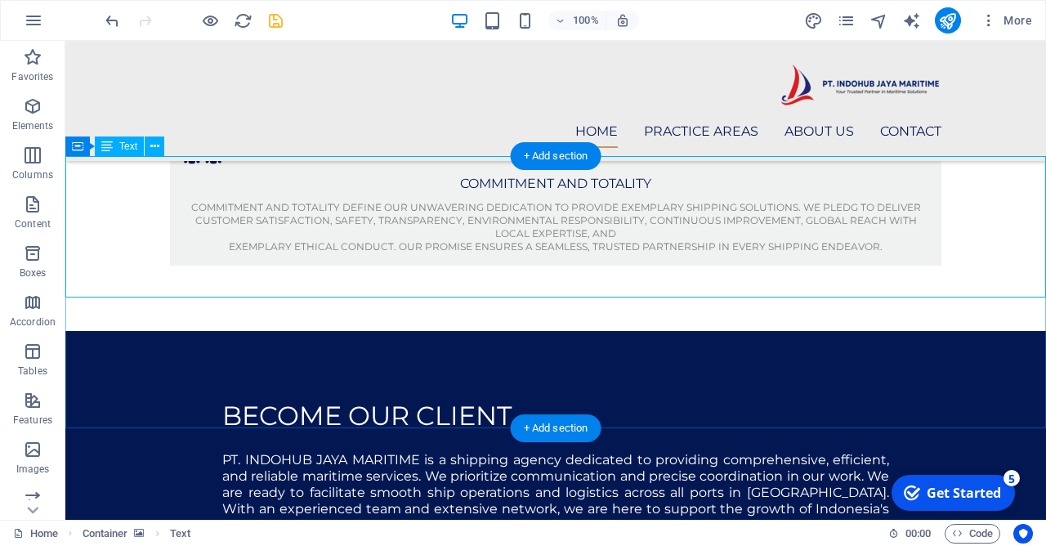
scroll to position [1063, 0]
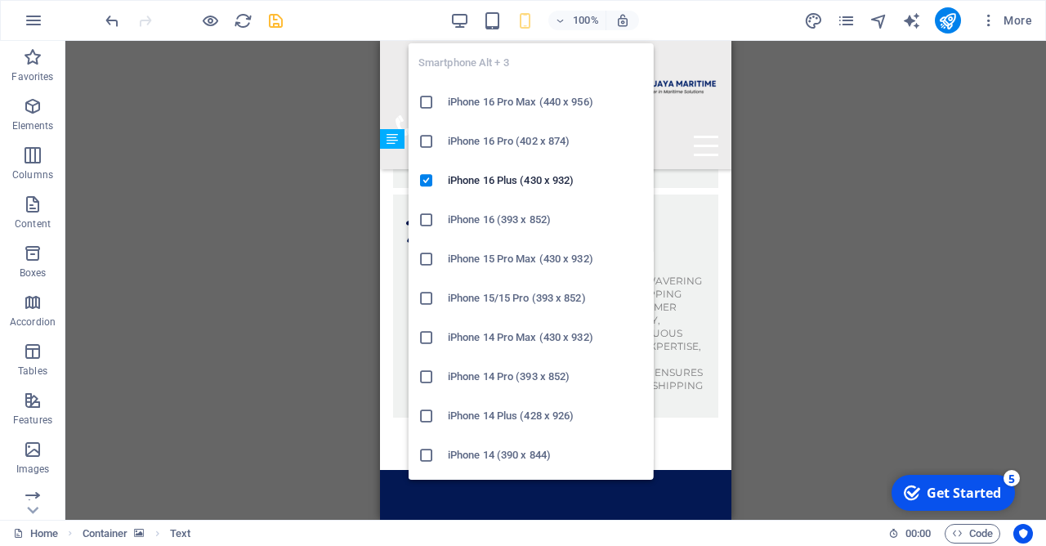
scroll to position [1958, 0]
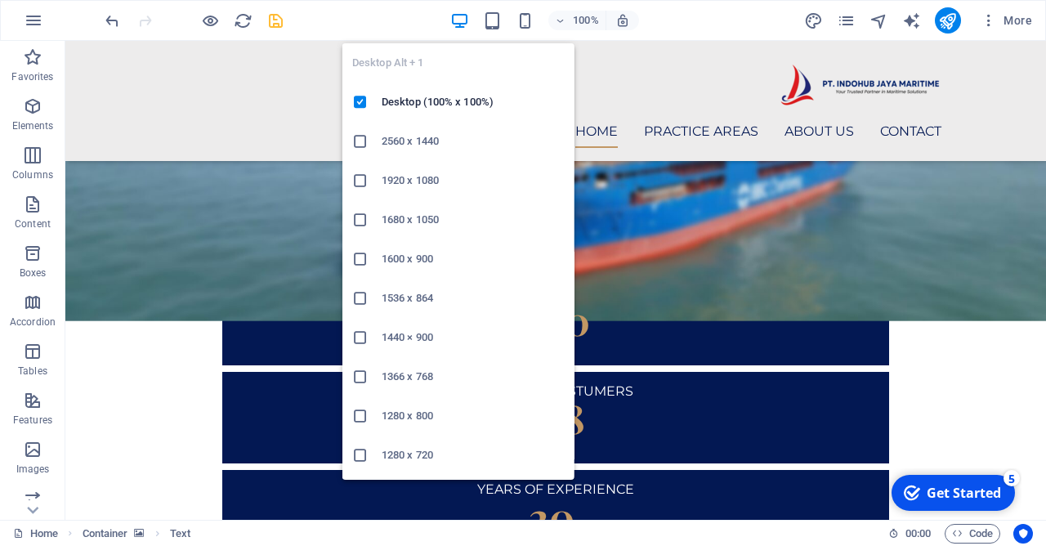
scroll to position [1066, 0]
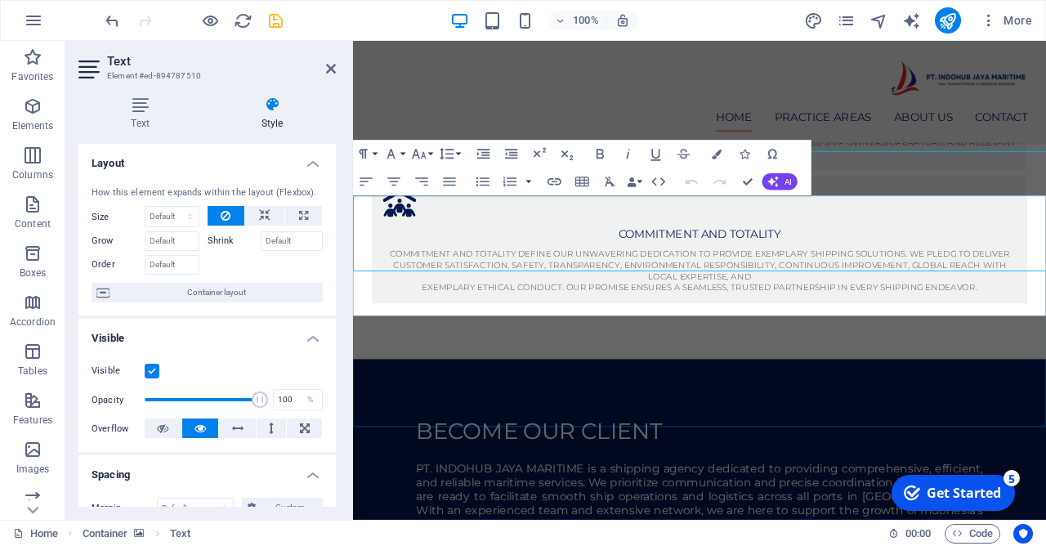
scroll to position [1106, 0]
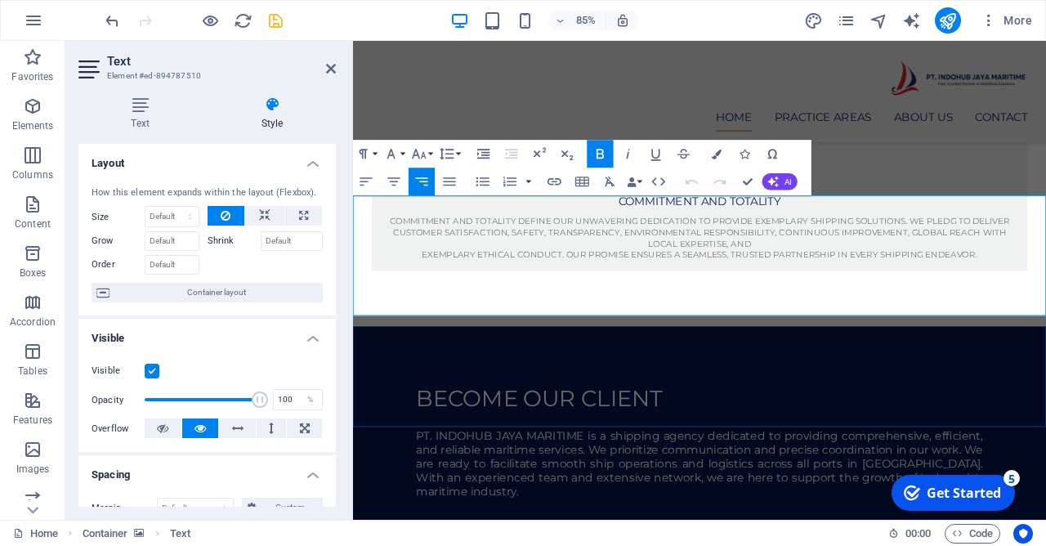
drag, startPoint x: 676, startPoint y: 308, endPoint x: 1168, endPoint y: 360, distance: 494.7
click at [601, 155] on icon "button" at bounding box center [600, 153] width 16 height 16
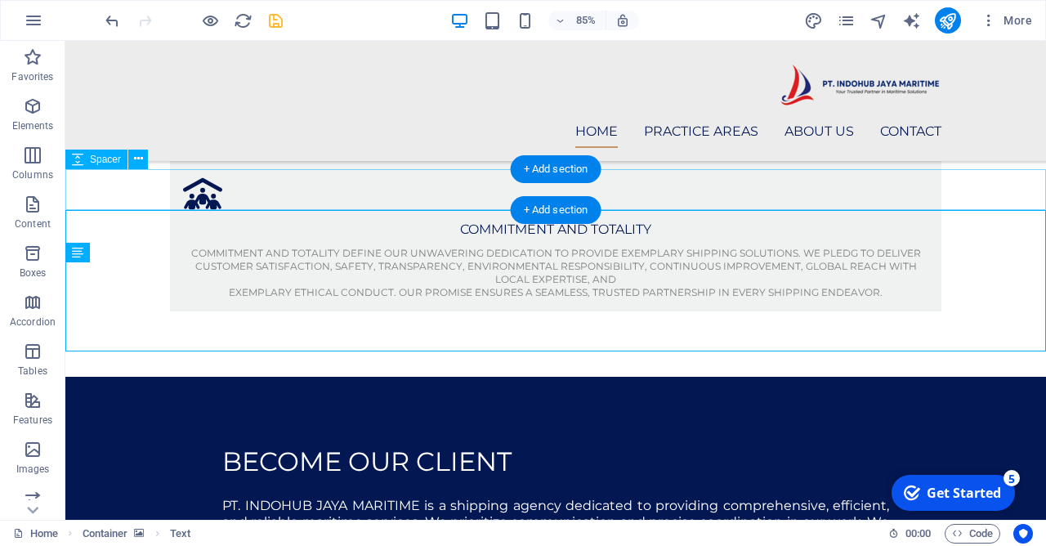
scroll to position [1066, 0]
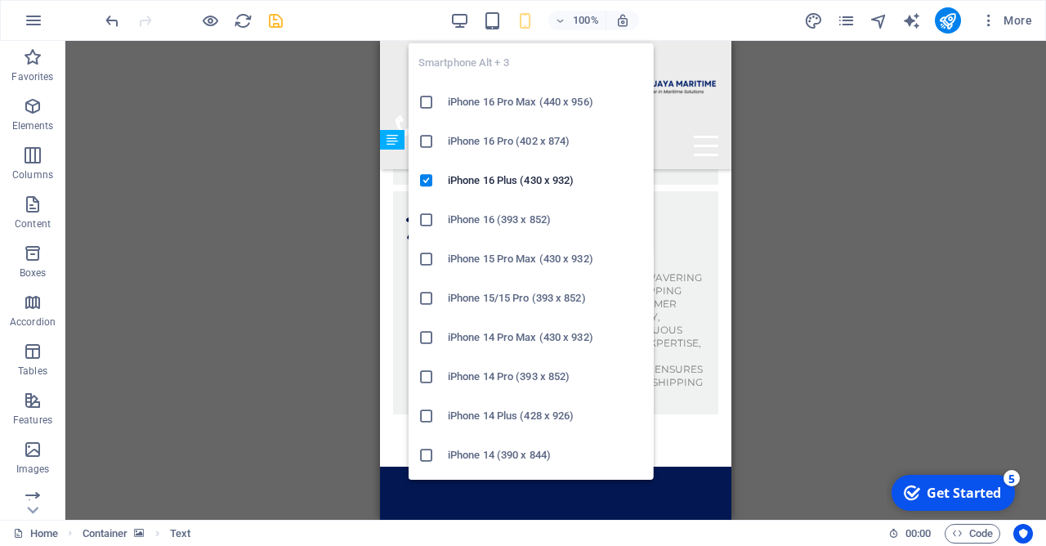
scroll to position [1958, 0]
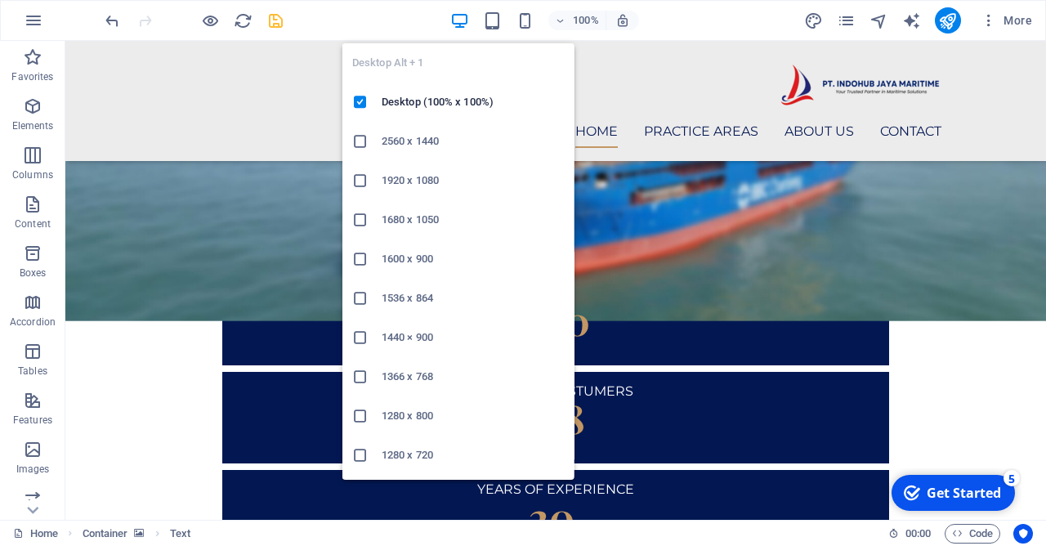
scroll to position [1066, 0]
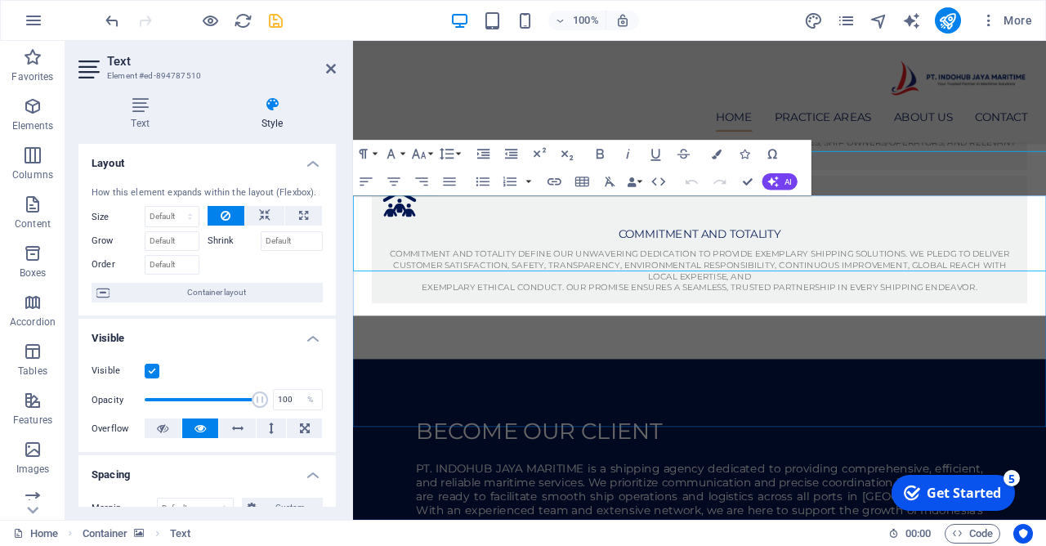
scroll to position [1106, 0]
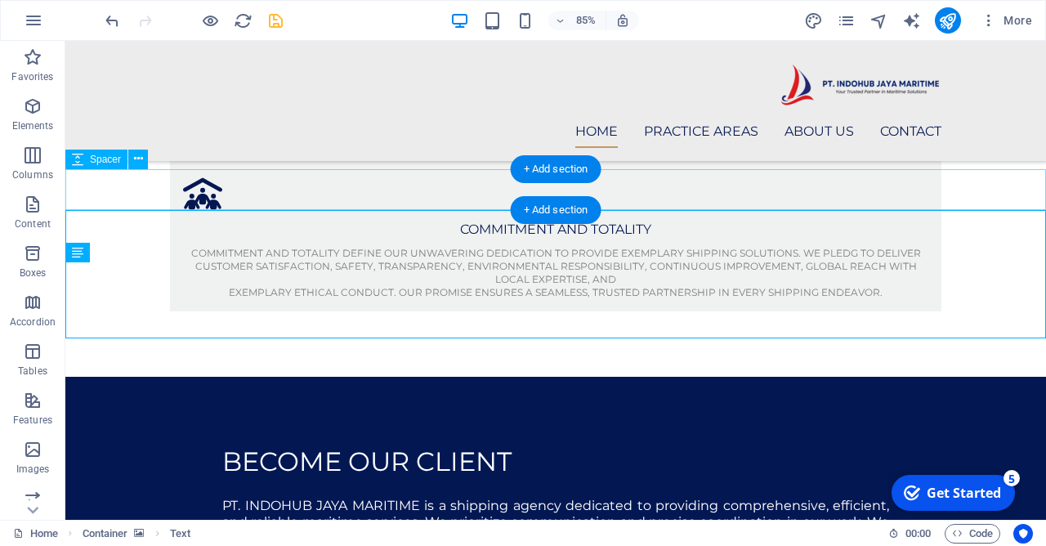
scroll to position [1066, 0]
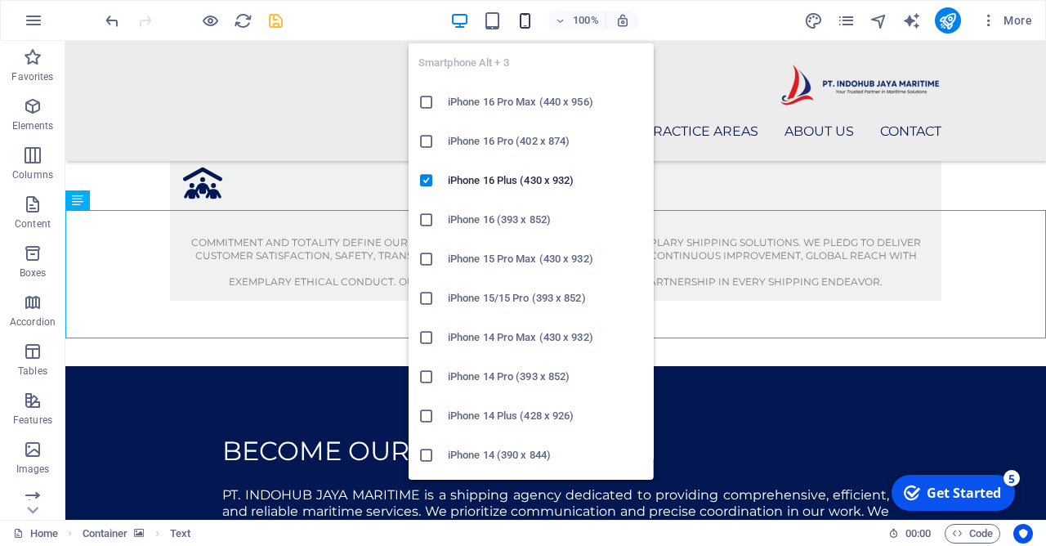
scroll to position [1952, 0]
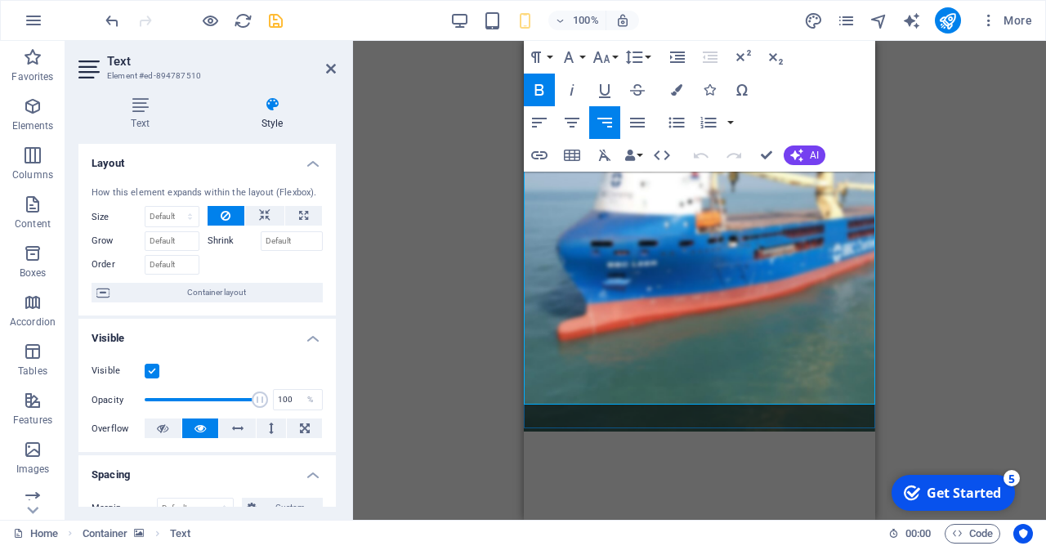
drag, startPoint x: 555, startPoint y: 327, endPoint x: 881, endPoint y: 402, distance: 334.6
click at [650, 57] on button "Line Height" at bounding box center [637, 57] width 31 height 33
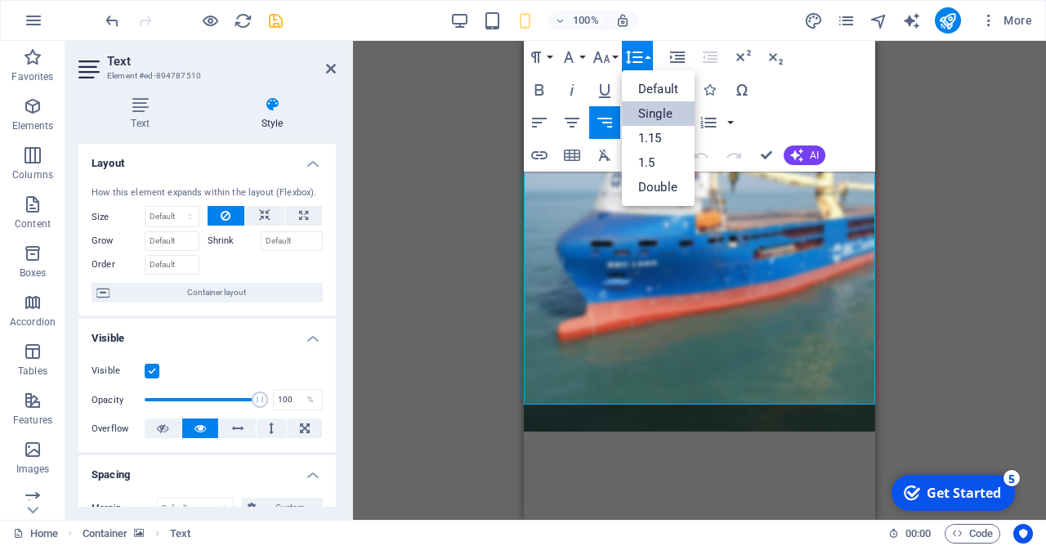
scroll to position [0, 0]
click at [657, 94] on link "Default" at bounding box center [658, 89] width 73 height 25
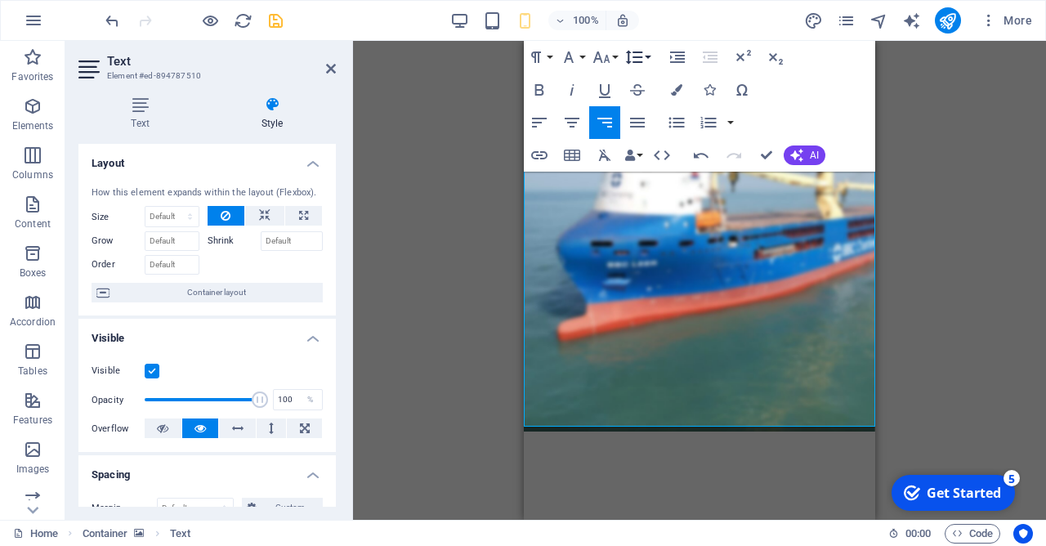
click at [653, 60] on button "Line Height" at bounding box center [637, 57] width 31 height 33
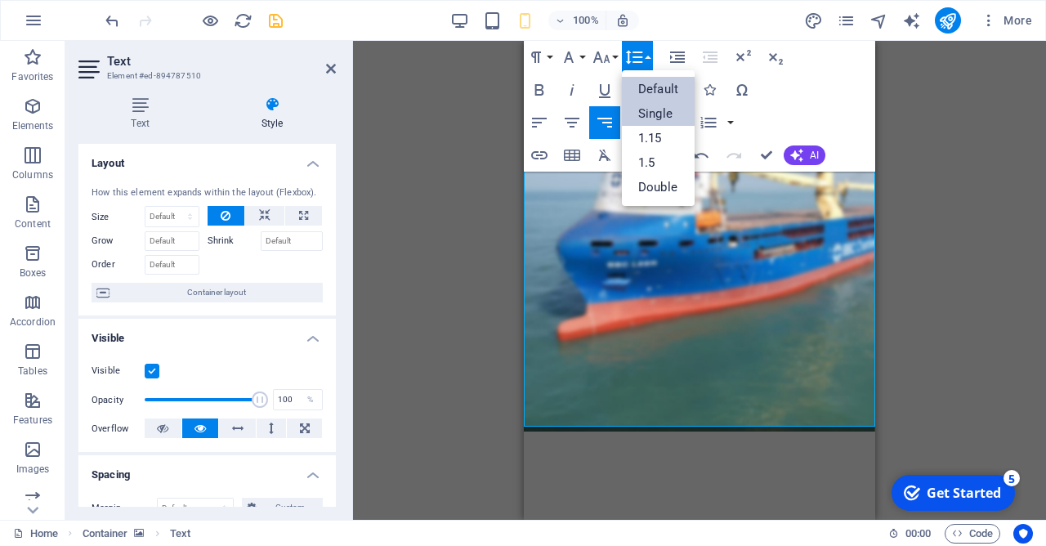
click at [655, 110] on link "Single" at bounding box center [658, 113] width 73 height 25
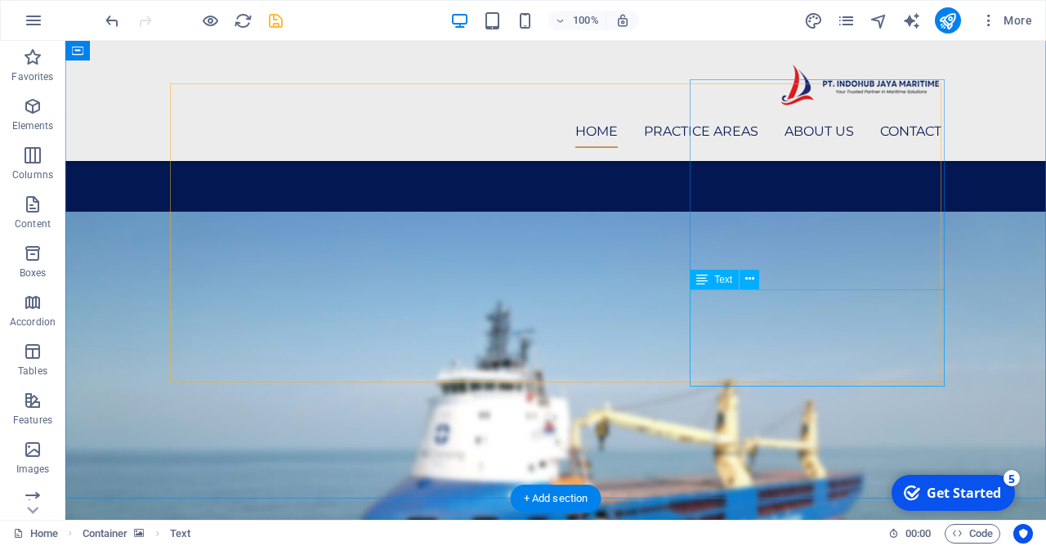
scroll to position [1586, 0]
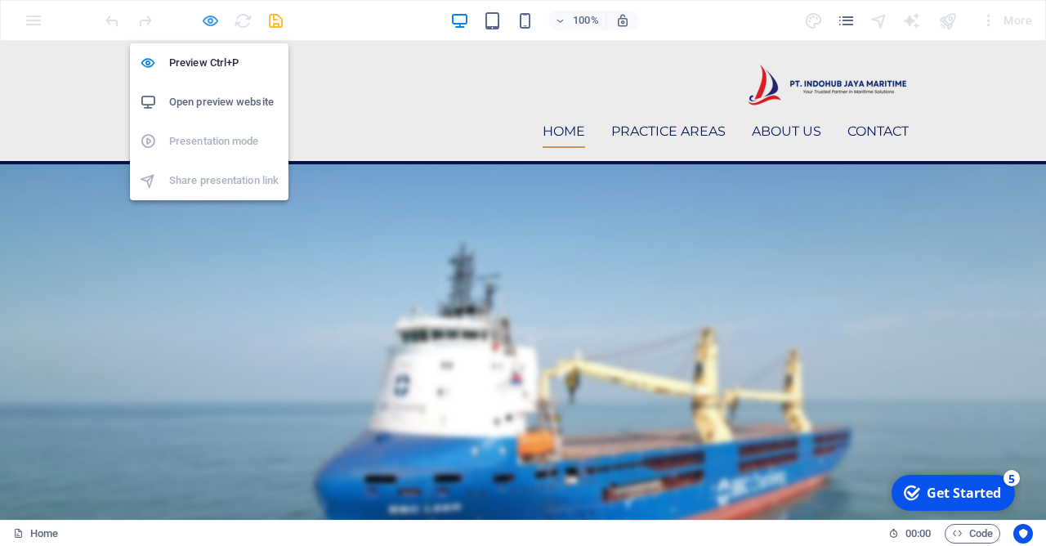
scroll to position [1560, 0]
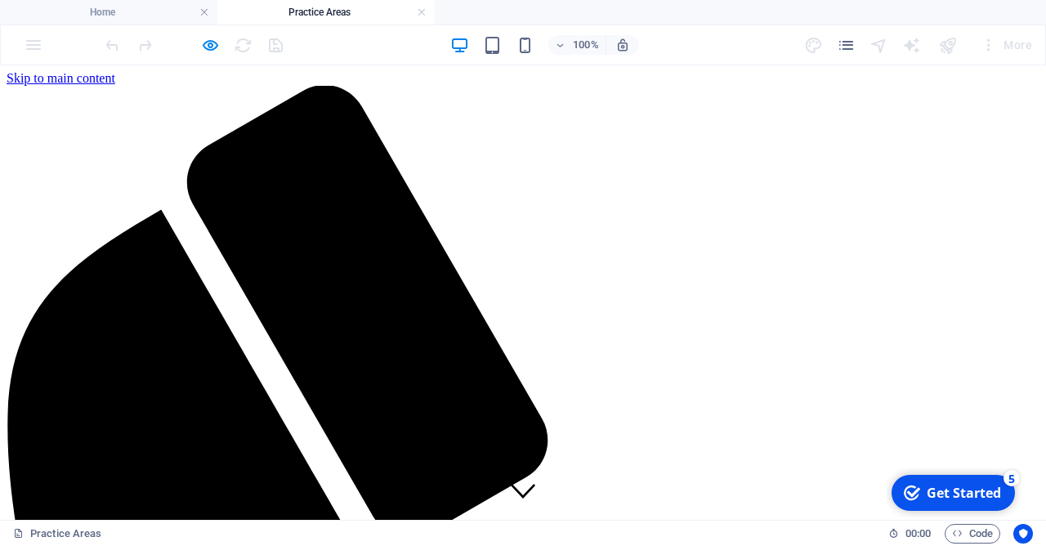
scroll to position [0, 0]
click at [423, 13] on link at bounding box center [422, 13] width 10 height 16
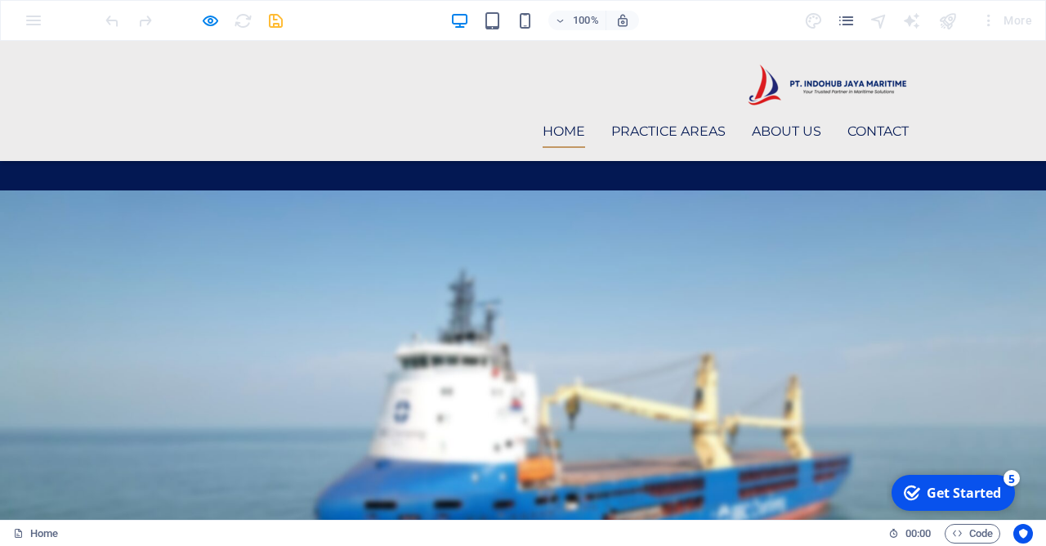
scroll to position [1384, 0]
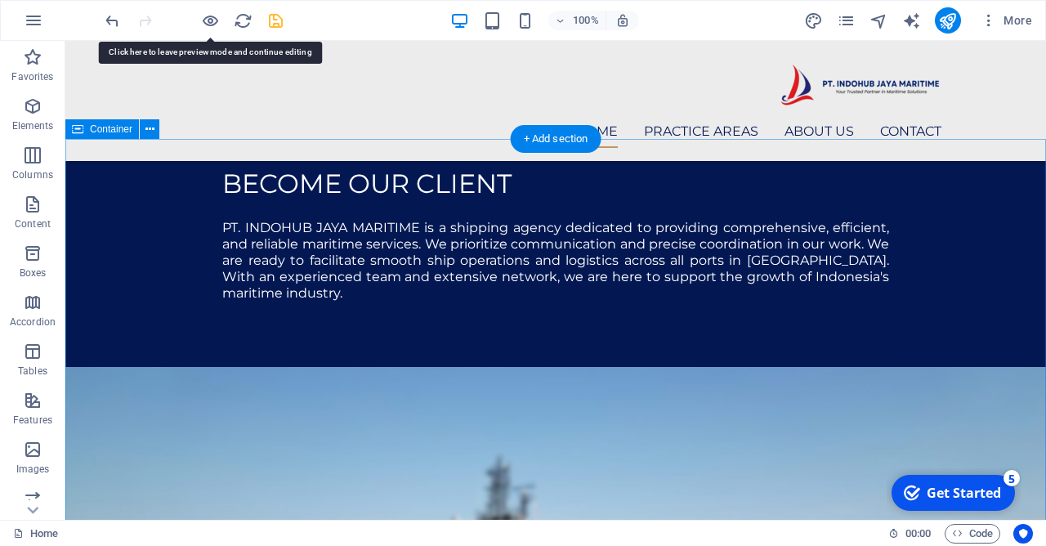
scroll to position [1410, 0]
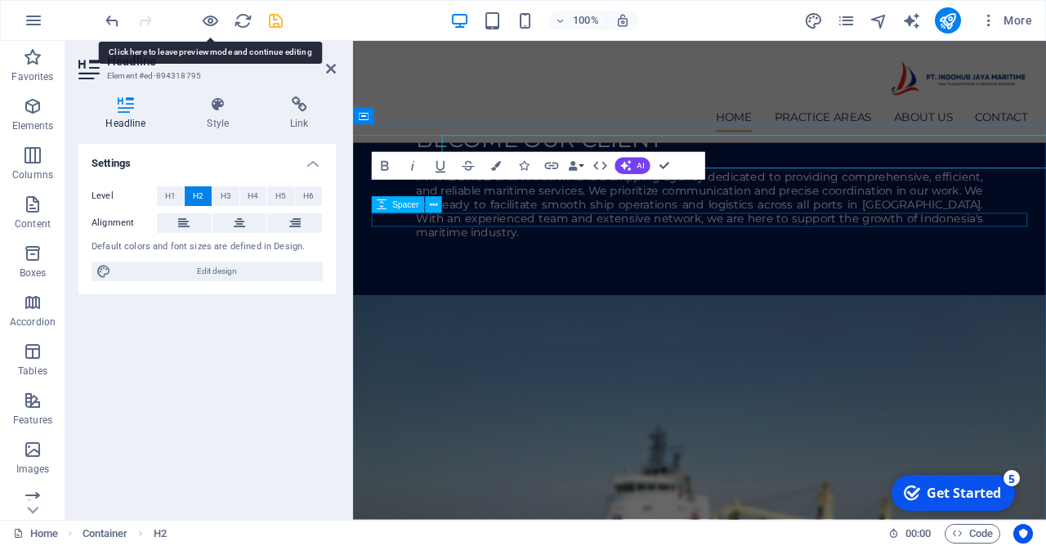
scroll to position [1462, 0]
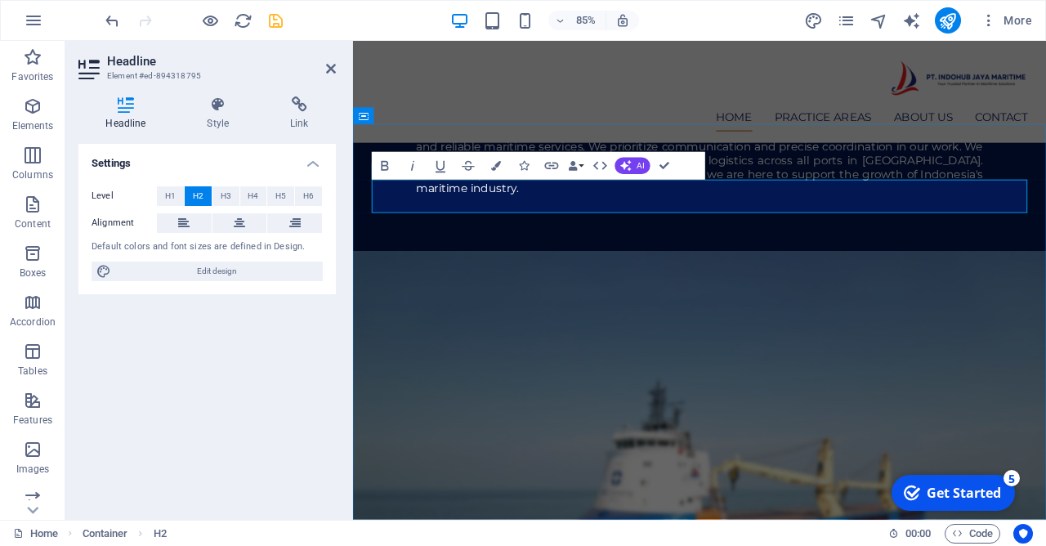
drag, startPoint x: 686, startPoint y: 226, endPoint x: 910, endPoint y: 233, distance: 224.0
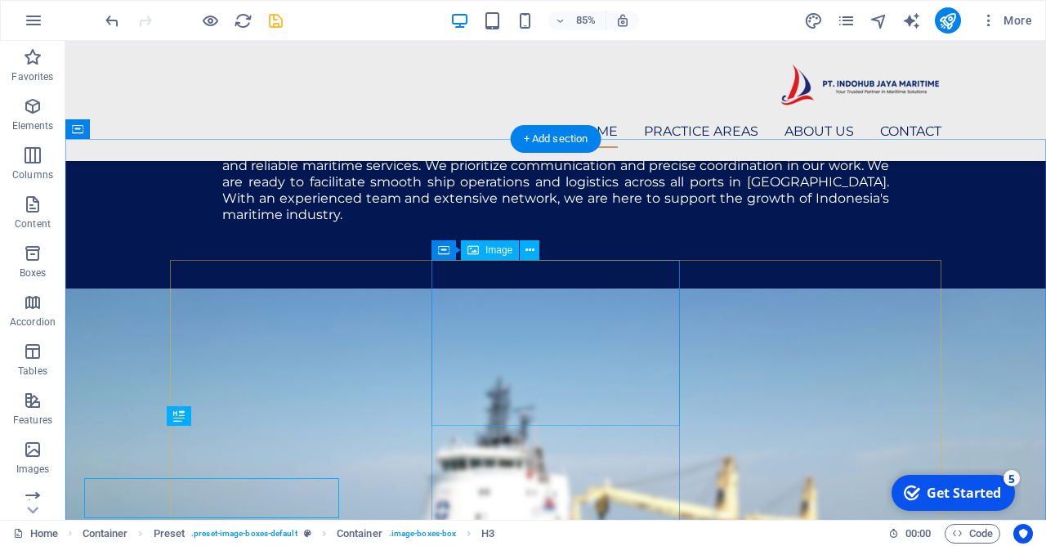
scroll to position [1410, 0]
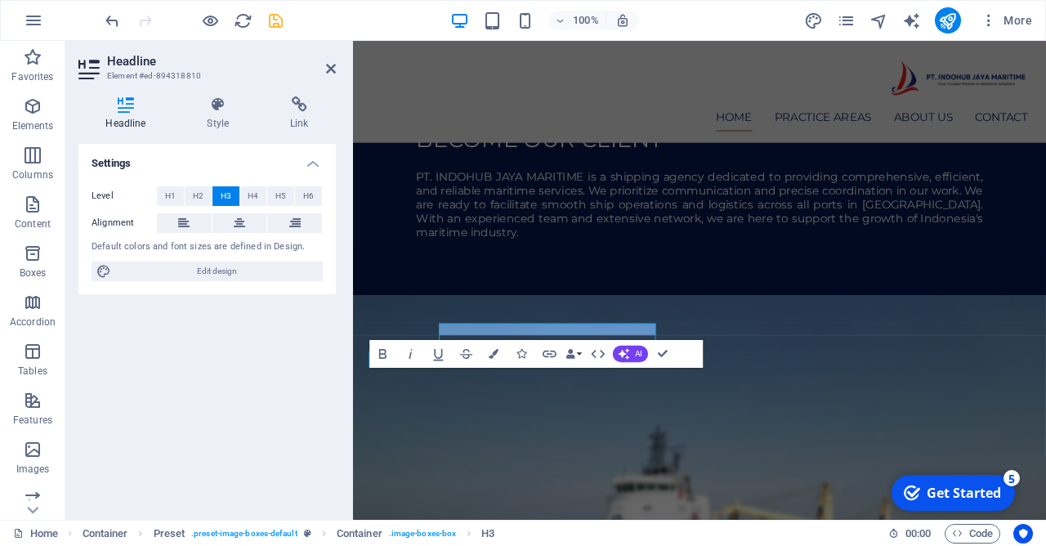
scroll to position [1462, 0]
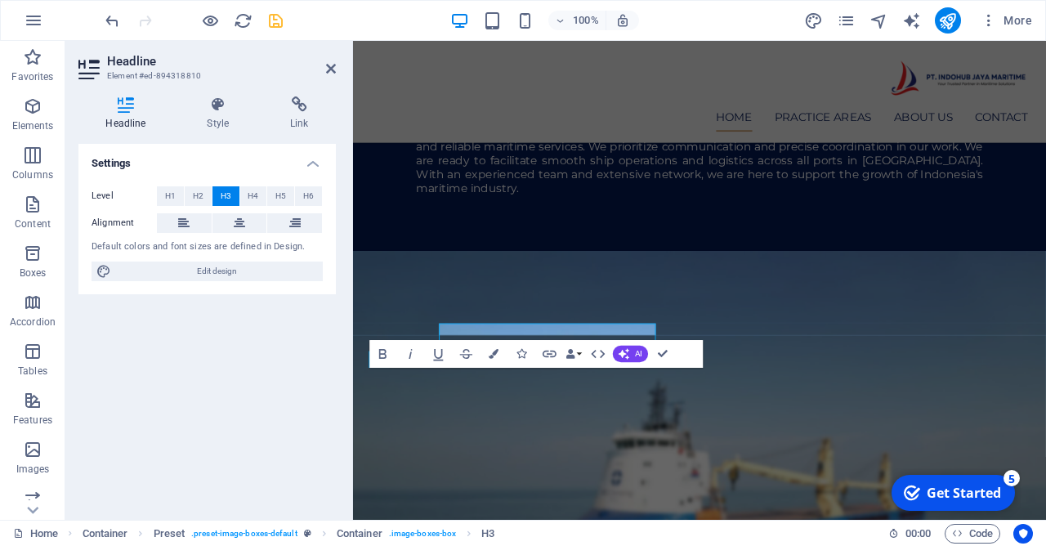
click at [230, 449] on div "Settings Level H1 H2 H3 H4 H5 H6 Alignment Default colors and font sizes are de…" at bounding box center [206, 325] width 257 height 363
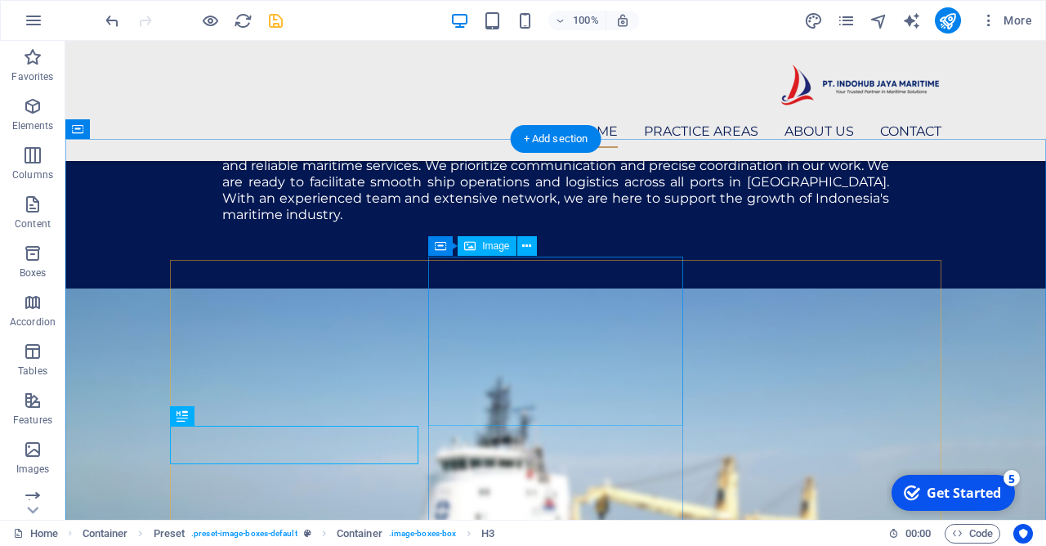
scroll to position [1410, 0]
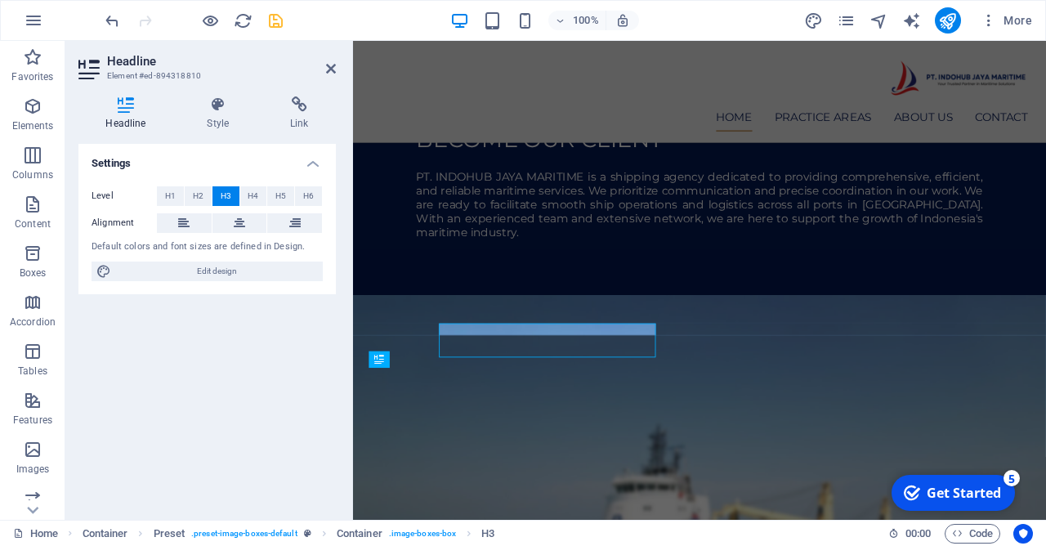
scroll to position [1462, 0]
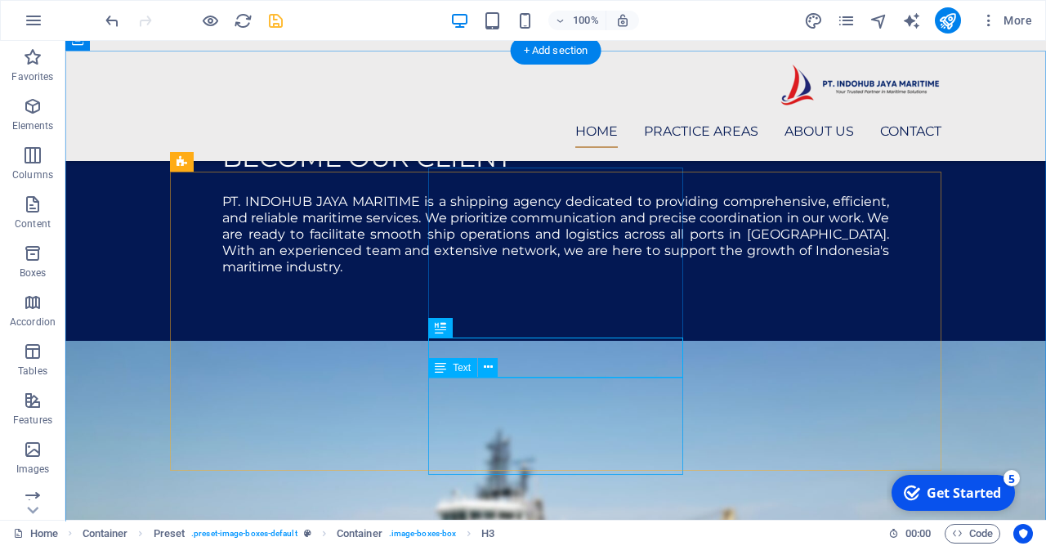
scroll to position [1498, 0]
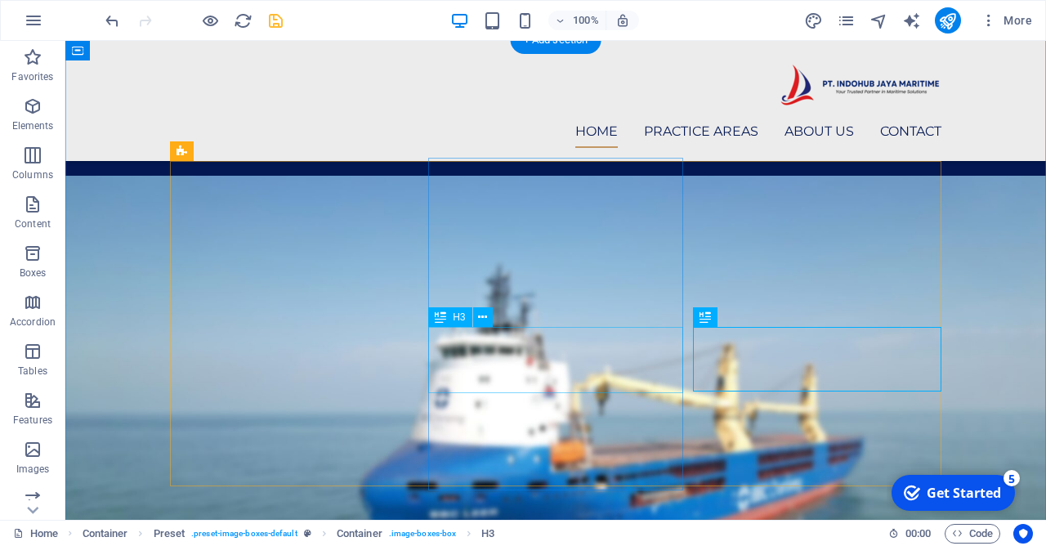
scroll to position [1586, 0]
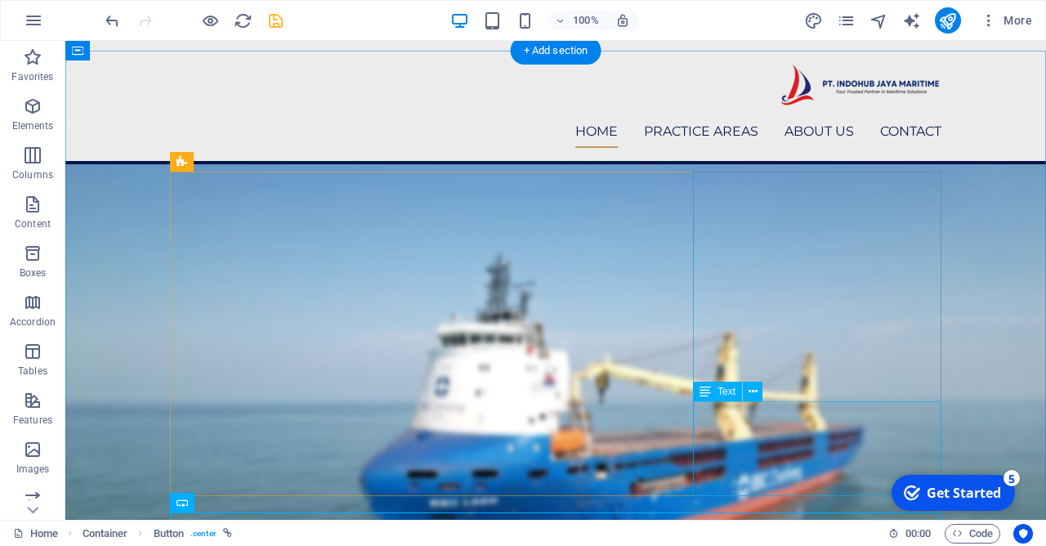
scroll to position [1498, 0]
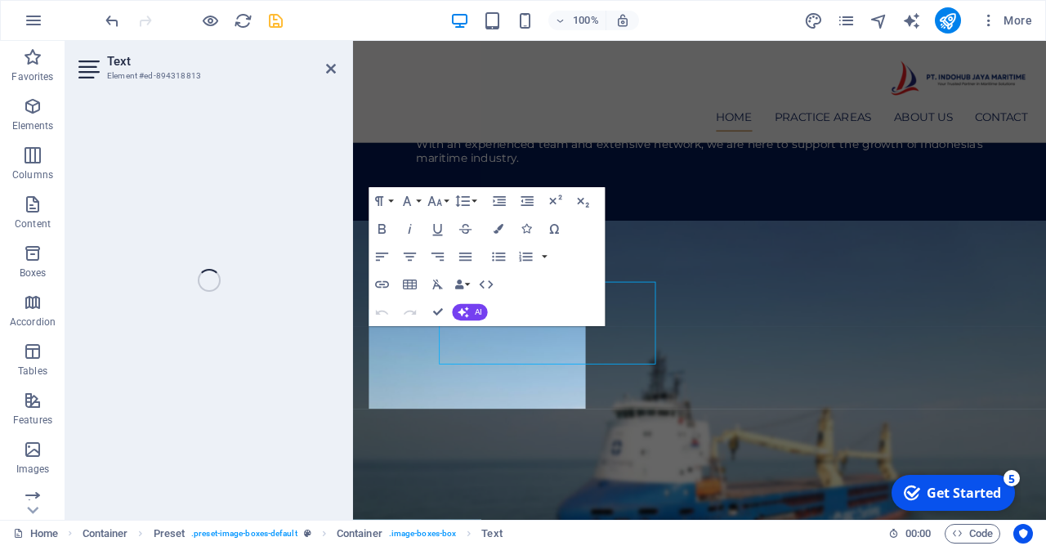
scroll to position [1550, 0]
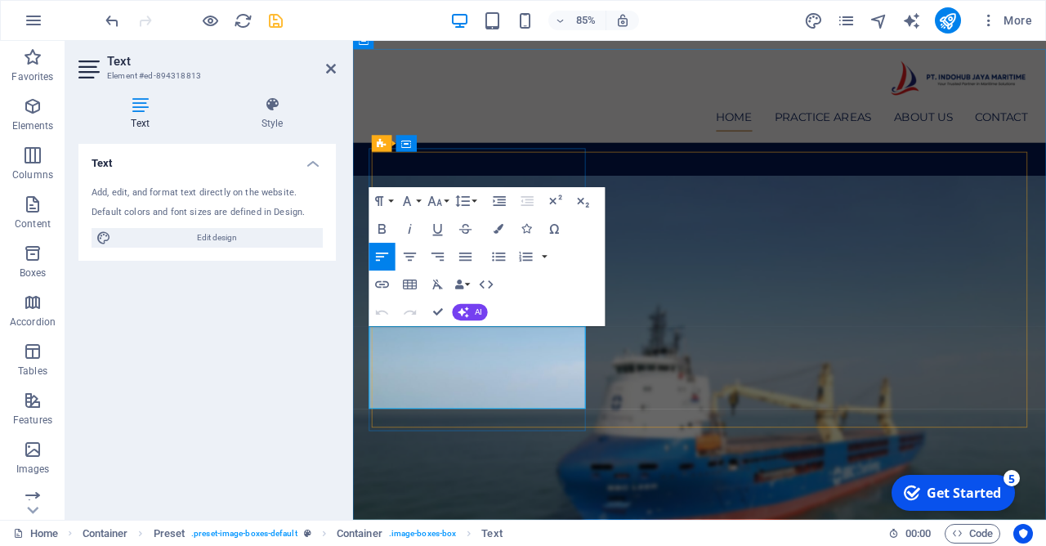
drag, startPoint x: 391, startPoint y: 403, endPoint x: 381, endPoint y: 387, distance: 18.4
drag, startPoint x: 387, startPoint y: 386, endPoint x: 527, endPoint y: 435, distance: 148.9
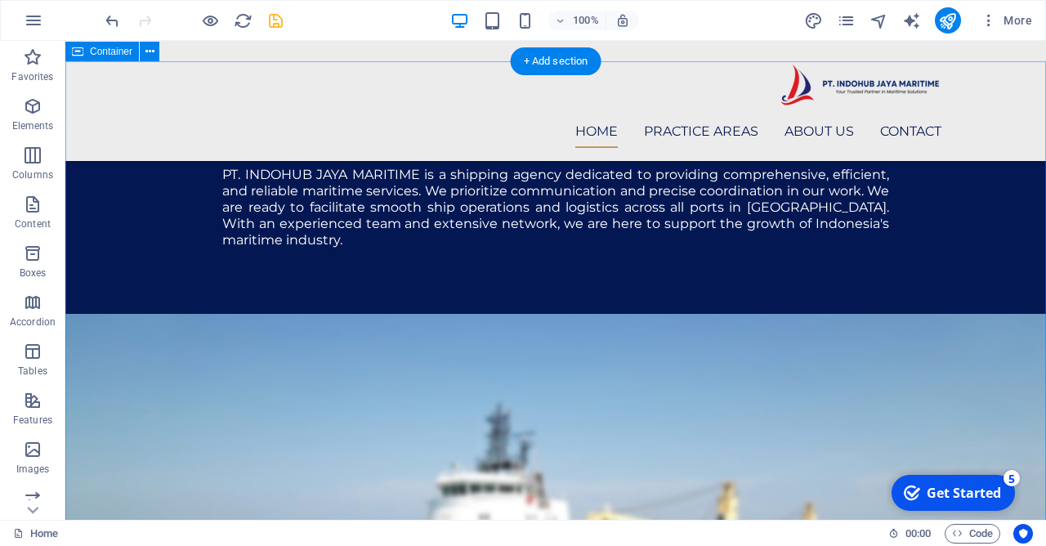
scroll to position [1498, 0]
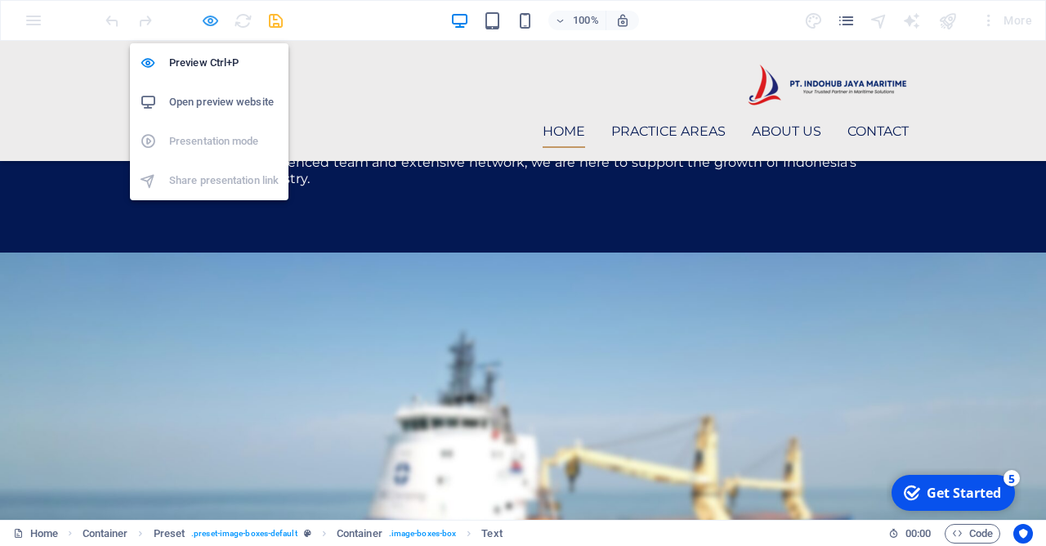
scroll to position [1472, 0]
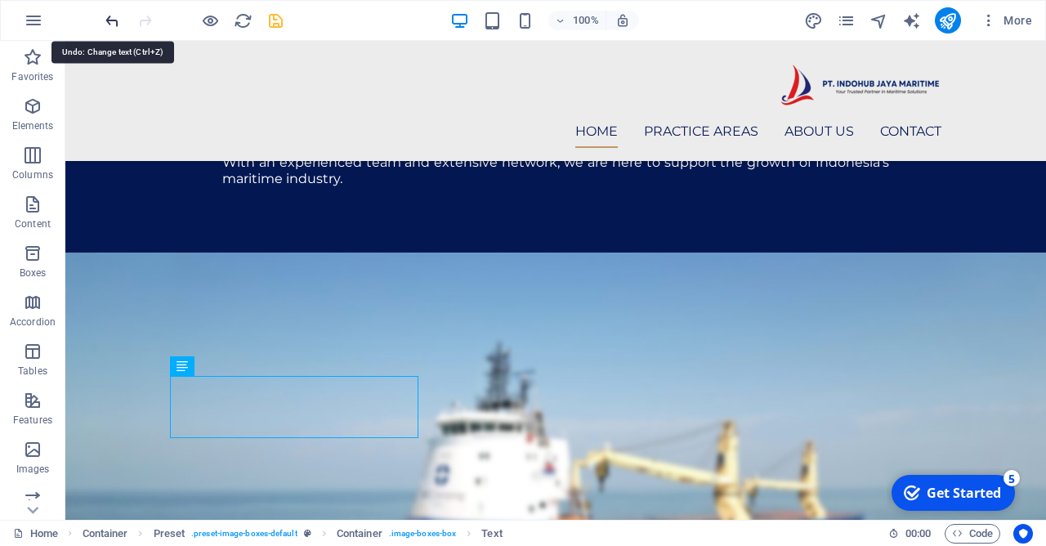
click at [107, 15] on icon "undo" at bounding box center [112, 20] width 19 height 19
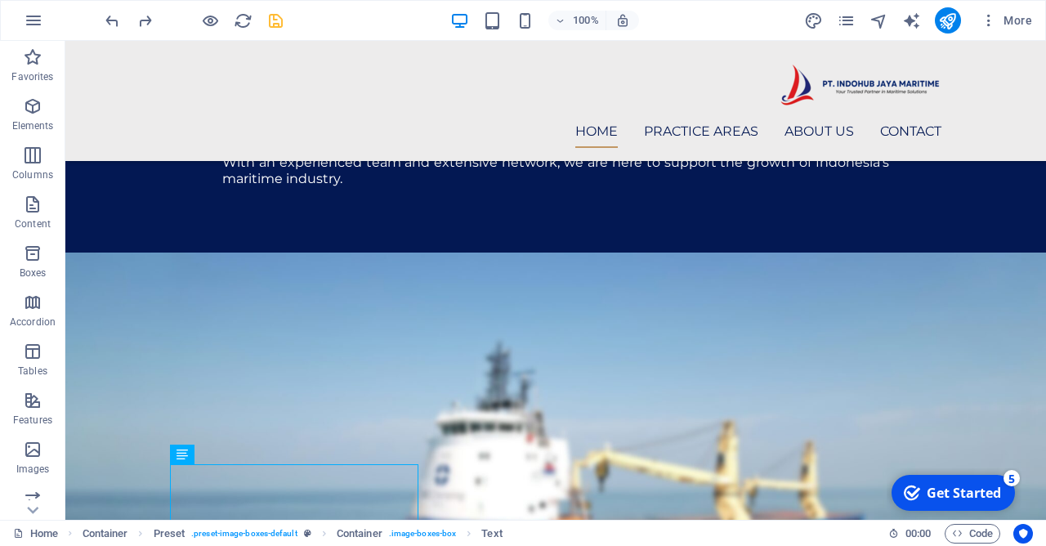
scroll to position [1410, 0]
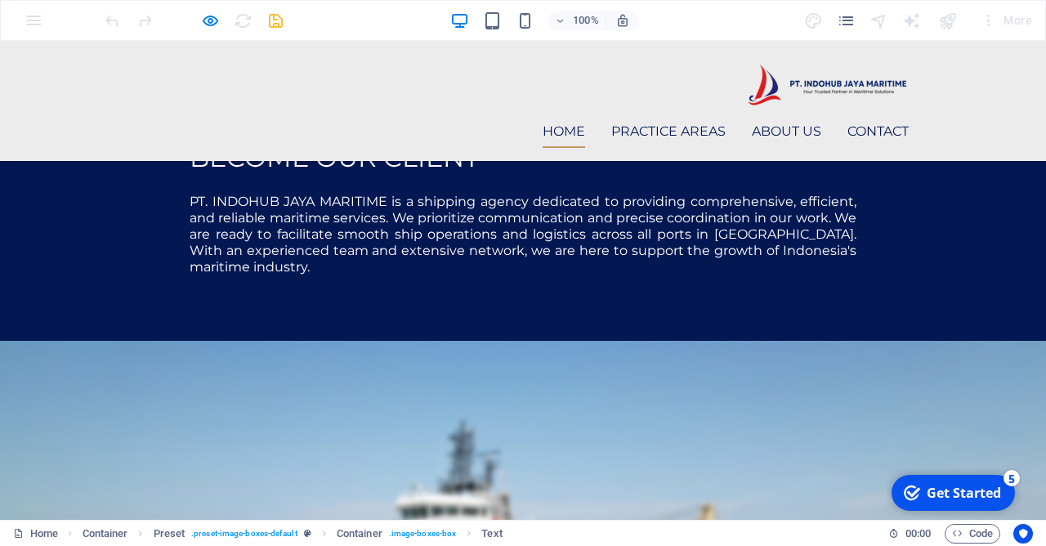
scroll to position [1384, 0]
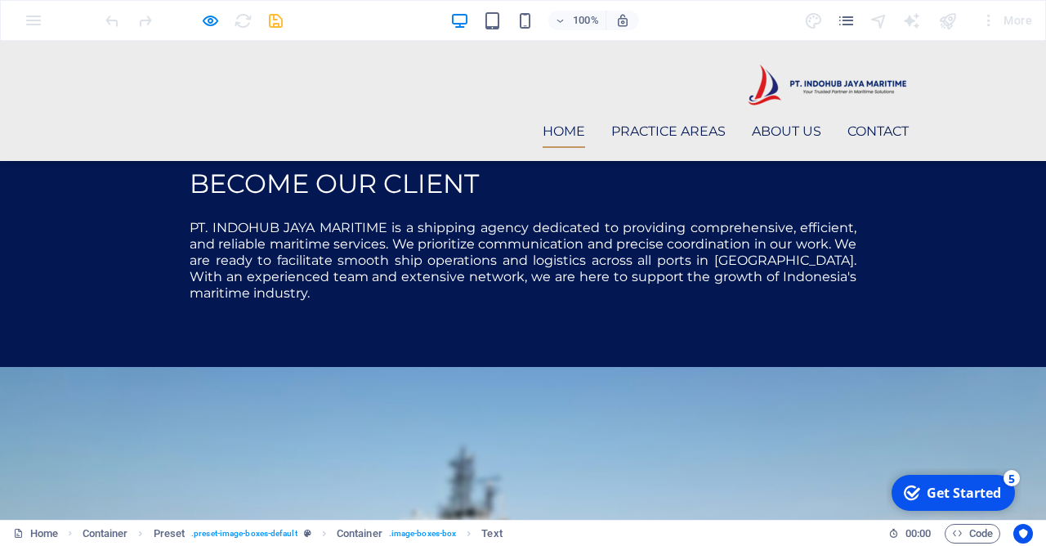
click at [196, 16] on div at bounding box center [193, 20] width 183 height 26
click at [645, 115] on link "Practice Areas" at bounding box center [668, 131] width 114 height 33
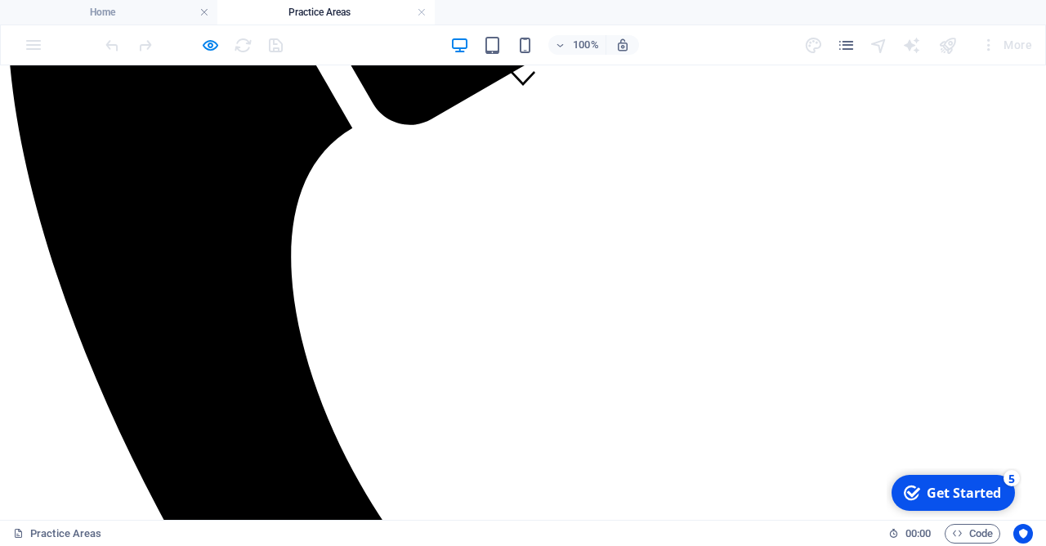
scroll to position [441, 0]
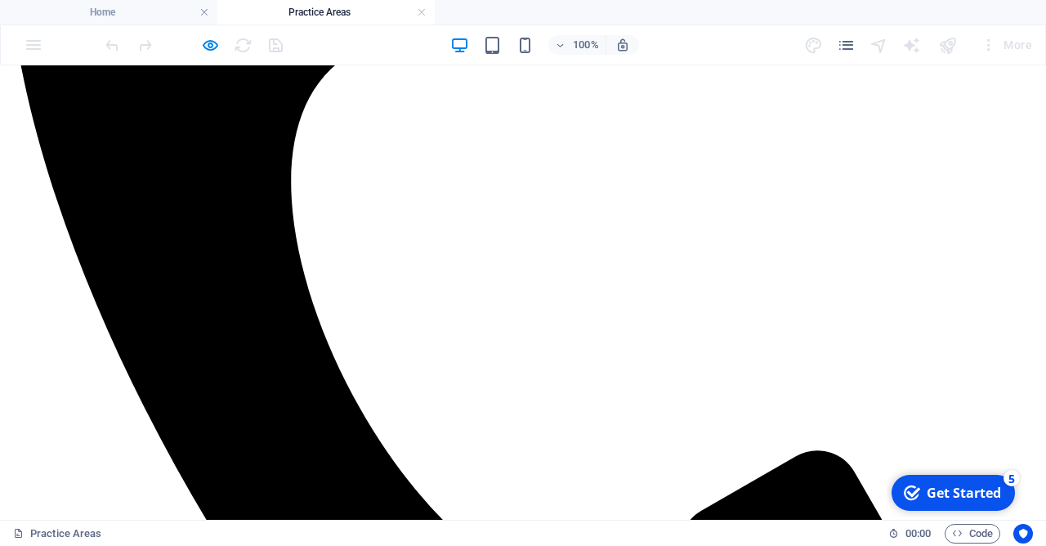
scroll to position [510, 0]
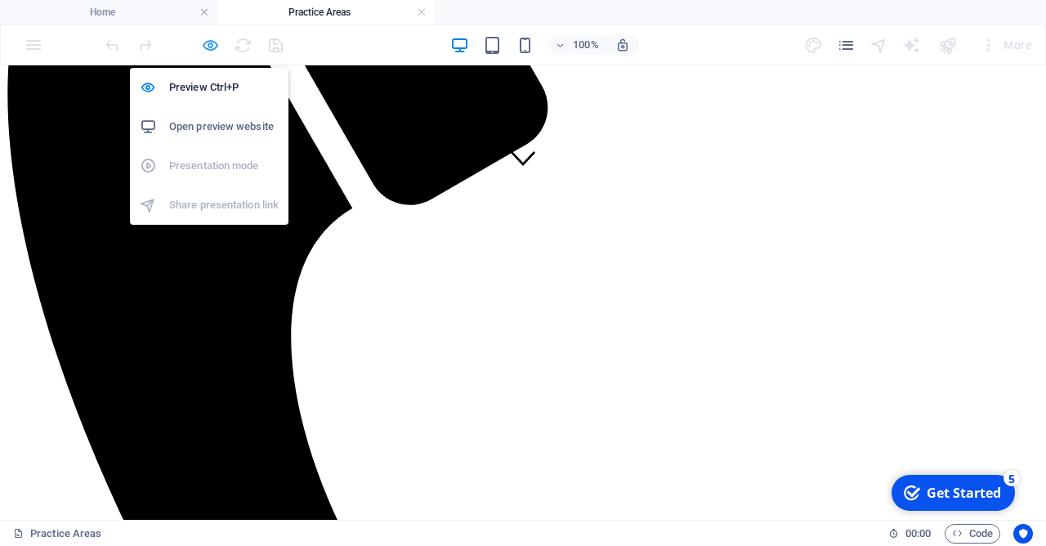
drag, startPoint x: 210, startPoint y: 47, endPoint x: 455, endPoint y: 181, distance: 279.4
click at [210, 47] on icon "button" at bounding box center [210, 45] width 19 height 19
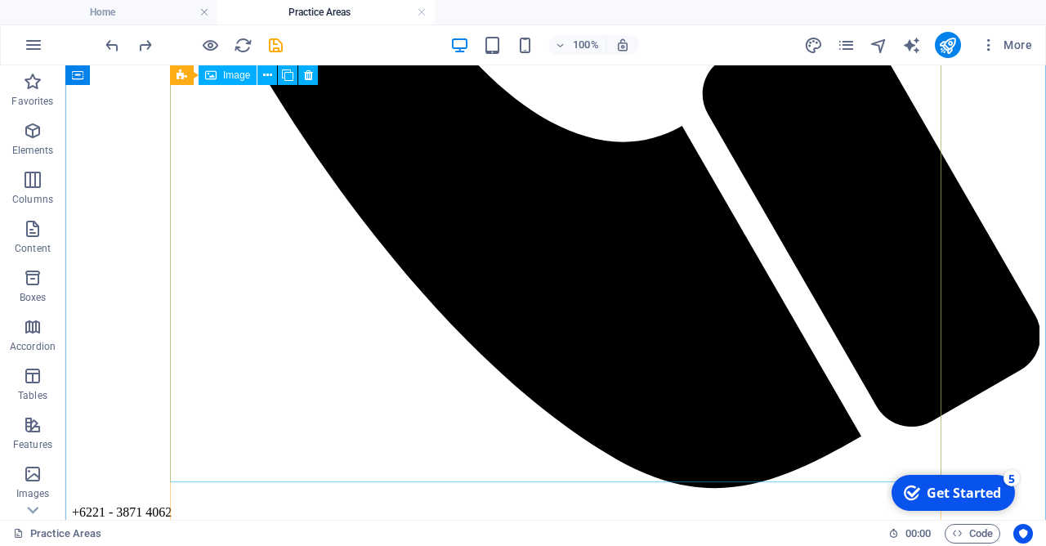
scroll to position [618, 0]
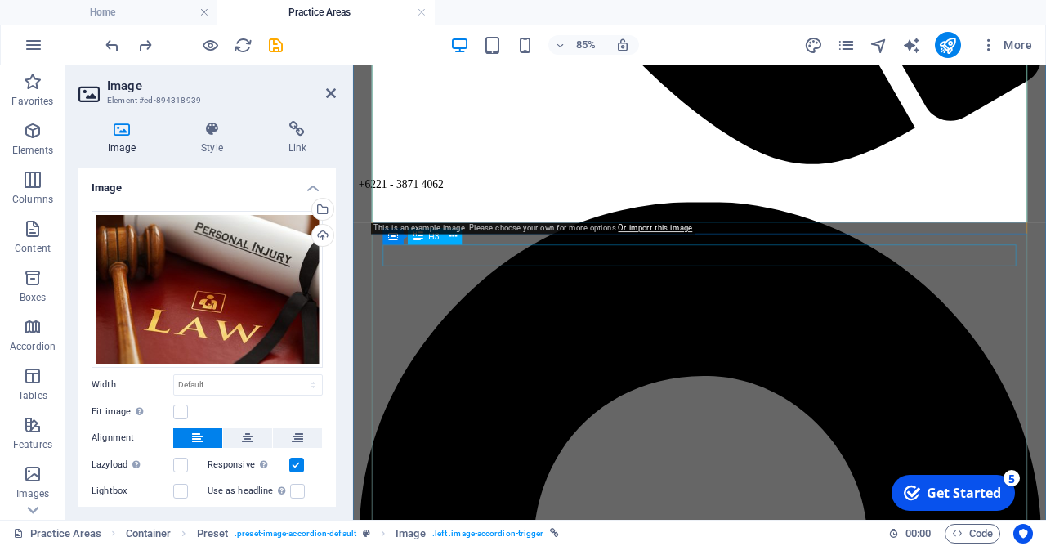
scroll to position [617, 0]
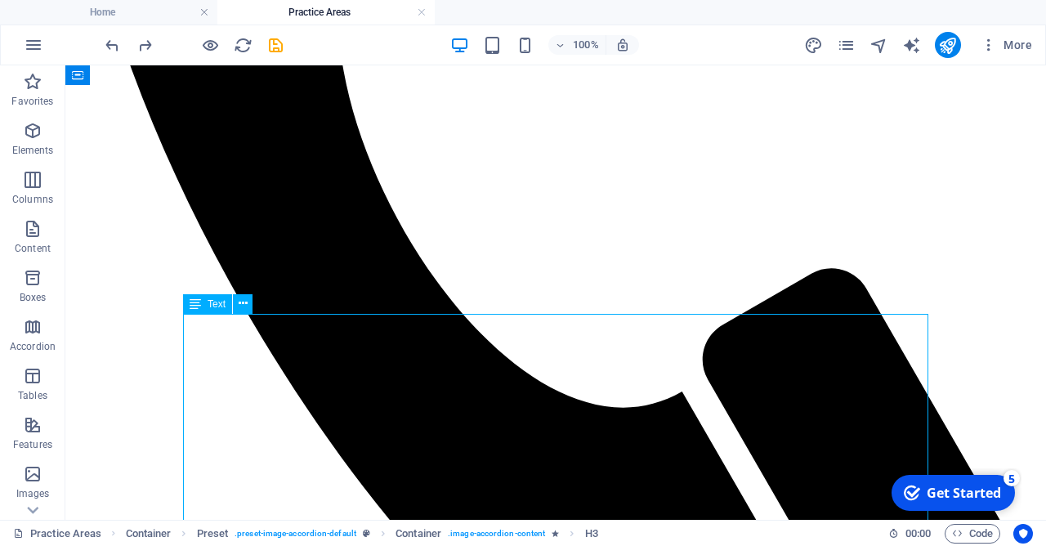
scroll to position [879, 0]
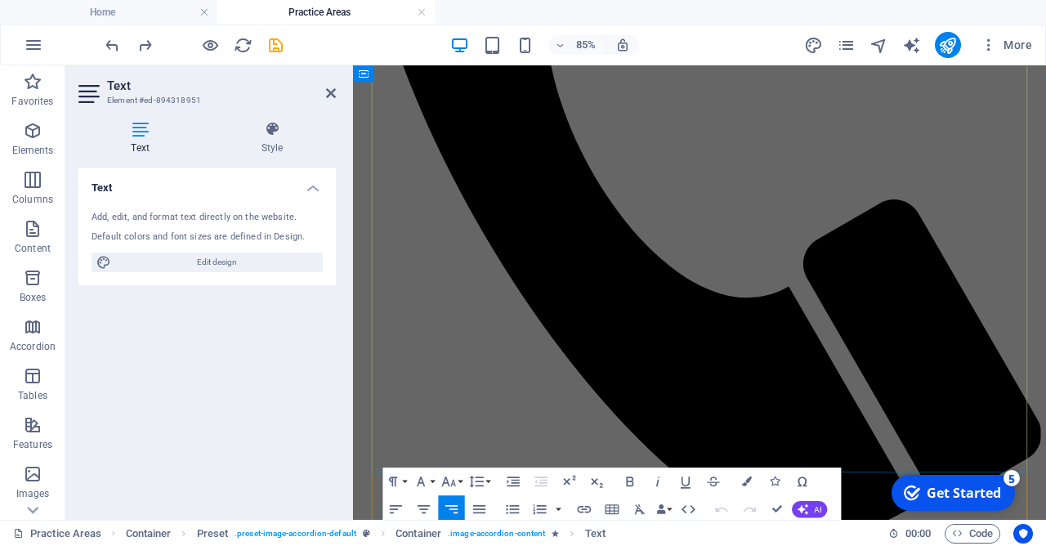
scroll to position [703, 0]
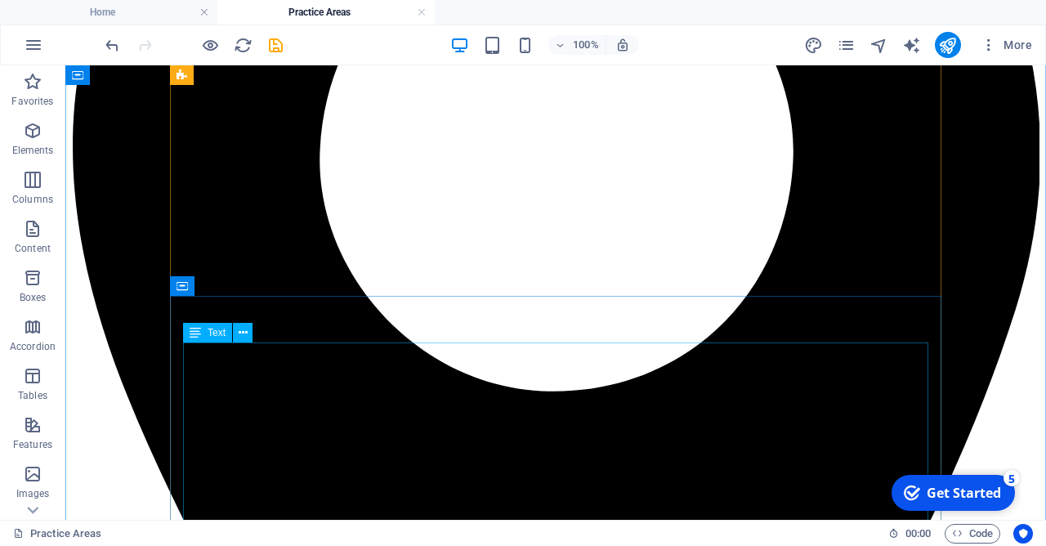
scroll to position [1850, 0]
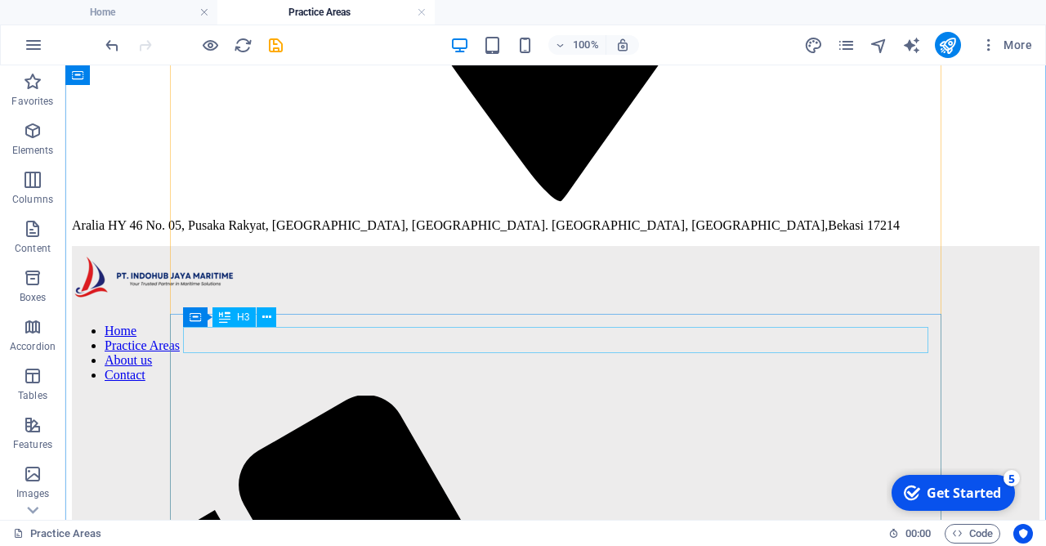
scroll to position [2821, 0]
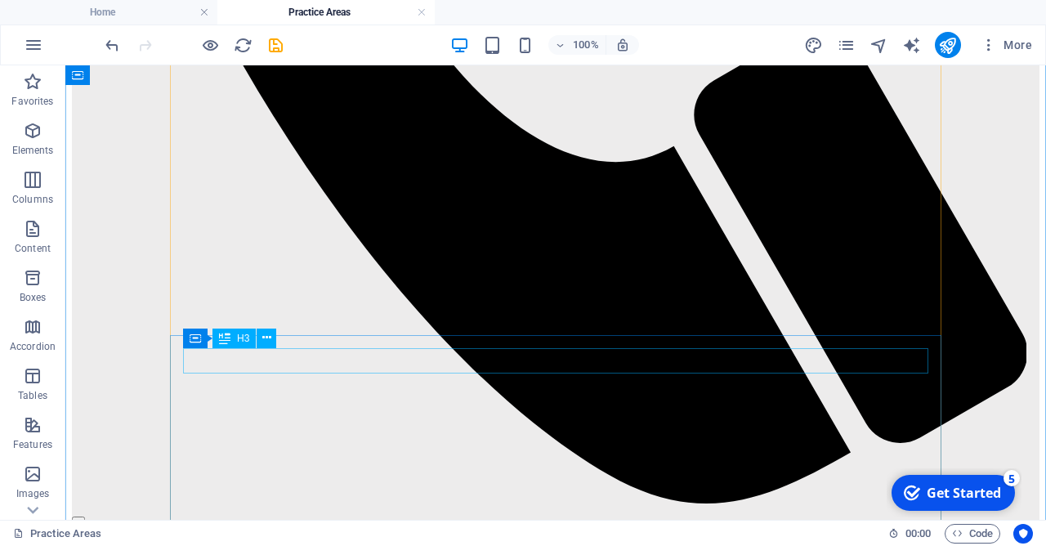
scroll to position [3792, 0]
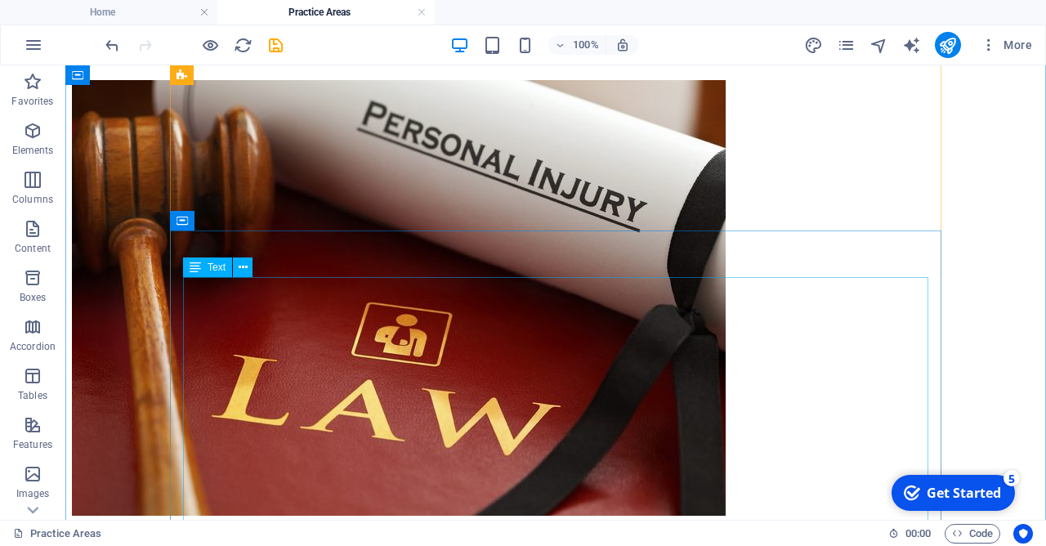
scroll to position [4939, 0]
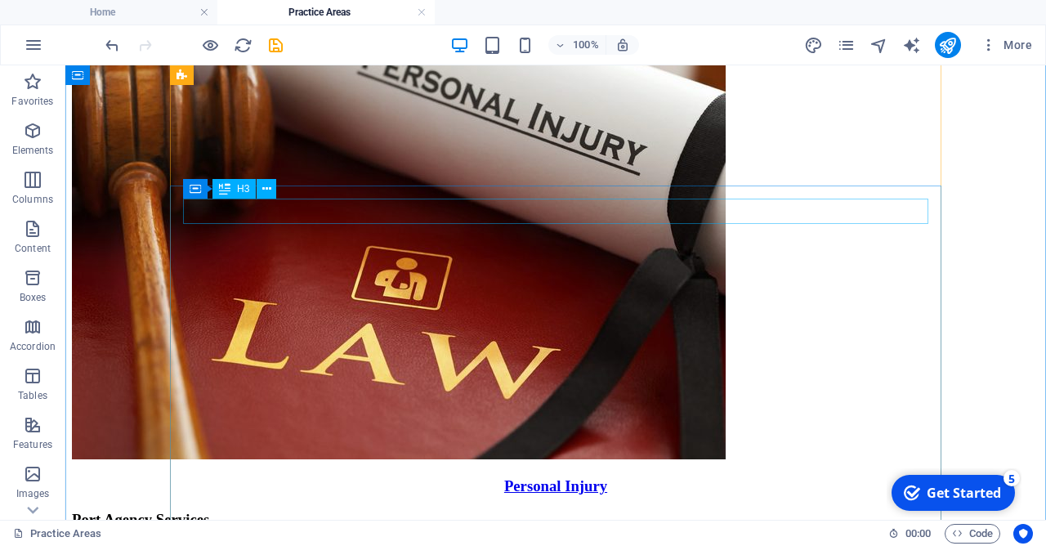
click at [310, 217] on div "H1 Banner Banner Container Container H2 Spacer Image Preset Text Preset Contain…" at bounding box center [555, 292] width 981 height 454
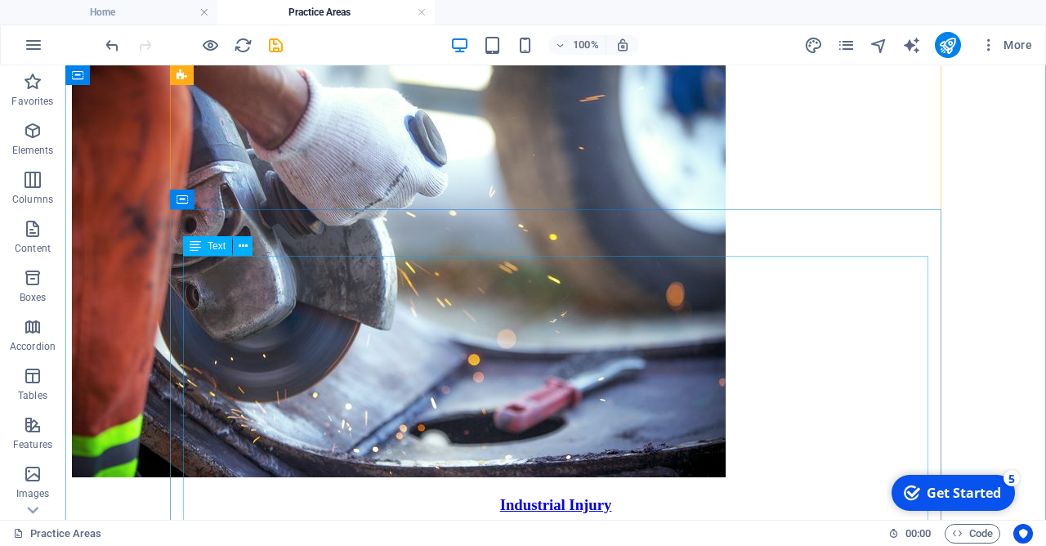
scroll to position [5910, 0]
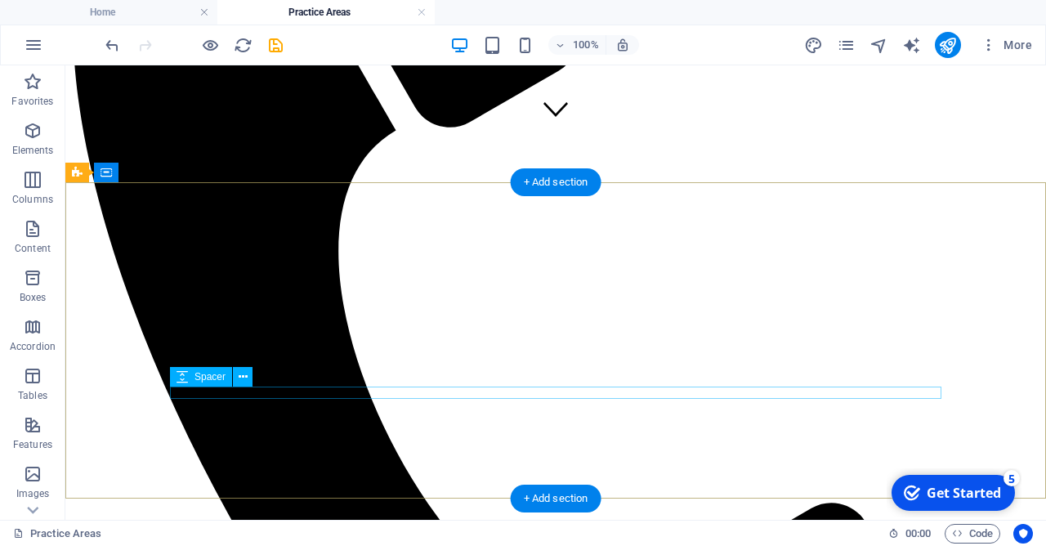
scroll to position [0, 0]
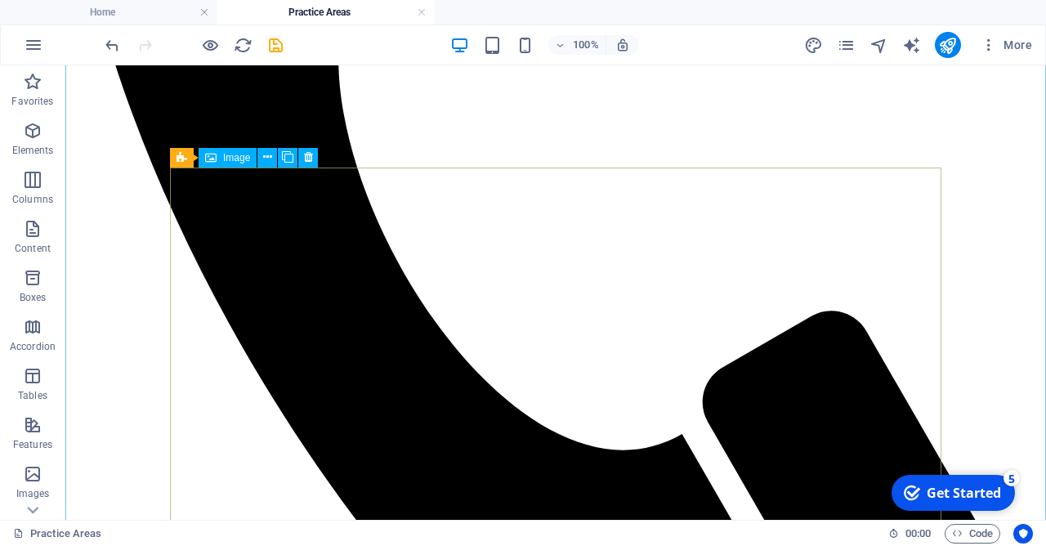
scroll to position [618, 0]
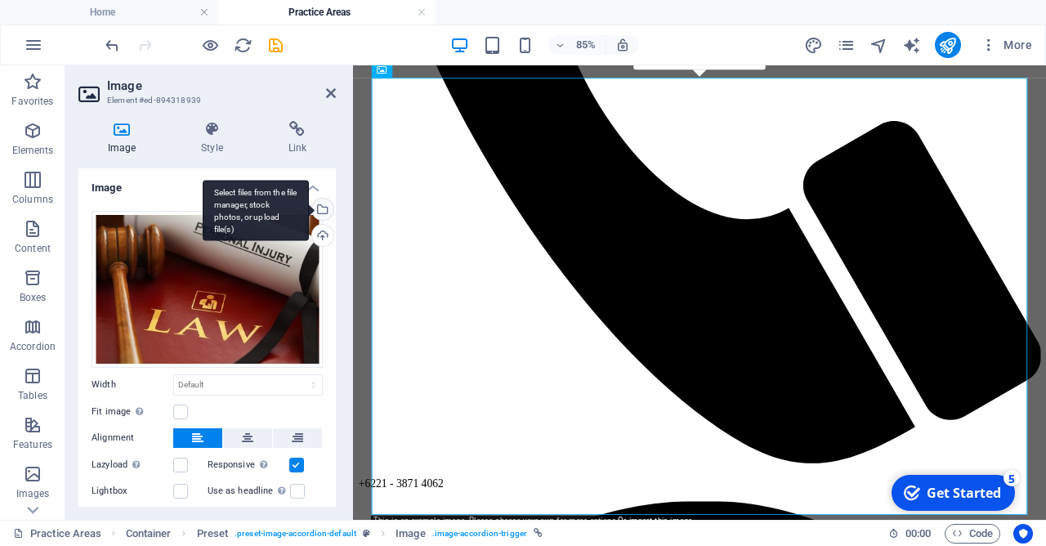
click at [325, 213] on div "Select files from the file manager, stock photos, or upload file(s)" at bounding box center [321, 211] width 25 height 25
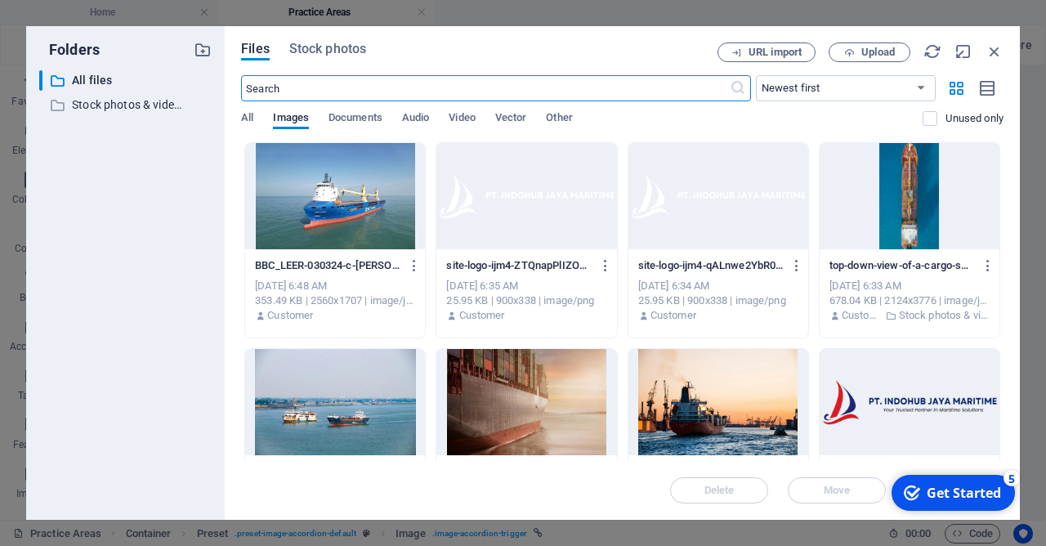
click at [326, 83] on input "text" at bounding box center [485, 88] width 488 height 26
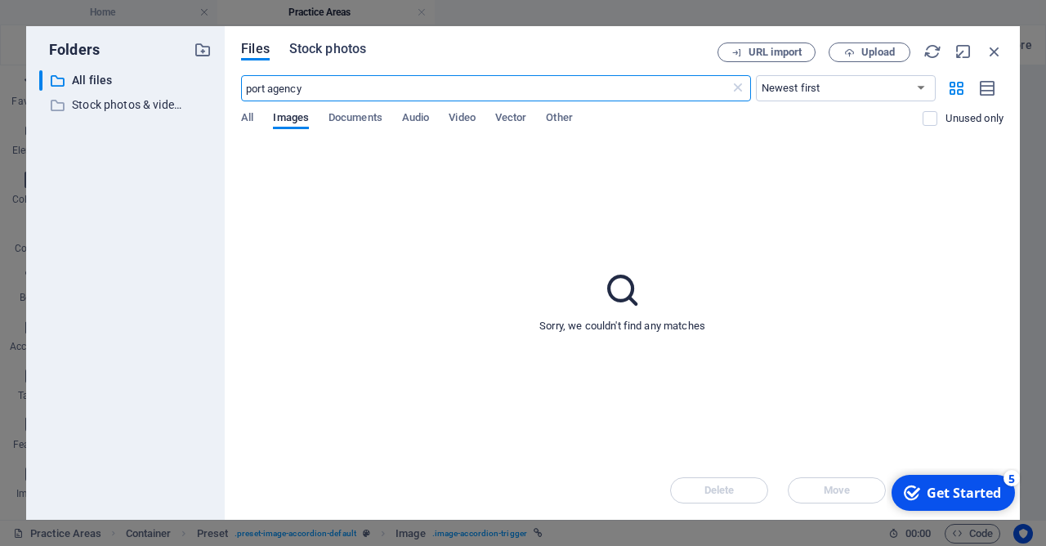
type input "port agency"
click at [345, 42] on span "Stock photos" at bounding box center [327, 49] width 77 height 20
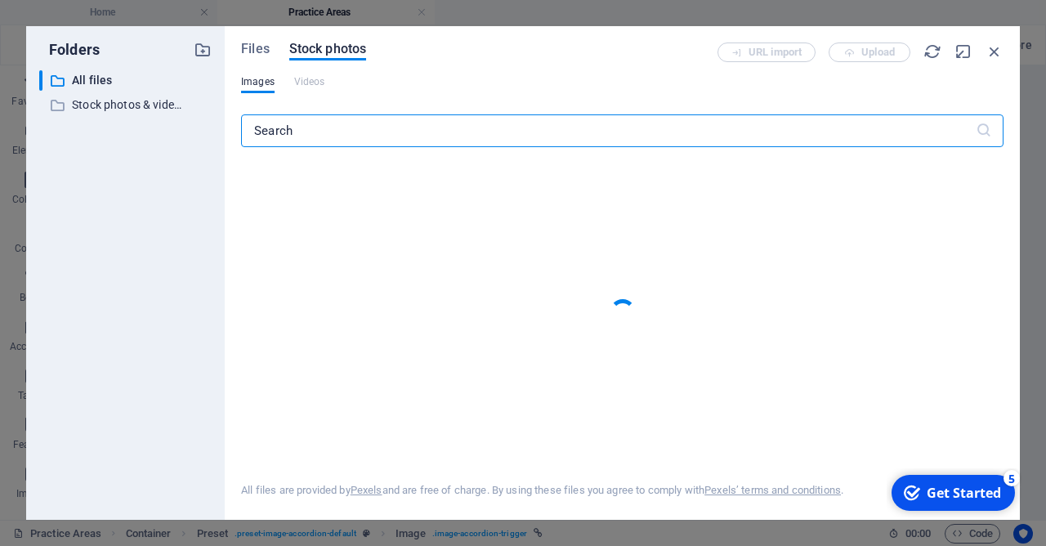
click at [341, 137] on input "text" at bounding box center [608, 130] width 735 height 33
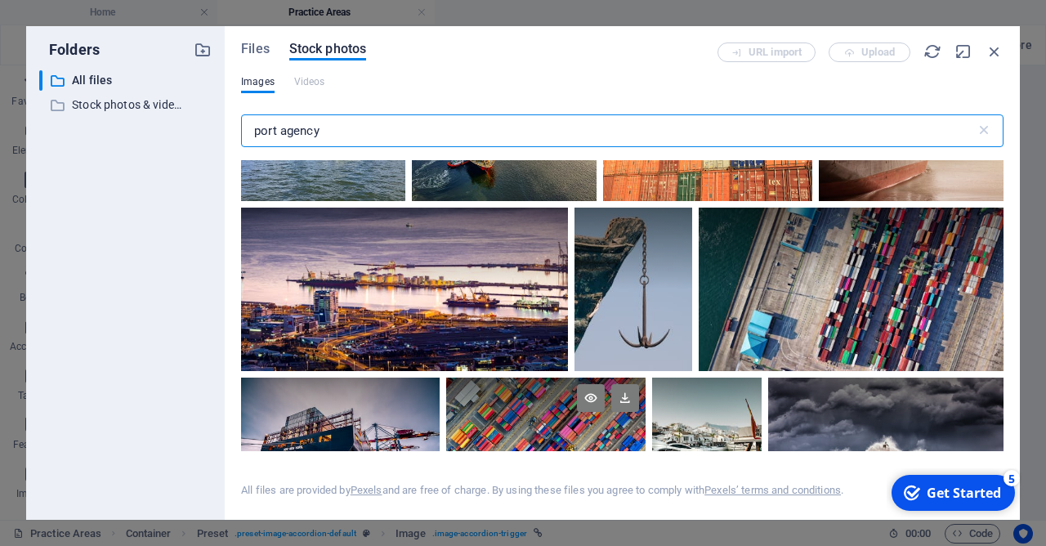
scroll to position [2667, 0]
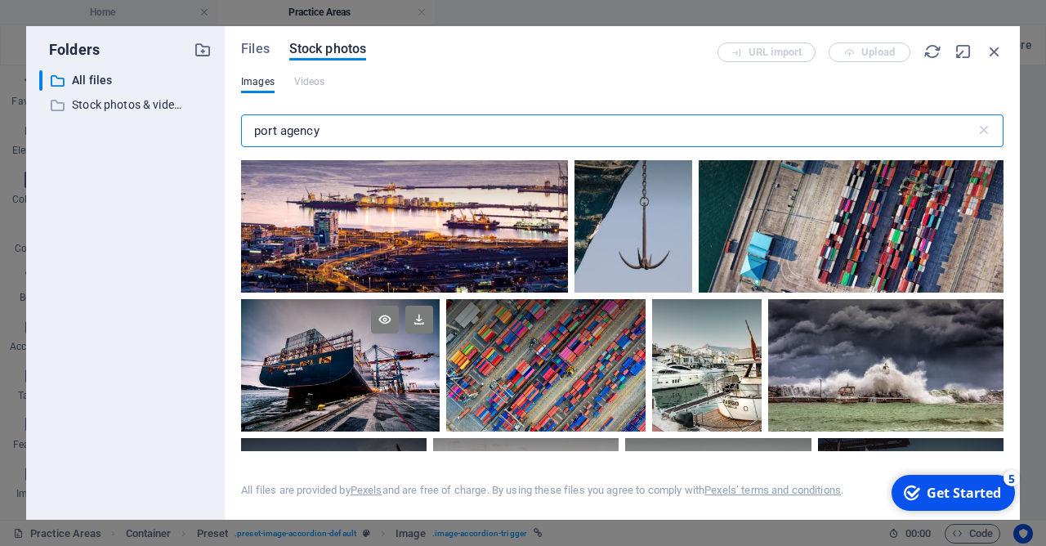
type input "port agency"
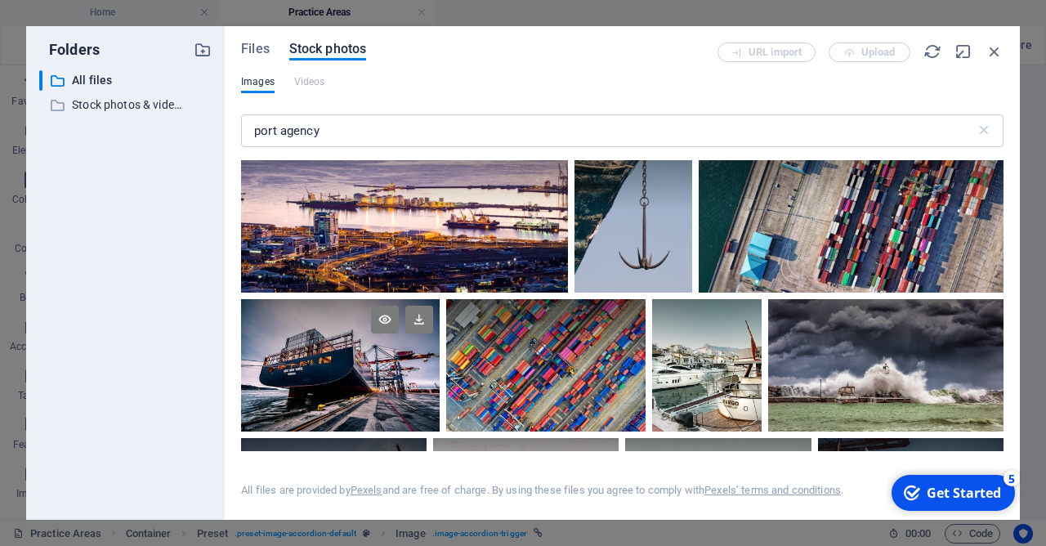
click at [346, 376] on div at bounding box center [340, 365] width 199 height 132
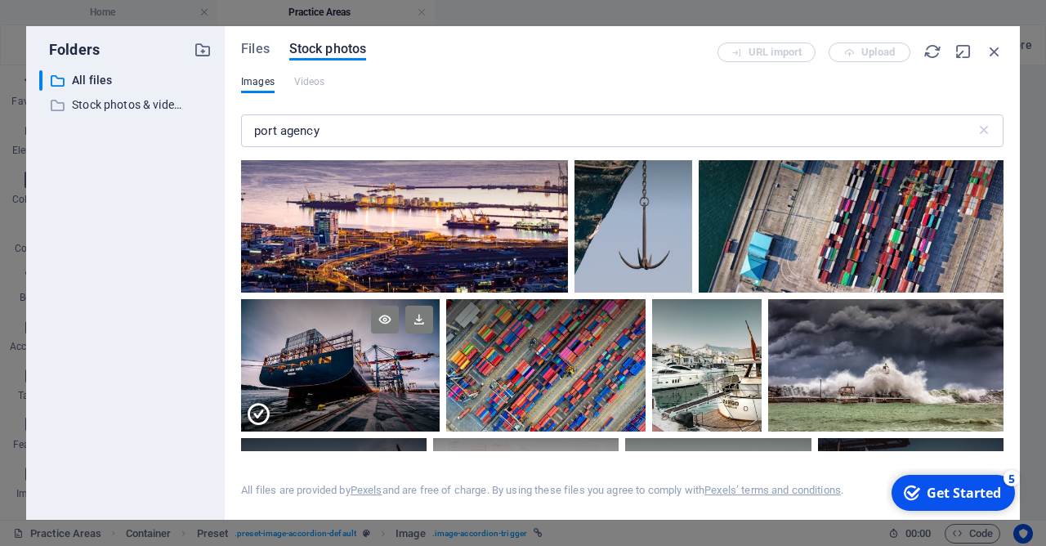
click at [436, 325] on div at bounding box center [340, 332] width 199 height 66
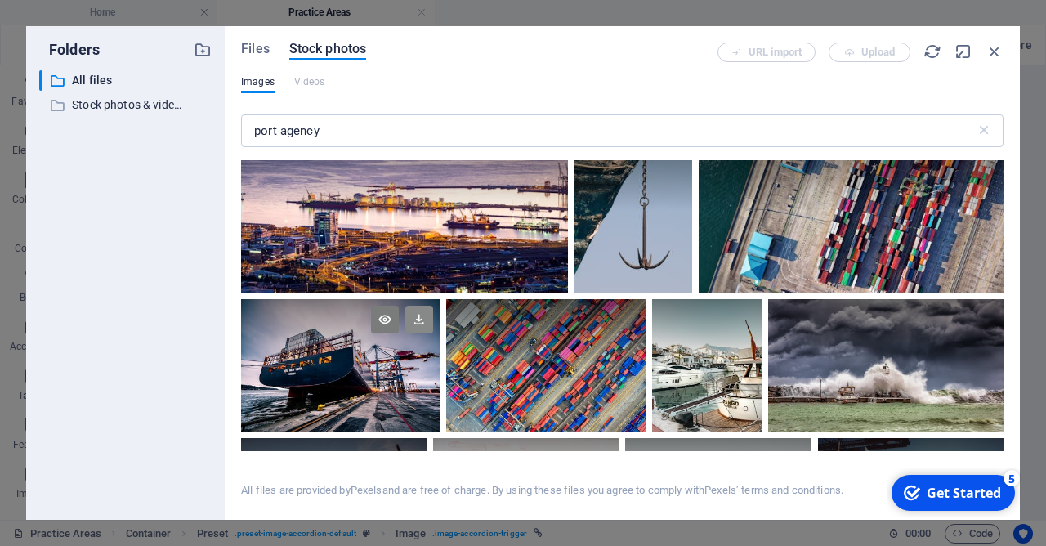
click at [419, 320] on icon at bounding box center [419, 320] width 28 height 28
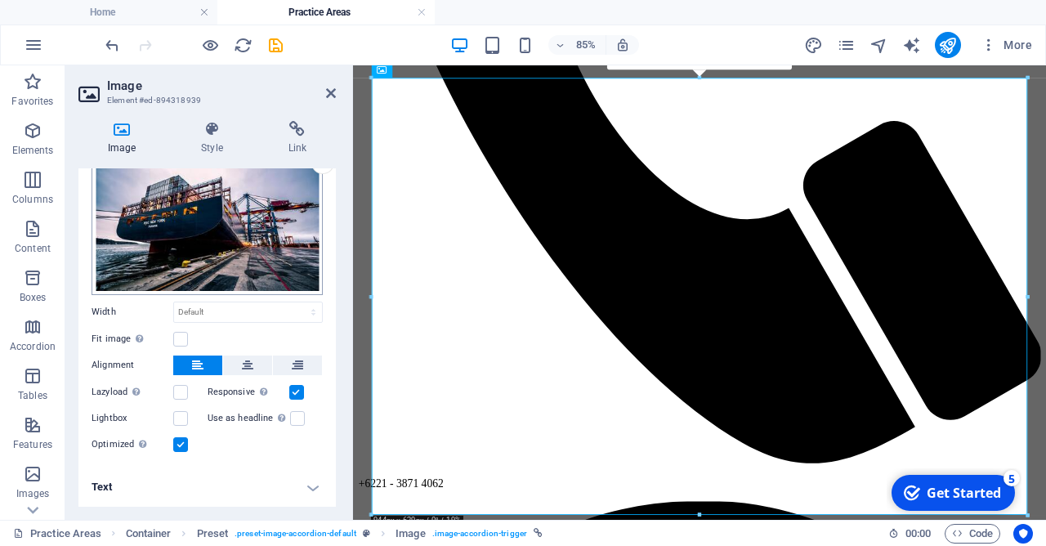
scroll to position [0, 0]
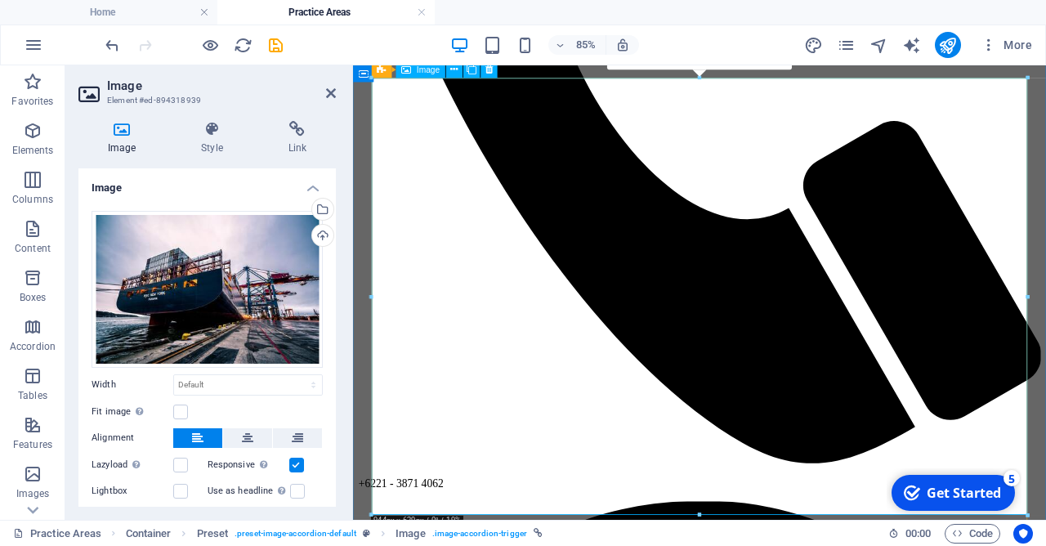
click at [216, 129] on icon at bounding box center [212, 129] width 80 height 16
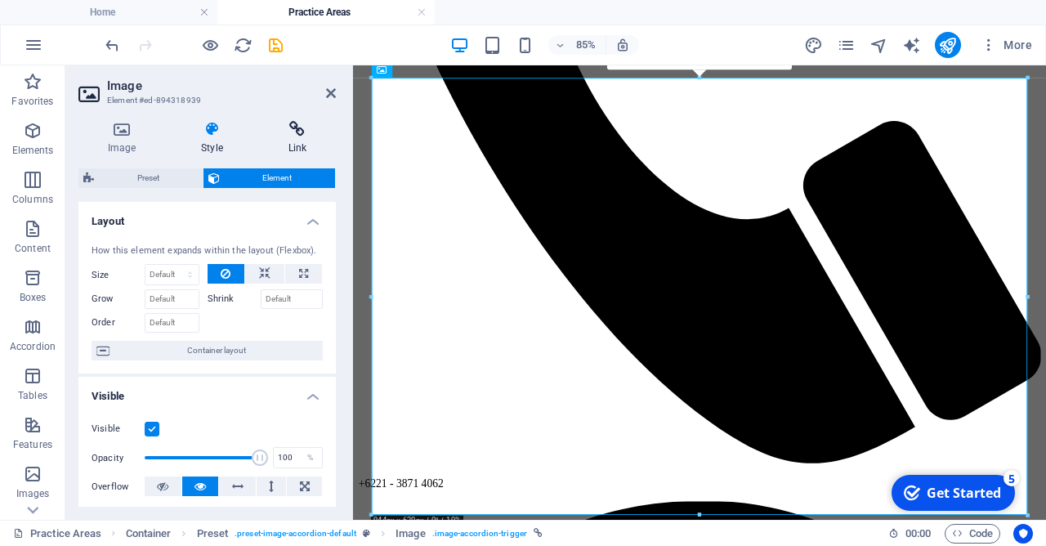
click at [297, 137] on icon at bounding box center [297, 129] width 77 height 16
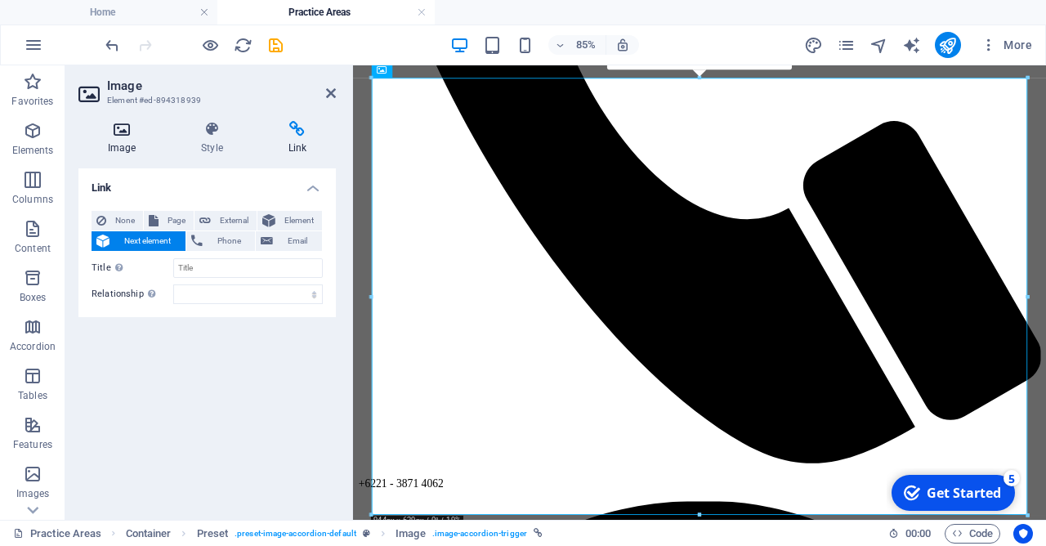
click at [123, 136] on icon at bounding box center [121, 129] width 87 height 16
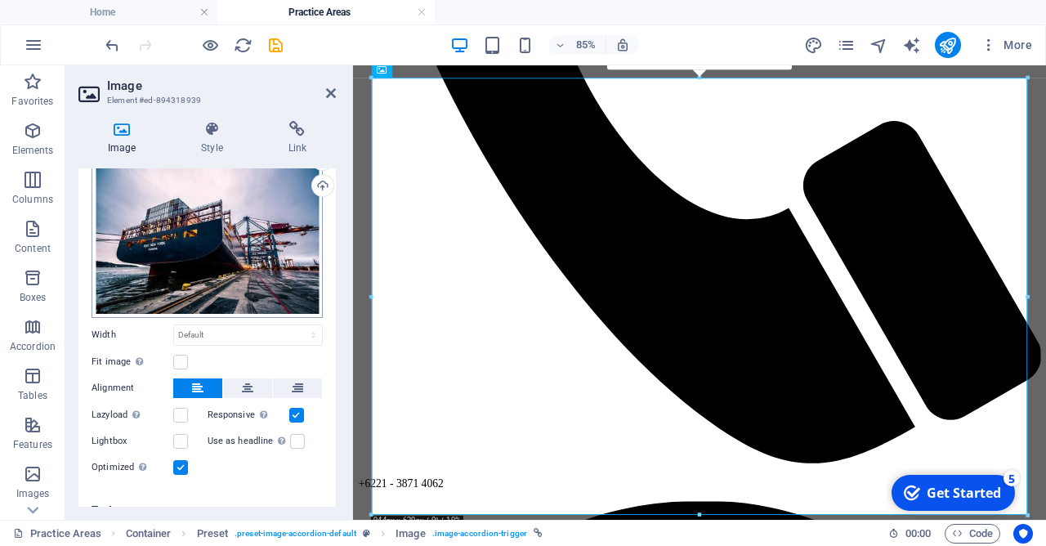
scroll to position [73, 0]
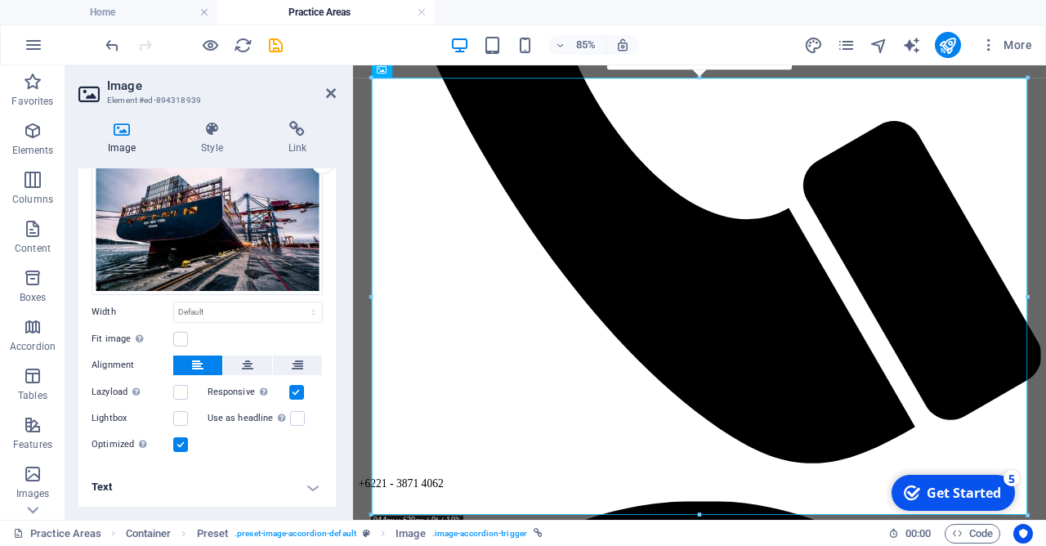
click at [303, 490] on h4 "Text" at bounding box center [206, 486] width 257 height 39
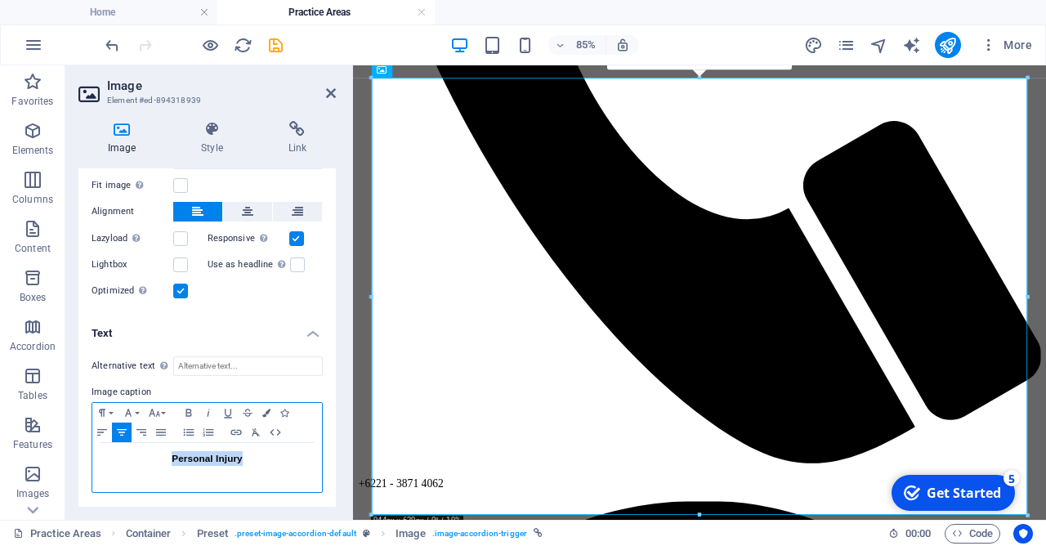
drag, startPoint x: 251, startPoint y: 463, endPoint x: 453, endPoint y: 389, distance: 214.8
click at [154, 458] on h3 "Personal Injury" at bounding box center [207, 458] width 213 height 15
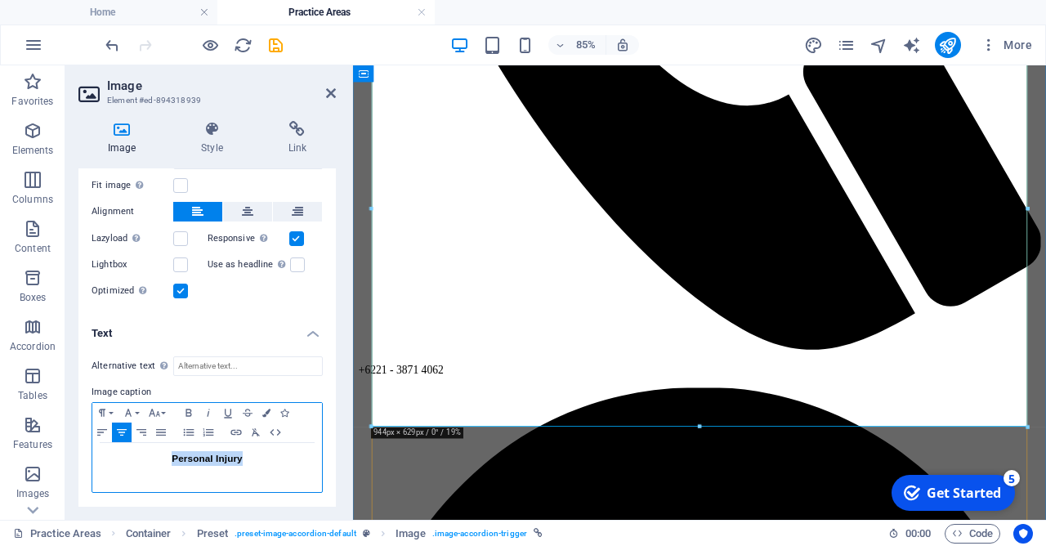
scroll to position [794, 0]
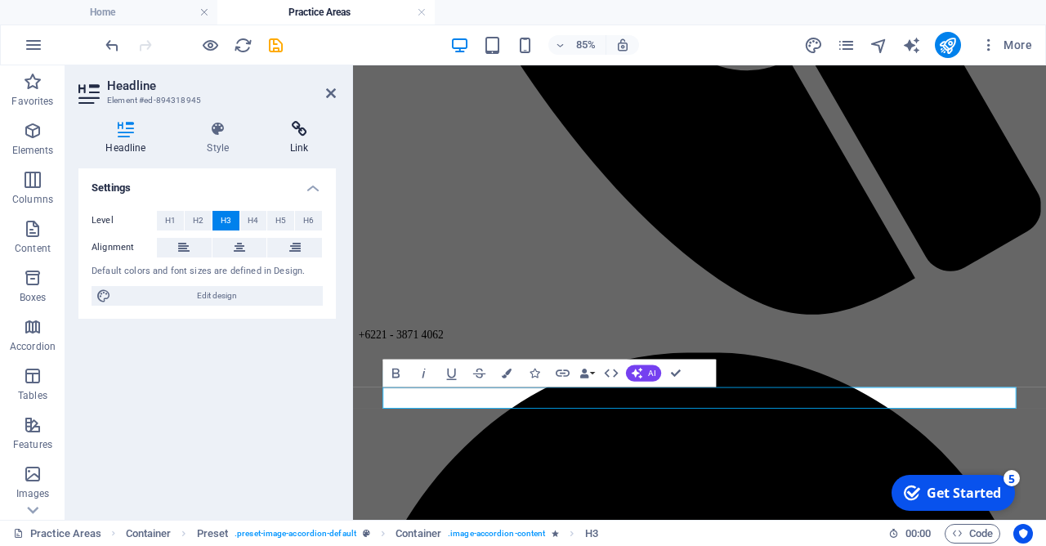
click at [270, 136] on icon at bounding box center [299, 129] width 73 height 16
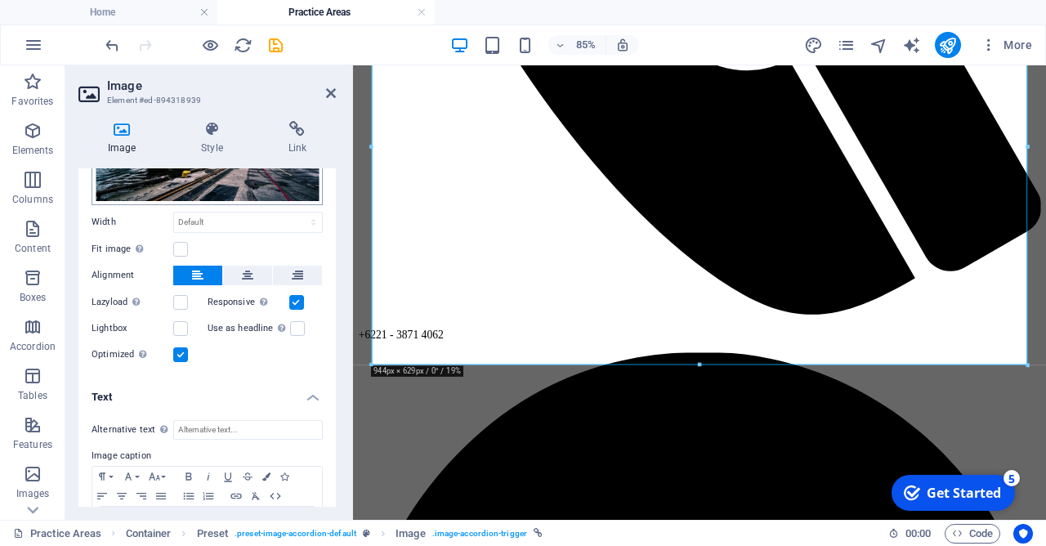
scroll to position [226, 0]
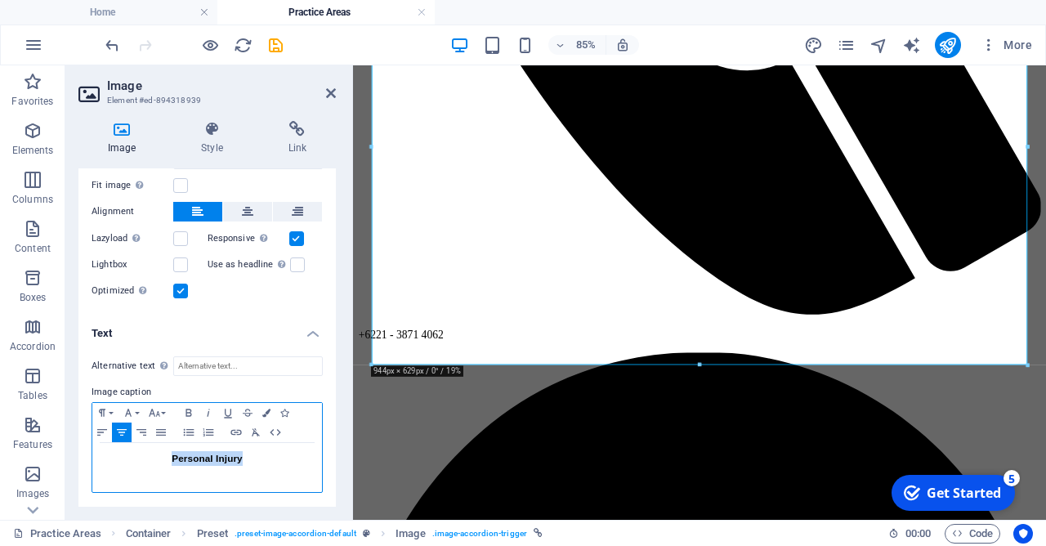
drag, startPoint x: 266, startPoint y: 461, endPoint x: 163, endPoint y: 459, distance: 103.0
click at [163, 459] on h3 "Personal Injury" at bounding box center [207, 458] width 213 height 15
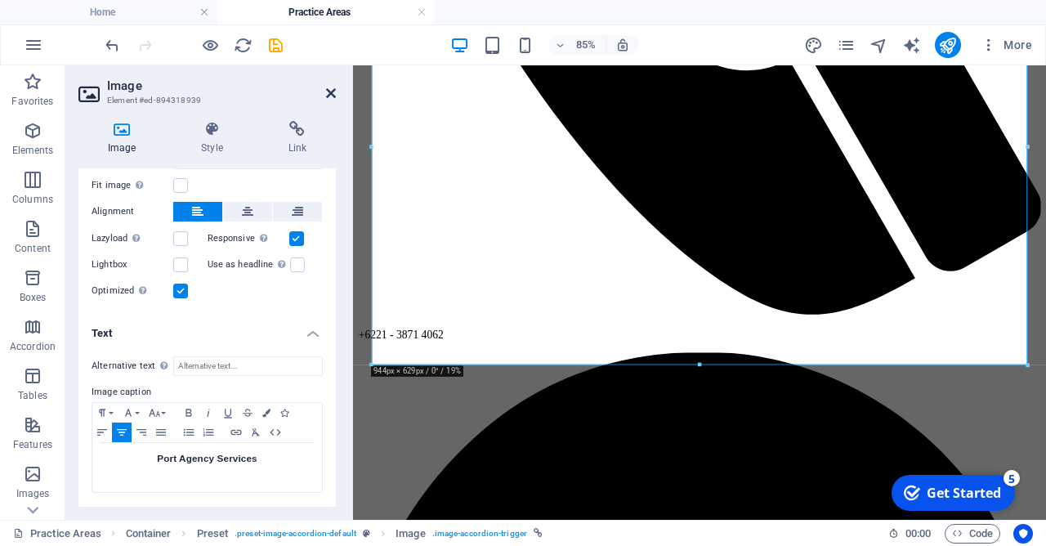
click at [331, 92] on icon at bounding box center [331, 93] width 10 height 13
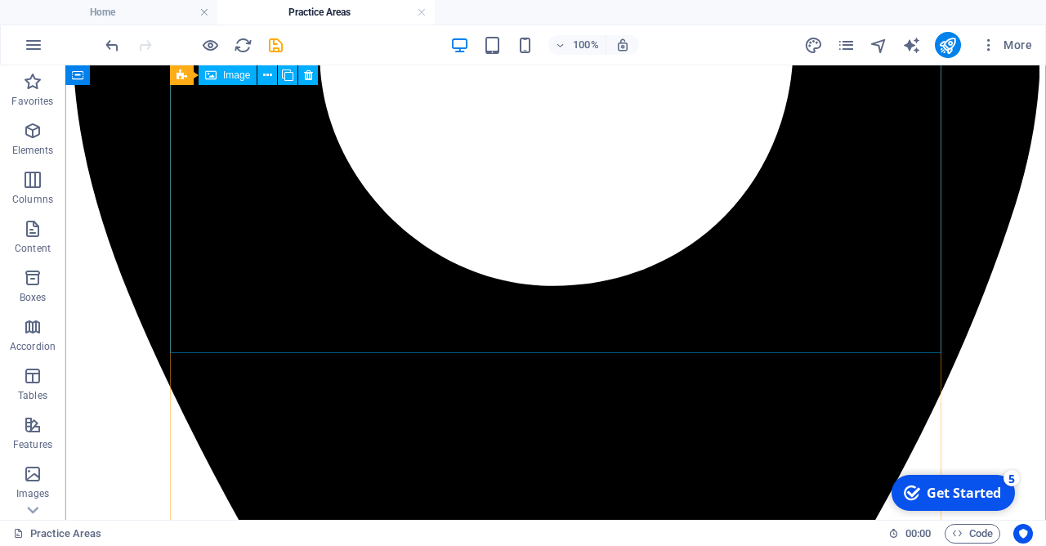
scroll to position [1853, 0]
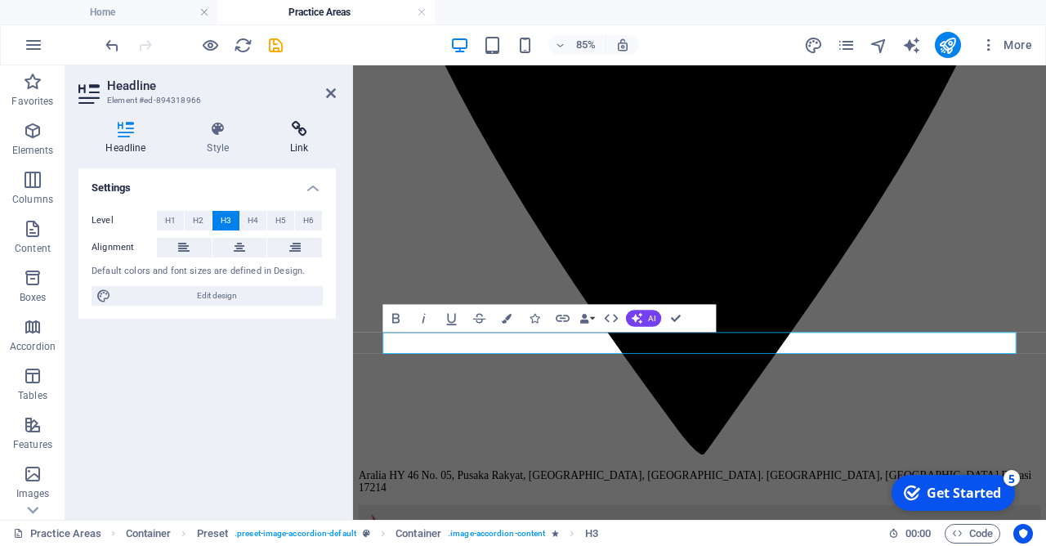
click at [307, 144] on h4 "Link" at bounding box center [299, 138] width 73 height 34
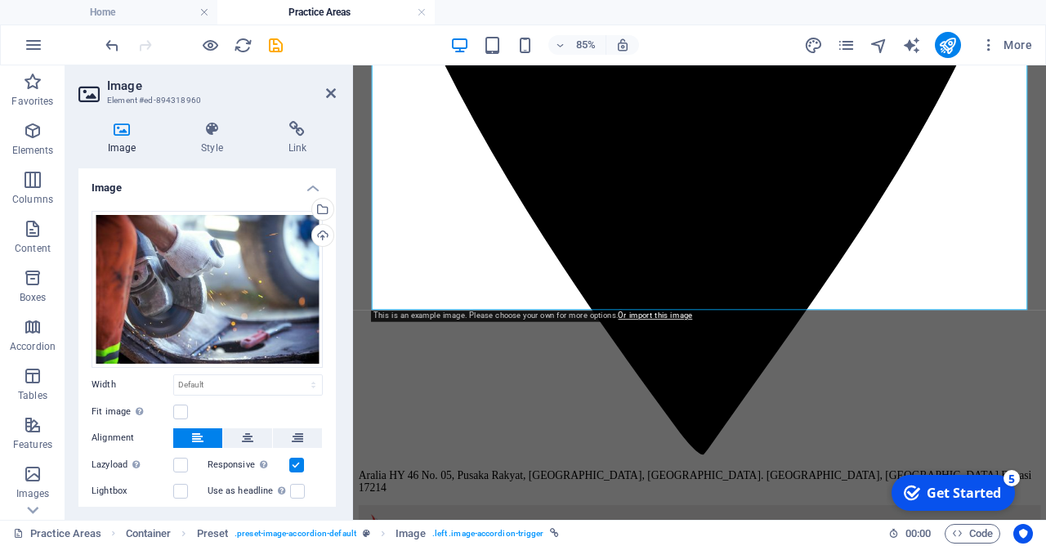
scroll to position [73, 0]
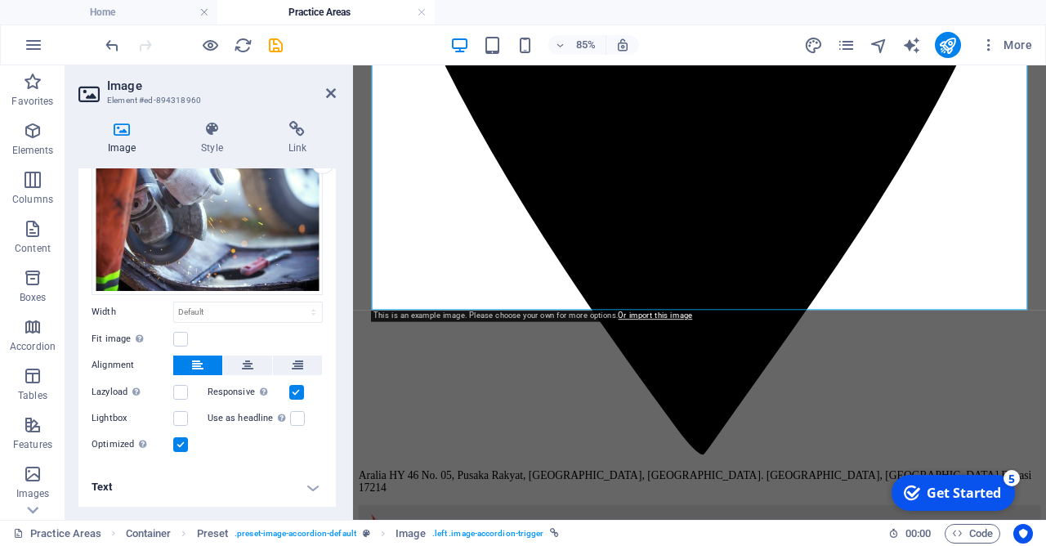
click at [194, 492] on h4 "Text" at bounding box center [206, 486] width 257 height 39
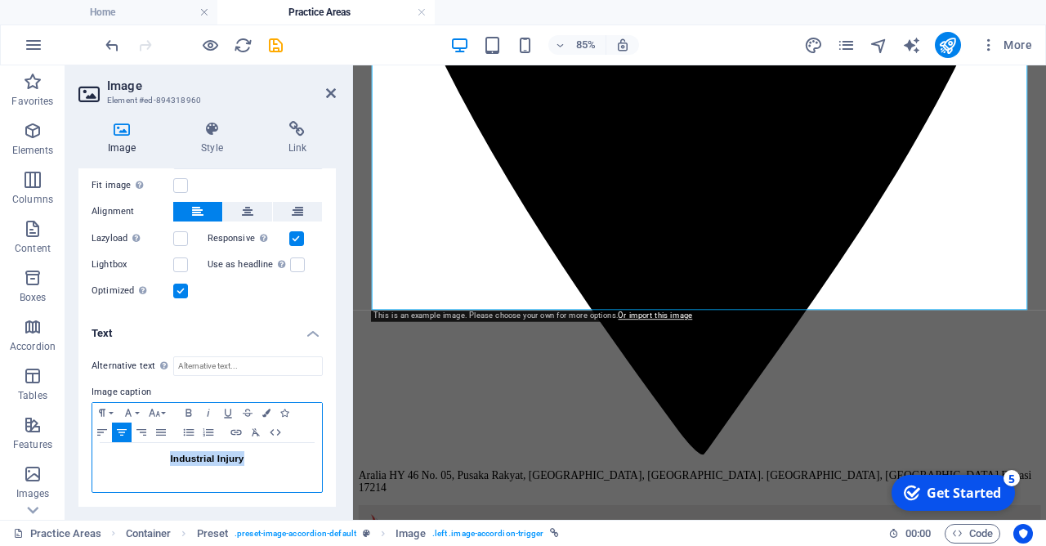
drag, startPoint x: 190, startPoint y: 462, endPoint x: 118, endPoint y: 454, distance: 72.4
click at [118, 454] on h3 "Industrial Injury" at bounding box center [207, 458] width 213 height 15
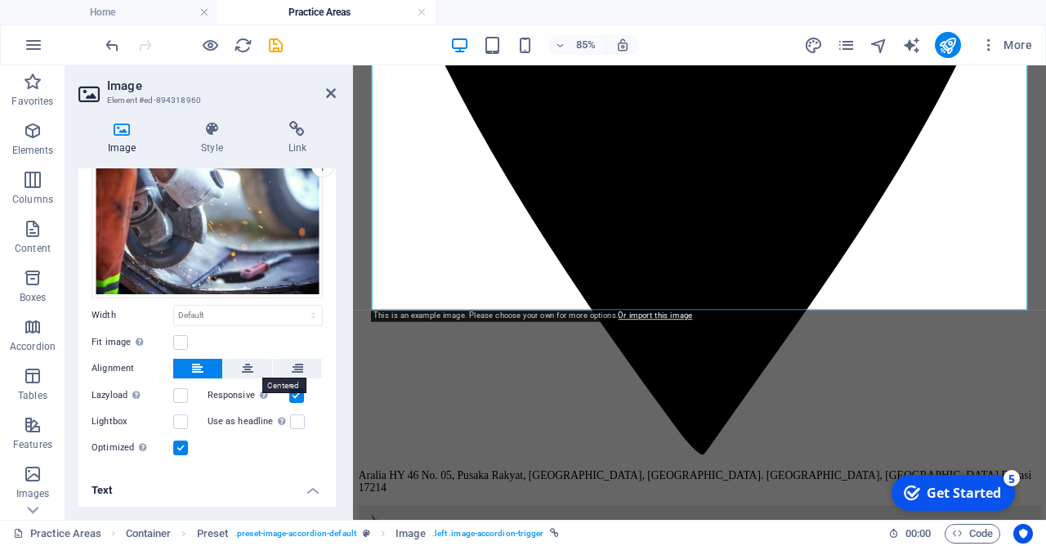
scroll to position [0, 0]
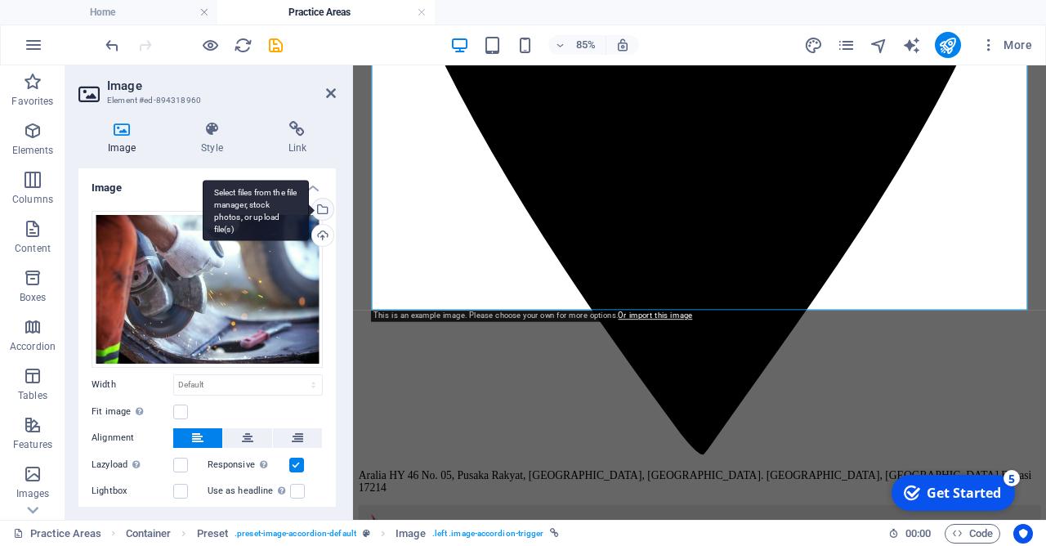
click at [323, 211] on div "Select files from the file manager, stock photos, or upload file(s)" at bounding box center [321, 211] width 25 height 25
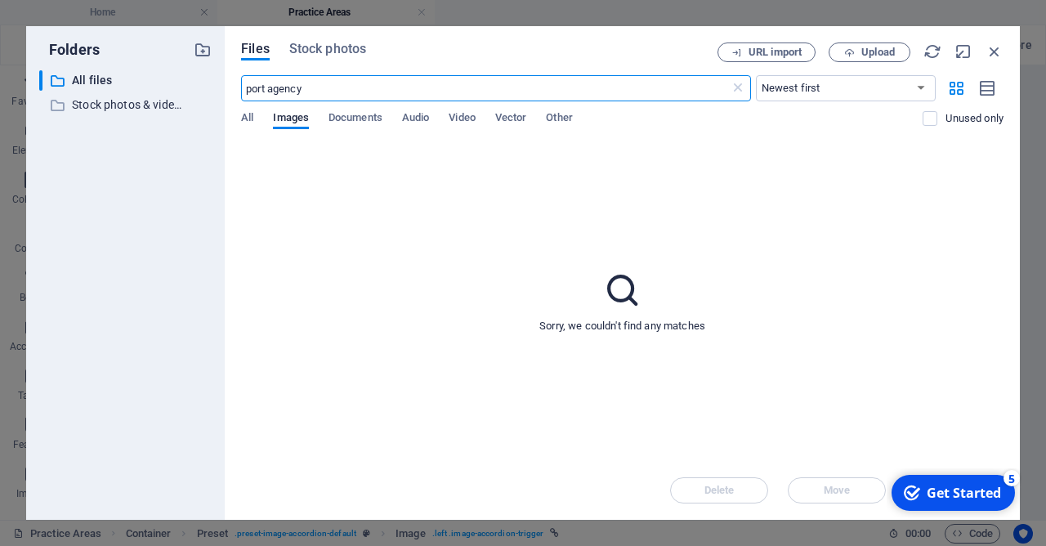
drag, startPoint x: 364, startPoint y: 94, endPoint x: 244, endPoint y: 105, distance: 121.4
click at [244, 101] on input "port agency" at bounding box center [485, 88] width 488 height 26
click at [302, 44] on span "Stock photos" at bounding box center [327, 49] width 77 height 20
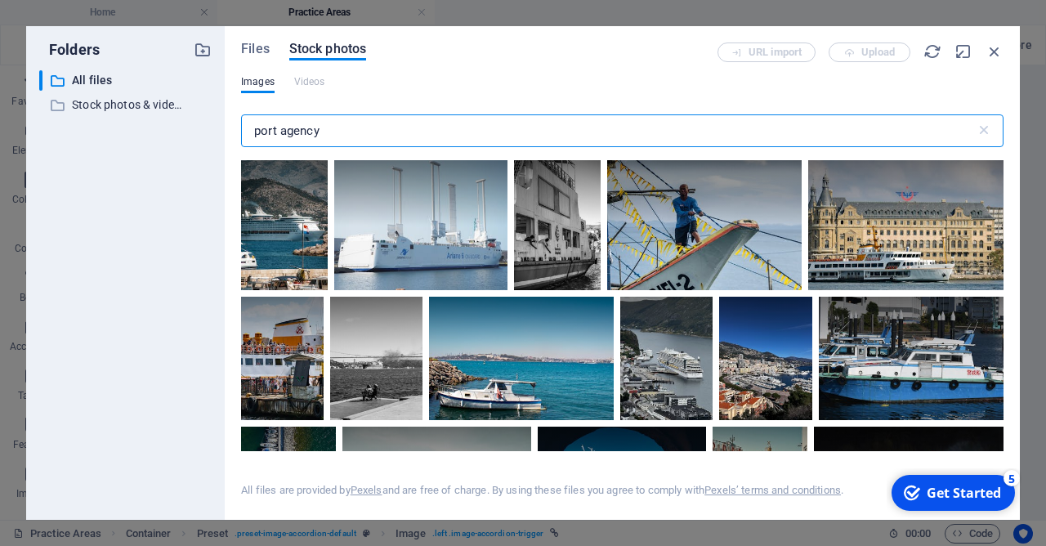
drag, startPoint x: 340, startPoint y: 124, endPoint x: 249, endPoint y: 127, distance: 90.7
click at [249, 127] on input "port agency" at bounding box center [608, 130] width 735 height 33
drag, startPoint x: 329, startPoint y: 129, endPoint x: 217, endPoint y: 132, distance: 112.0
click at [241, 132] on input "port agency" at bounding box center [608, 130] width 735 height 33
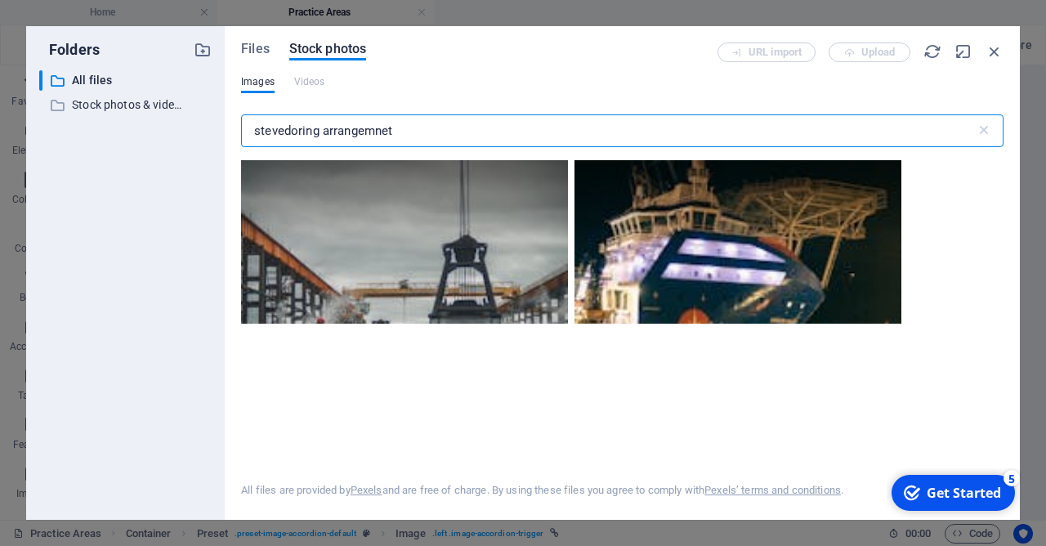
click at [280, 132] on input "stevedoring arrangemnet" at bounding box center [608, 130] width 735 height 33
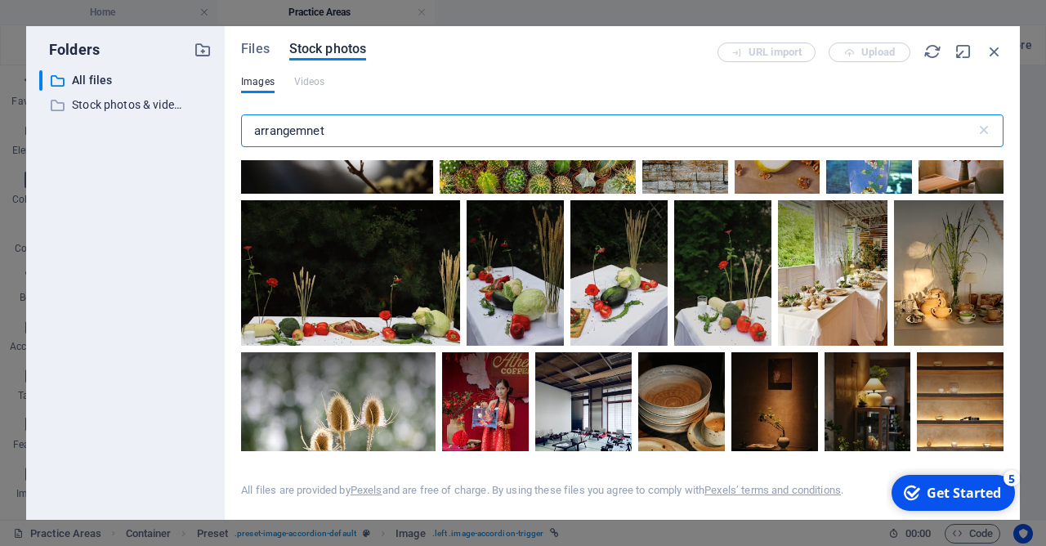
scroll to position [549, 0]
click at [309, 129] on input "arrangemnet" at bounding box center [608, 130] width 735 height 33
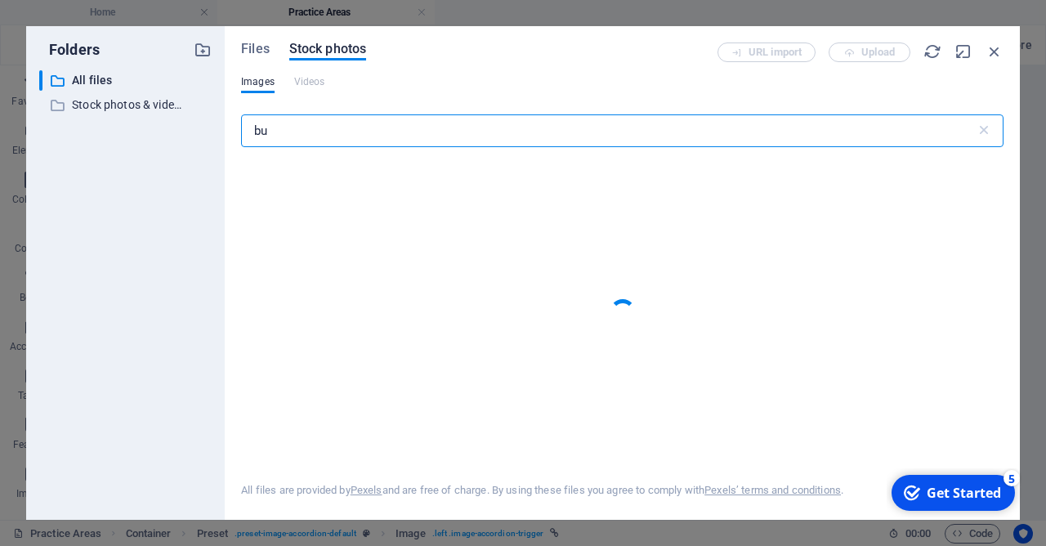
type input "b"
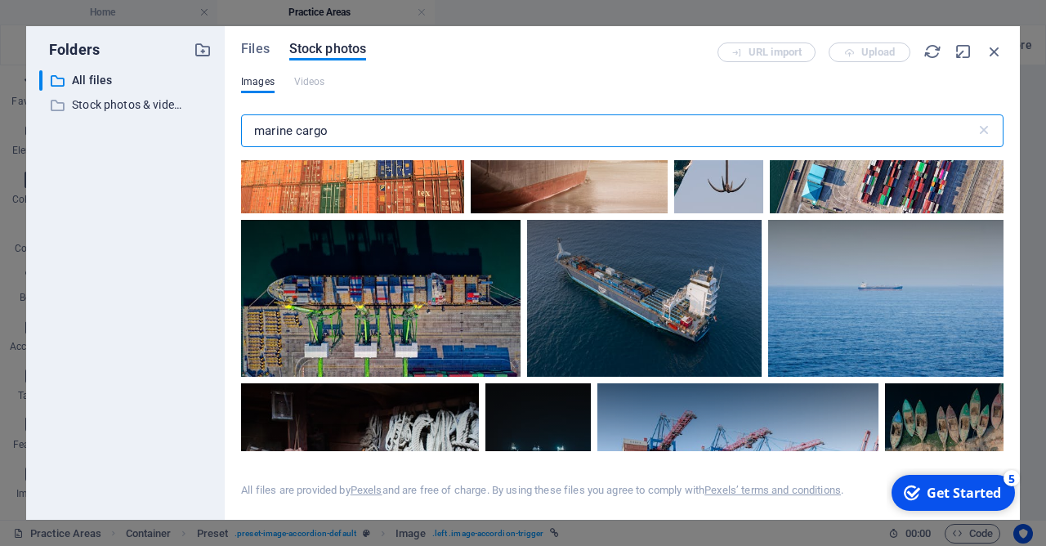
scroll to position [235, 0]
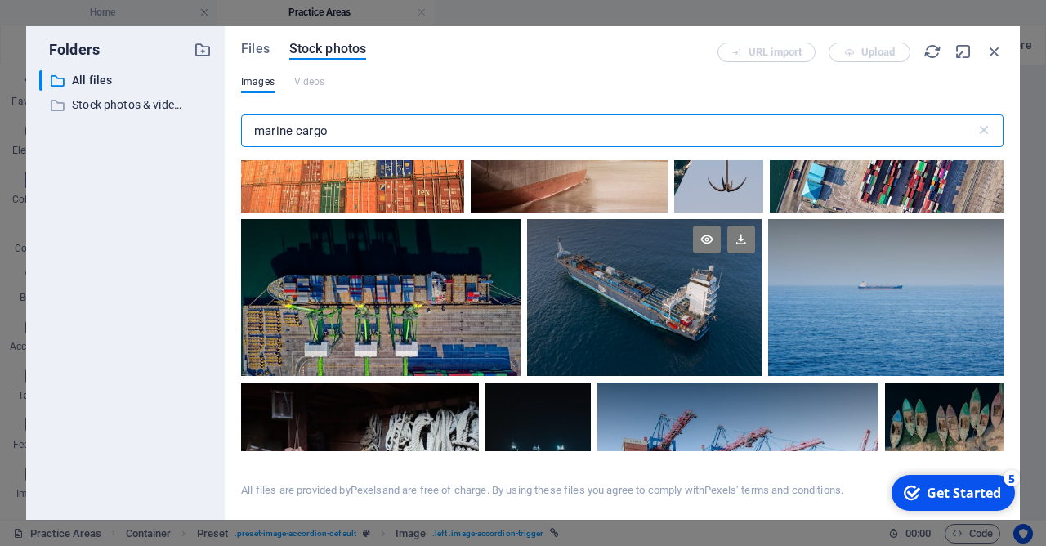
type input "marine cargo"
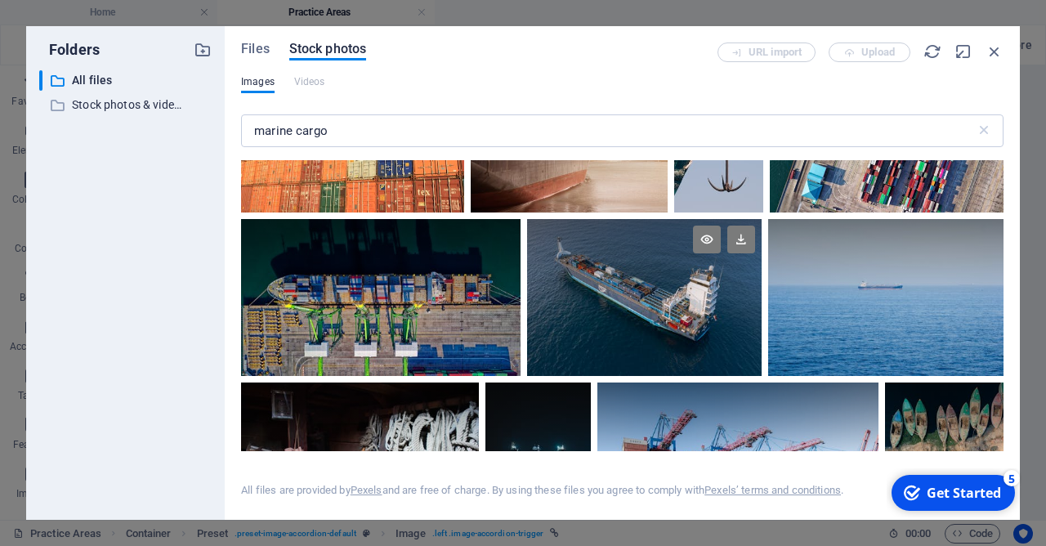
click at [678, 304] on div at bounding box center [644, 297] width 235 height 157
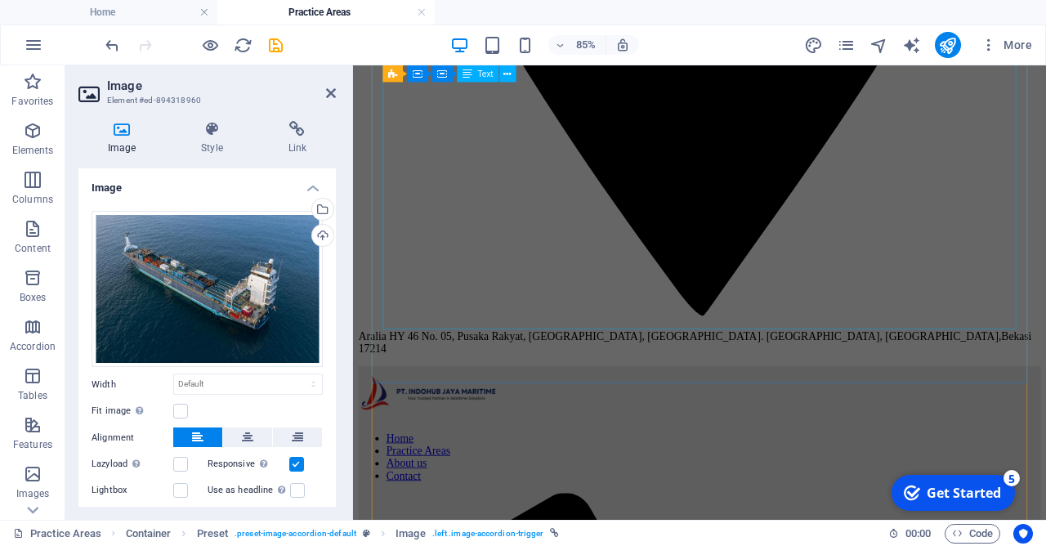
scroll to position [2382, 0]
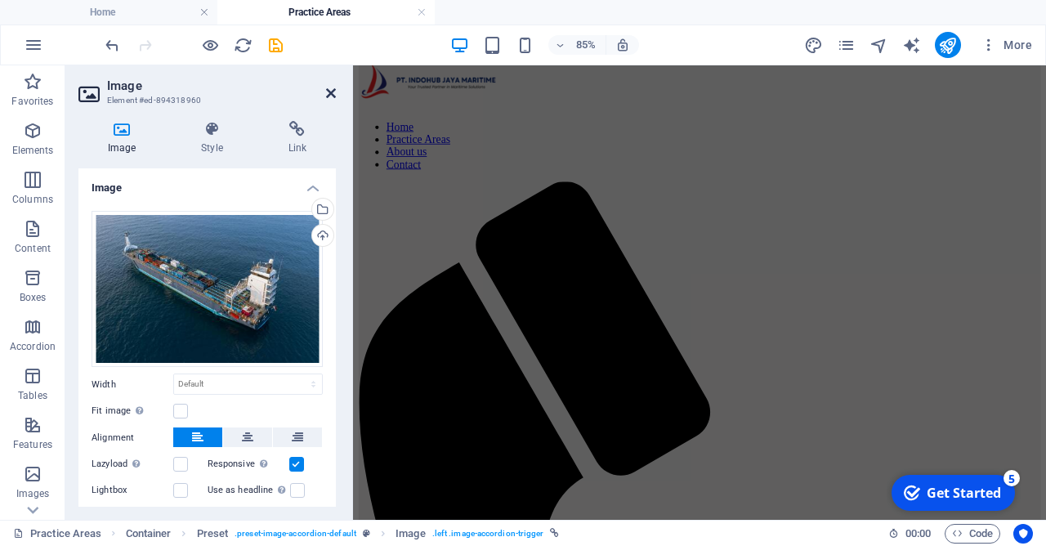
click at [331, 88] on icon at bounding box center [331, 93] width 10 height 13
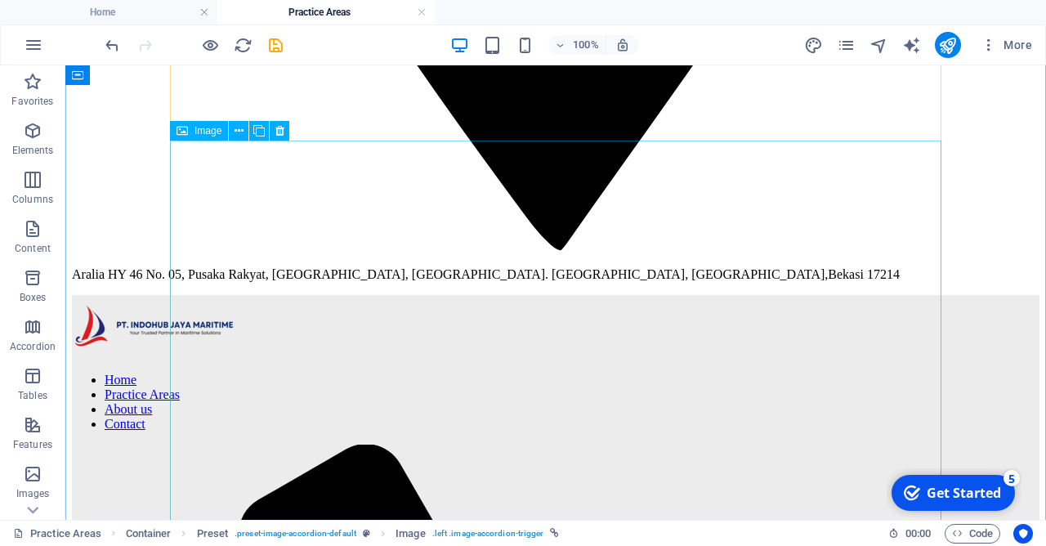
scroll to position [2715, 0]
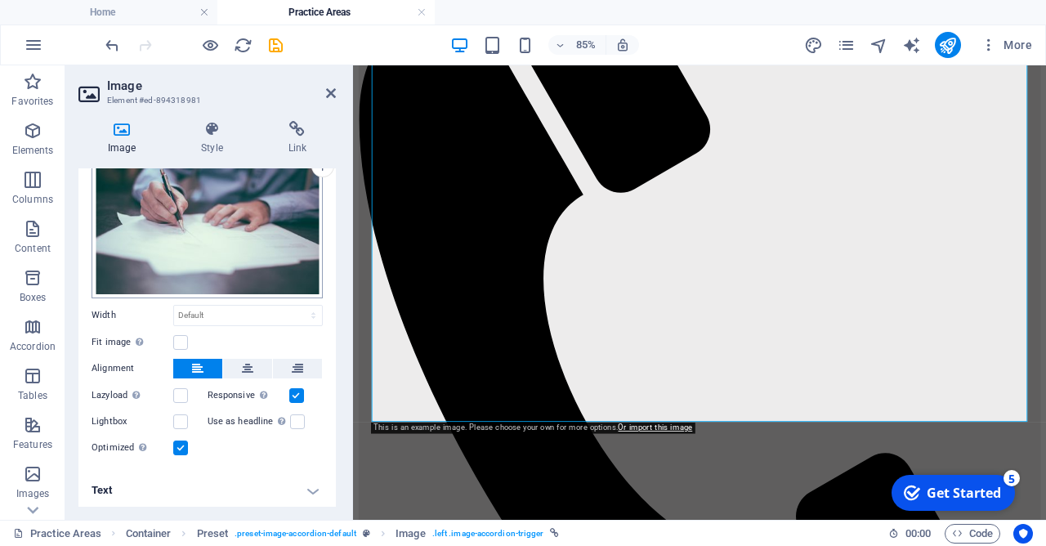
scroll to position [73, 0]
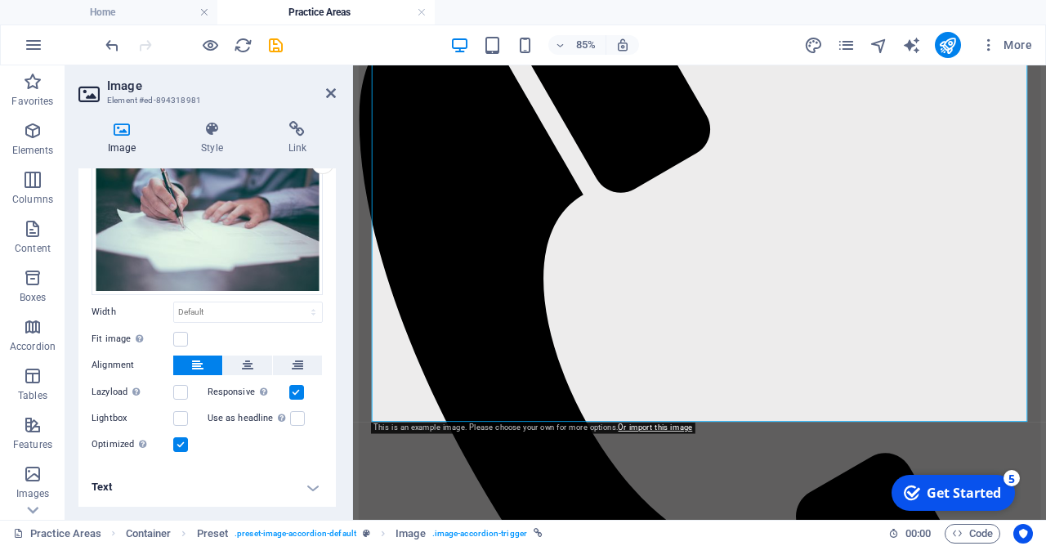
click at [299, 486] on h4 "Text" at bounding box center [206, 486] width 257 height 39
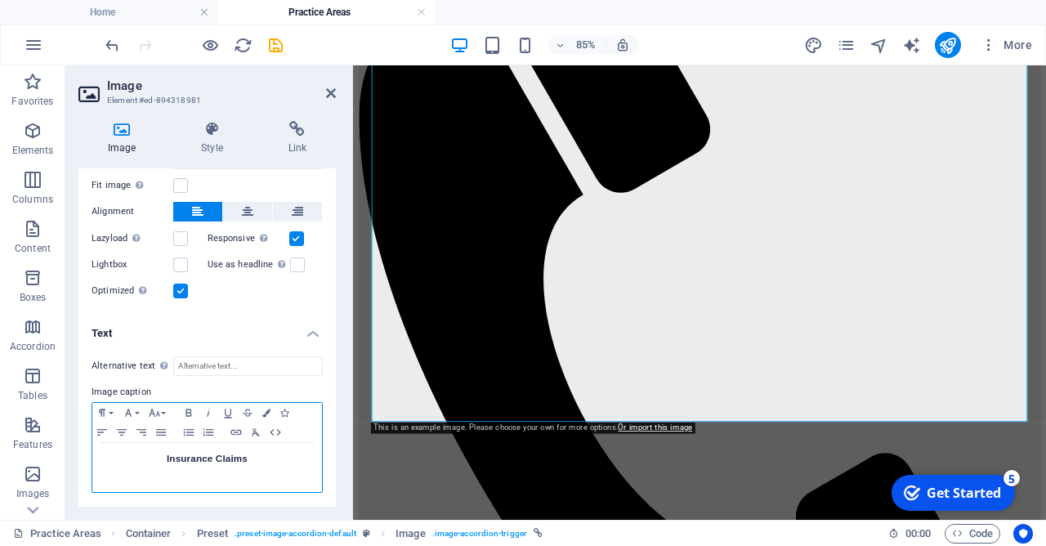
click at [259, 458] on h3 "Insurance Claims" at bounding box center [207, 458] width 213 height 15
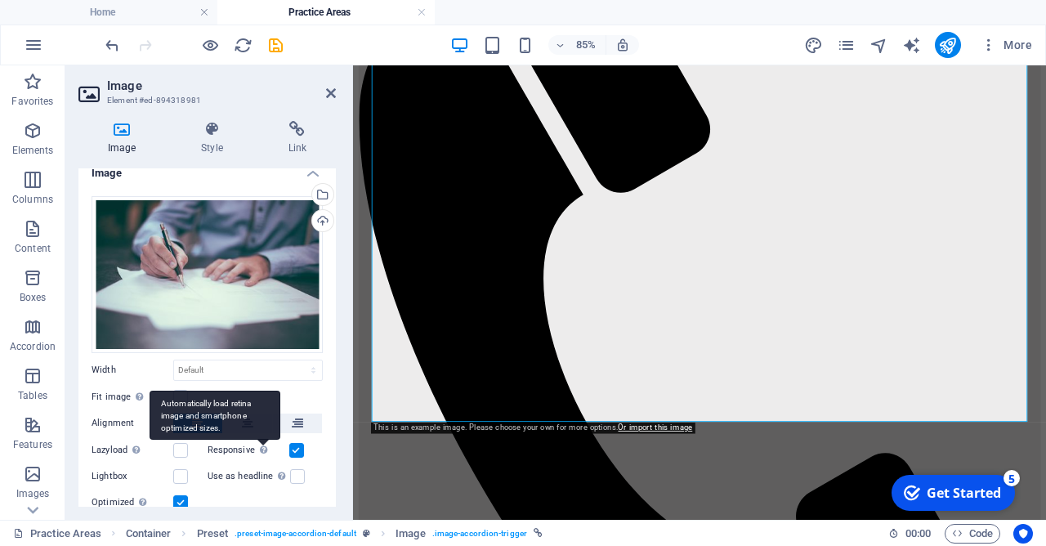
scroll to position [0, 0]
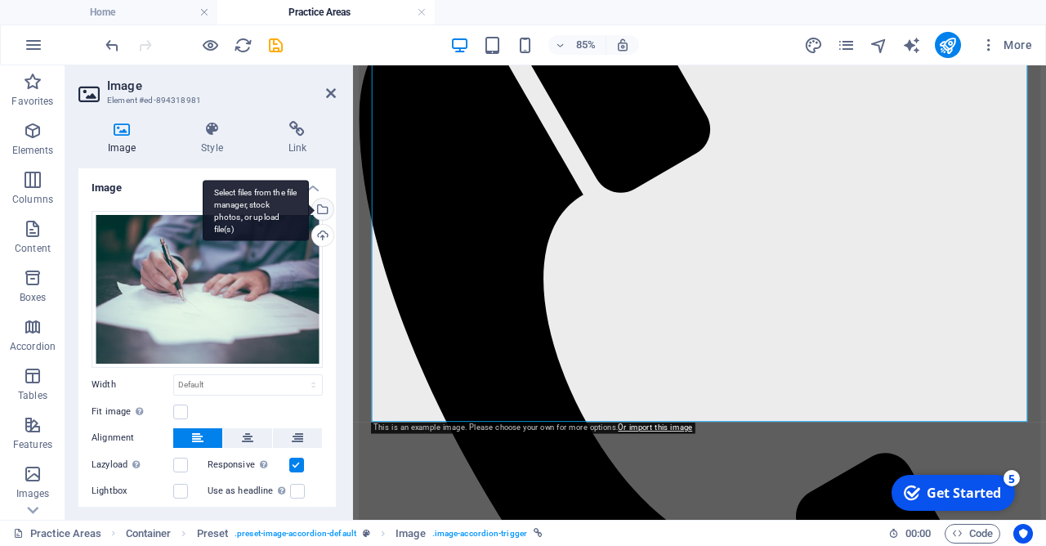
click at [325, 210] on div "Select files from the file manager, stock photos, or upload file(s)" at bounding box center [321, 211] width 25 height 25
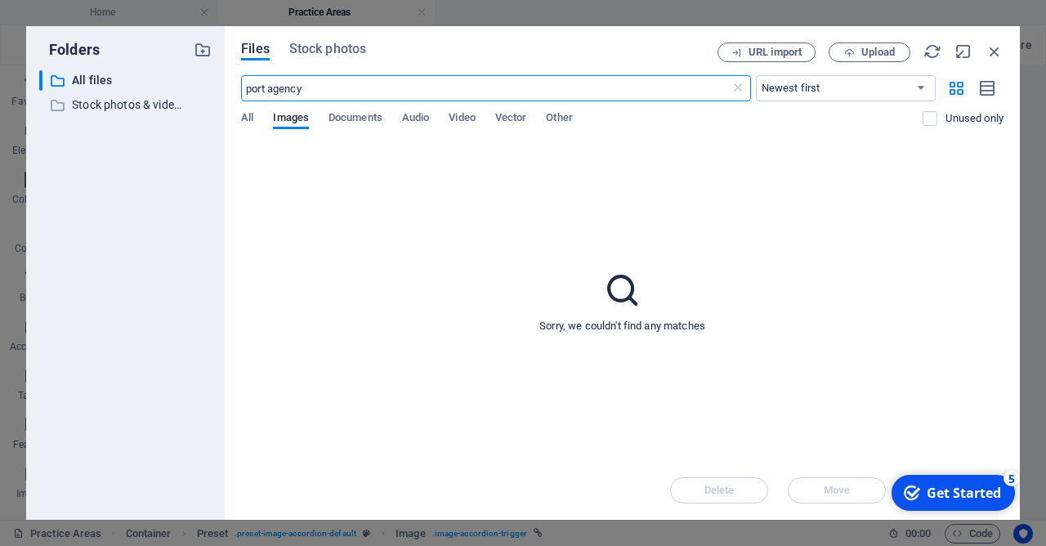
click at [338, 41] on div "Files Stock photos URL import Upload port agency ​ Newest first Oldest first Na…" at bounding box center [622, 273] width 795 height 494
click at [338, 51] on span "Stock photos" at bounding box center [327, 49] width 77 height 20
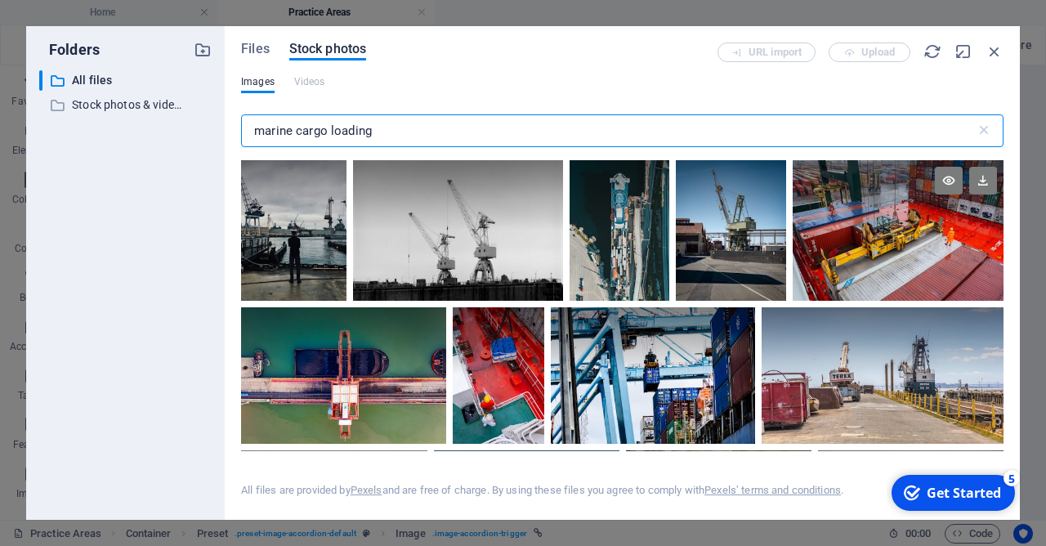
scroll to position [78, 0]
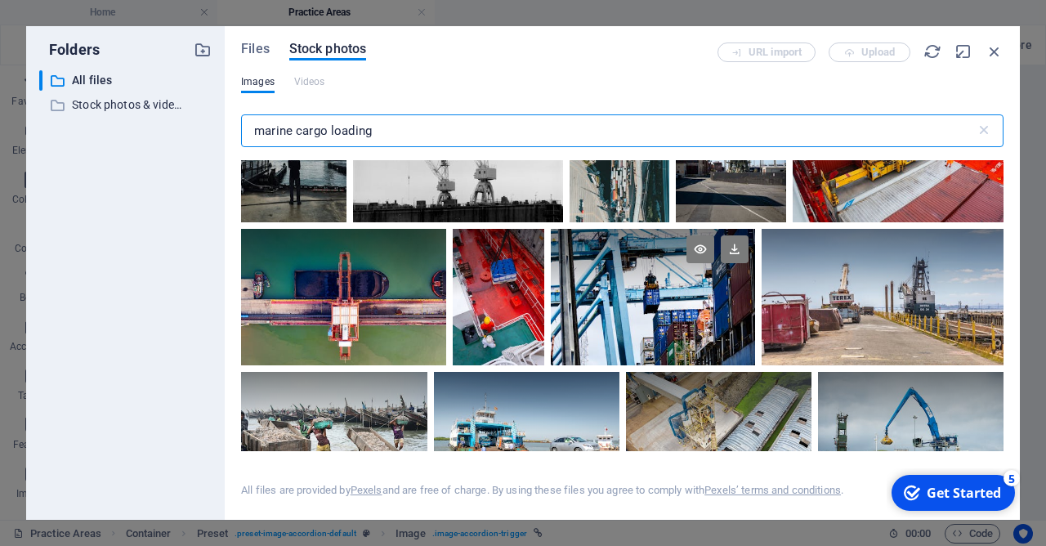
type input "marine cargo loading"
click at [674, 303] on div at bounding box center [653, 297] width 205 height 136
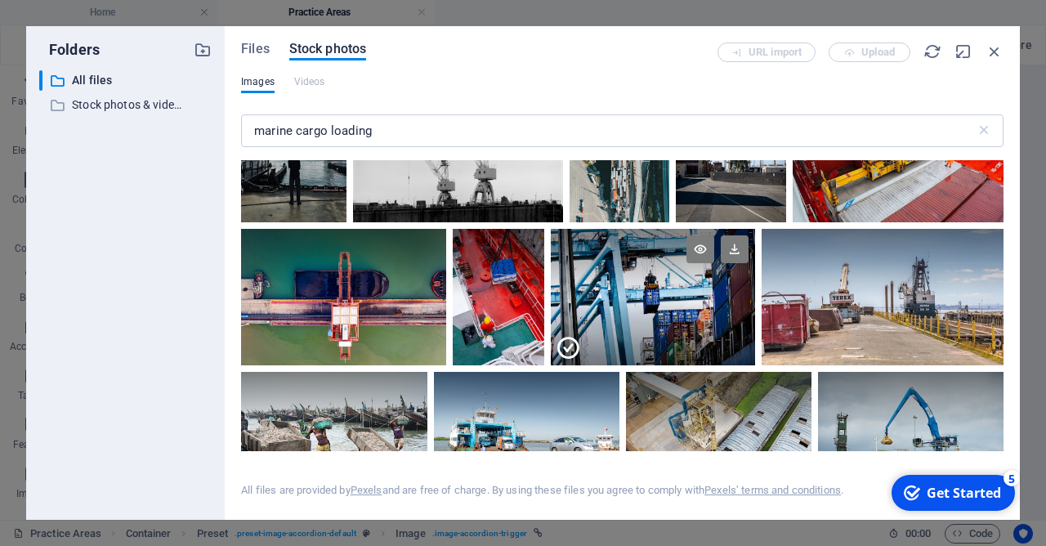
click at [674, 303] on div at bounding box center [653, 331] width 205 height 69
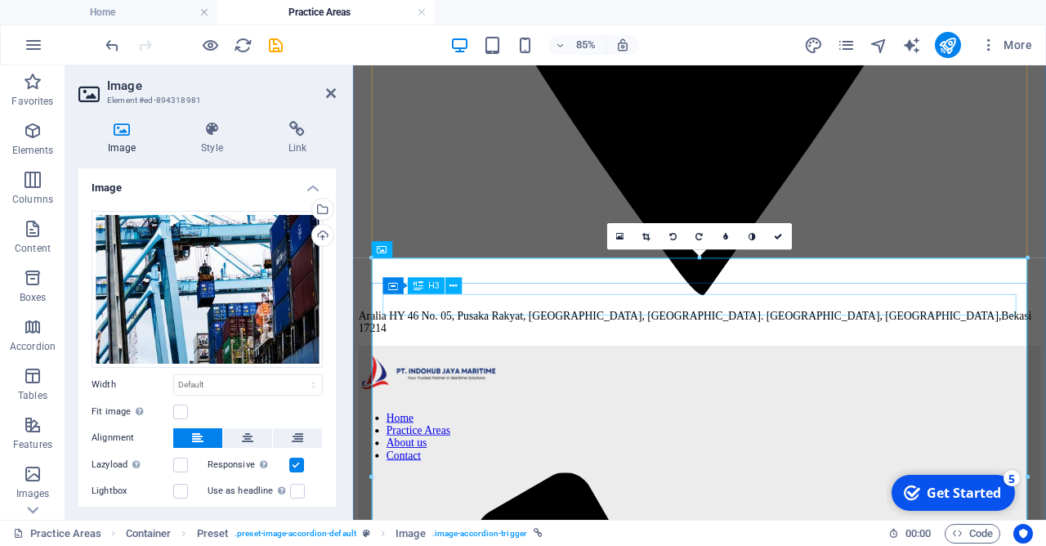
scroll to position [2393, 0]
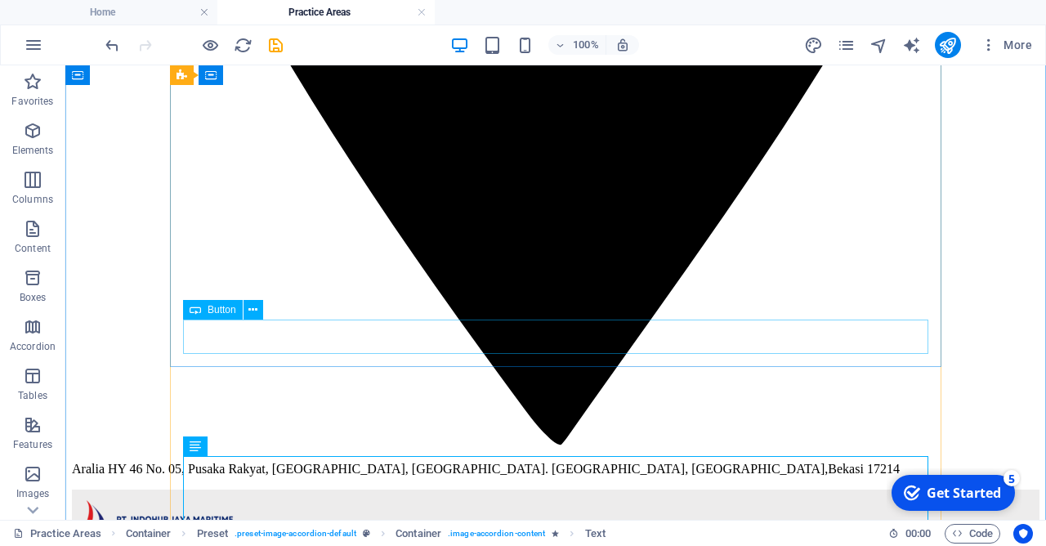
scroll to position [2305, 0]
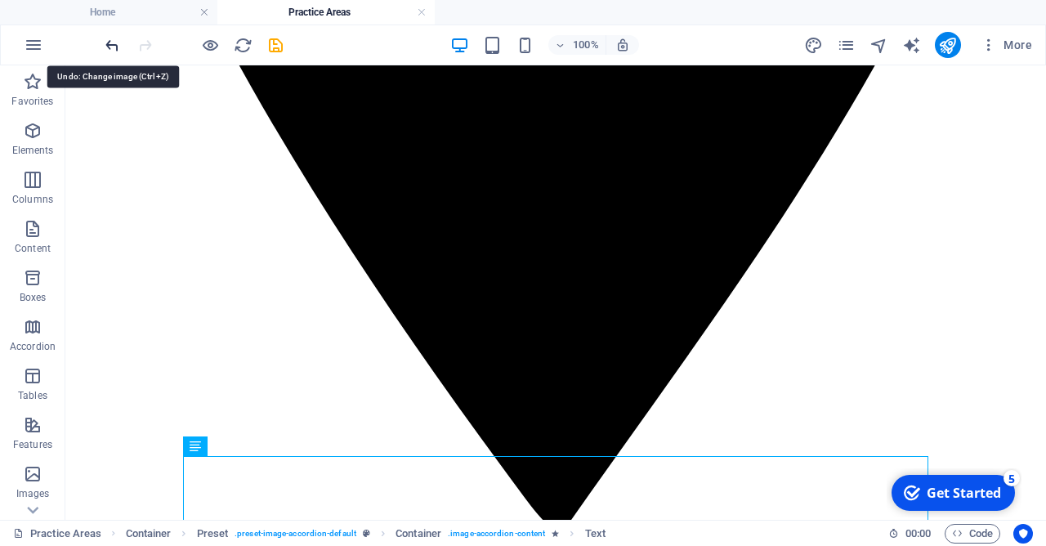
click at [116, 49] on icon "undo" at bounding box center [112, 45] width 19 height 19
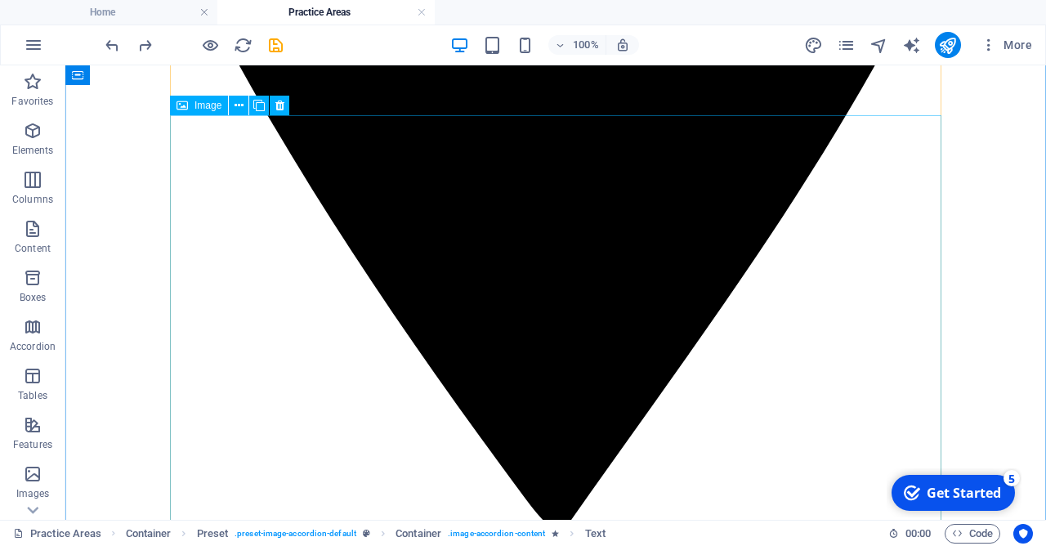
scroll to position [2569, 0]
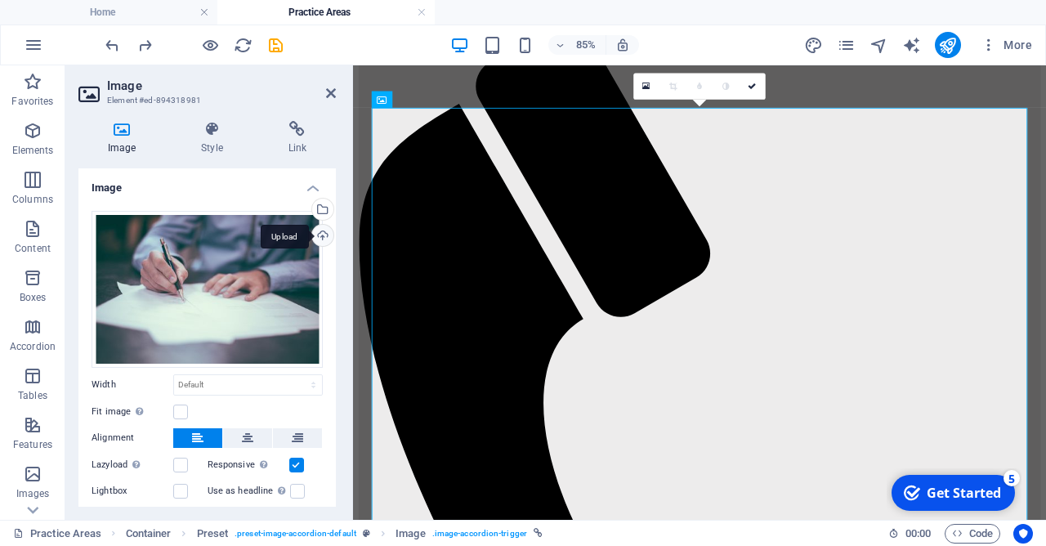
click at [320, 229] on div "Upload" at bounding box center [321, 237] width 25 height 25
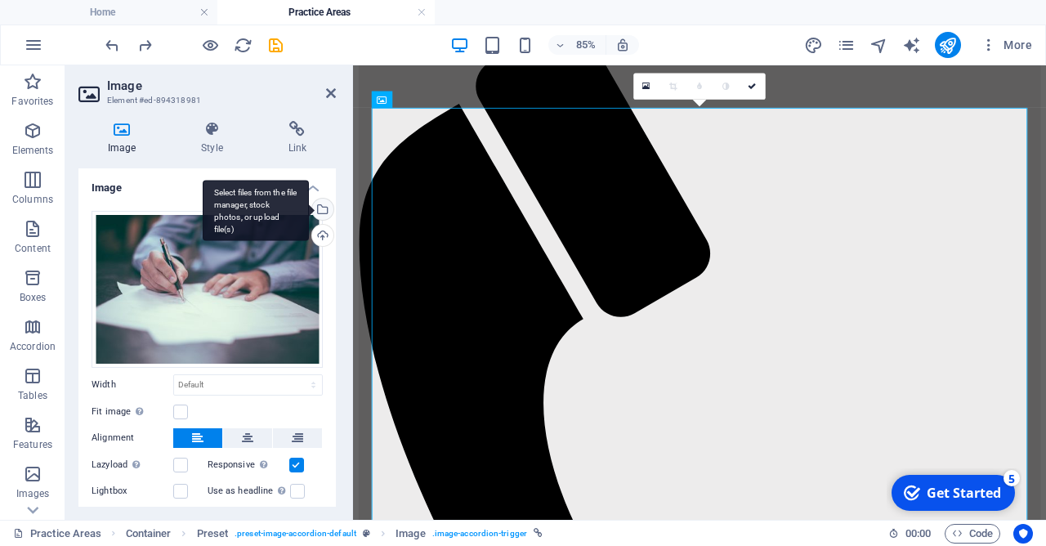
click at [324, 212] on div "Select files from the file manager, stock photos, or upload file(s)" at bounding box center [321, 211] width 25 height 25
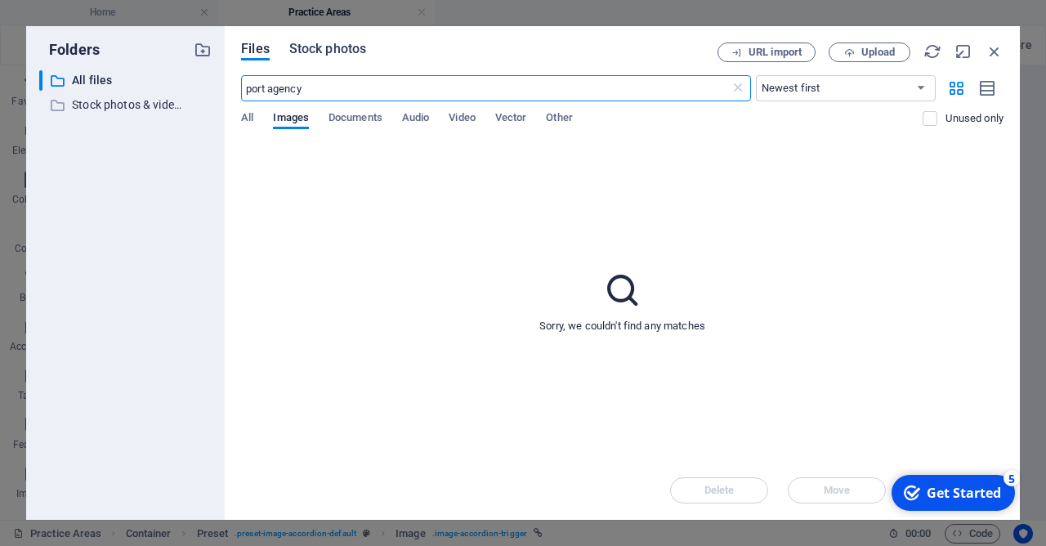
click at [342, 48] on span "Stock photos" at bounding box center [327, 49] width 77 height 20
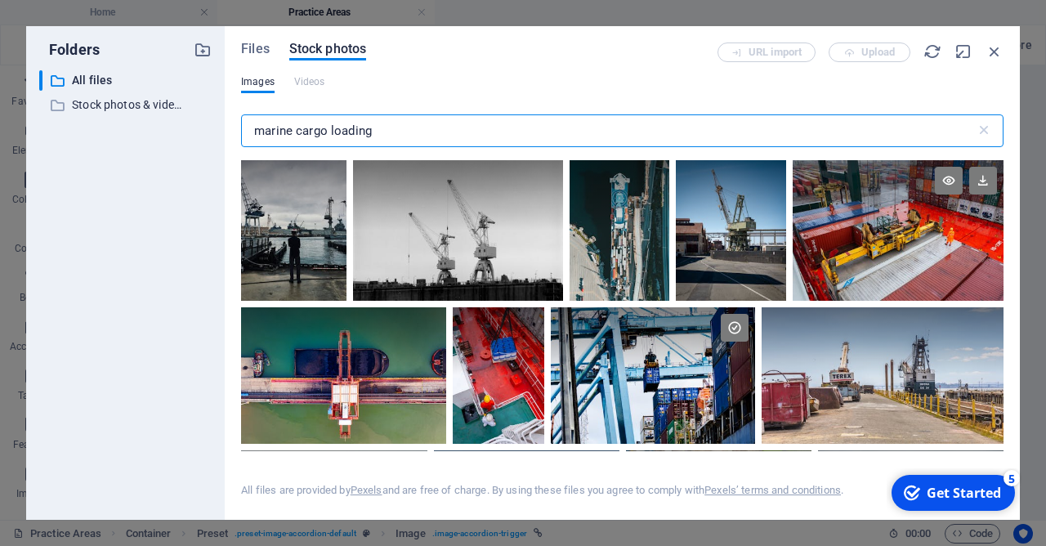
click at [869, 239] on div at bounding box center [898, 230] width 211 height 141
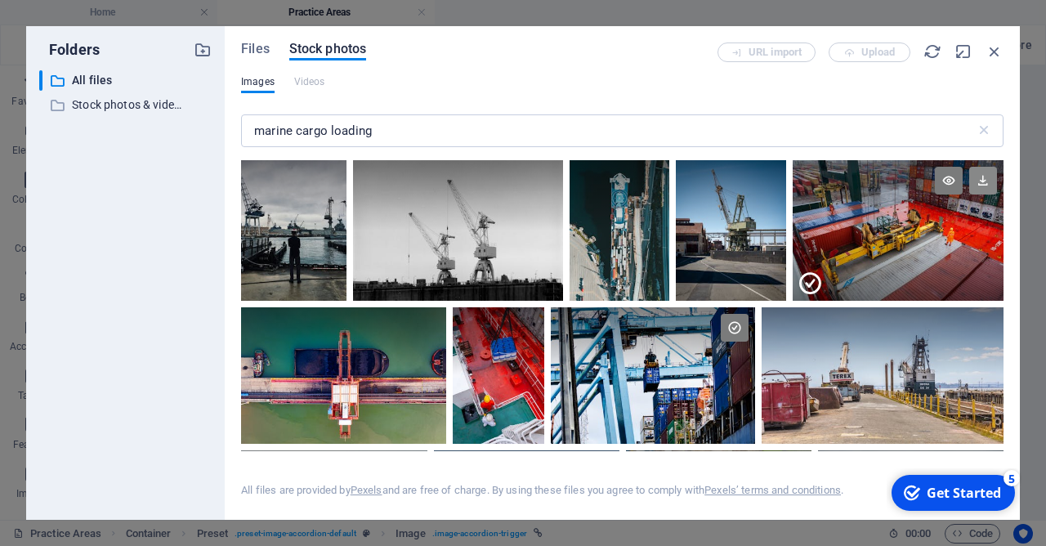
click at [983, 182] on icon at bounding box center [983, 181] width 28 height 28
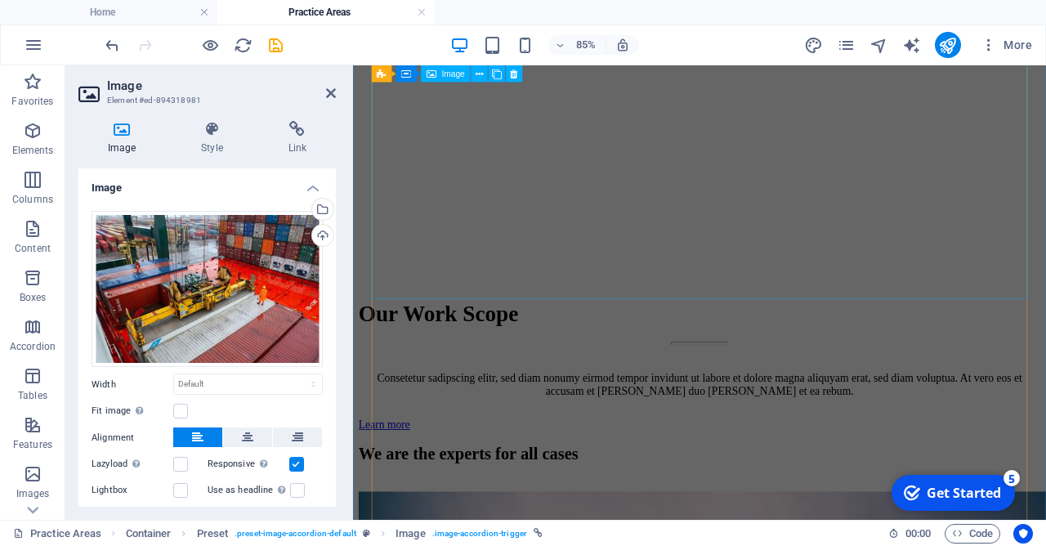
scroll to position [3893, 0]
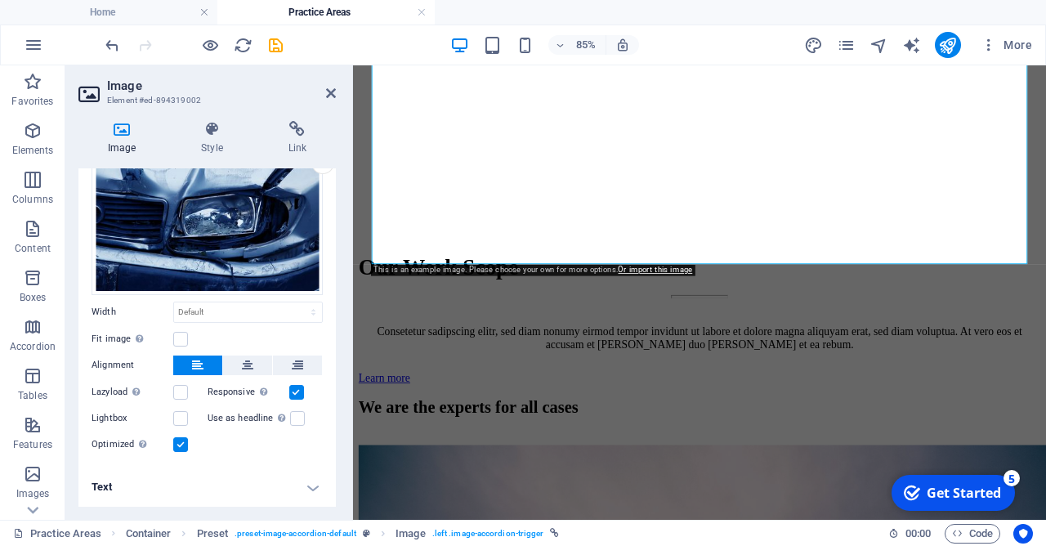
click at [243, 483] on h4 "Text" at bounding box center [206, 486] width 257 height 39
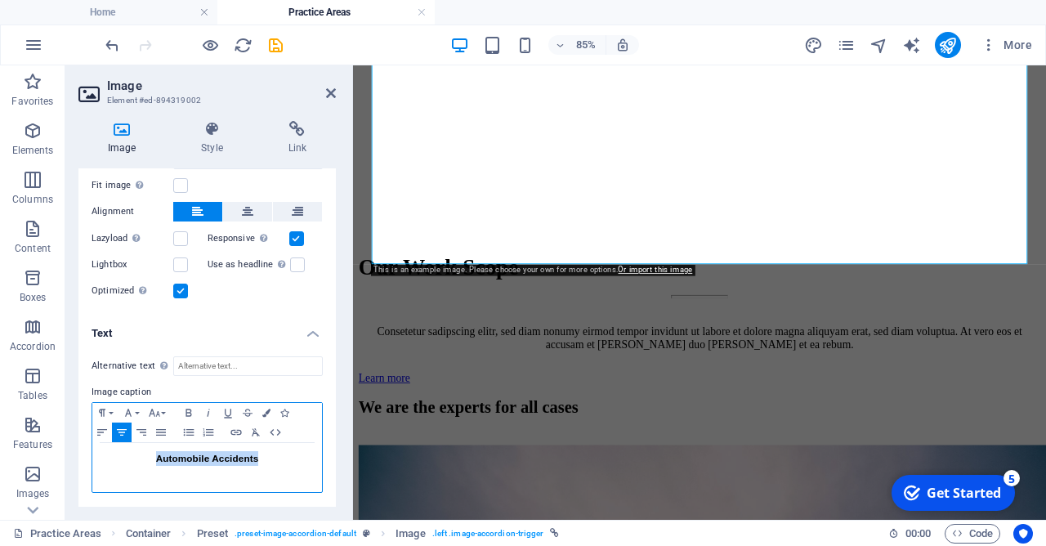
drag, startPoint x: 275, startPoint y: 463, endPoint x: 154, endPoint y: 447, distance: 122.0
click at [154, 447] on div "Automobile Accidents" at bounding box center [207, 467] width 230 height 49
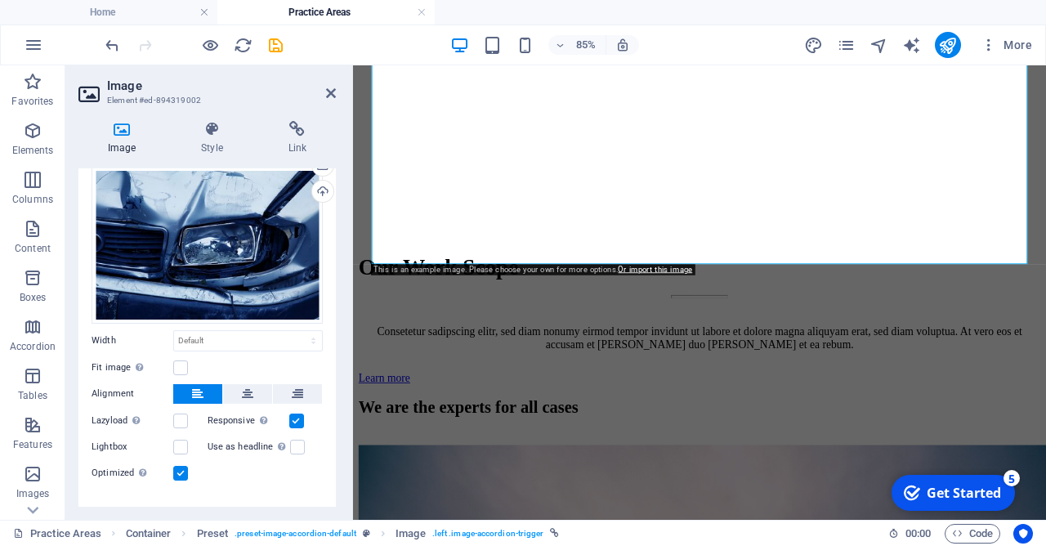
scroll to position [0, 0]
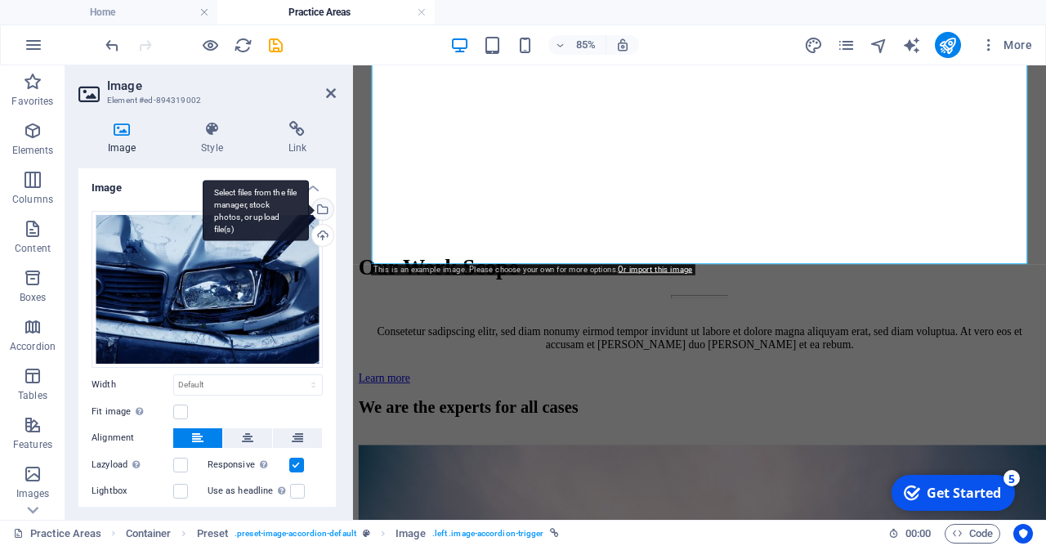
click at [325, 210] on div "Select files from the file manager, stock photos, or upload file(s)" at bounding box center [321, 211] width 25 height 25
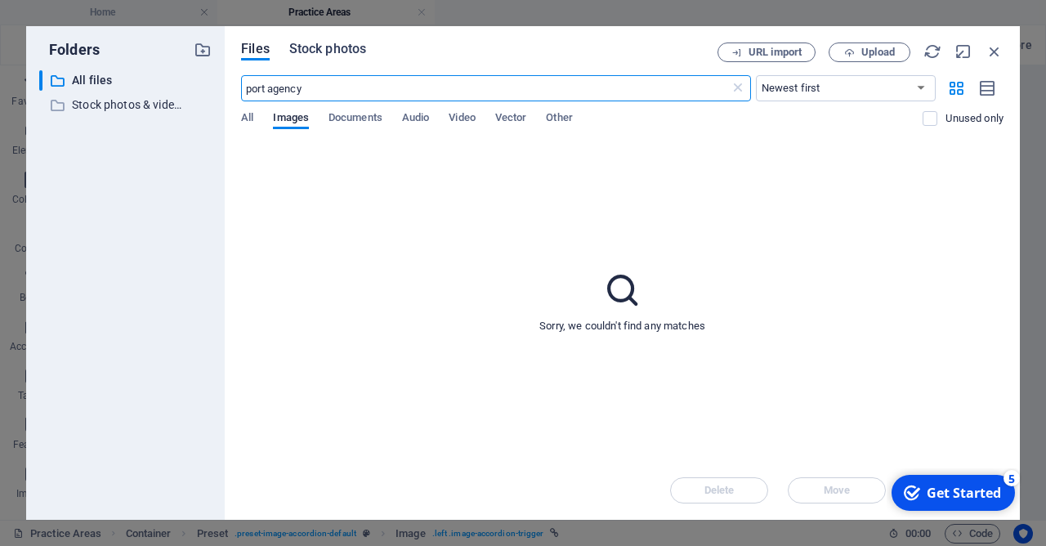
click at [337, 56] on span "Stock photos" at bounding box center [327, 49] width 77 height 20
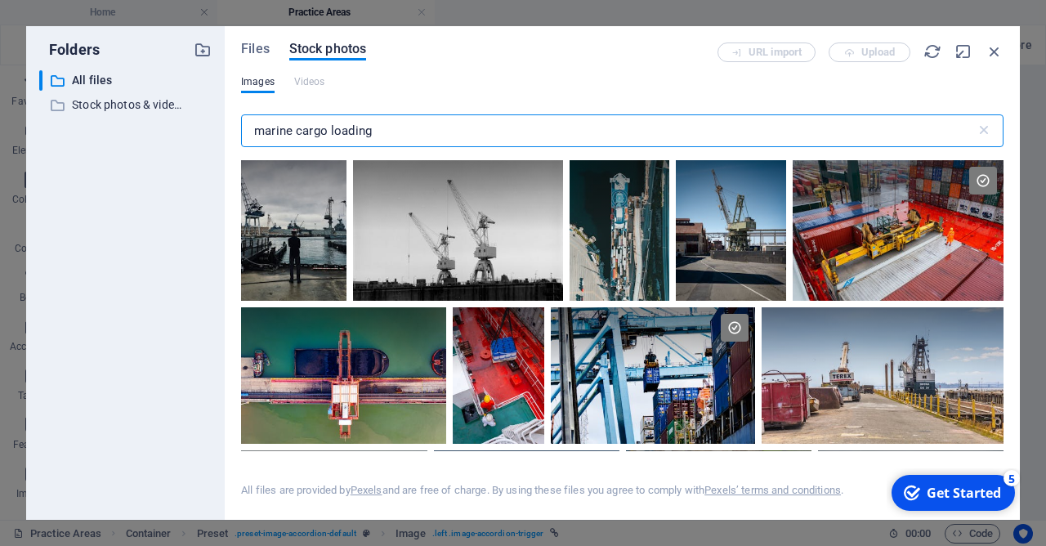
drag, startPoint x: 405, startPoint y: 129, endPoint x: 233, endPoint y: 125, distance: 171.7
click at [241, 125] on input "marine cargo loading" at bounding box center [608, 130] width 735 height 33
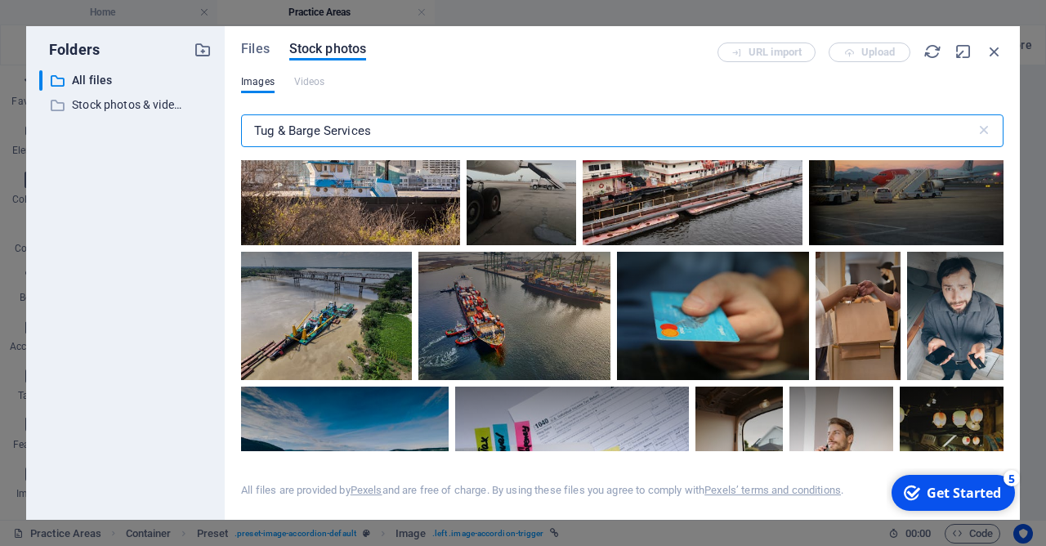
scroll to position [863, 0]
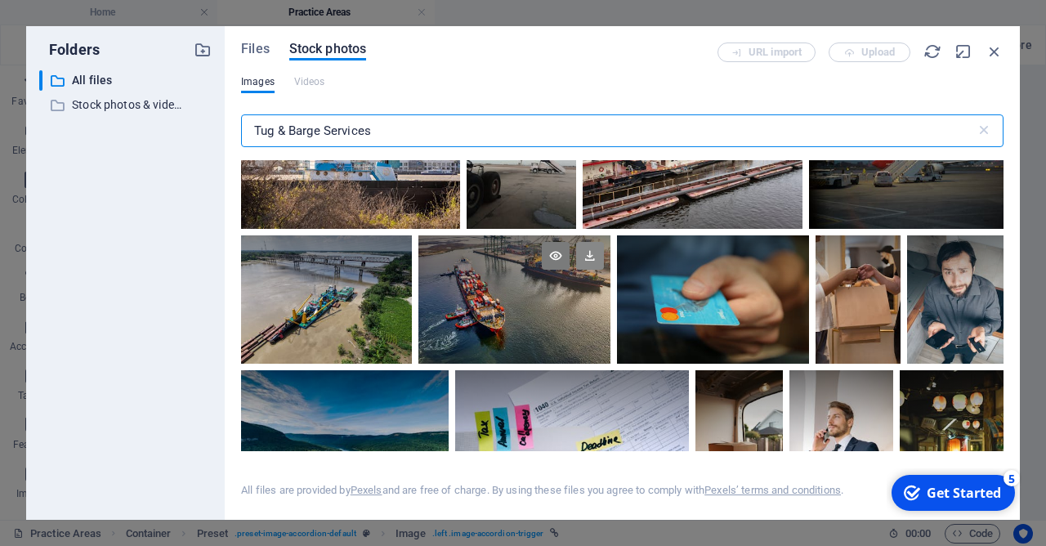
type input "Tug & Barge Services"
click at [592, 257] on icon at bounding box center [590, 256] width 28 height 28
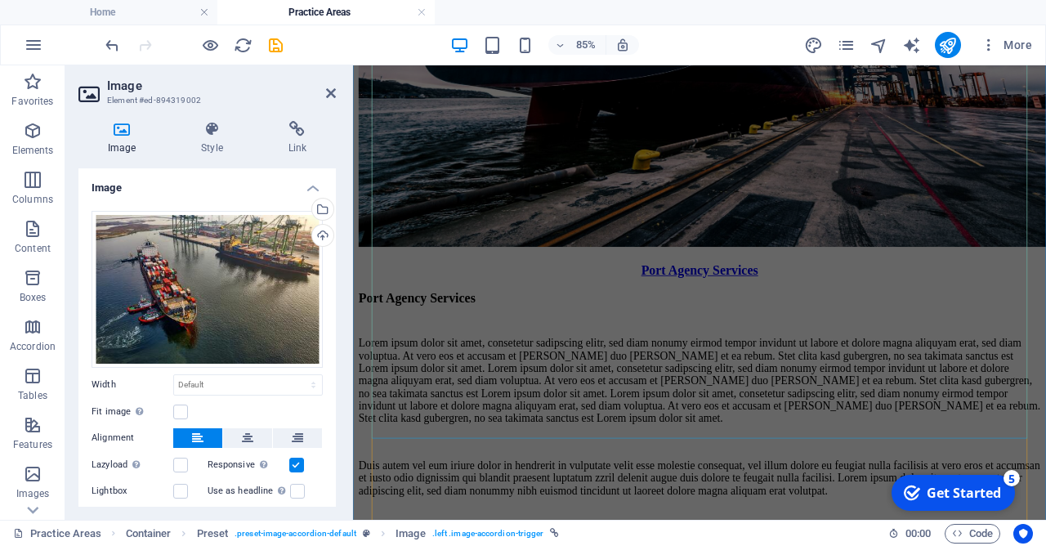
scroll to position [4688, 0]
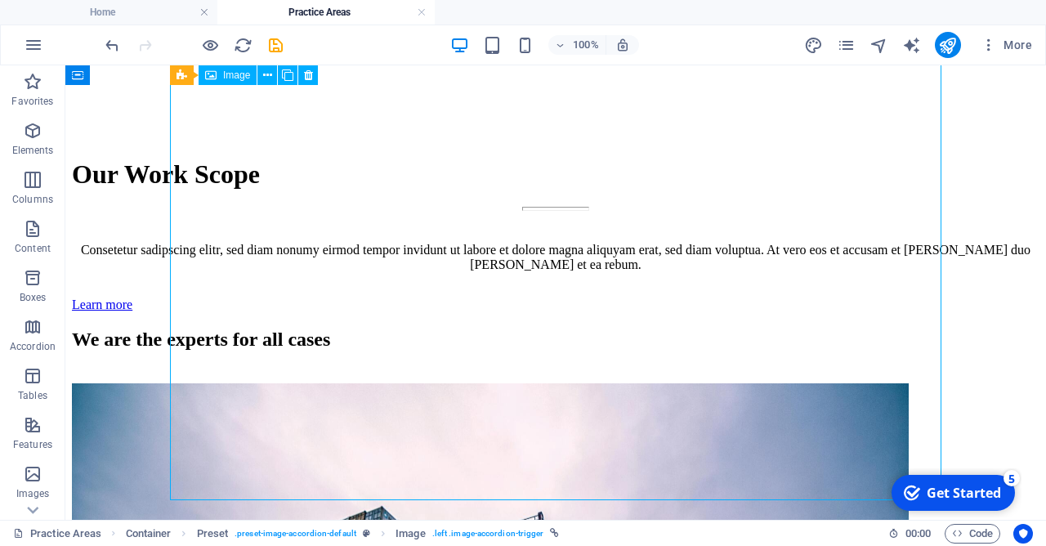
scroll to position [4953, 0]
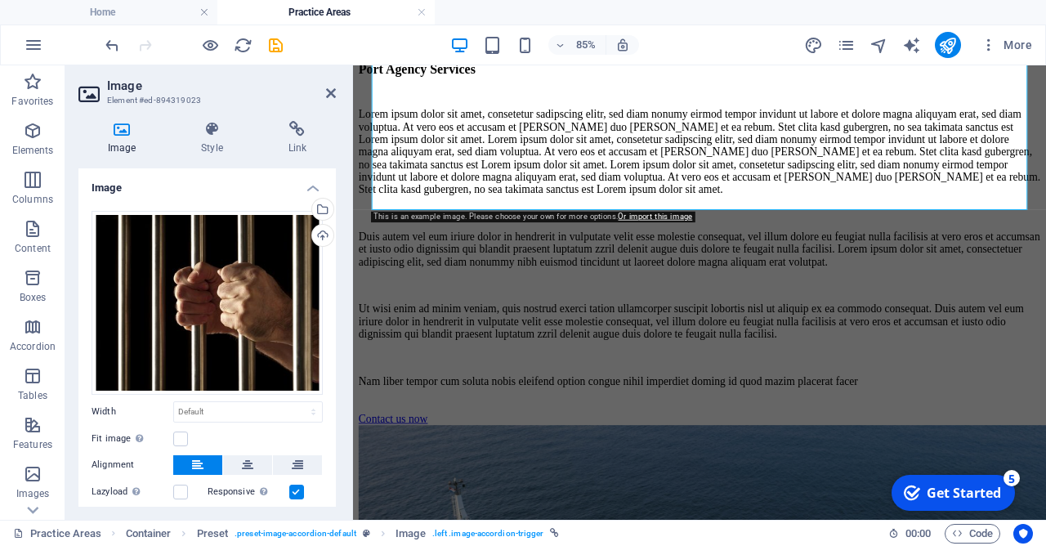
scroll to position [100, 0]
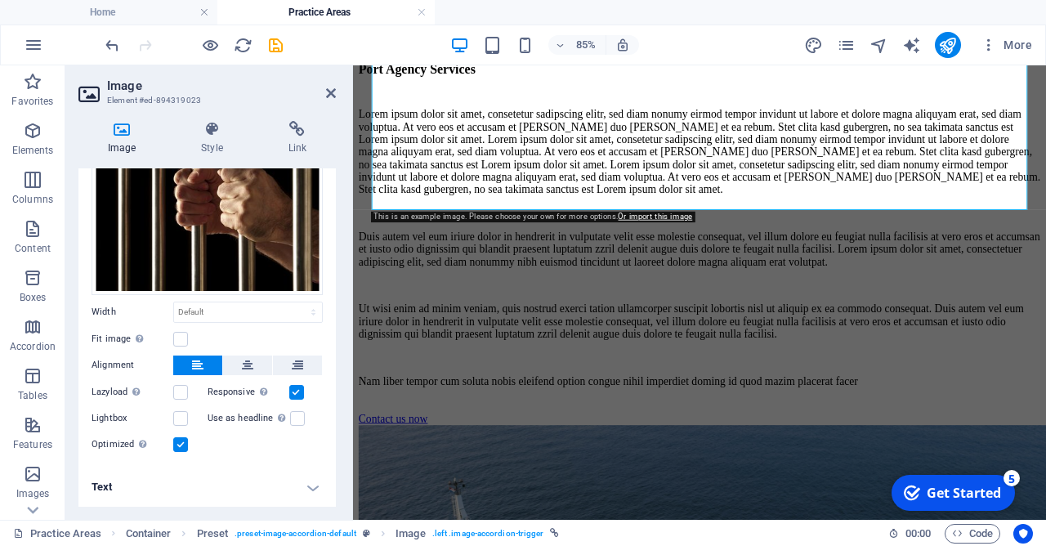
click at [280, 487] on h4 "Text" at bounding box center [206, 486] width 257 height 39
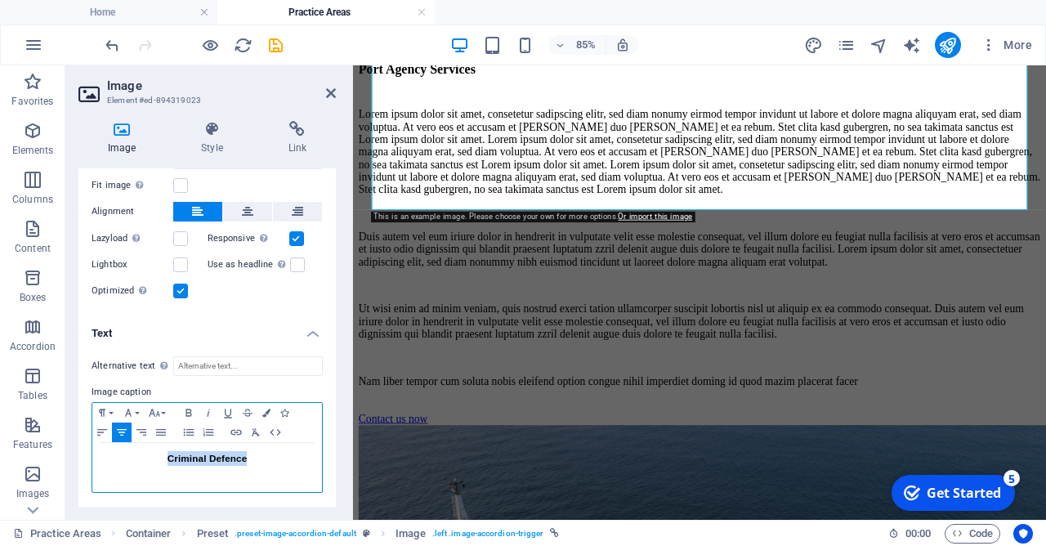
drag, startPoint x: 262, startPoint y: 460, endPoint x: 162, endPoint y: 459, distance: 99.7
click at [162, 459] on h3 "Criminal Defence" at bounding box center [207, 458] width 213 height 15
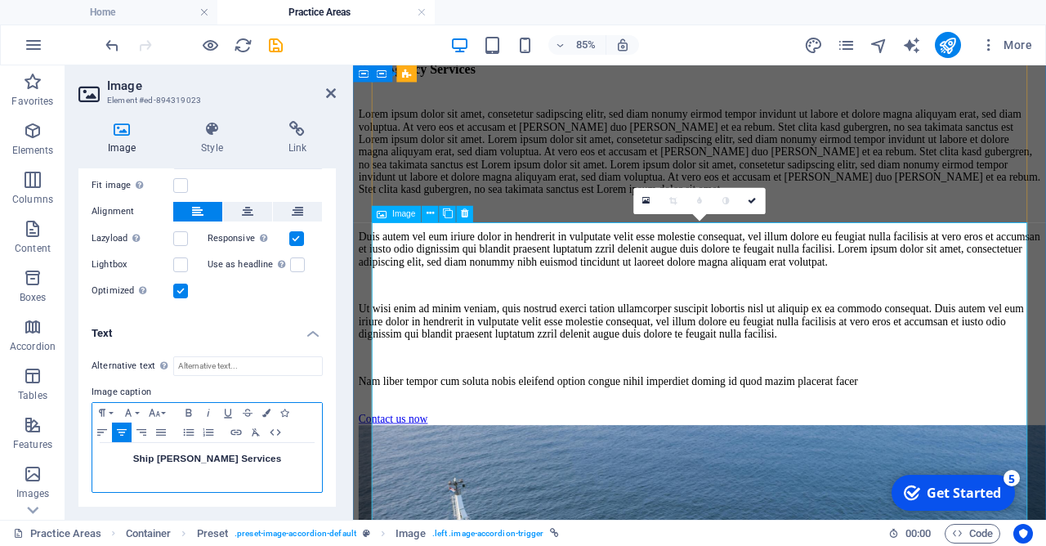
scroll to position [4423, 0]
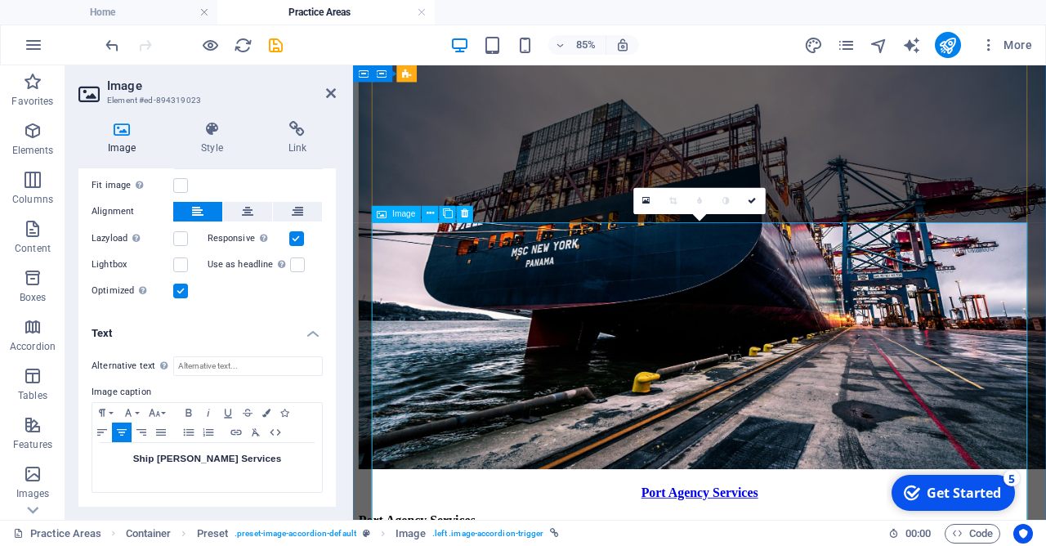
click at [650, 205] on icon at bounding box center [646, 200] width 7 height 10
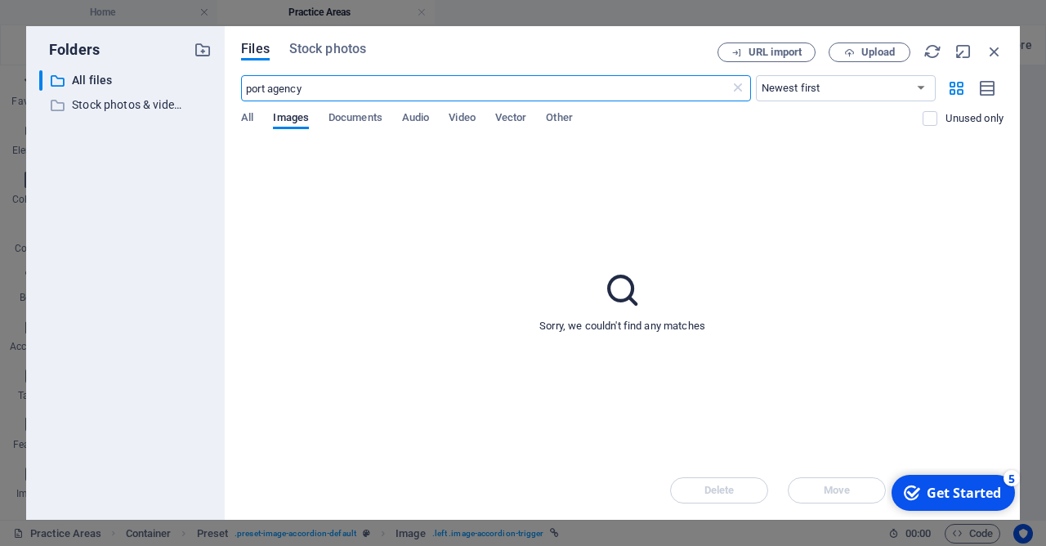
click at [552, 221] on div "Sorry, we couldn't find any matches" at bounding box center [622, 301] width 762 height 319
click at [341, 47] on span "Stock photos" at bounding box center [327, 49] width 77 height 20
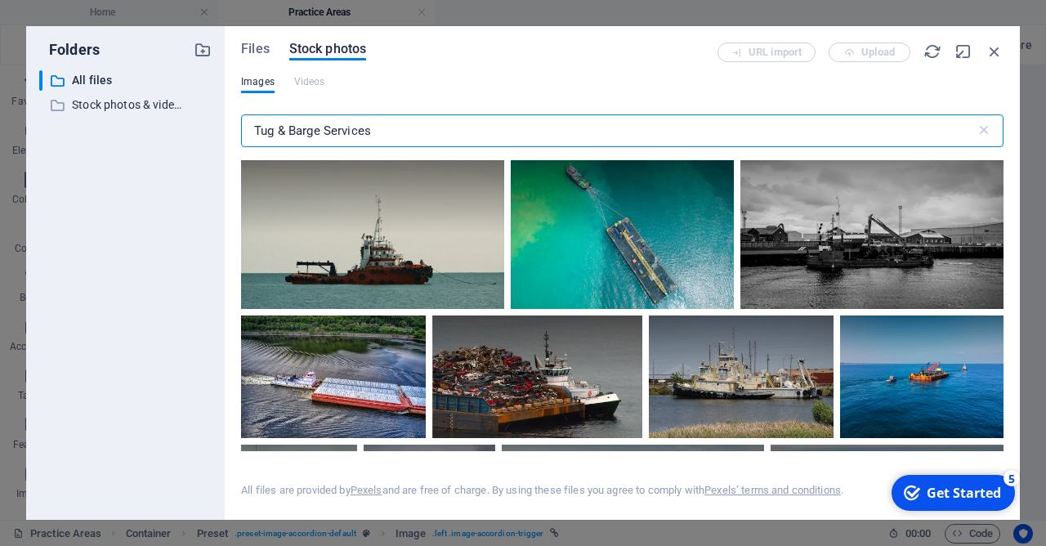
drag, startPoint x: 409, startPoint y: 134, endPoint x: 236, endPoint y: 141, distance: 172.6
click at [241, 141] on input "Tug & Barge Services" at bounding box center [608, 130] width 735 height 33
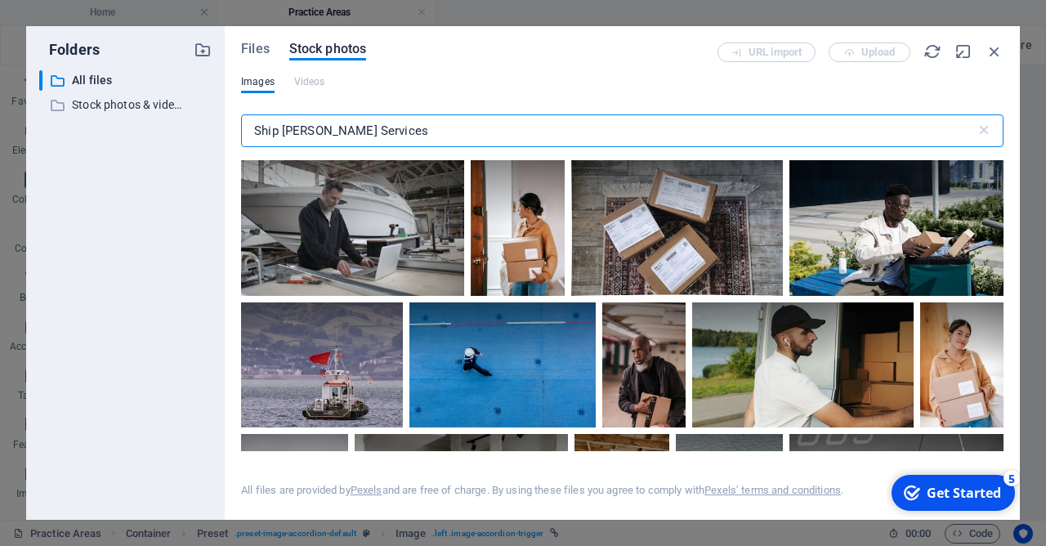
scroll to position [0, 0]
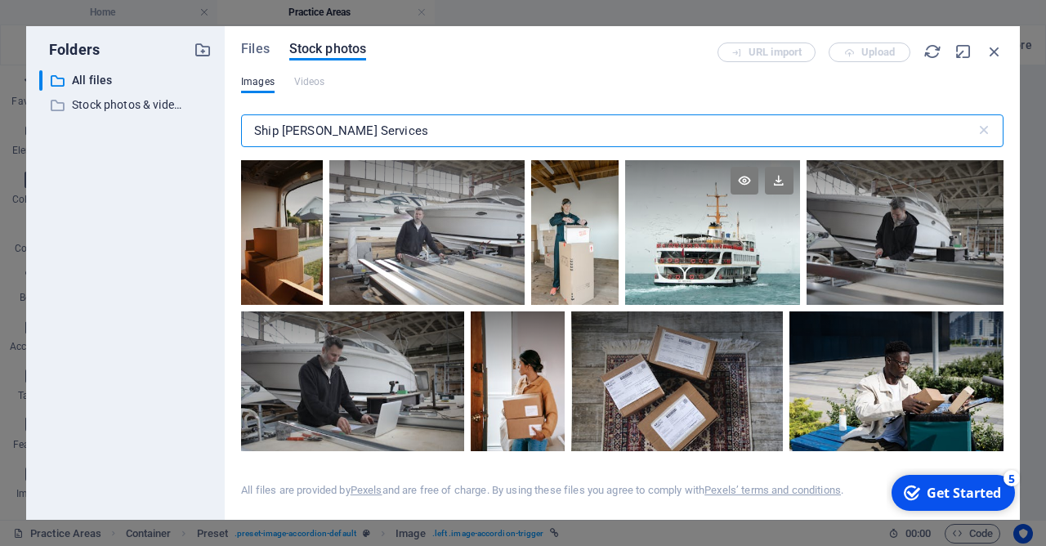
type input "Ship [PERSON_NAME] Services"
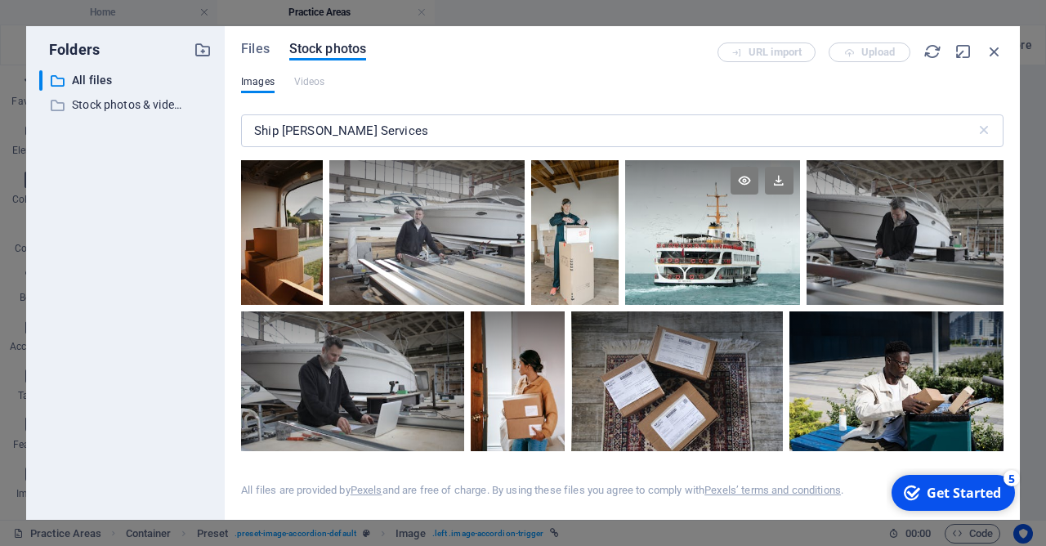
click at [767, 283] on div at bounding box center [712, 232] width 175 height 145
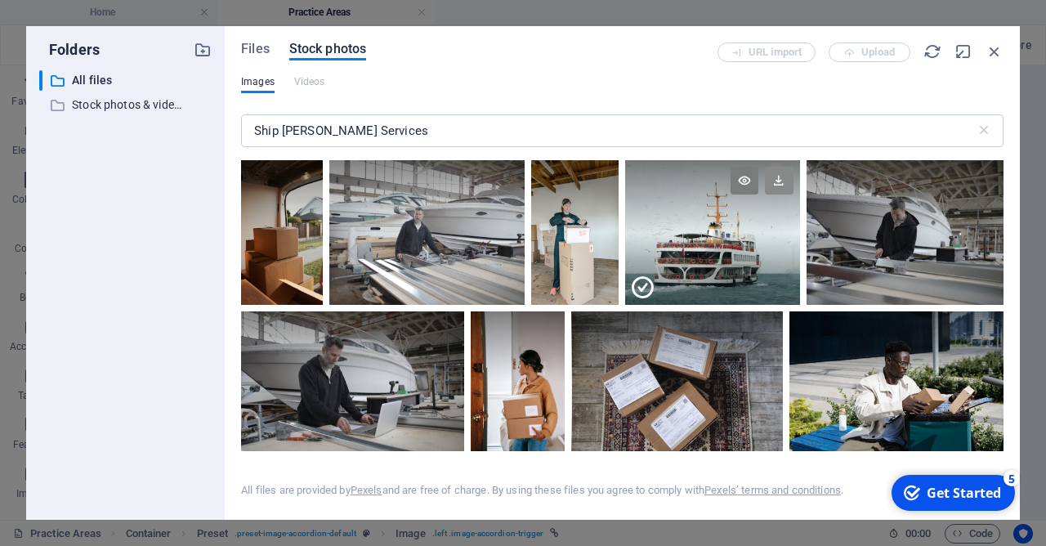
click at [780, 184] on icon at bounding box center [779, 181] width 28 height 28
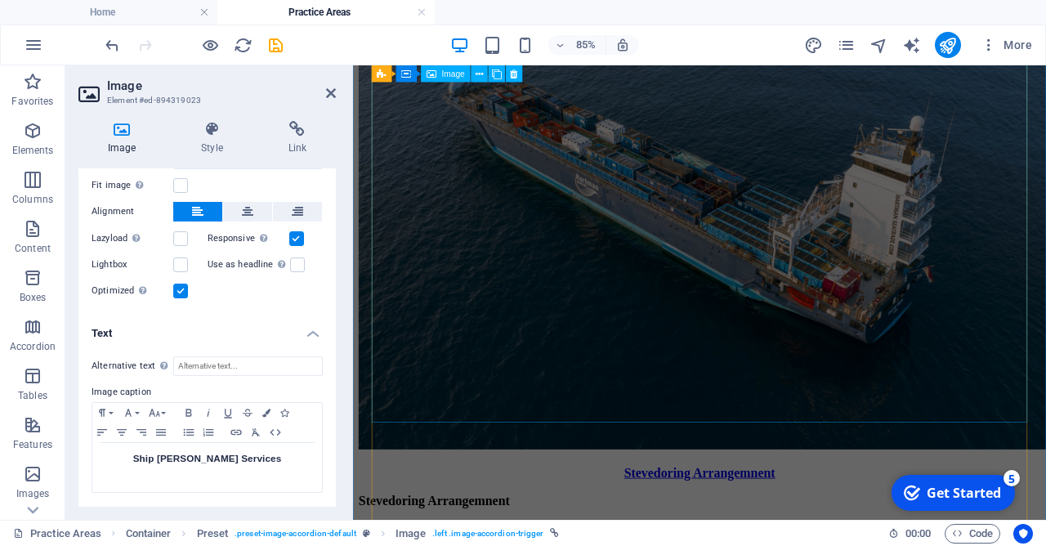
scroll to position [5747, 0]
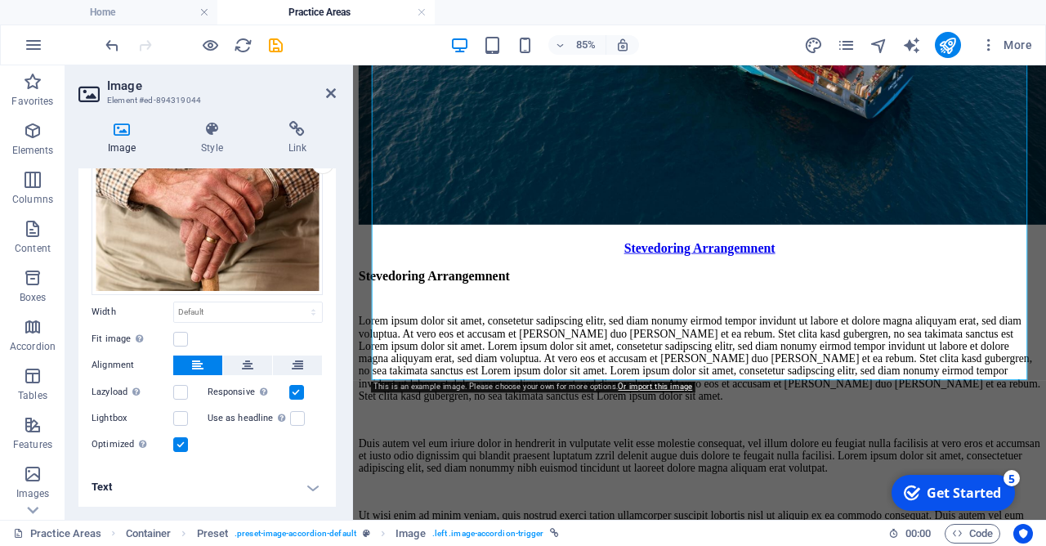
click at [237, 483] on h4 "Text" at bounding box center [206, 486] width 257 height 39
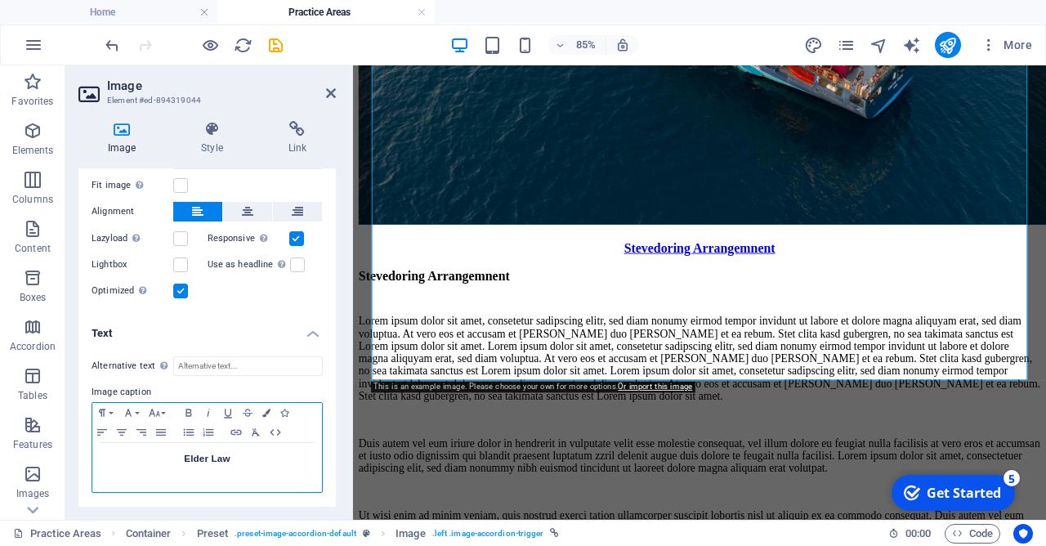
click at [241, 466] on div "Elder Law" at bounding box center [207, 467] width 230 height 49
click at [241, 465] on h3 "Elder Law" at bounding box center [207, 458] width 213 height 15
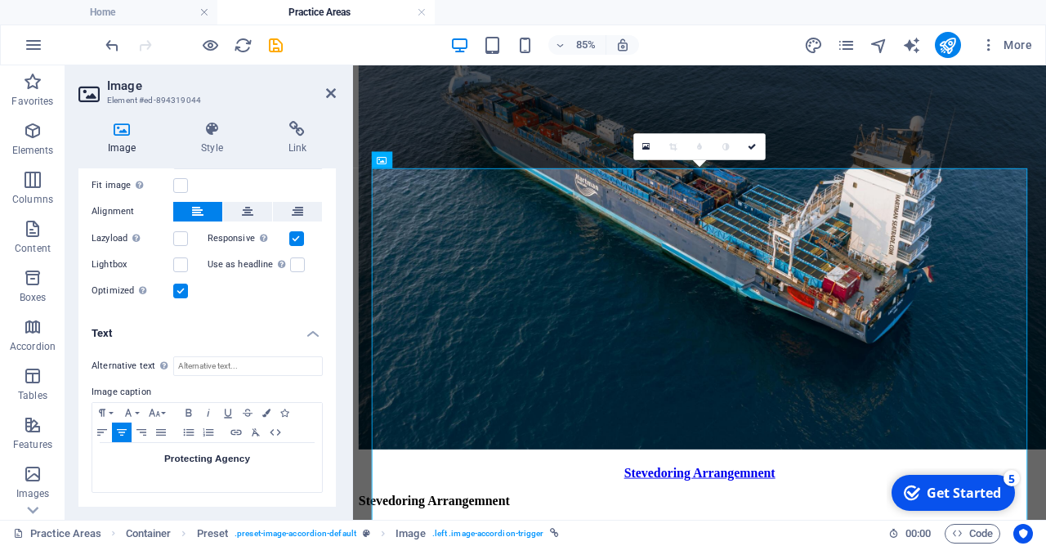
scroll to position [0, 0]
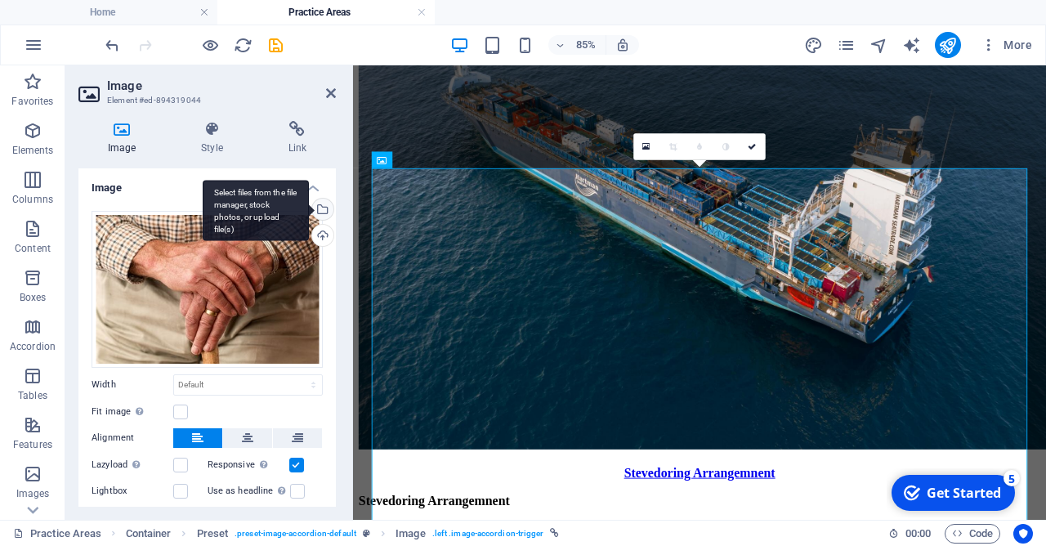
click at [309, 209] on div "Select files from the file manager, stock photos, or upload file(s)" at bounding box center [256, 210] width 106 height 61
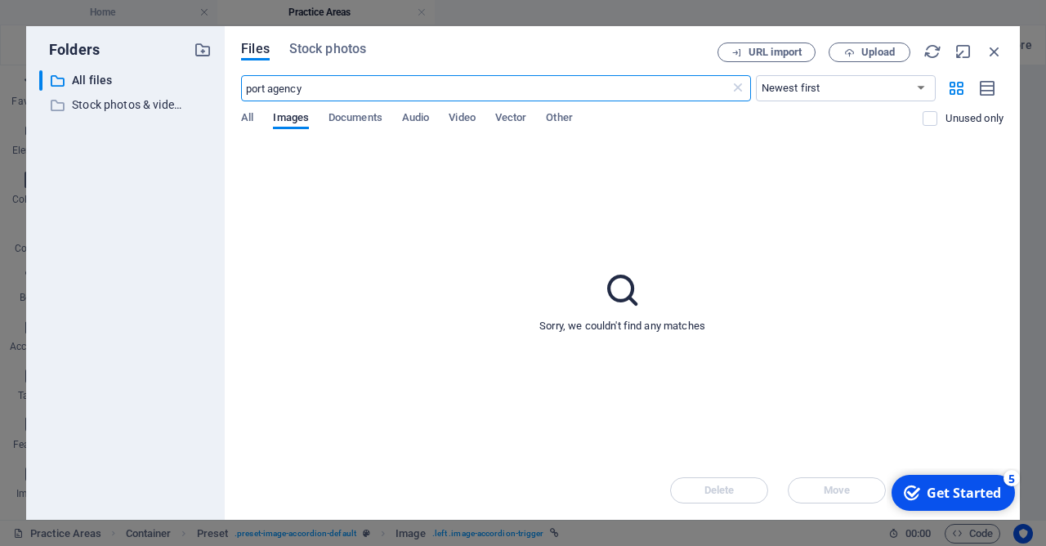
scroll to position [5353, 0]
click at [341, 45] on span "Stock photos" at bounding box center [327, 49] width 77 height 20
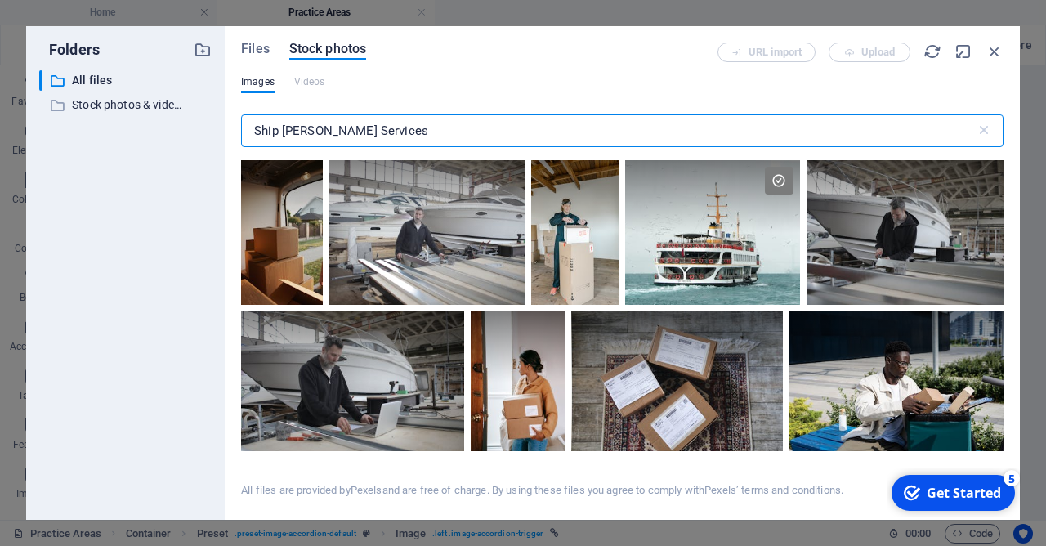
drag, startPoint x: 396, startPoint y: 132, endPoint x: 235, endPoint y: 134, distance: 160.2
click at [241, 134] on input "Ship [PERSON_NAME] Services" at bounding box center [608, 130] width 735 height 33
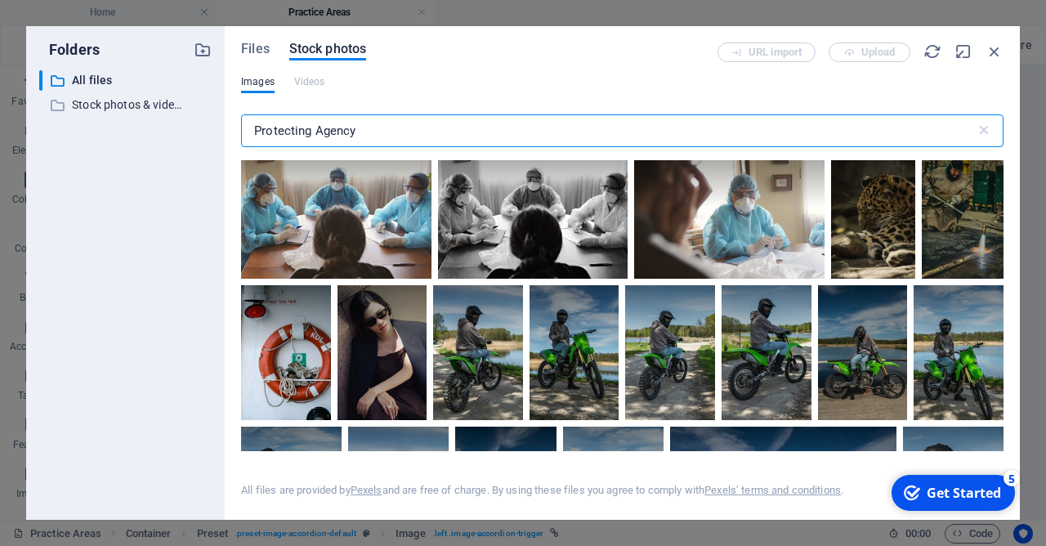
scroll to position [4472, 0]
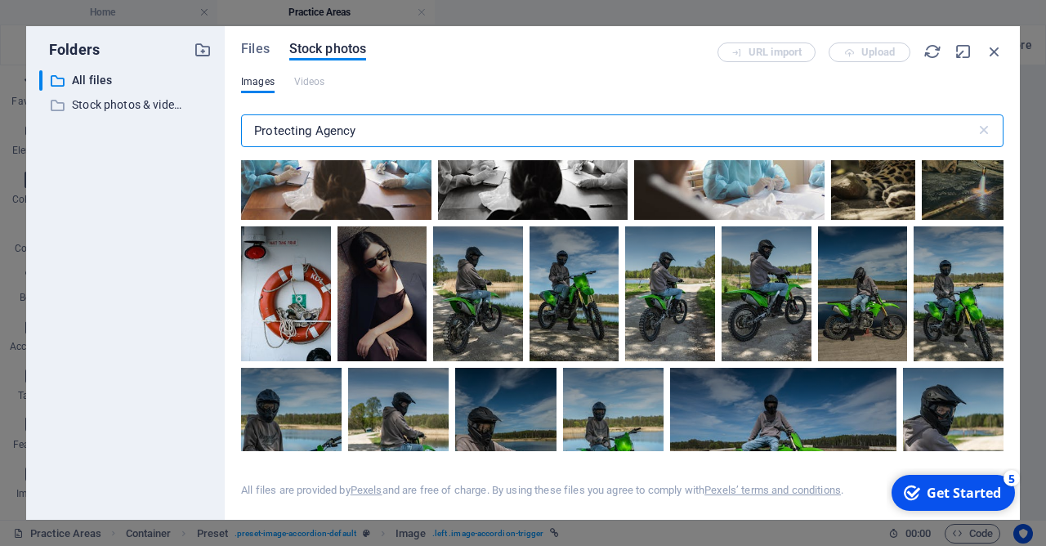
click at [442, 130] on input "Protecting Agency" at bounding box center [608, 130] width 735 height 33
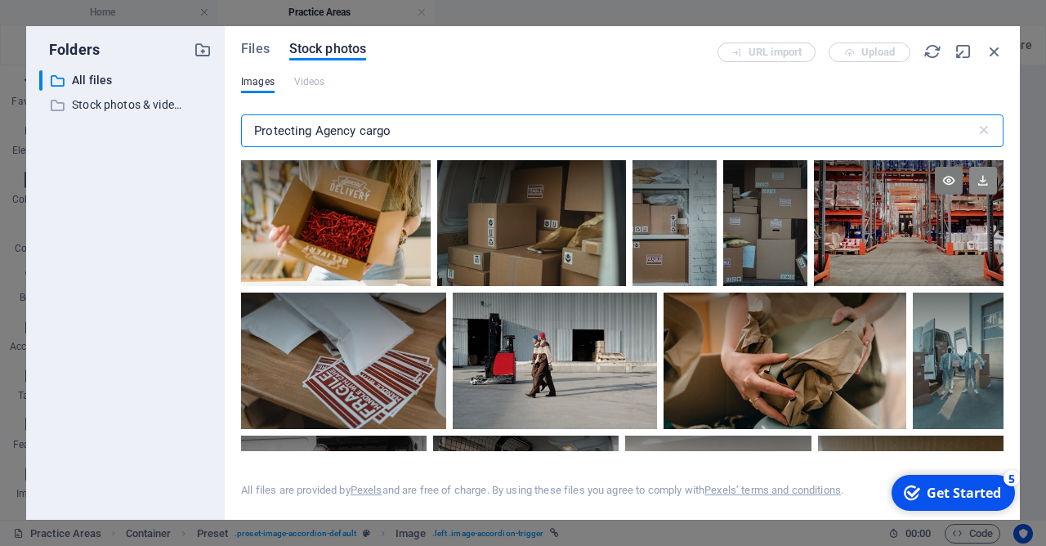
type input "Protecting Agency cargo"
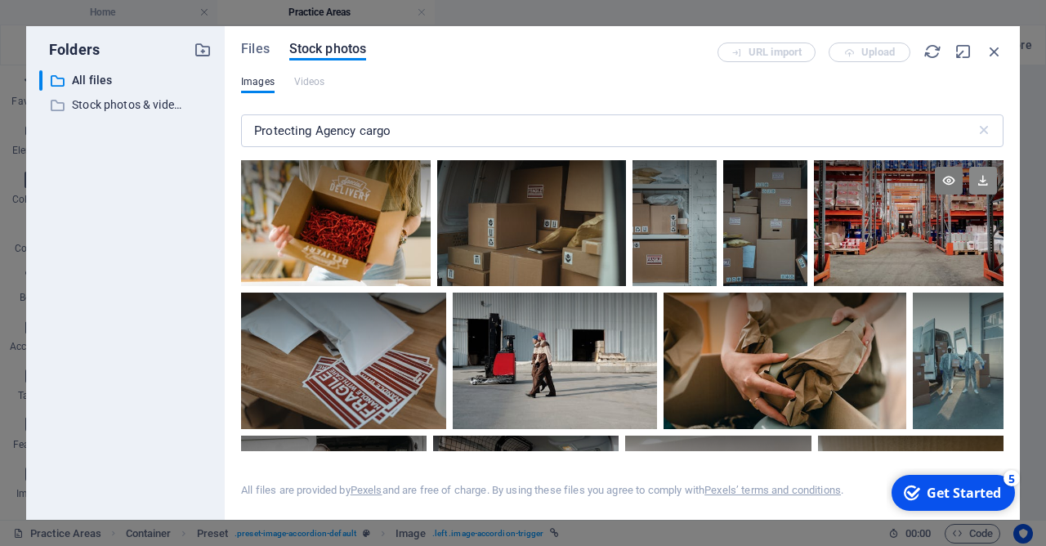
click at [977, 190] on icon at bounding box center [983, 181] width 28 height 28
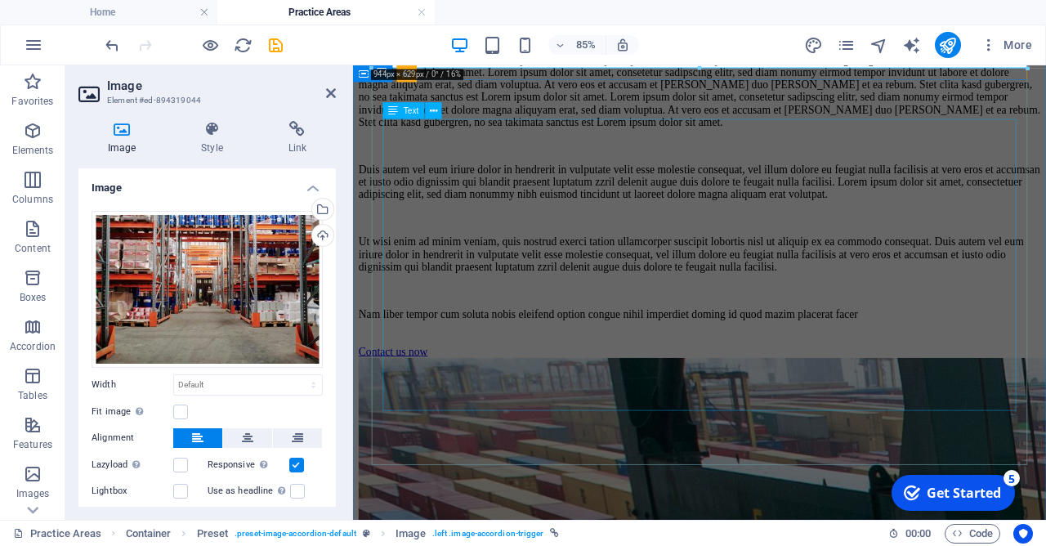
scroll to position [6115, 0]
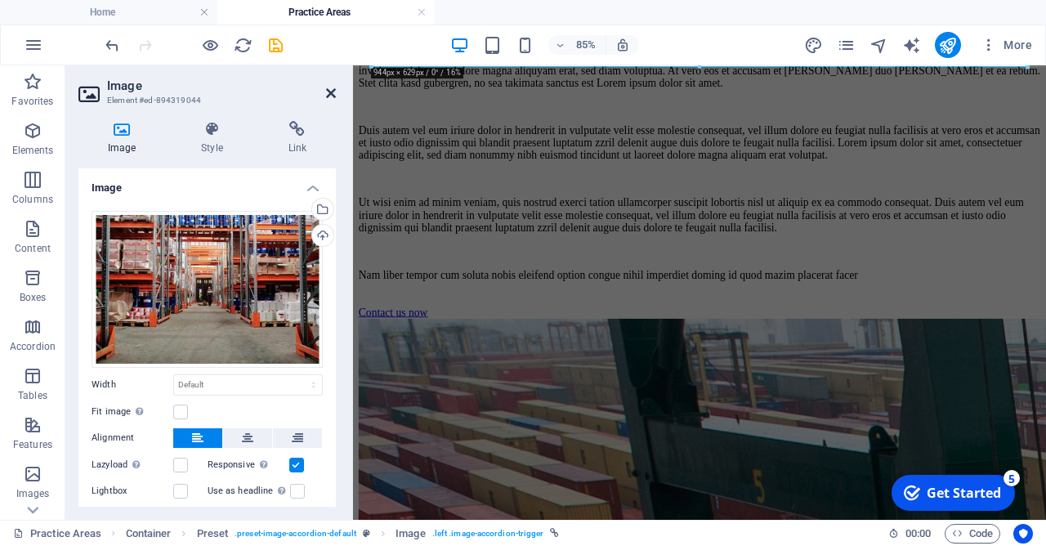
click at [329, 94] on icon at bounding box center [331, 93] width 10 height 13
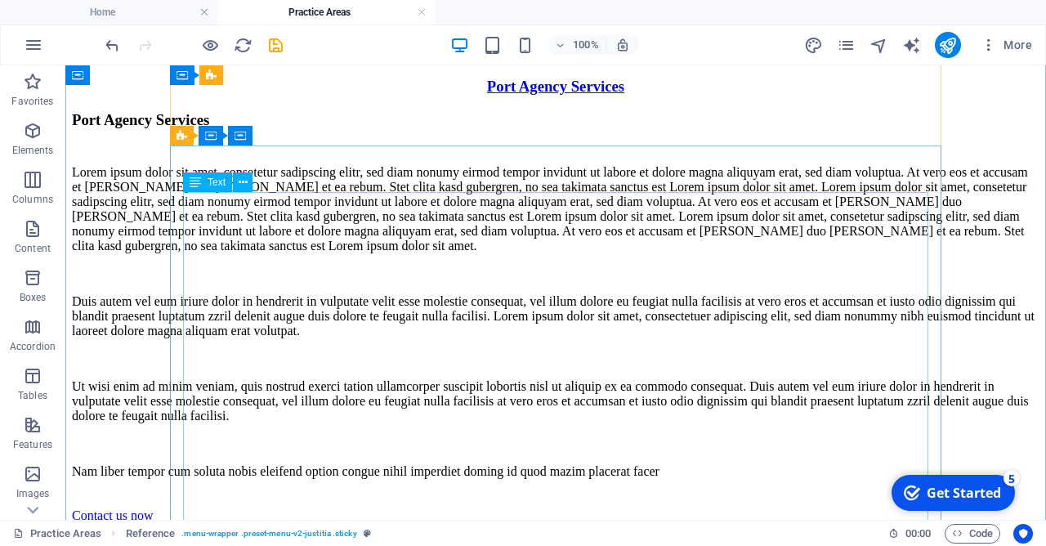
scroll to position [5056, 0]
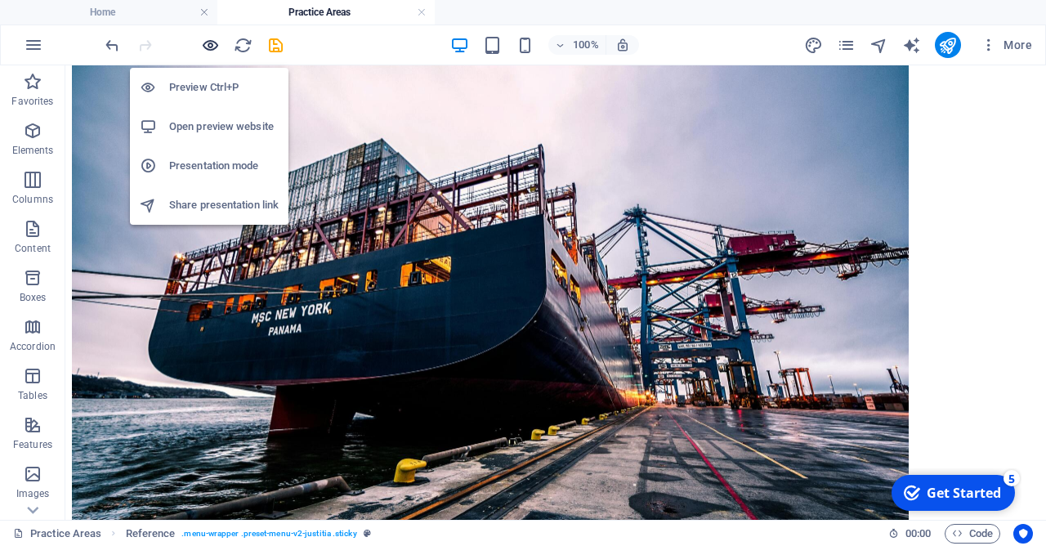
click at [208, 45] on icon "button" at bounding box center [210, 45] width 19 height 19
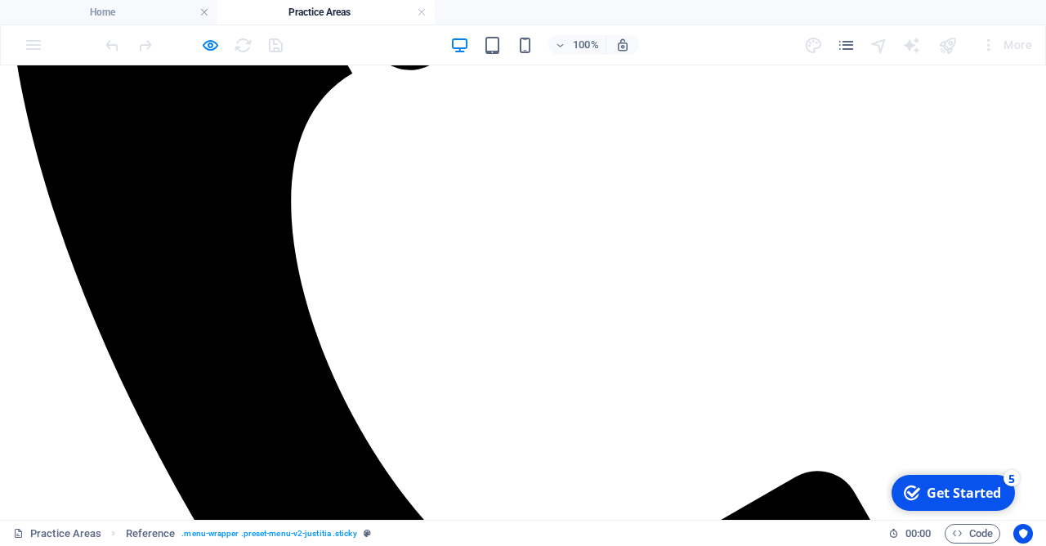
scroll to position [500, 0]
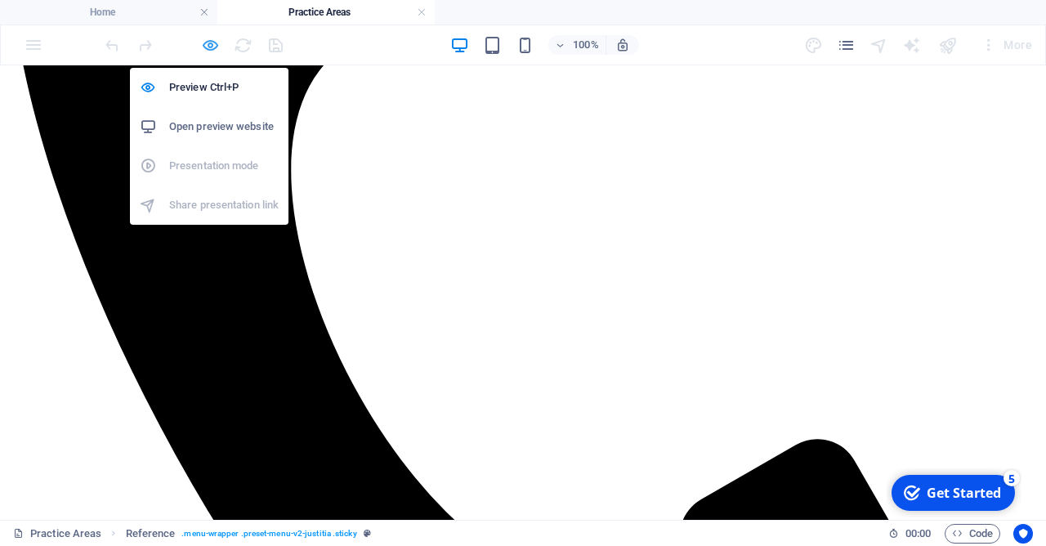
drag, startPoint x: 209, startPoint y: 45, endPoint x: 314, endPoint y: 14, distance: 109.1
click at [209, 45] on icon "button" at bounding box center [210, 45] width 19 height 19
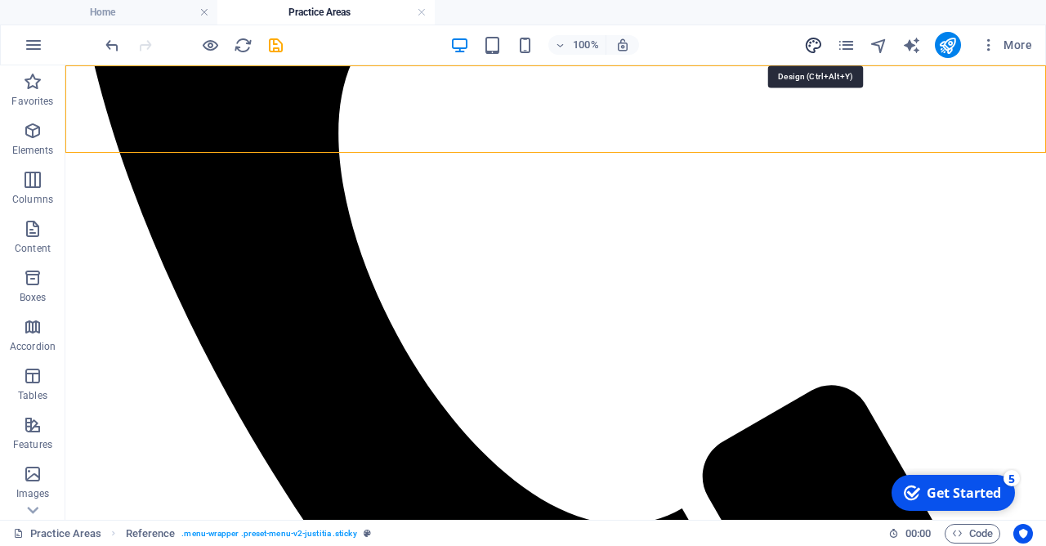
click at [819, 44] on icon "design" at bounding box center [813, 45] width 19 height 19
select select "px"
select select "400"
select select "px"
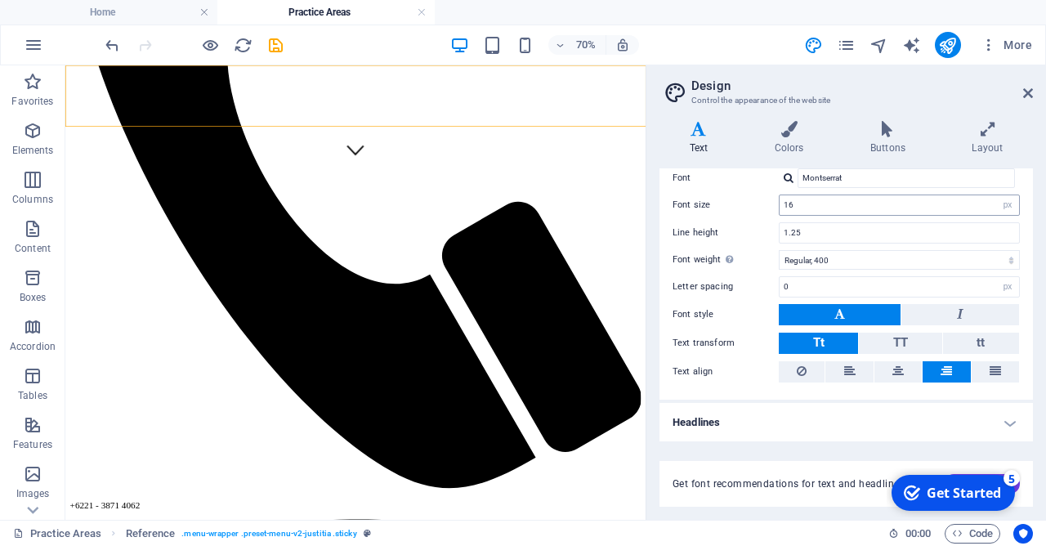
scroll to position [0, 0]
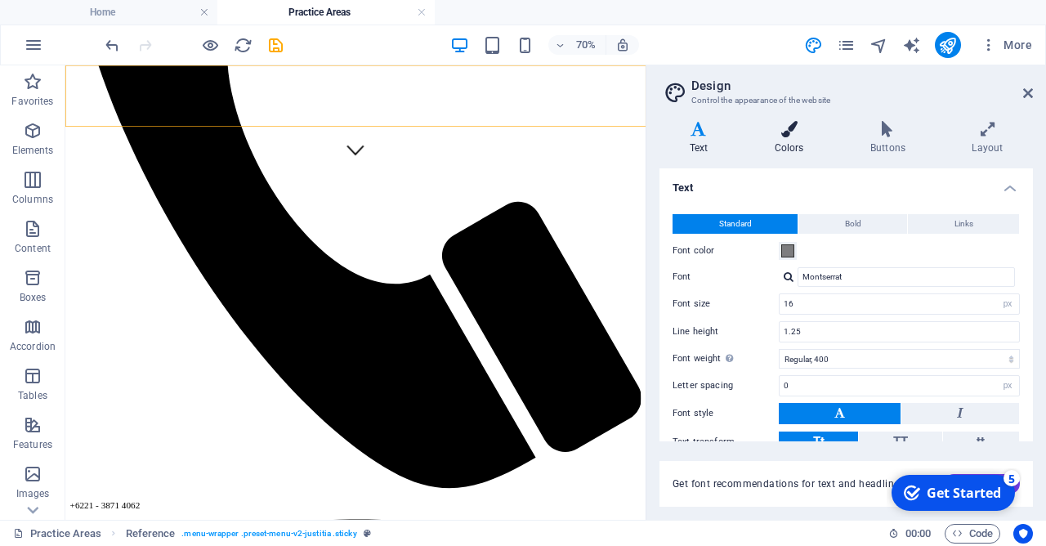
click at [803, 135] on icon at bounding box center [788, 129] width 89 height 16
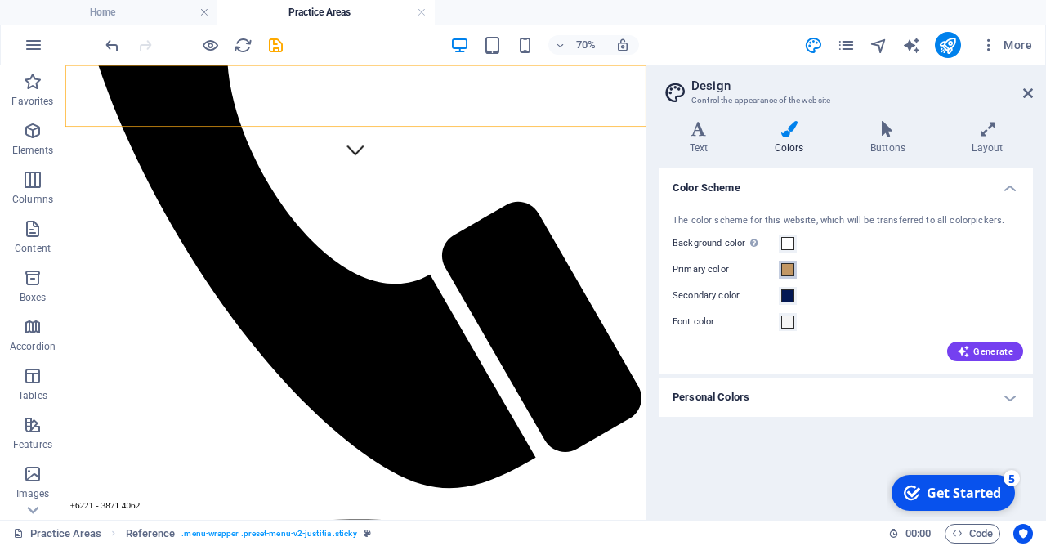
click at [785, 270] on span at bounding box center [787, 269] width 13 height 13
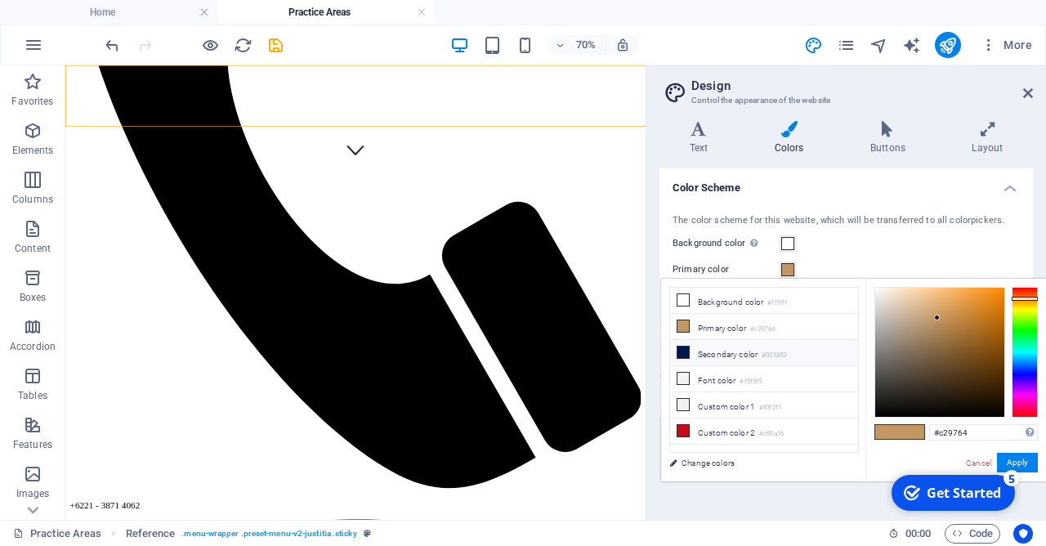
click at [683, 348] on icon at bounding box center [682, 351] width 11 height 11
type input "#031853"
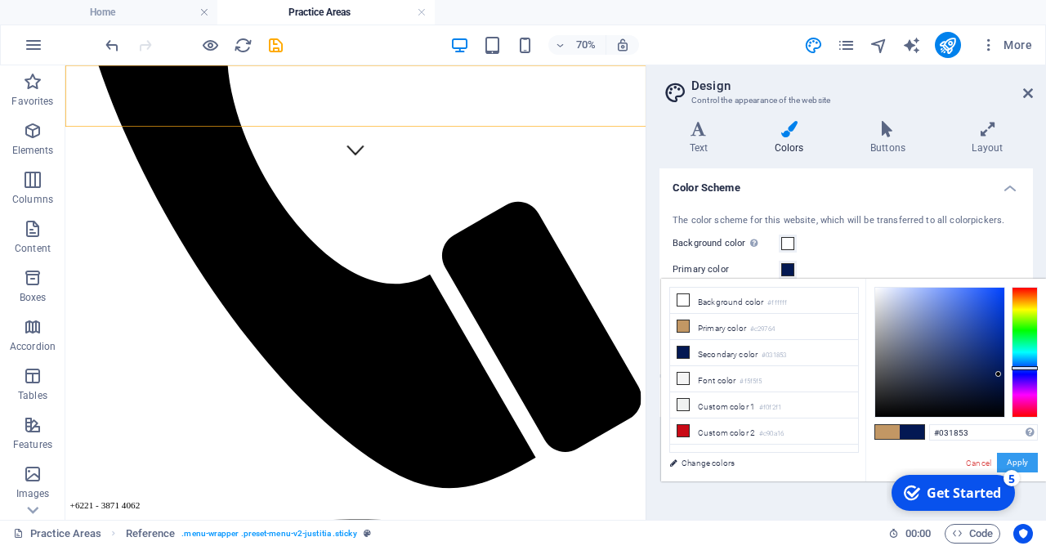
click at [1028, 466] on button "Apply" at bounding box center [1017, 463] width 41 height 20
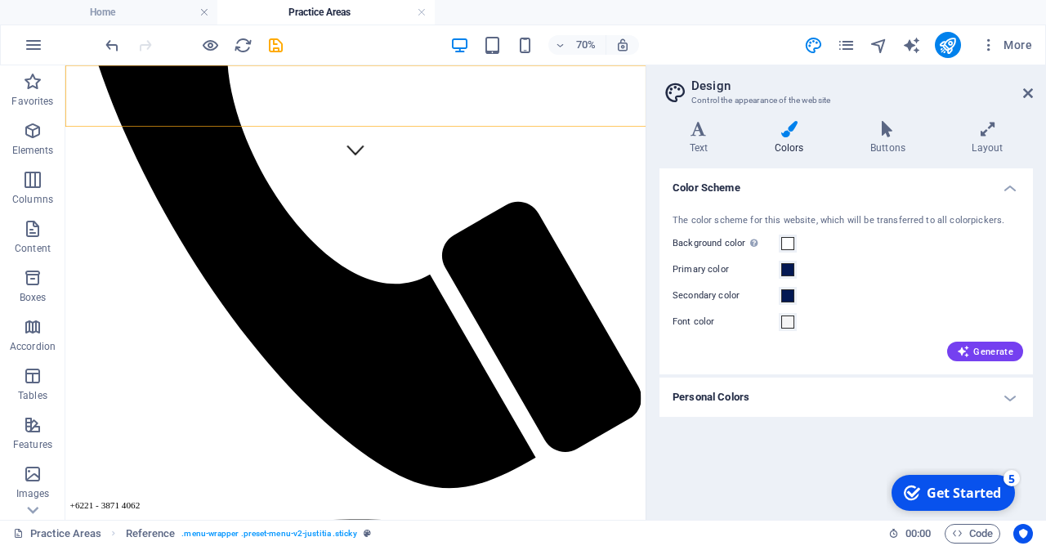
click at [783, 404] on h4 "Personal Colors" at bounding box center [845, 397] width 373 height 39
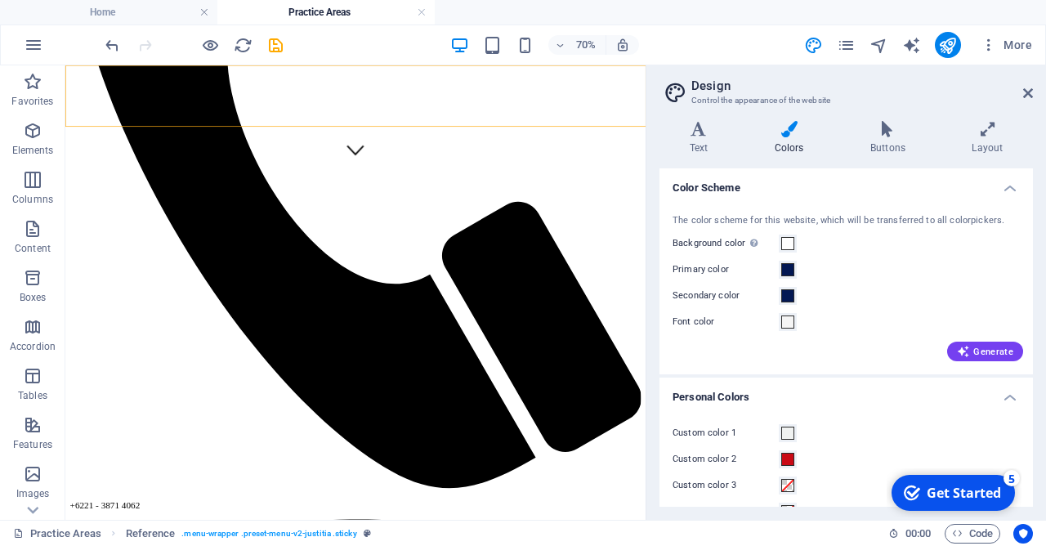
click at [1044, 88] on aside "Design Control the appearance of the website Variants Text Colors Buttons Layou…" at bounding box center [846, 292] width 400 height 454
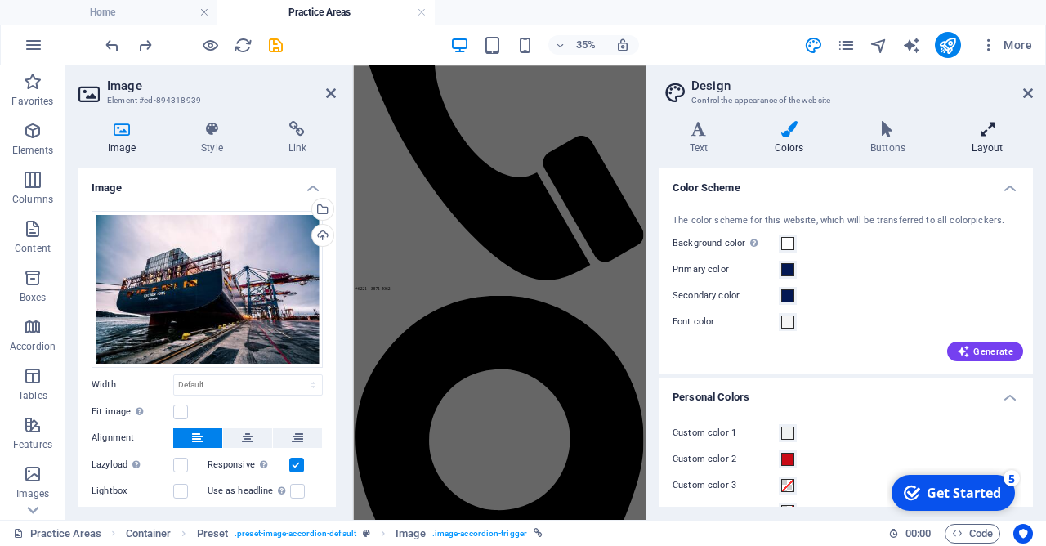
scroll to position [5211, 0]
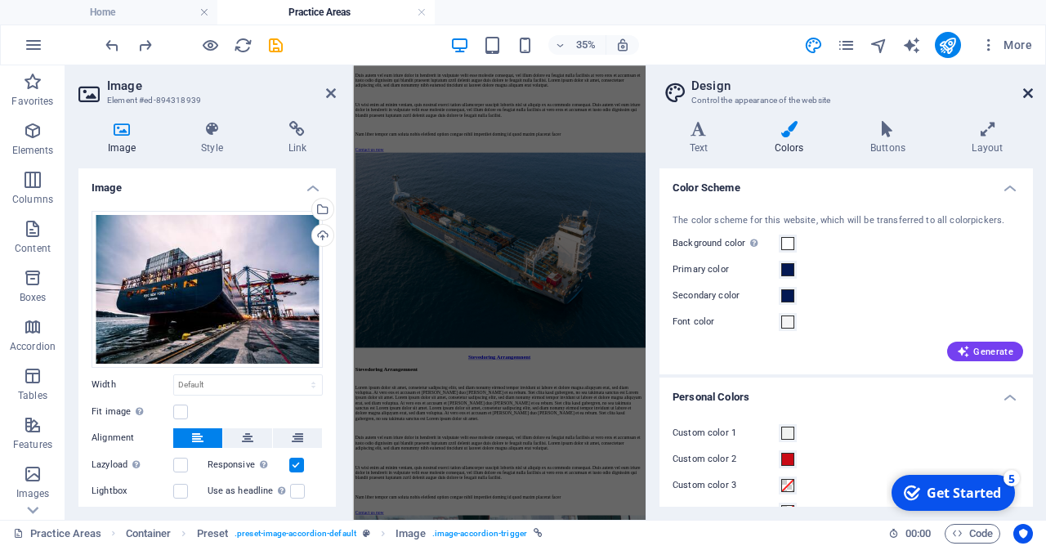
click at [1027, 90] on icon at bounding box center [1028, 93] width 10 height 13
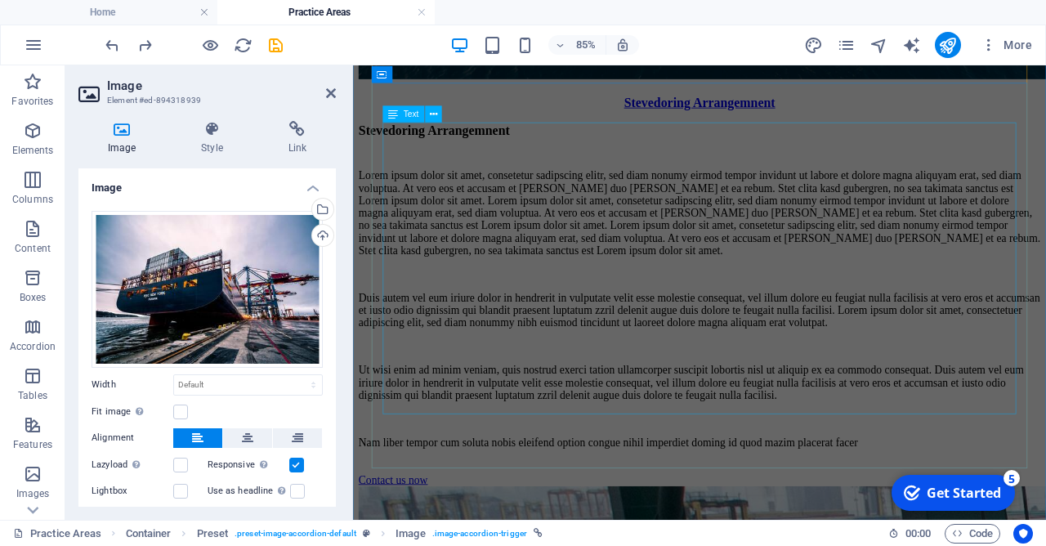
scroll to position [6115, 0]
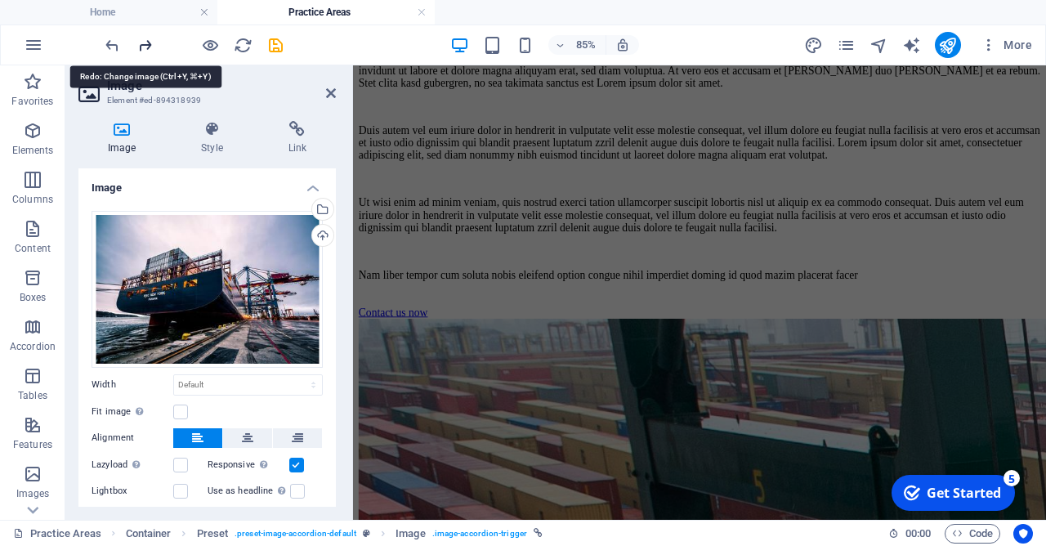
drag, startPoint x: 150, startPoint y: 45, endPoint x: 276, endPoint y: 147, distance: 162.1
click at [150, 45] on icon "redo" at bounding box center [145, 45] width 19 height 19
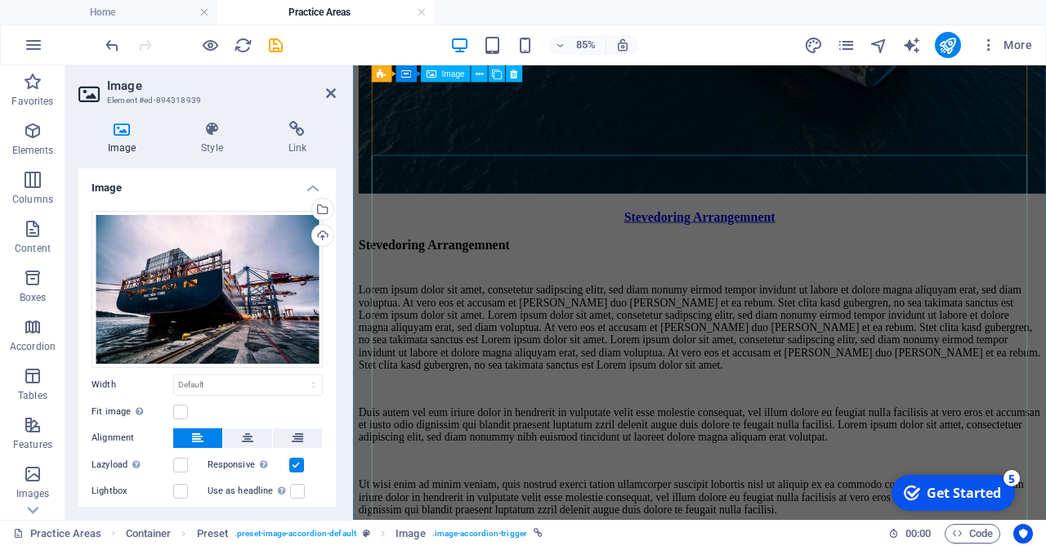
scroll to position [5497, 0]
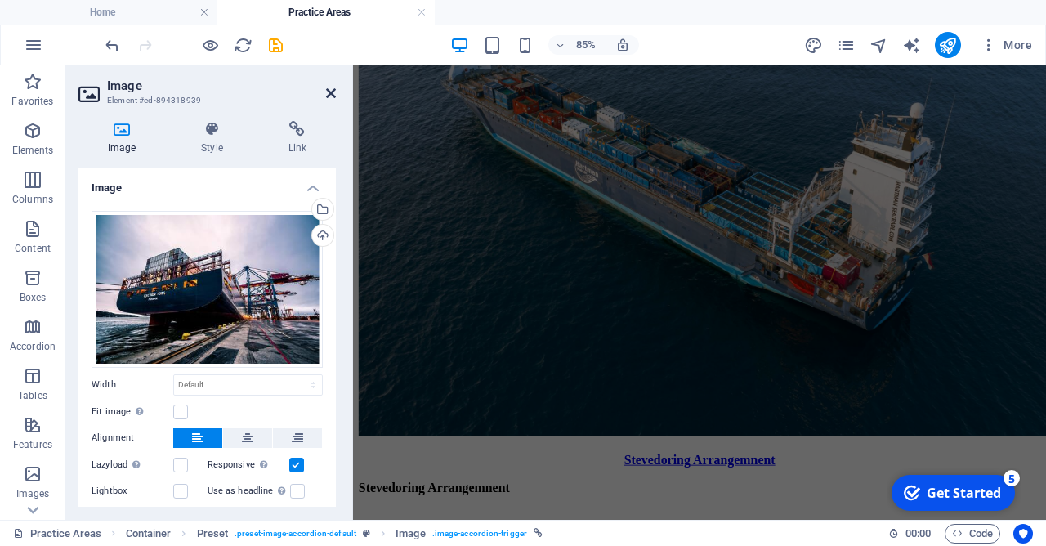
click at [333, 96] on icon at bounding box center [331, 93] width 10 height 13
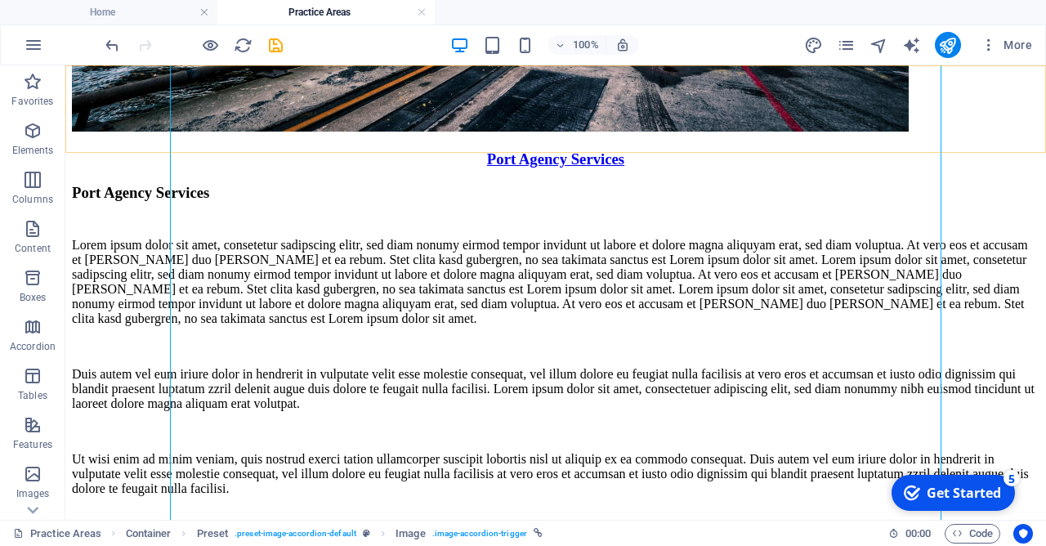
scroll to position [662, 0]
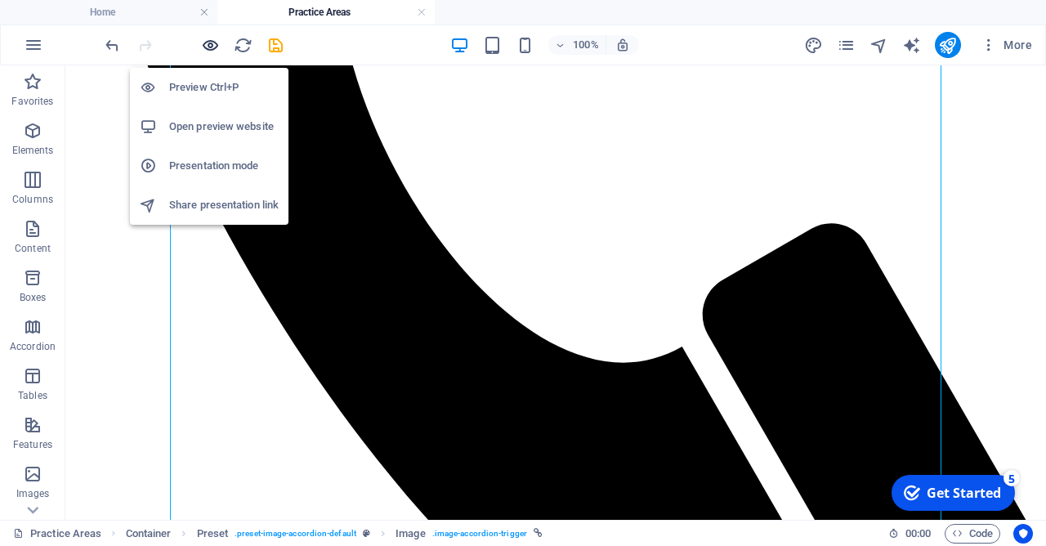
click at [210, 47] on icon "button" at bounding box center [210, 45] width 19 height 19
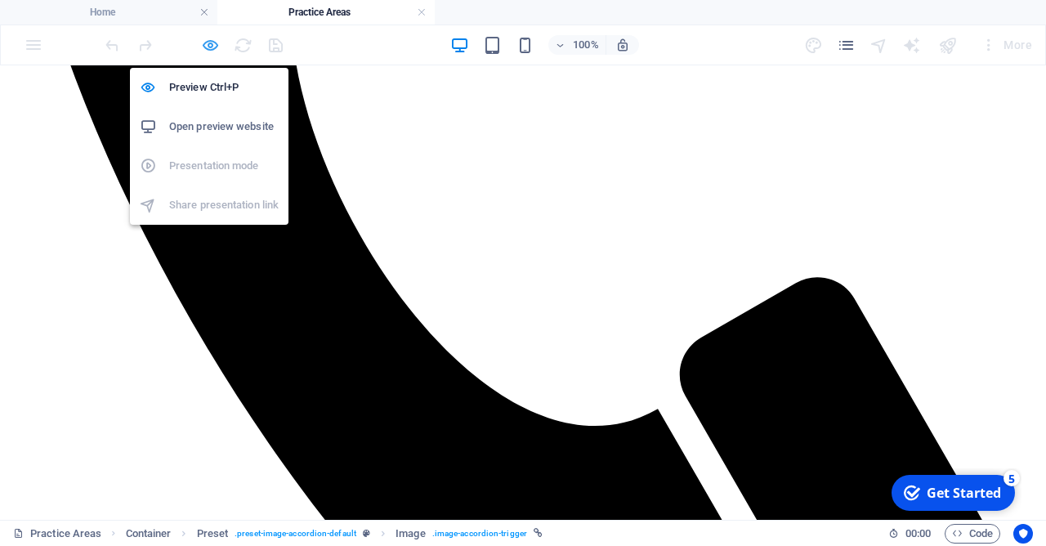
scroll to position [588, 0]
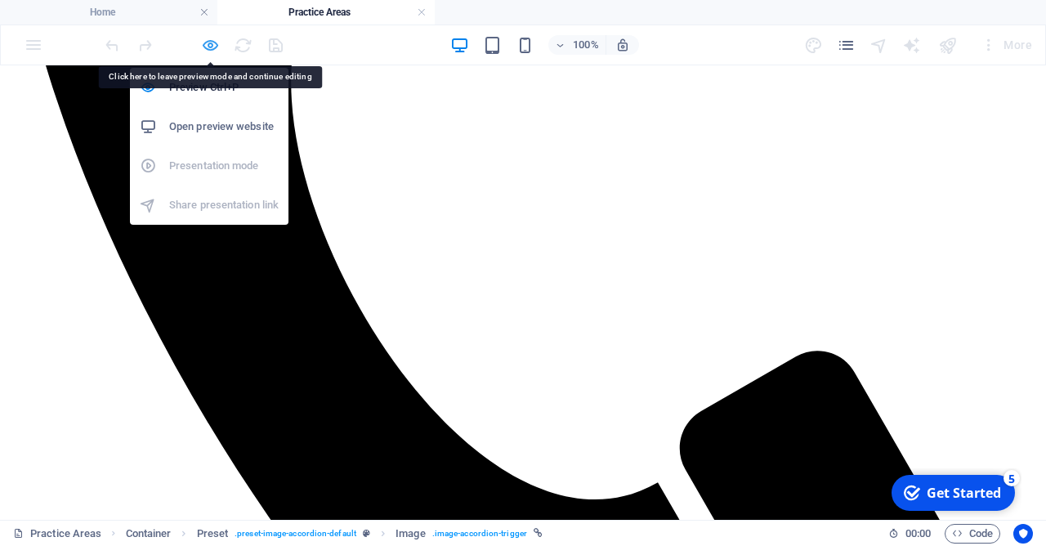
click at [205, 49] on icon "button" at bounding box center [210, 45] width 19 height 19
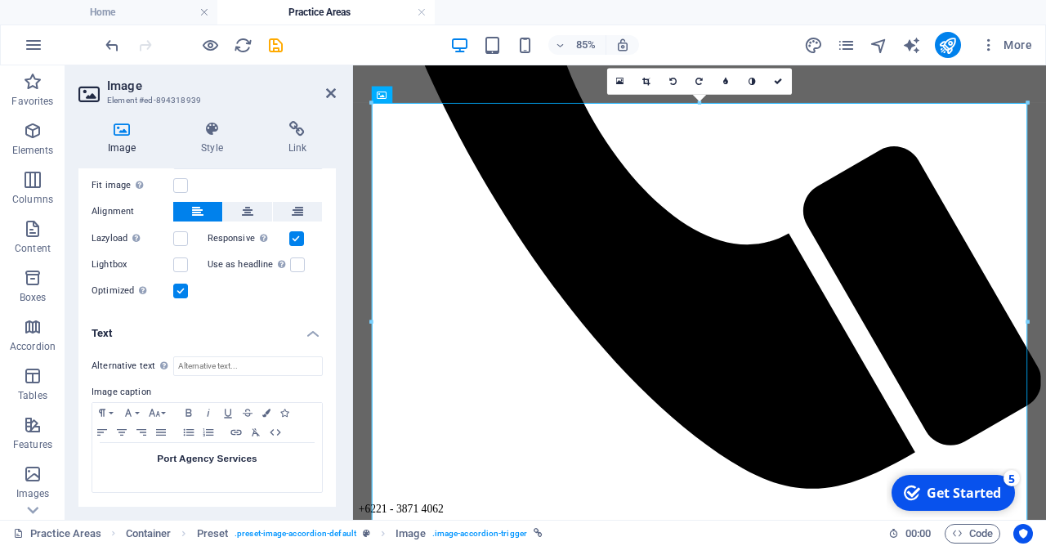
scroll to position [0, 0]
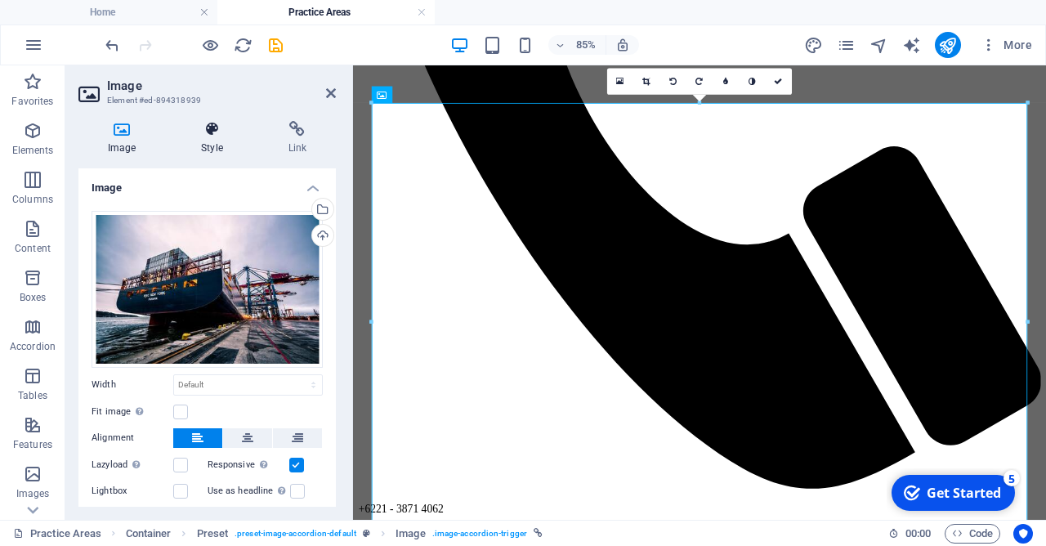
click at [224, 136] on icon at bounding box center [212, 129] width 80 height 16
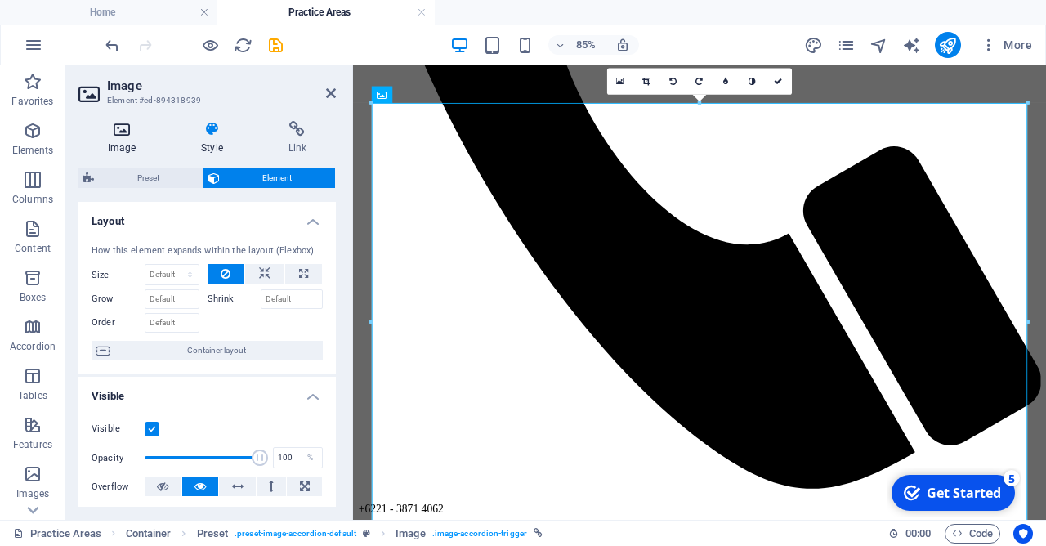
click at [145, 151] on h4 "Image" at bounding box center [124, 138] width 93 height 34
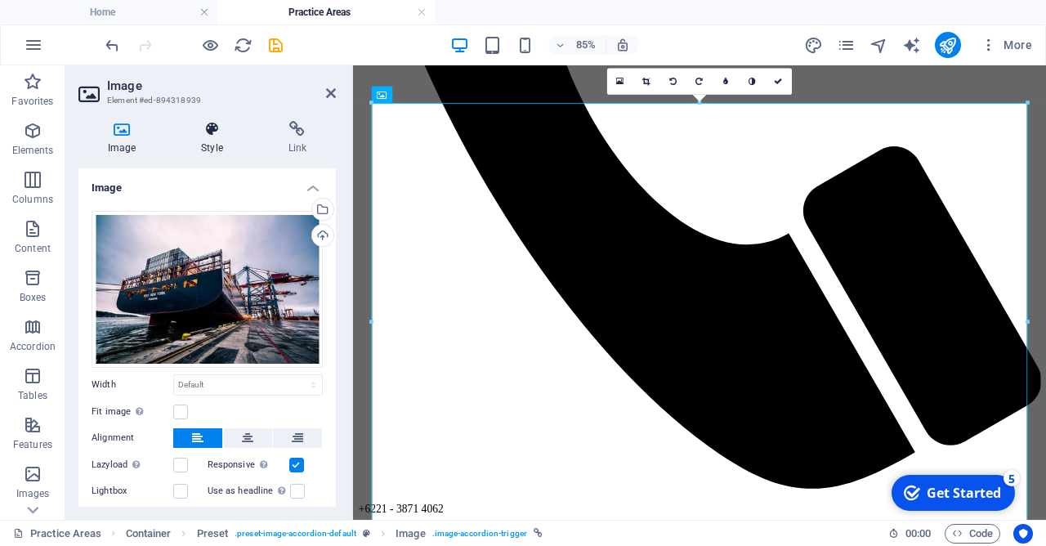
click at [196, 134] on icon at bounding box center [212, 129] width 80 height 16
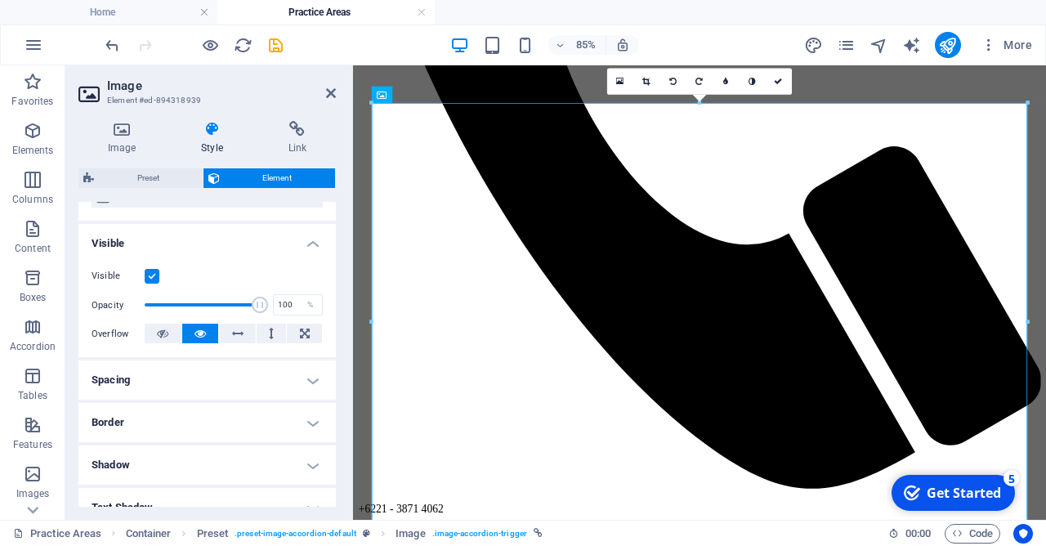
scroll to position [150, 0]
click at [168, 167] on div "Image Style Link Image Drag files here, click to choose files or select files f…" at bounding box center [206, 314] width 257 height 386
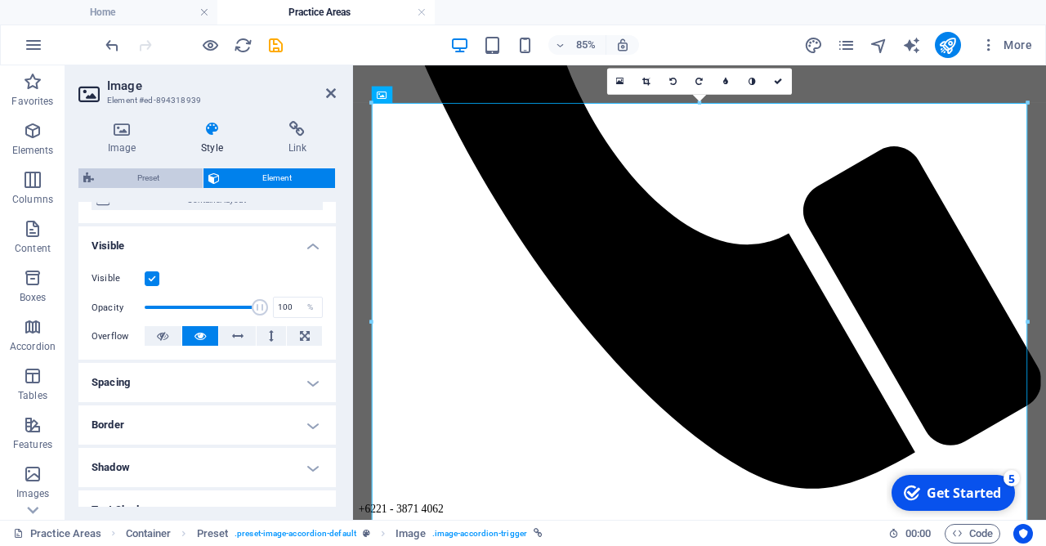
click at [167, 175] on span "Preset" at bounding box center [148, 178] width 99 height 20
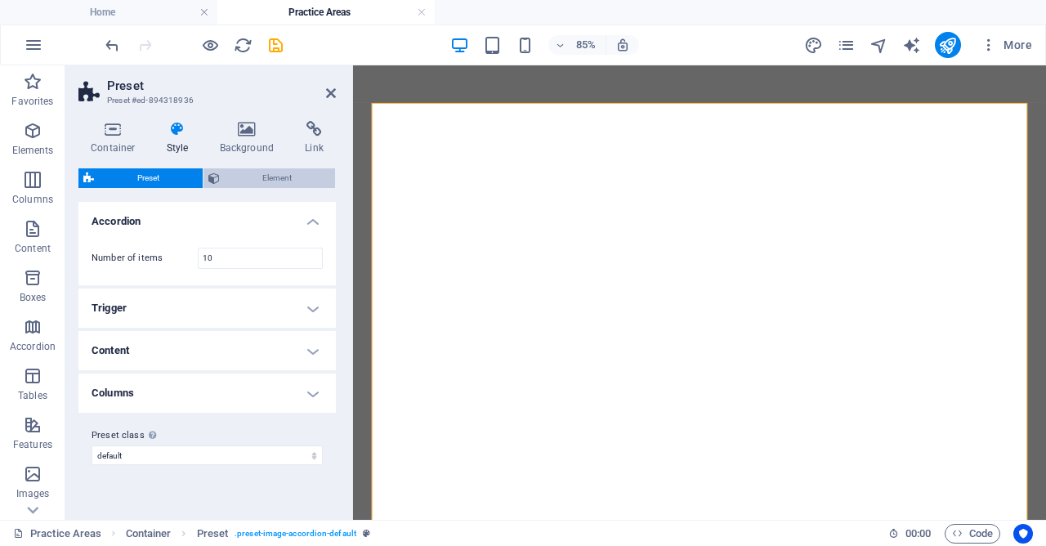
click at [273, 185] on span "Element" at bounding box center [278, 178] width 106 height 20
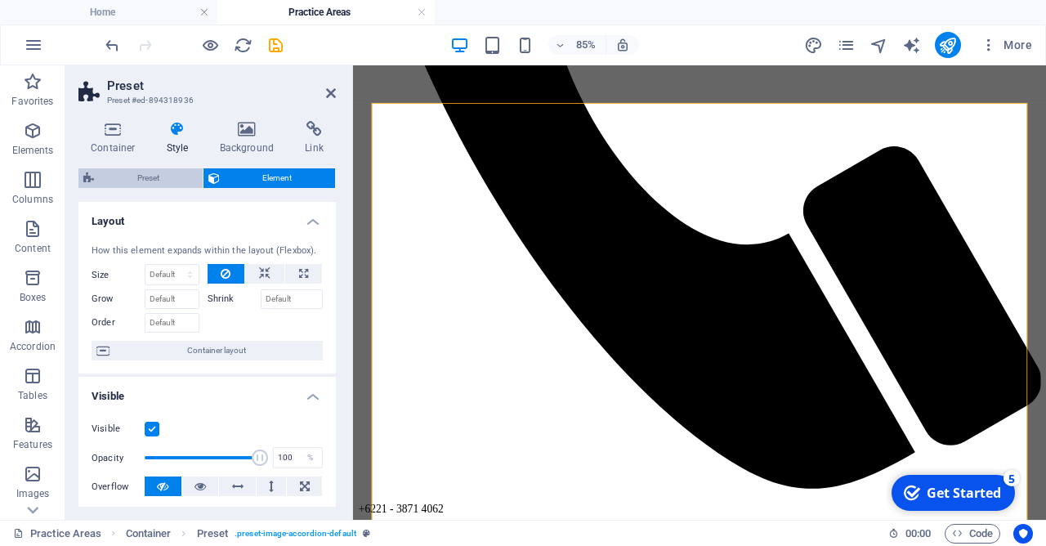
click at [177, 179] on span "Preset" at bounding box center [148, 178] width 99 height 20
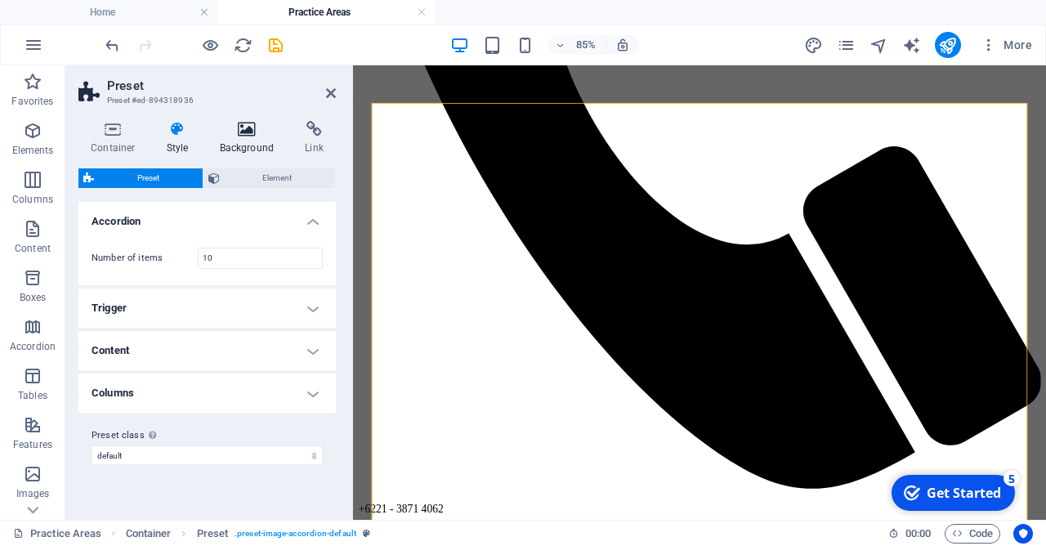
click at [255, 145] on h4 "Background" at bounding box center [251, 138] width 86 height 34
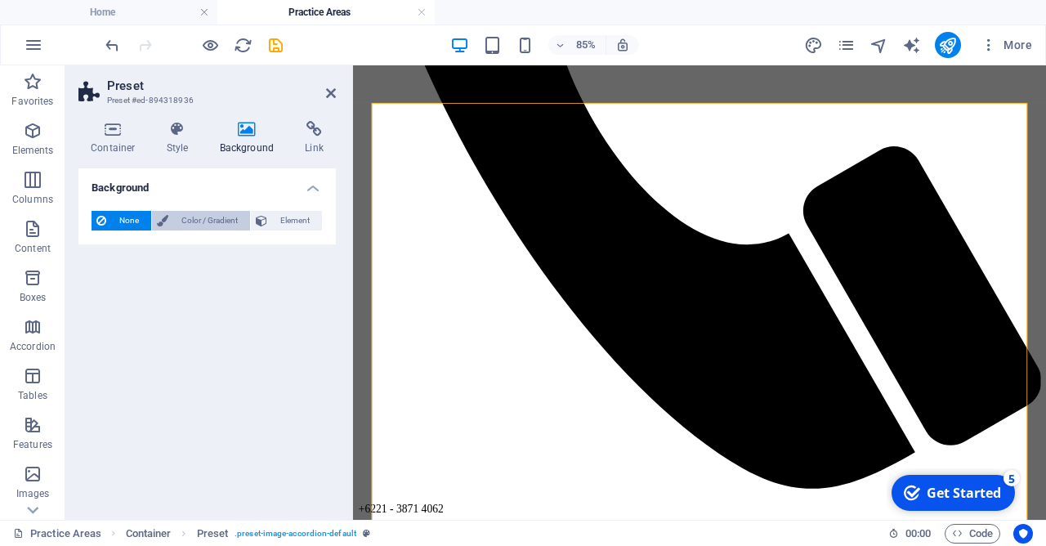
click at [223, 212] on span "Color / Gradient" at bounding box center [209, 221] width 72 height 20
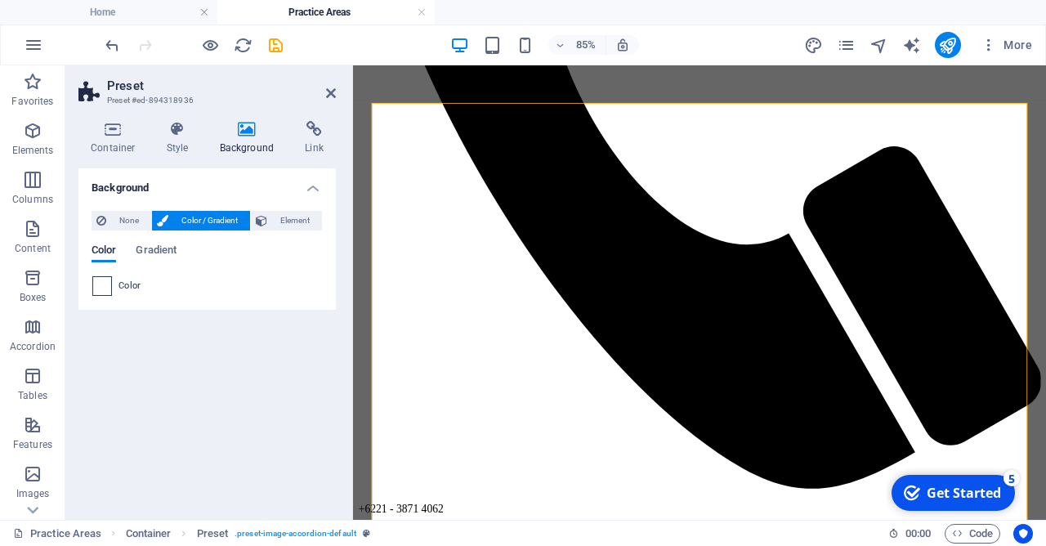
click at [111, 288] on span at bounding box center [102, 286] width 18 height 18
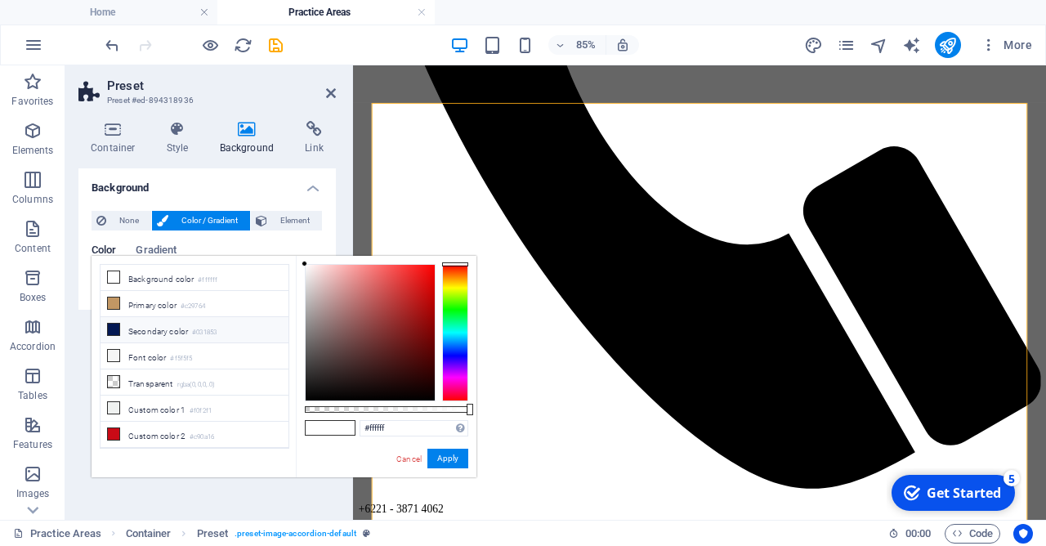
click at [123, 327] on li "Secondary color #031853" at bounding box center [195, 330] width 188 height 26
type input "#031853"
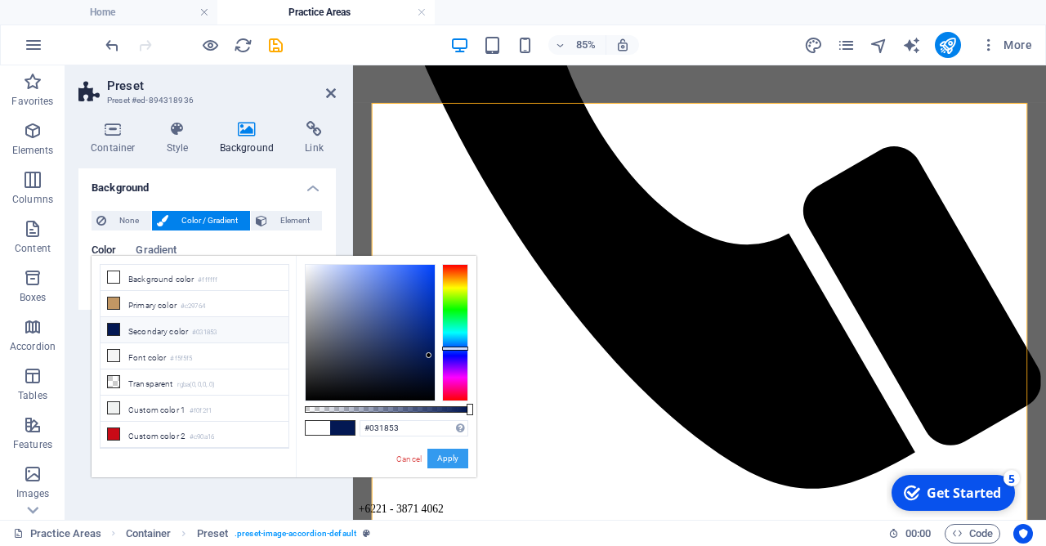
click at [462, 467] on button "Apply" at bounding box center [447, 459] width 41 height 20
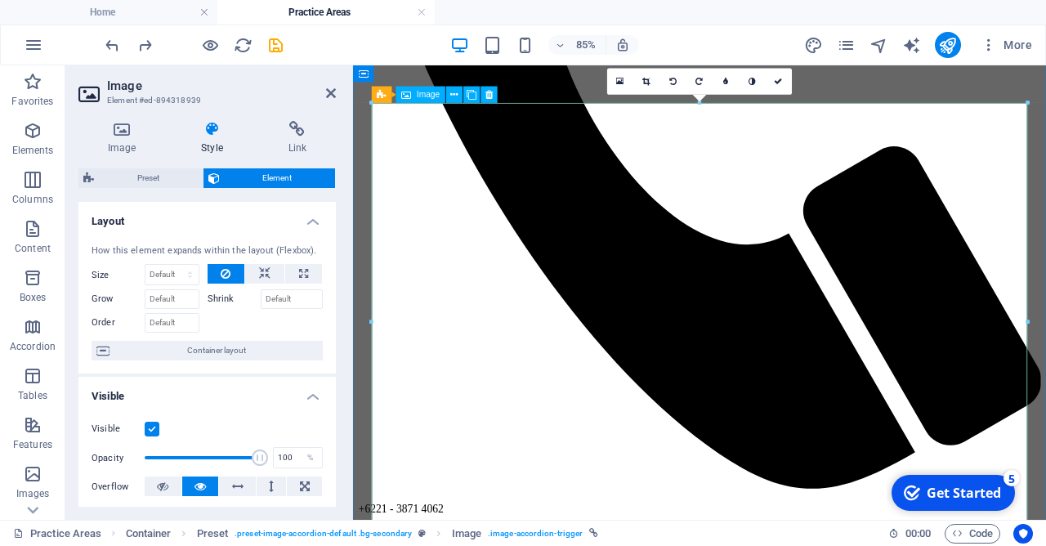
click at [750, 78] on icon at bounding box center [752, 81] width 7 height 8
click at [752, 81] on icon at bounding box center [752, 81] width 7 height 8
click at [626, 83] on link at bounding box center [620, 81] width 26 height 26
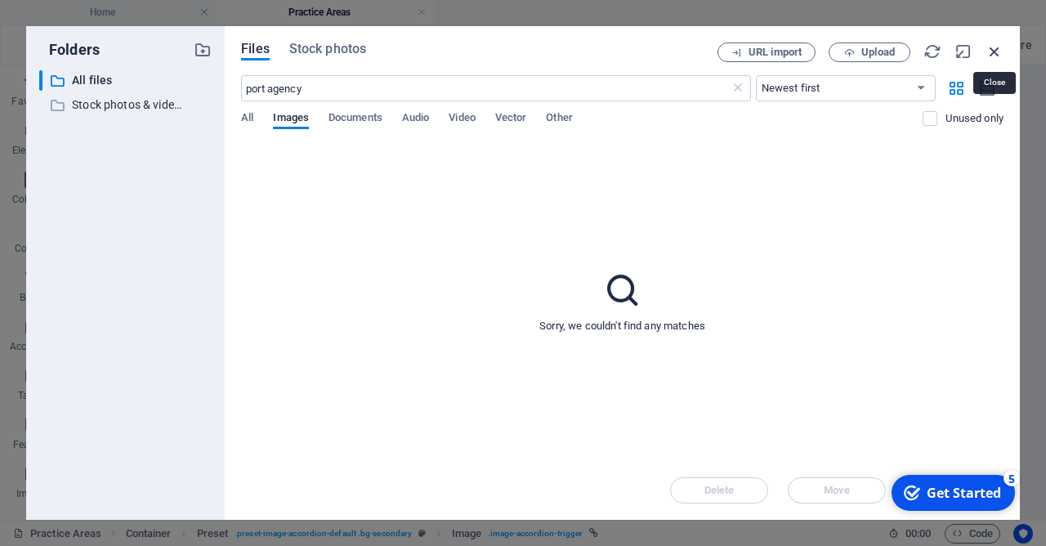
drag, startPoint x: 999, startPoint y: 53, endPoint x: 685, endPoint y: 17, distance: 315.9
click at [999, 53] on icon "button" at bounding box center [995, 51] width 18 height 18
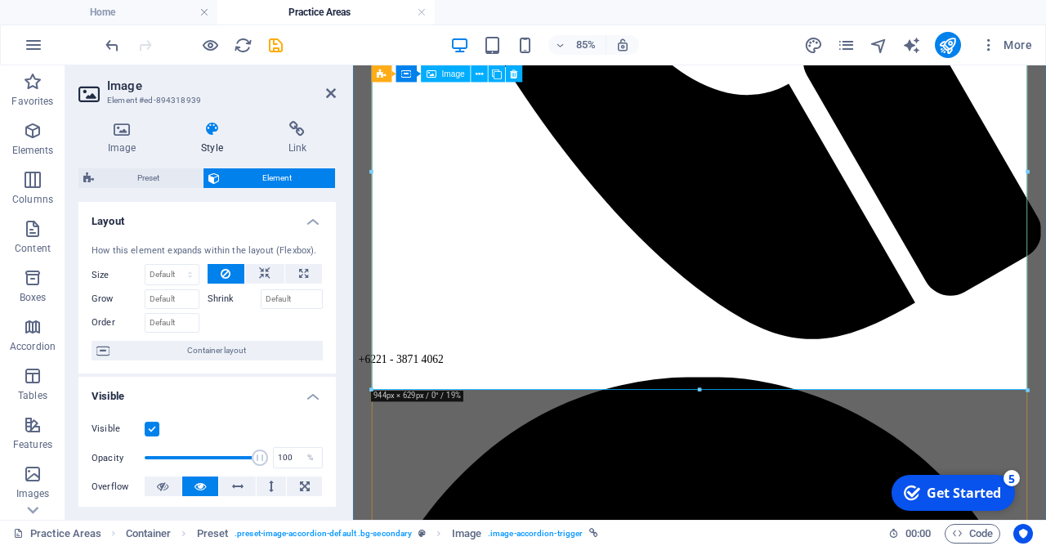
scroll to position [677, 0]
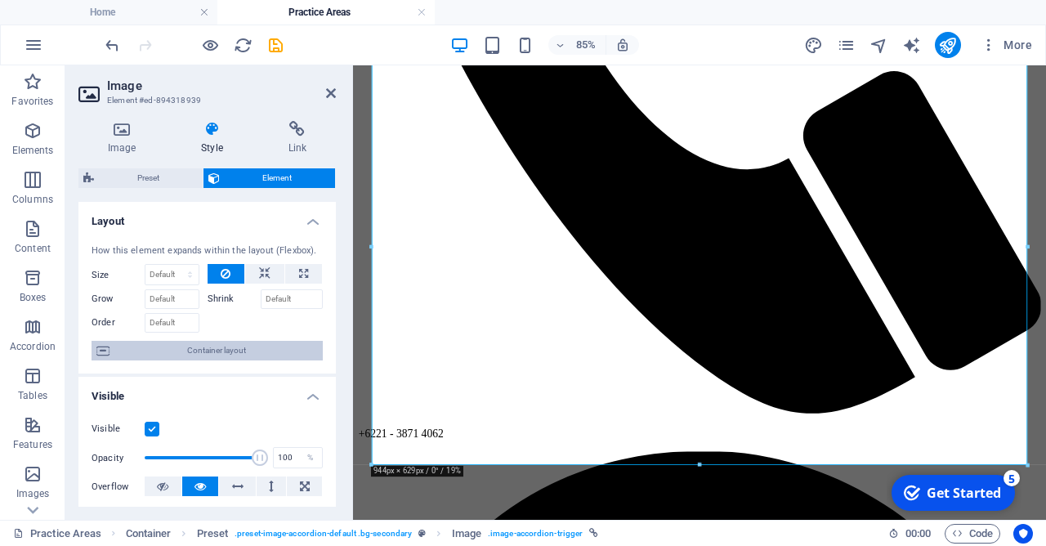
click at [230, 349] on span "Container layout" at bounding box center [215, 351] width 203 height 20
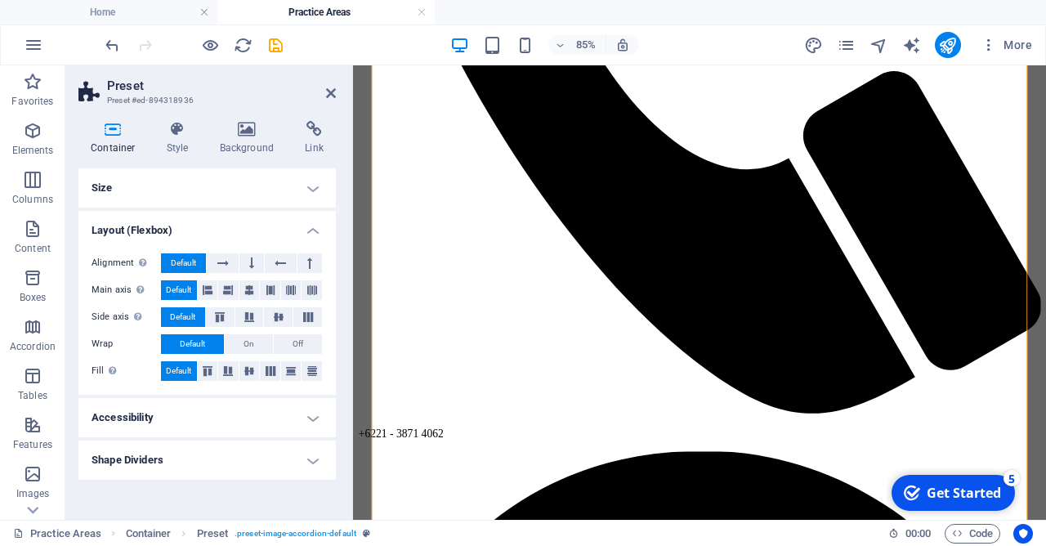
click at [268, 431] on h4 "Accessibility" at bounding box center [206, 417] width 257 height 39
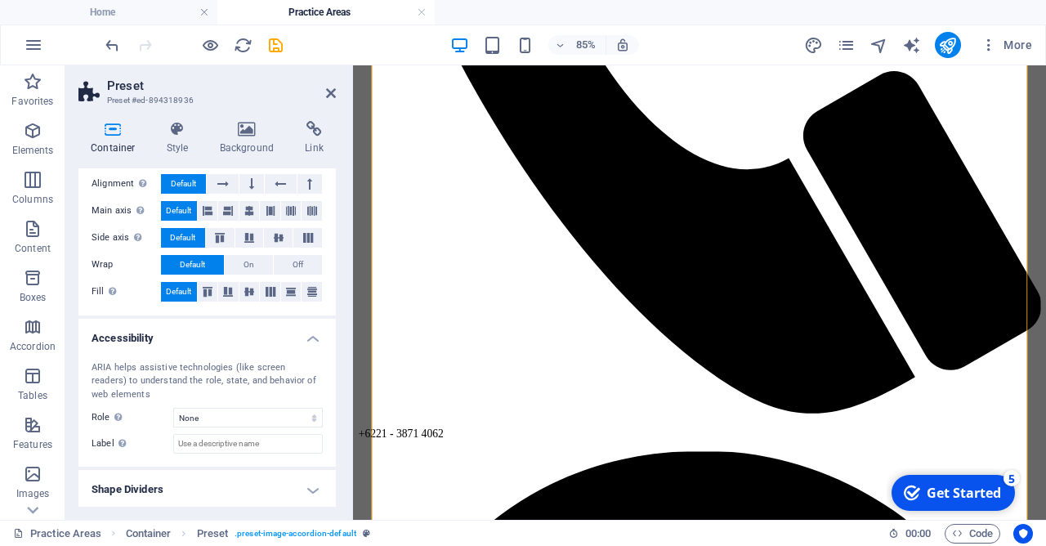
scroll to position [82, 0]
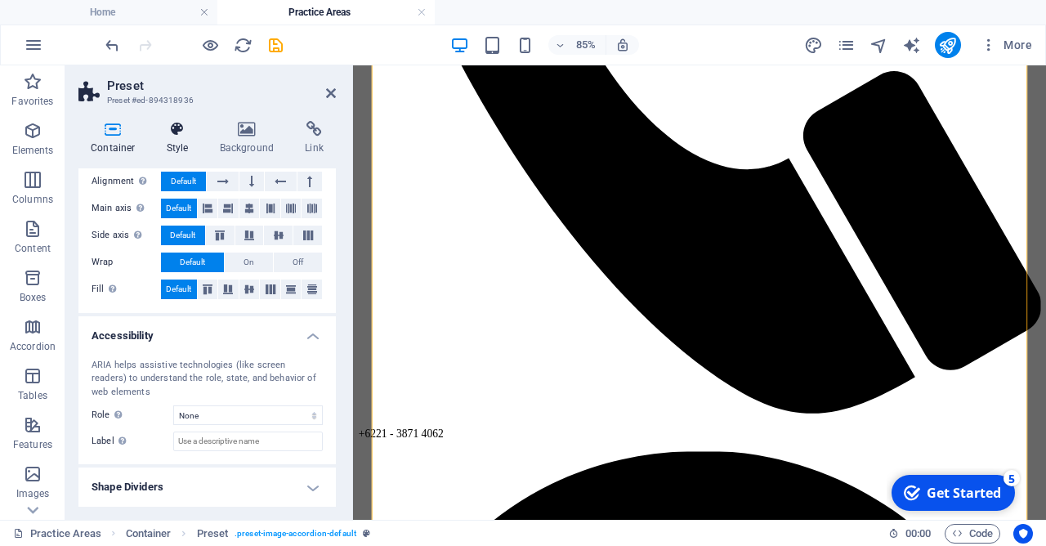
click at [170, 138] on h4 "Style" at bounding box center [180, 138] width 53 height 34
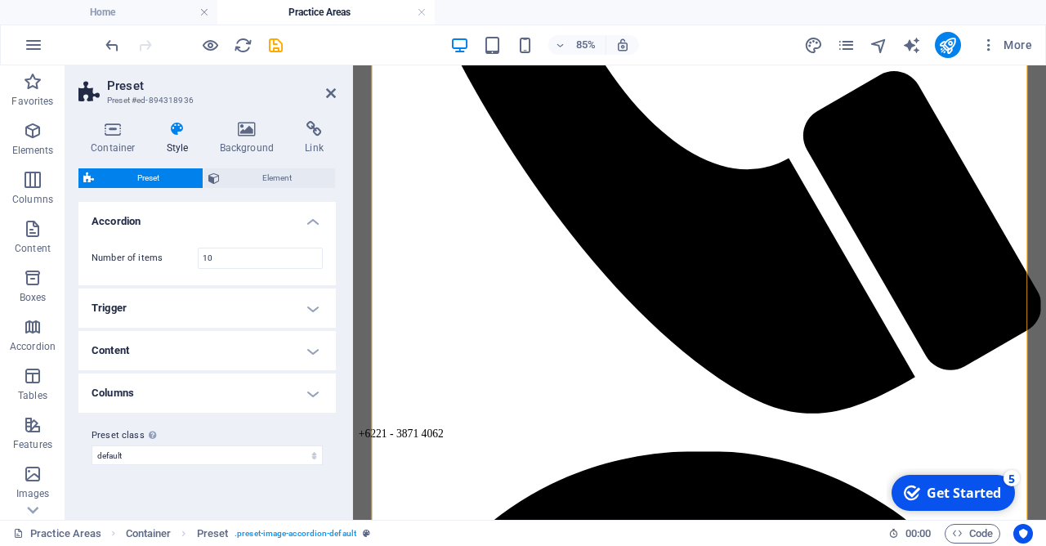
click at [256, 387] on h4 "Columns" at bounding box center [206, 392] width 257 height 39
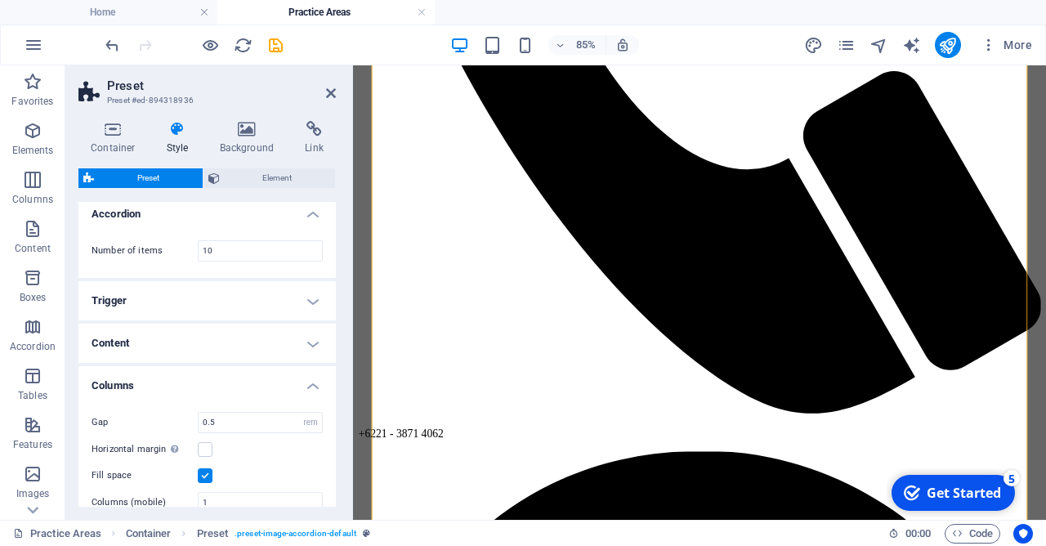
scroll to position [0, 0]
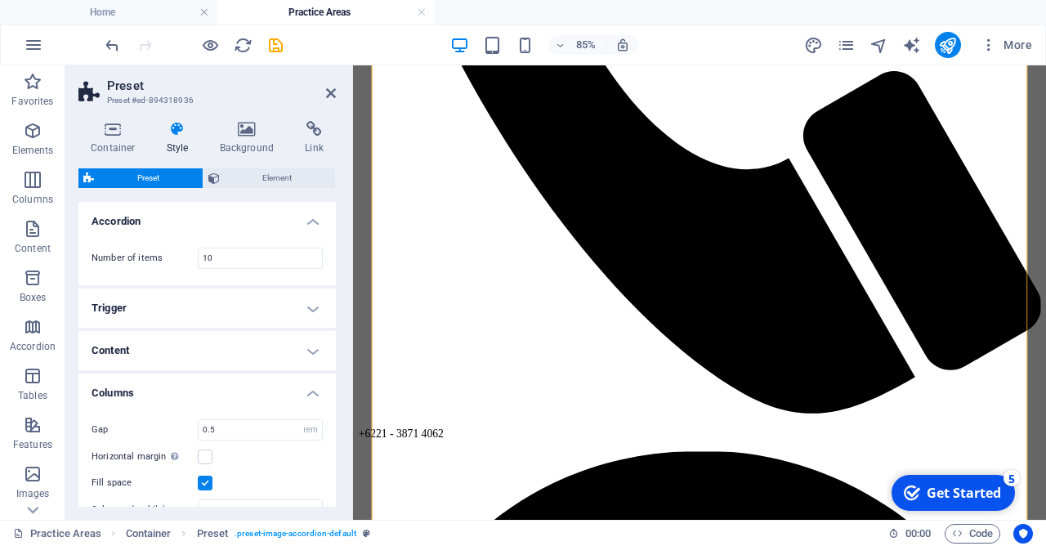
click at [265, 355] on h4 "Content" at bounding box center [206, 350] width 257 height 39
click at [276, 307] on h4 "Trigger" at bounding box center [206, 307] width 257 height 39
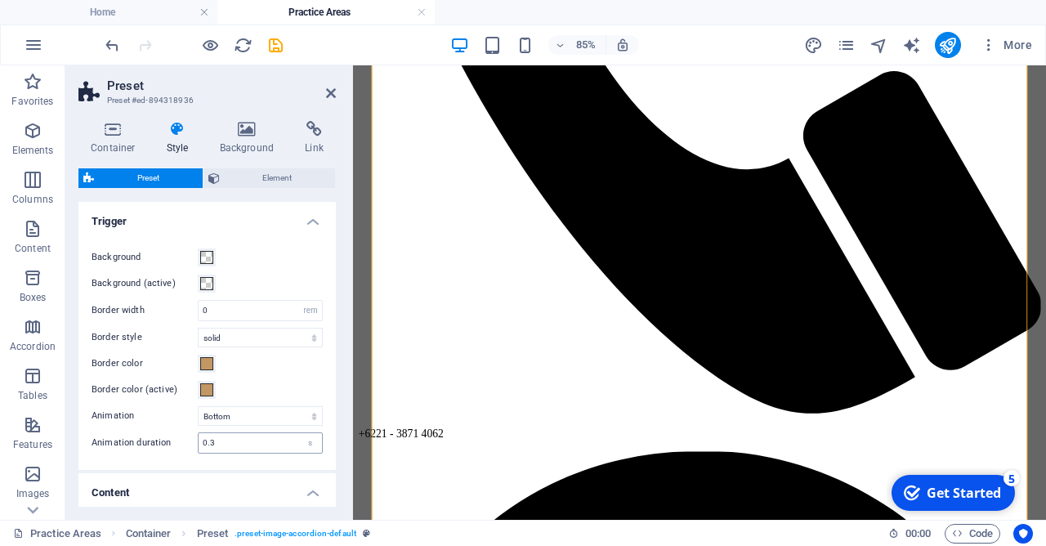
scroll to position [157, 0]
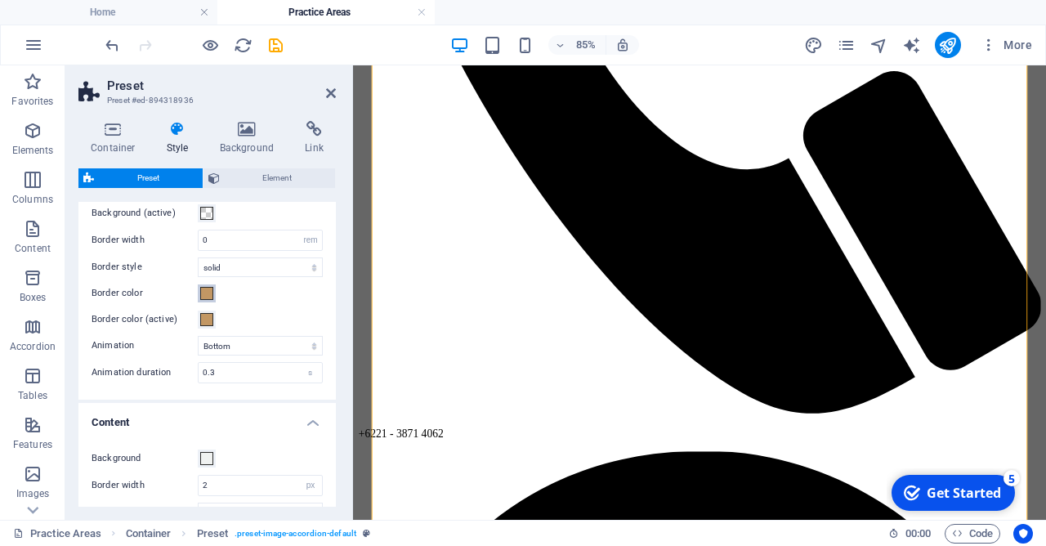
click at [208, 293] on span at bounding box center [206, 293] width 13 height 13
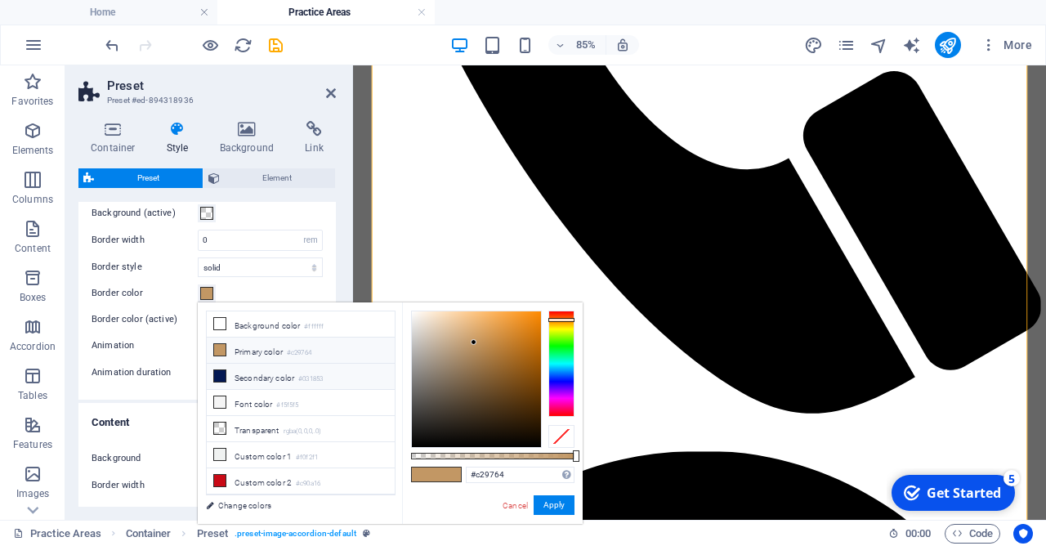
click at [222, 376] on icon at bounding box center [219, 375] width 11 height 11
type input "#031853"
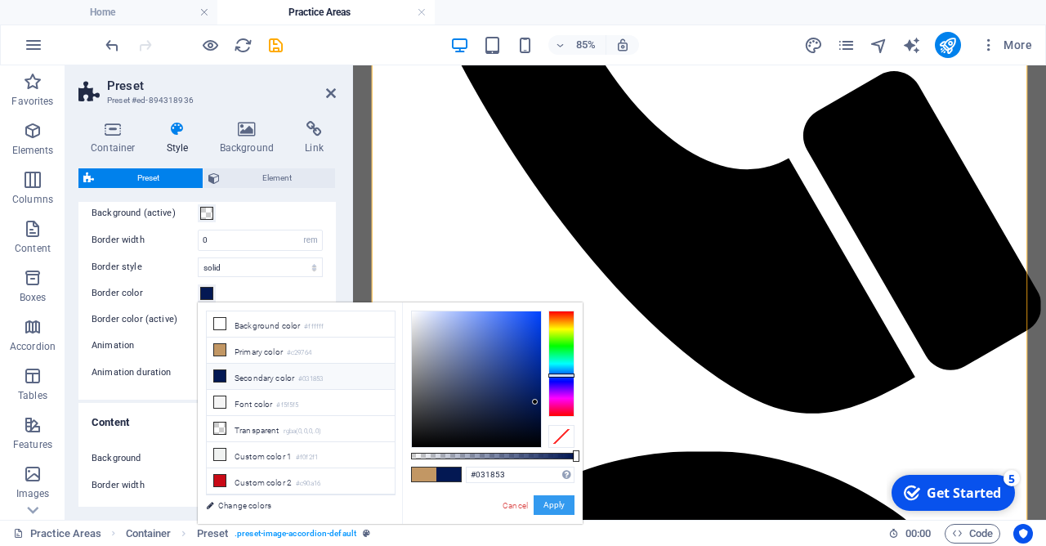
click at [552, 506] on button "Apply" at bounding box center [554, 505] width 41 height 20
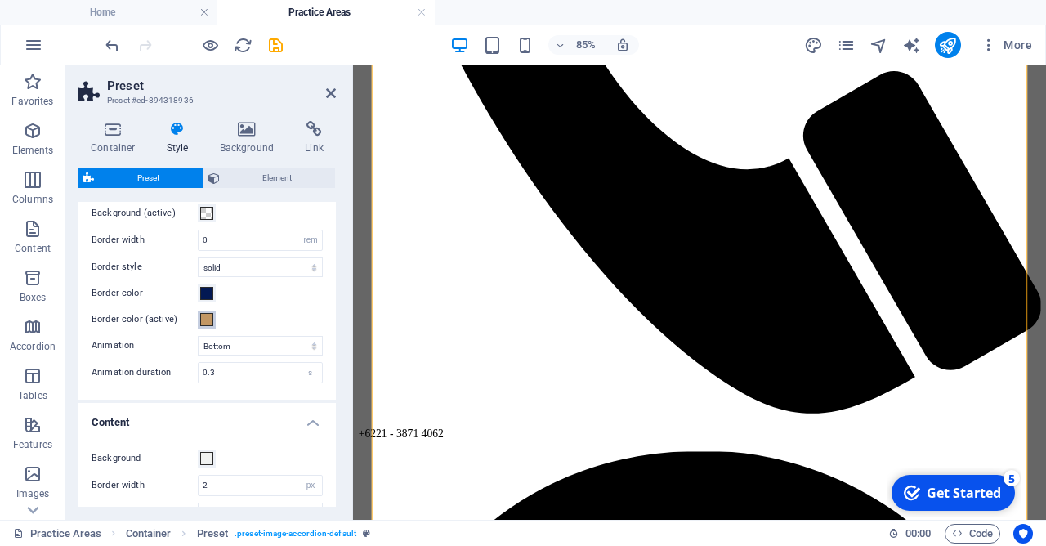
click at [206, 323] on span at bounding box center [206, 319] width 13 height 13
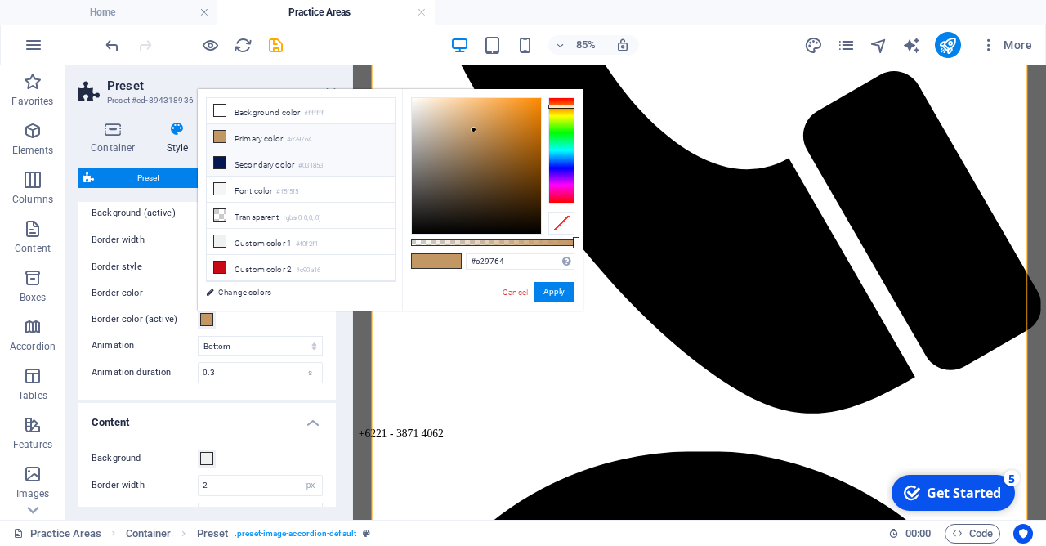
click at [218, 164] on icon at bounding box center [219, 162] width 11 height 11
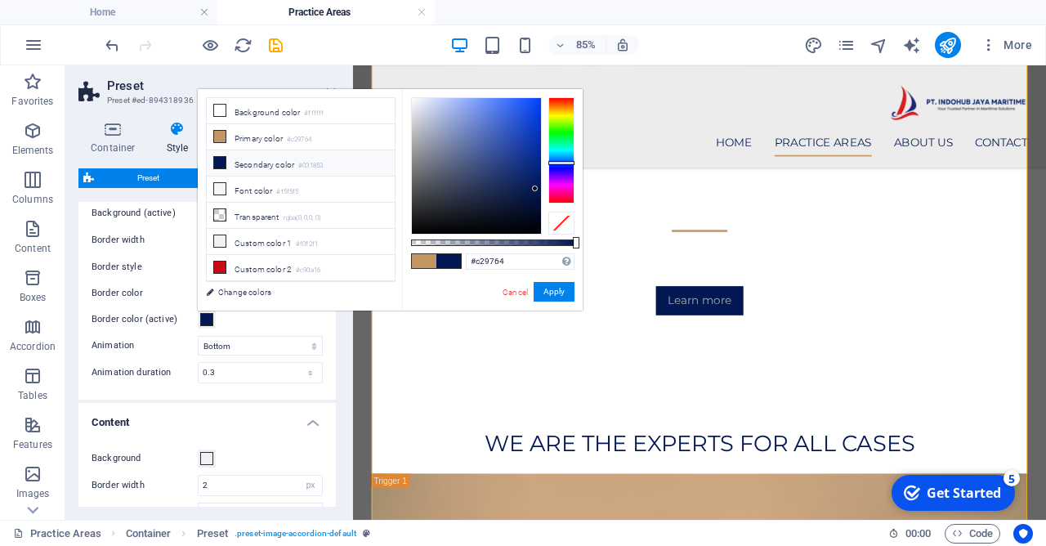
type input "#031853"
click at [562, 296] on button "Apply" at bounding box center [554, 292] width 41 height 20
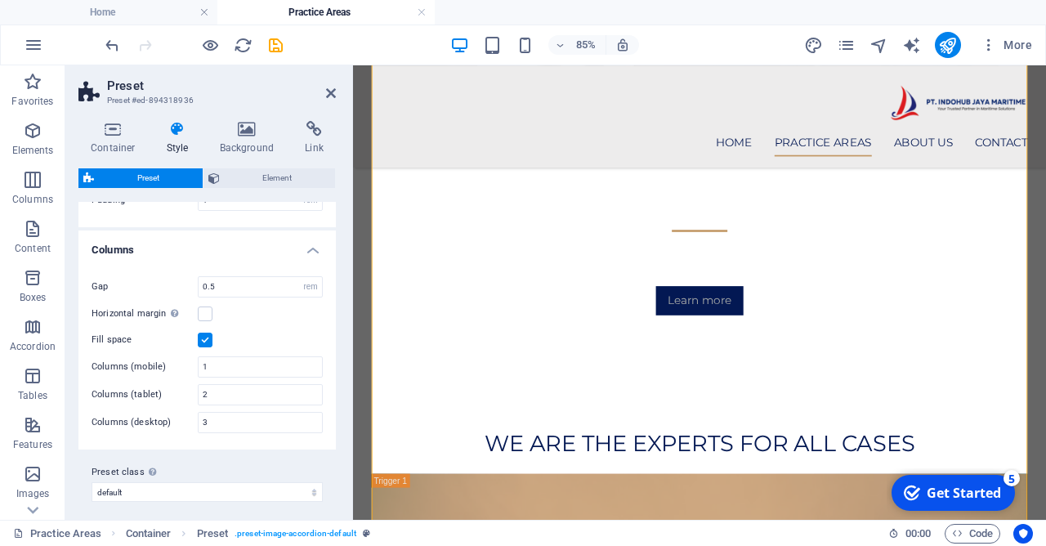
scroll to position [530, 0]
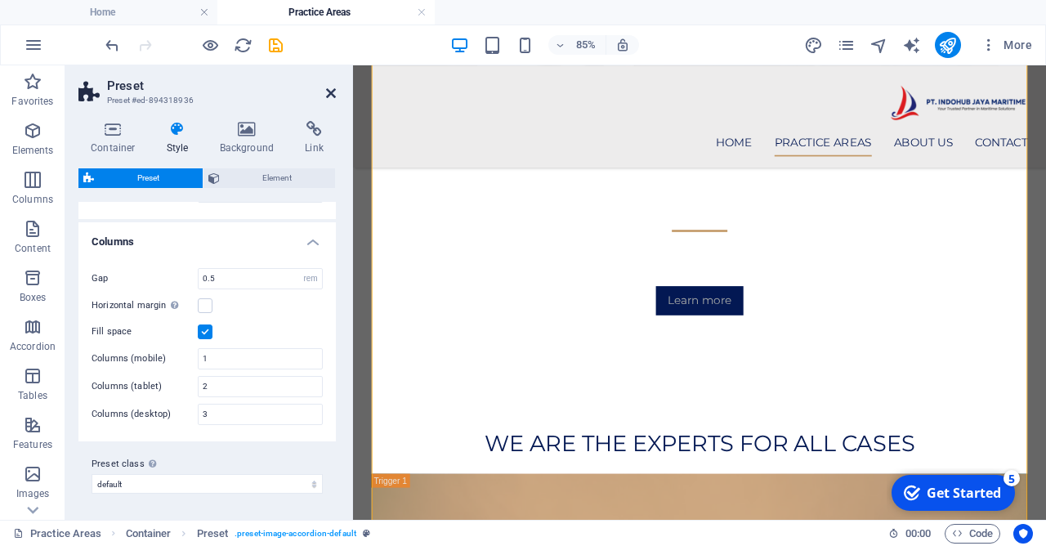
click at [330, 100] on icon at bounding box center [331, 93] width 10 height 13
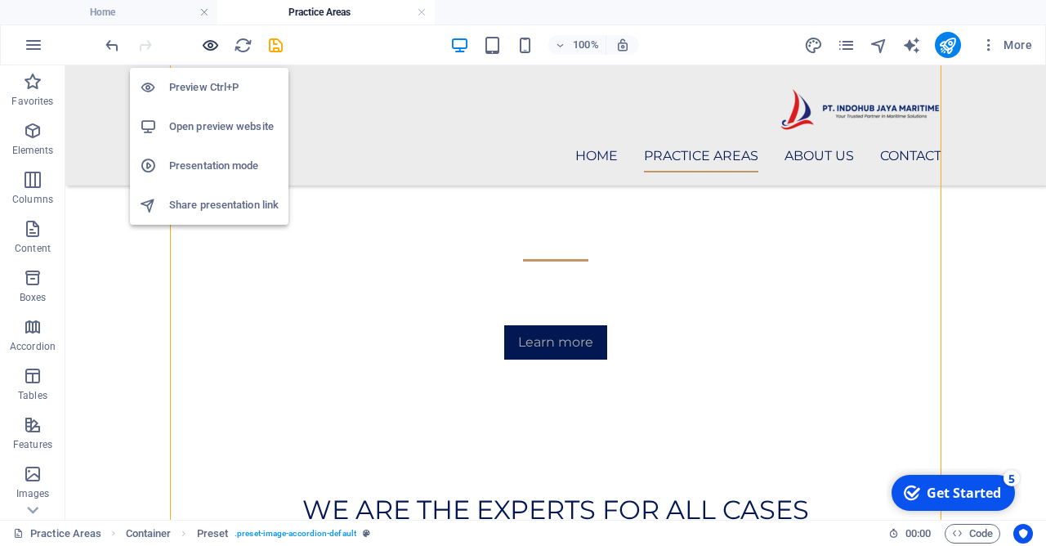
click at [213, 48] on icon "button" at bounding box center [210, 45] width 19 height 19
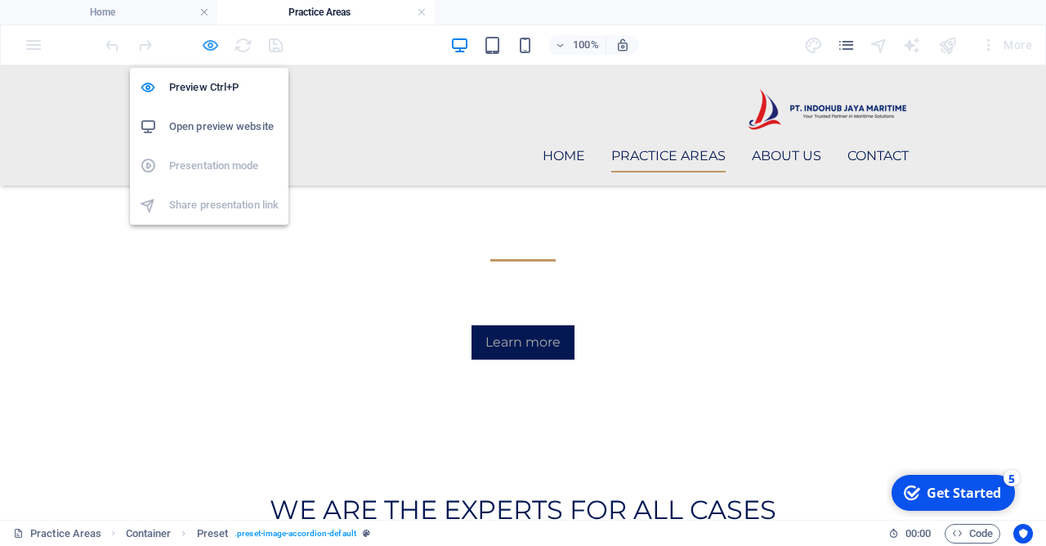
scroll to position [588, 0]
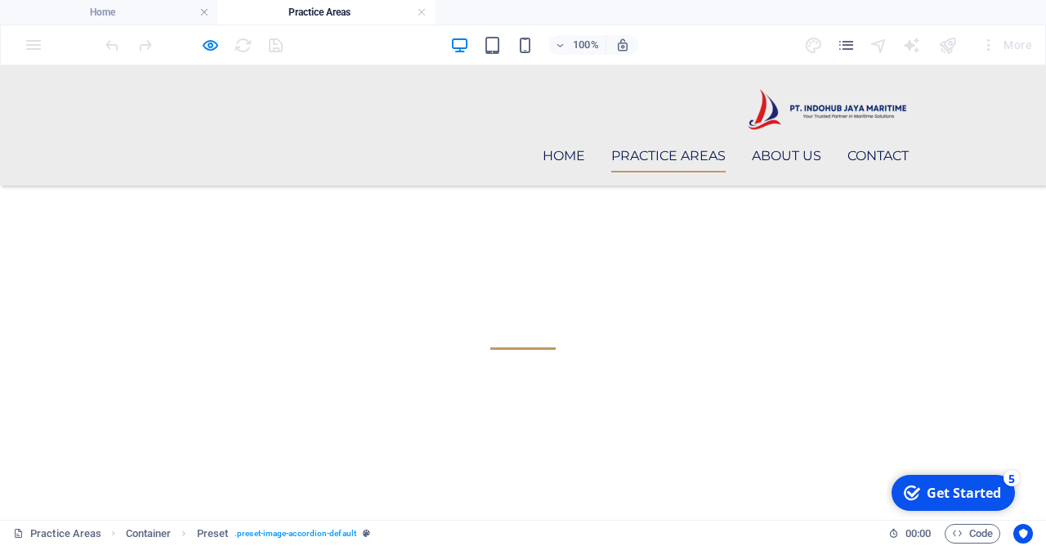
click at [583, 140] on ul "Home Practice Areas About us Contact" at bounding box center [522, 156] width 771 height 33
click at [575, 140] on link "Home" at bounding box center [564, 156] width 42 height 33
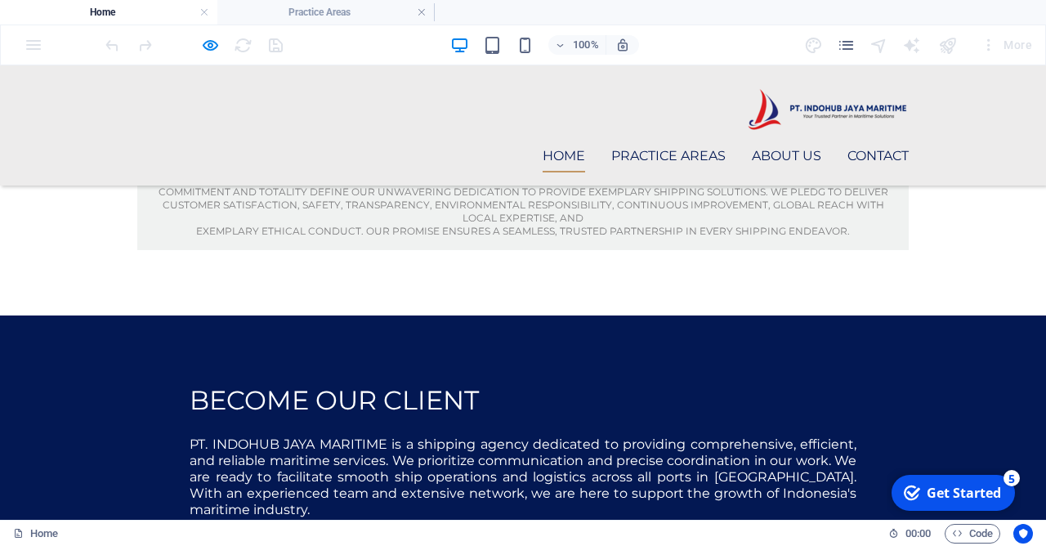
scroll to position [1440, 0]
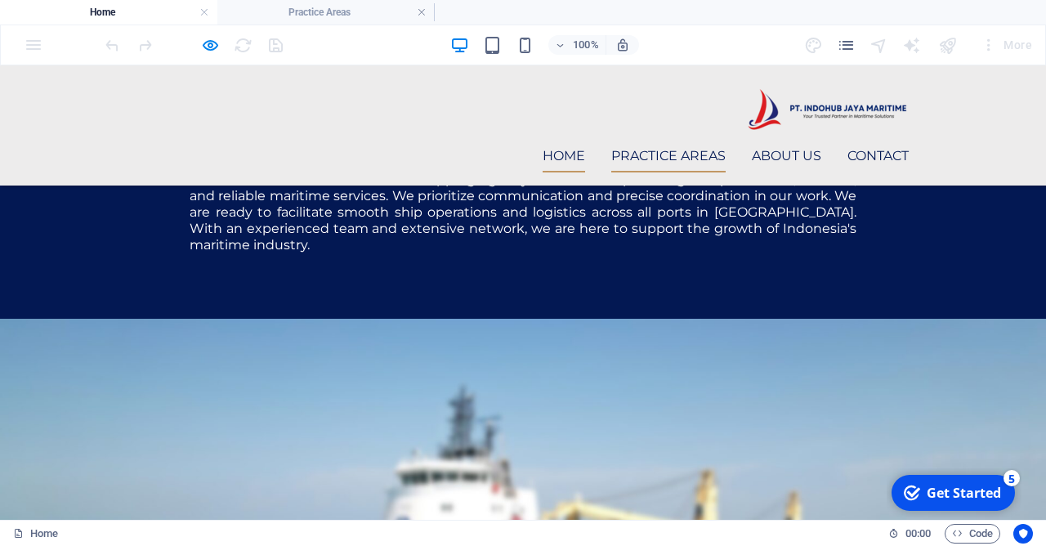
click at [654, 140] on link "Practice Areas" at bounding box center [668, 156] width 114 height 33
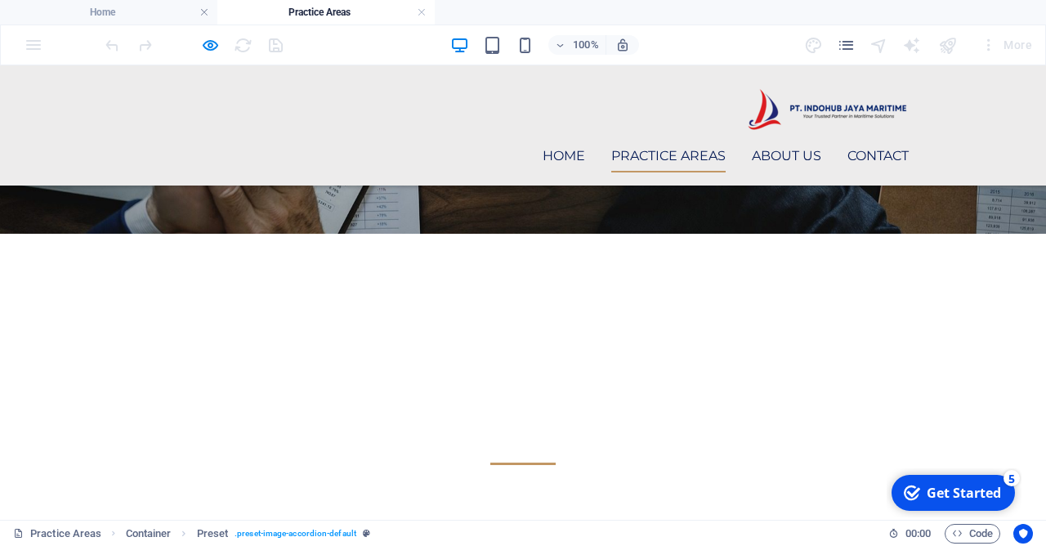
scroll to position [412, 0]
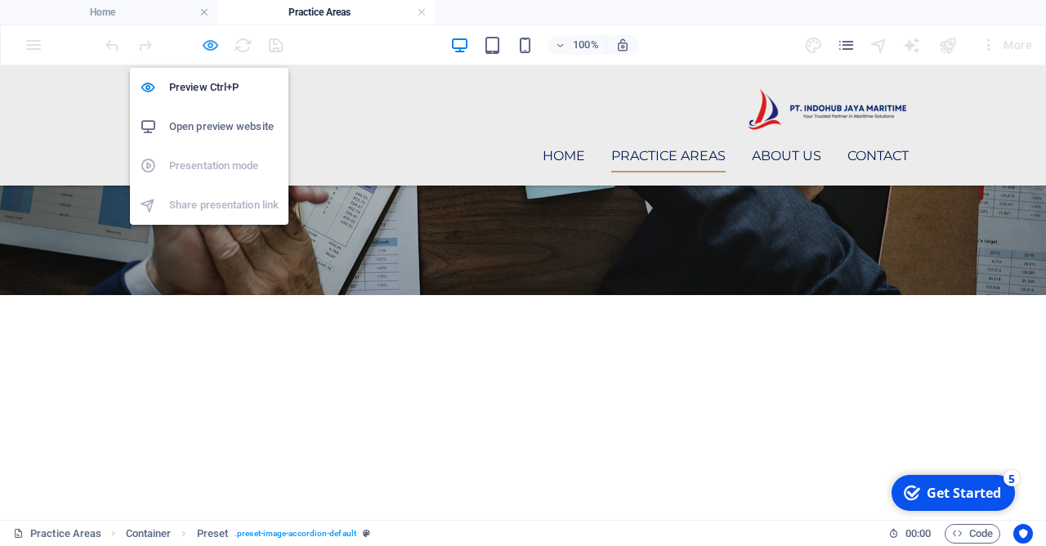
click at [214, 45] on icon "button" at bounding box center [210, 45] width 19 height 19
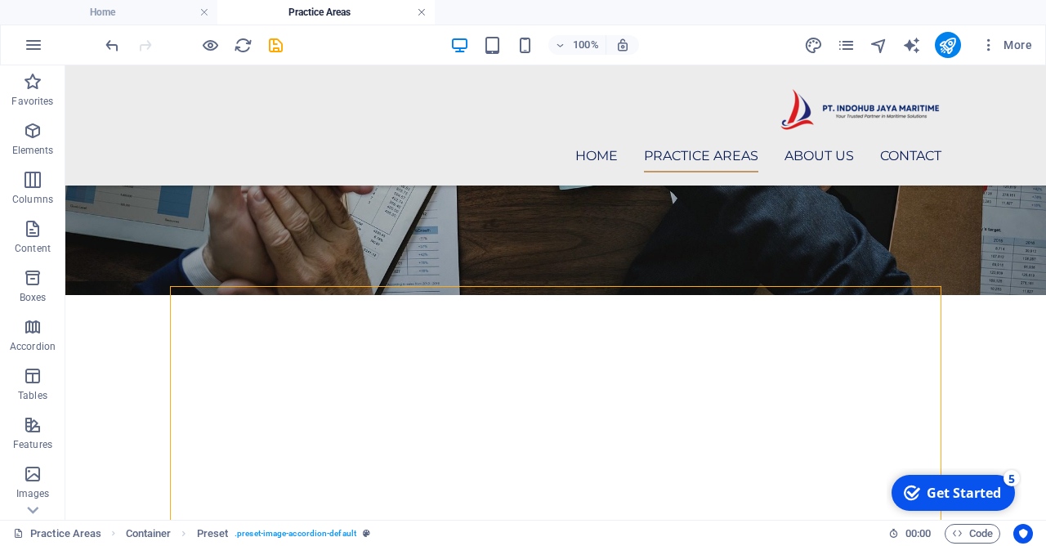
click at [422, 15] on link at bounding box center [422, 13] width 10 height 16
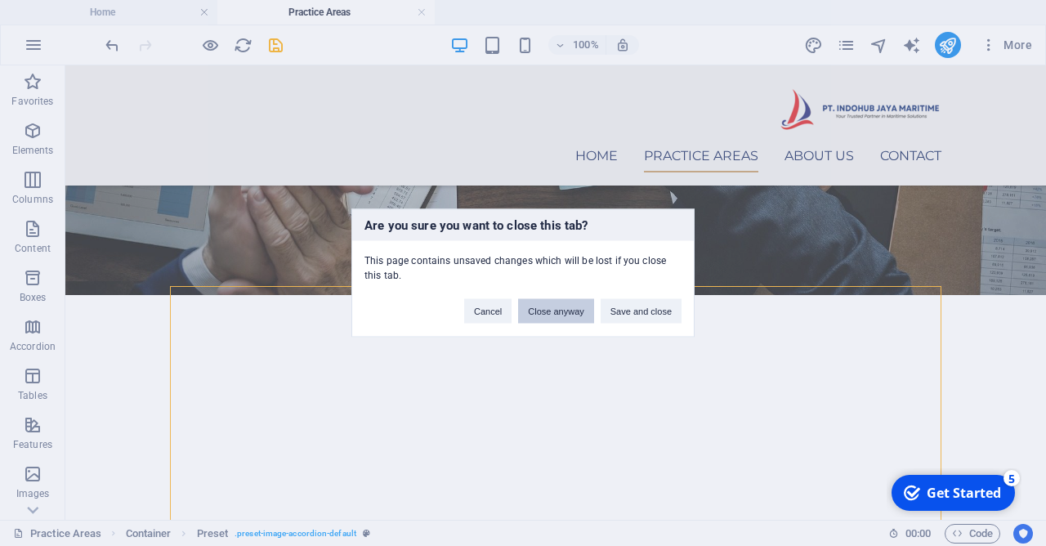
drag, startPoint x: 561, startPoint y: 314, endPoint x: 497, endPoint y: 272, distance: 76.8
click at [561, 314] on button "Close anyway" at bounding box center [555, 311] width 75 height 25
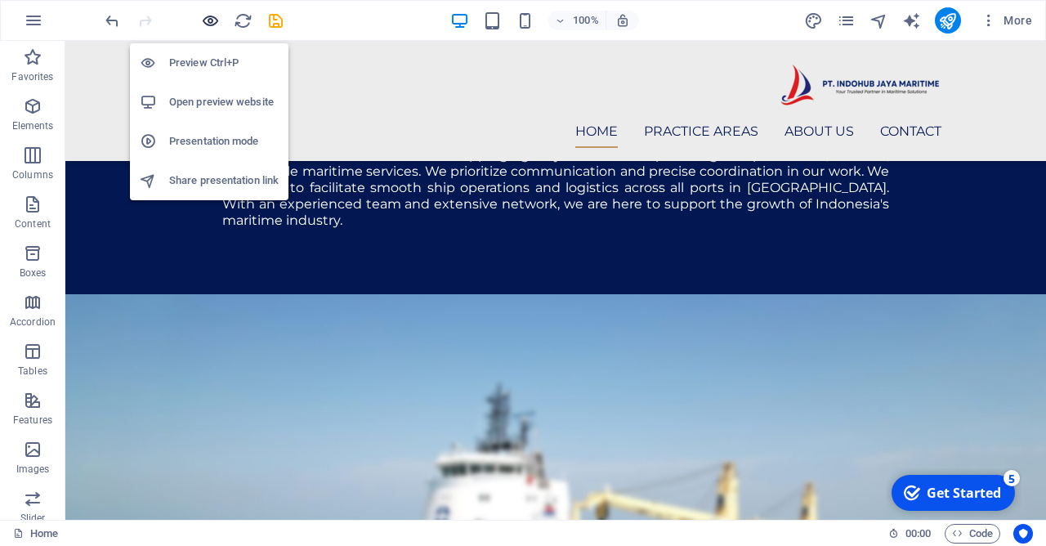
click at [212, 24] on icon "button" at bounding box center [210, 20] width 19 height 19
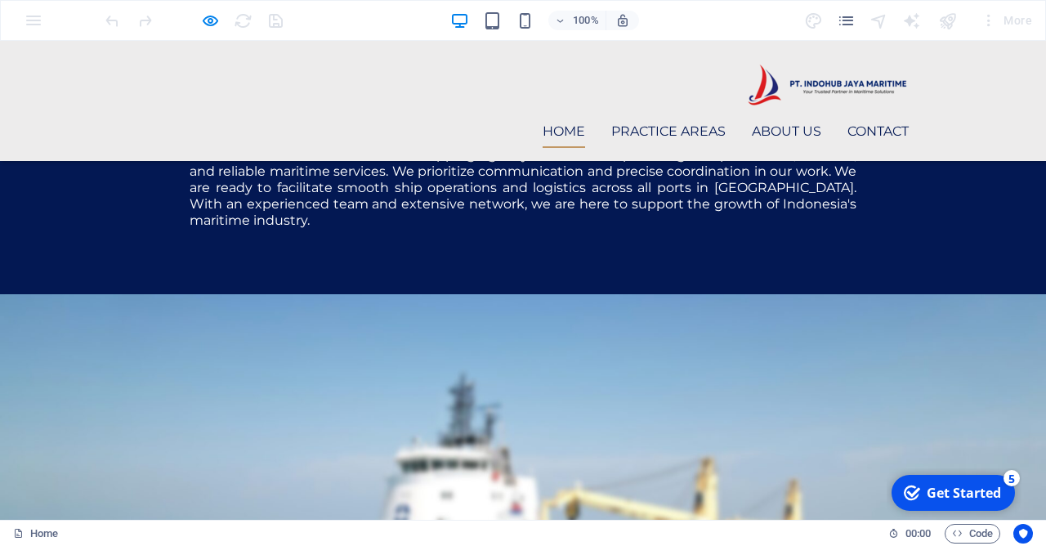
scroll to position [1414, 0]
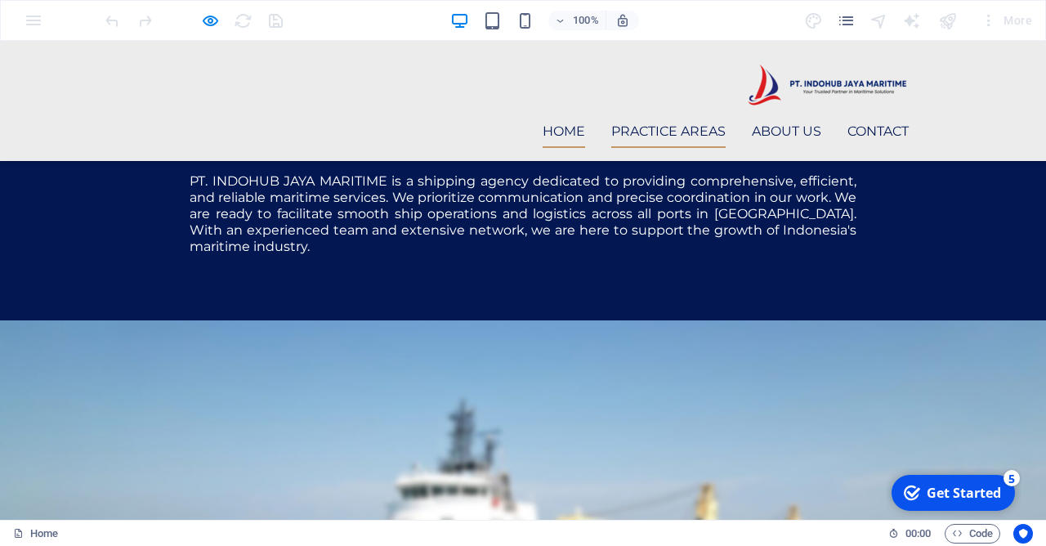
click at [659, 115] on link "Practice Areas" at bounding box center [668, 131] width 114 height 33
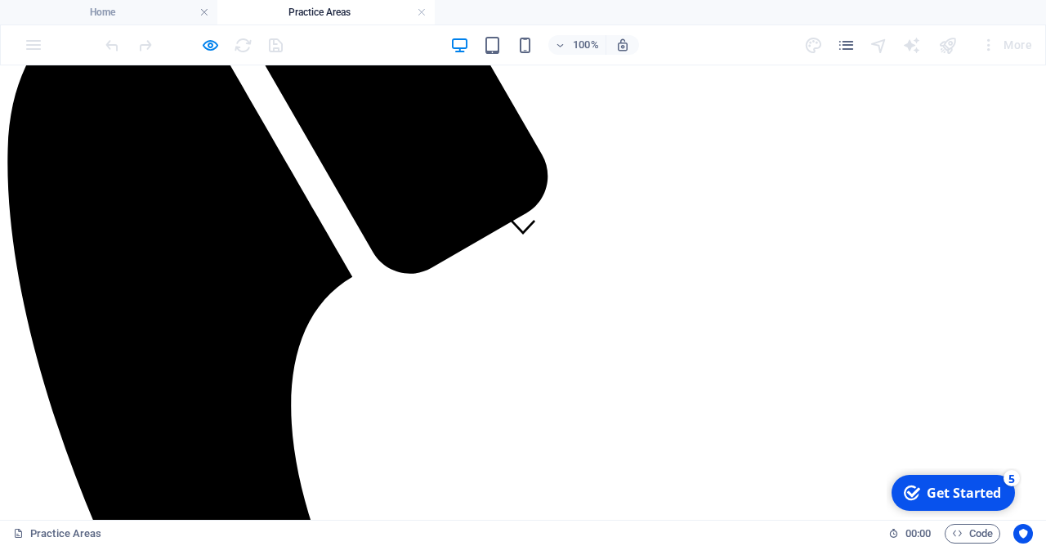
scroll to position [510, 0]
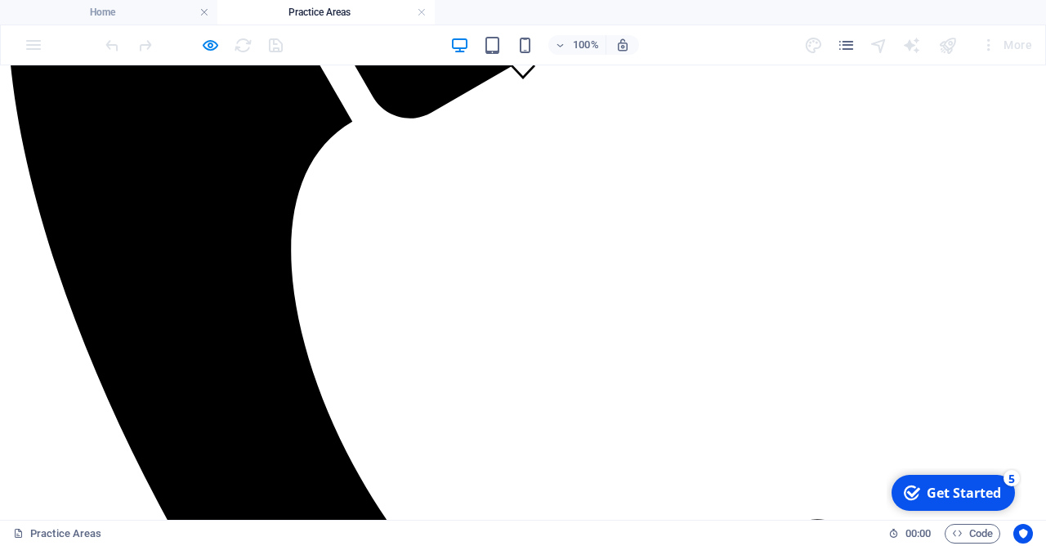
scroll to position [333, 0]
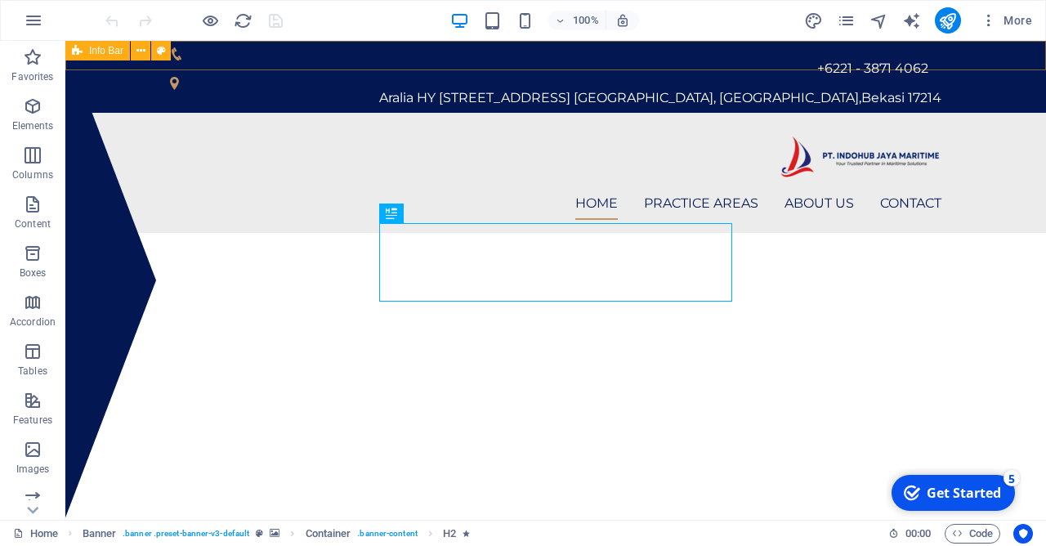
click at [104, 47] on span "Info Bar" at bounding box center [106, 51] width 34 height 10
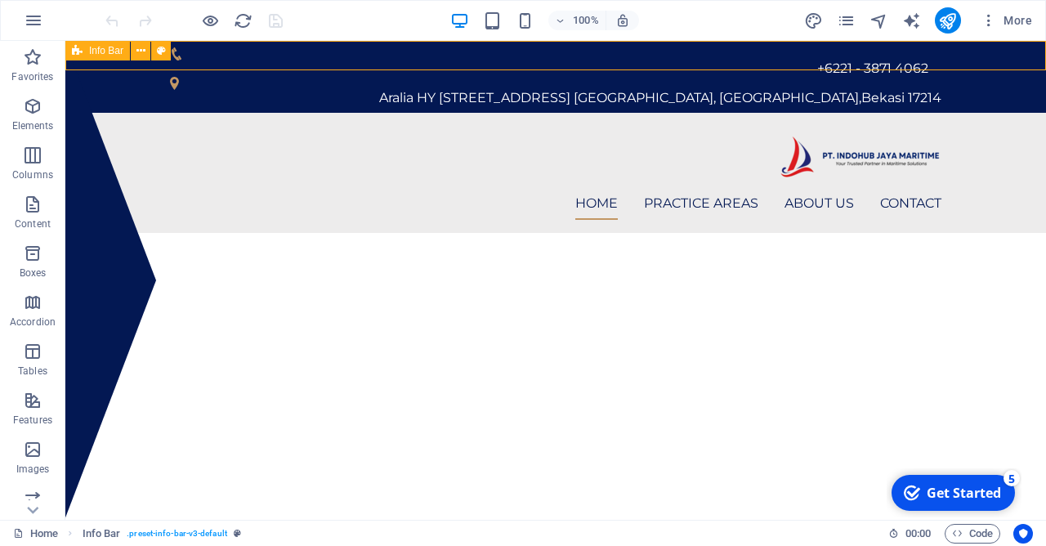
click at [104, 47] on span "Info Bar" at bounding box center [106, 51] width 34 height 10
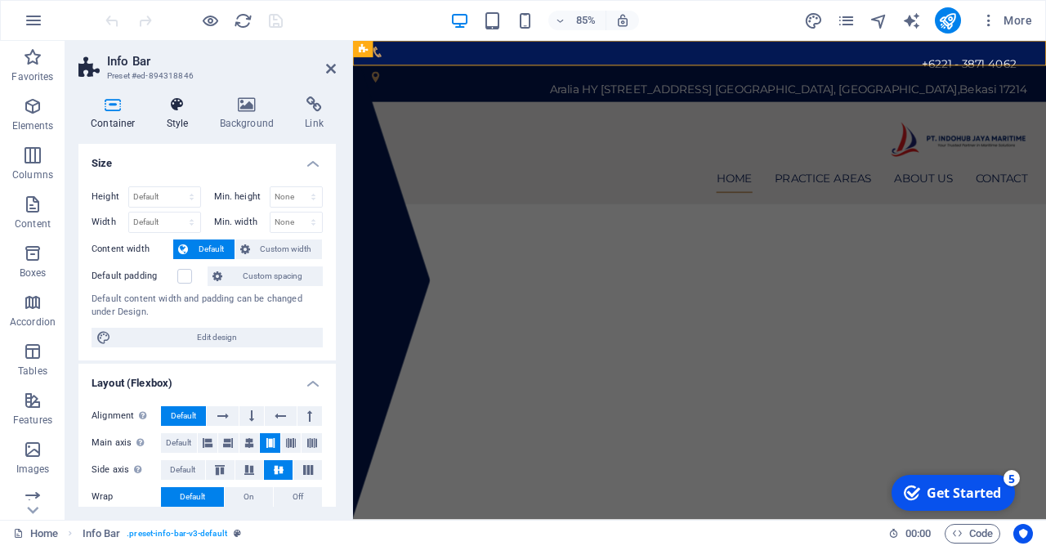
click at [194, 114] on h4 "Style" at bounding box center [180, 113] width 53 height 34
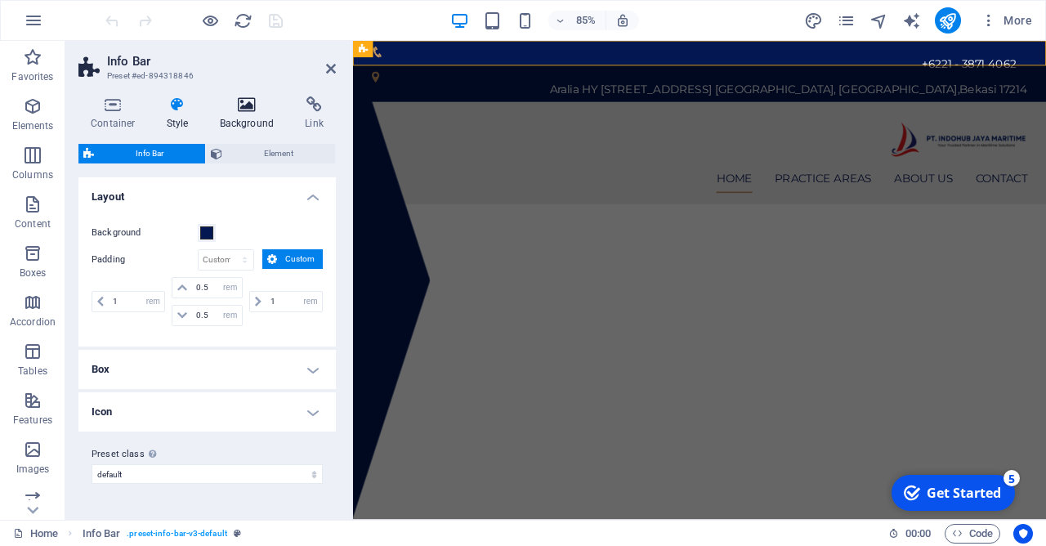
click at [253, 118] on h4 "Background" at bounding box center [251, 113] width 86 height 34
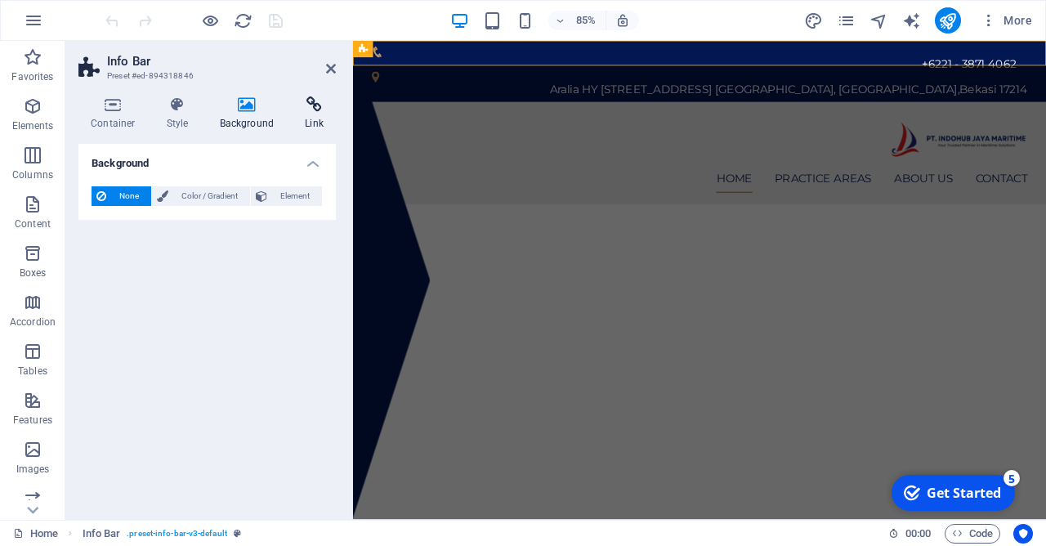
click at [306, 119] on h4 "Link" at bounding box center [314, 113] width 43 height 34
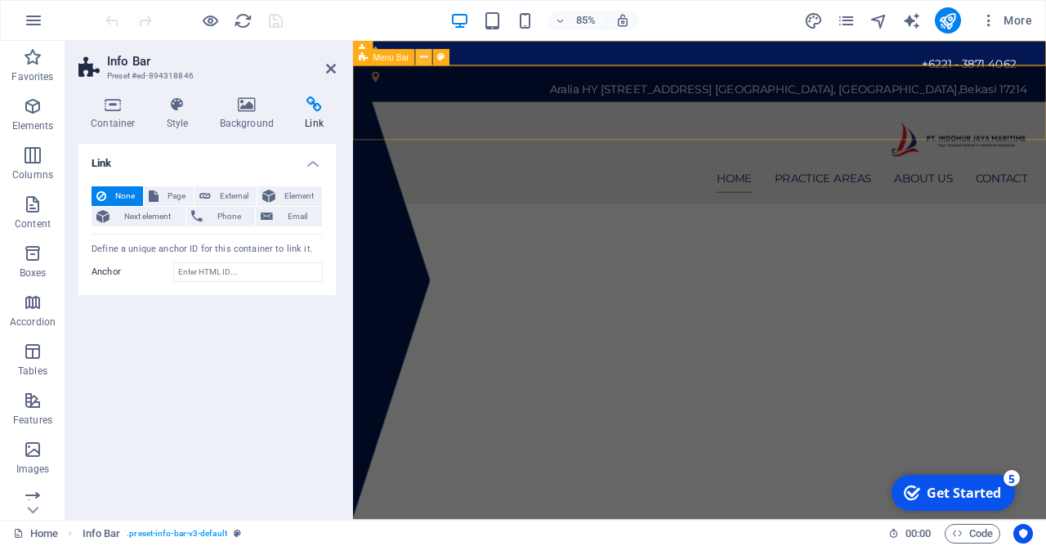
click at [427, 58] on icon at bounding box center [423, 57] width 7 height 15
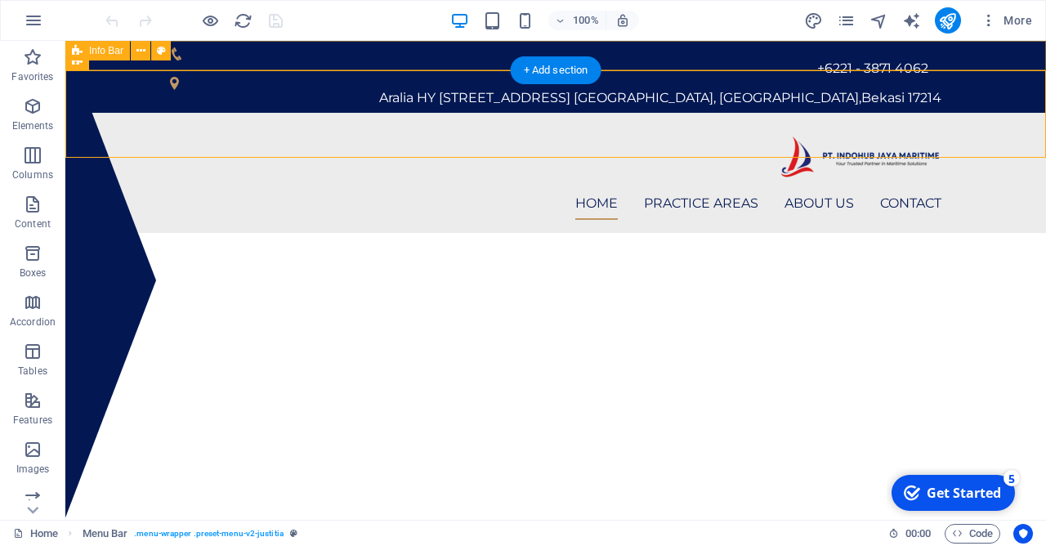
click at [959, 56] on div "+6221 - 3871 4062 Aralia HY 46 No. 05, Pusaka Rakyat, Tarumajaya, Kab. Bekasi, …" at bounding box center [555, 77] width 981 height 72
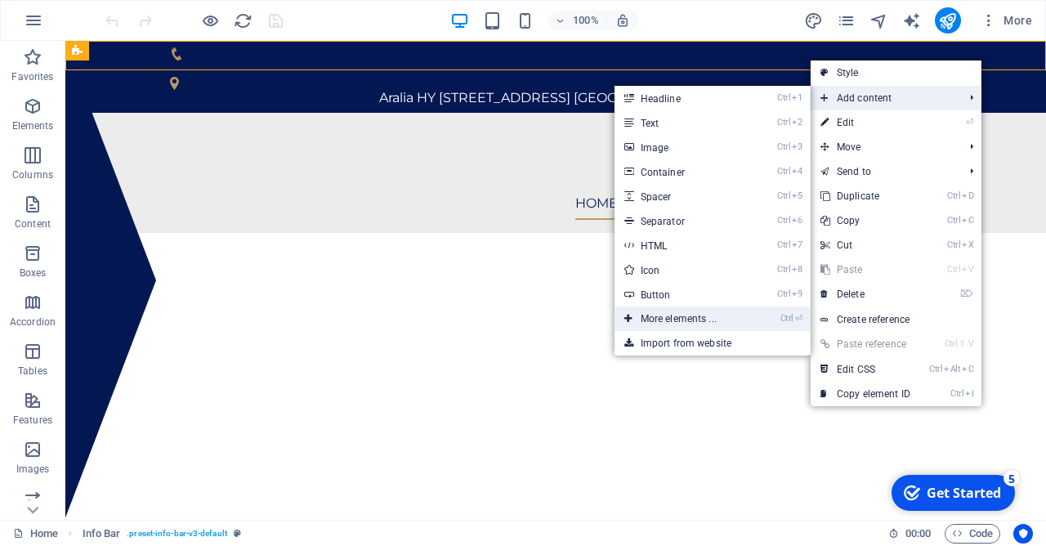
drag, startPoint x: 689, startPoint y: 310, endPoint x: 342, endPoint y: 269, distance: 349.7
click at [689, 310] on link "Ctrl ⏎ More elements ..." at bounding box center [682, 318] width 135 height 25
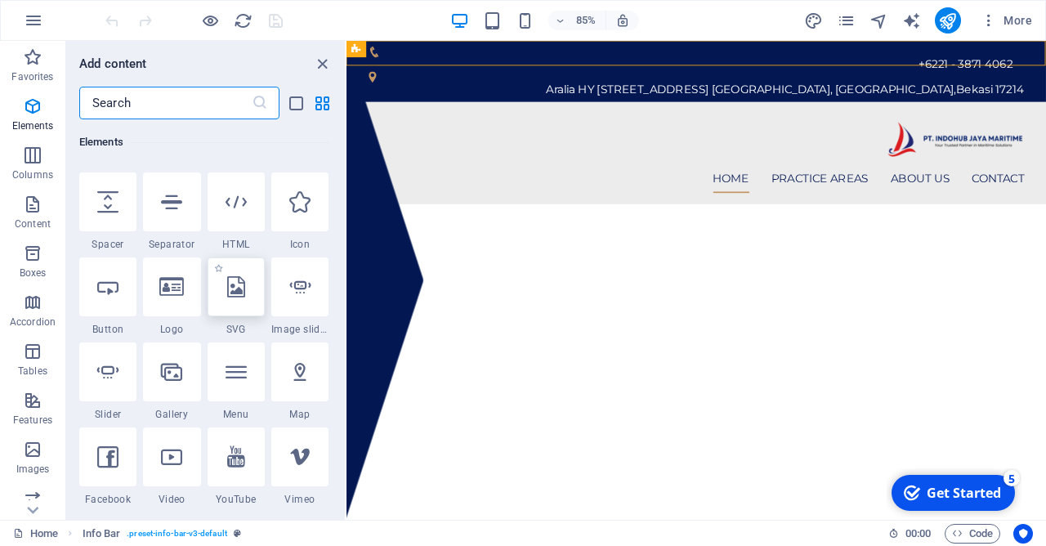
scroll to position [174, 0]
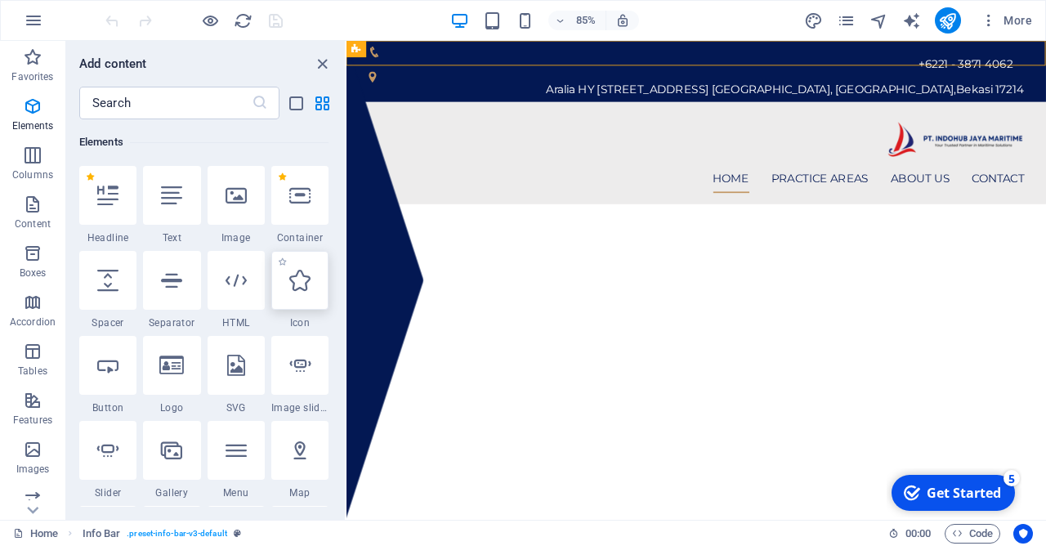
click at [298, 289] on icon at bounding box center [299, 280] width 21 height 21
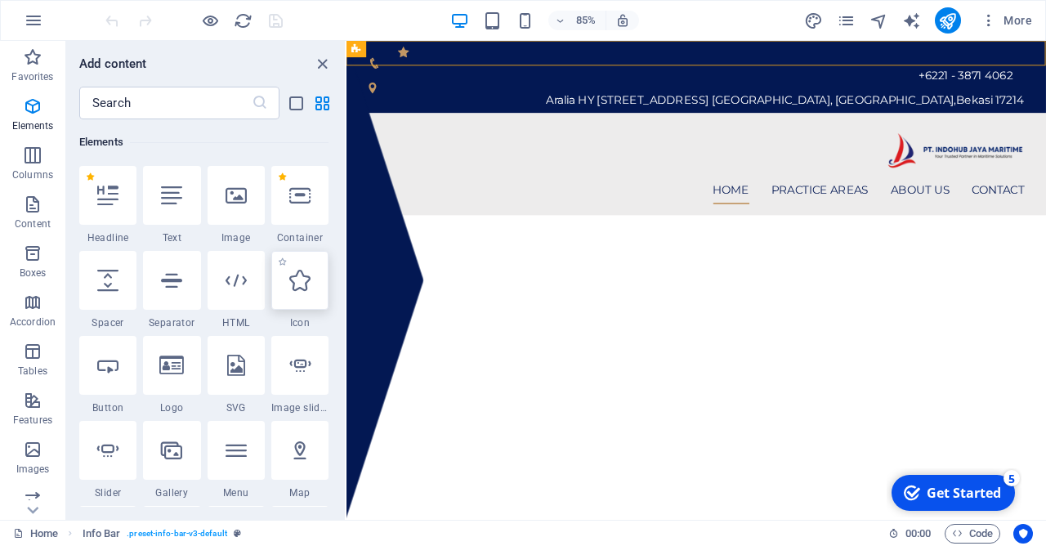
select select "xMidYMid"
select select "px"
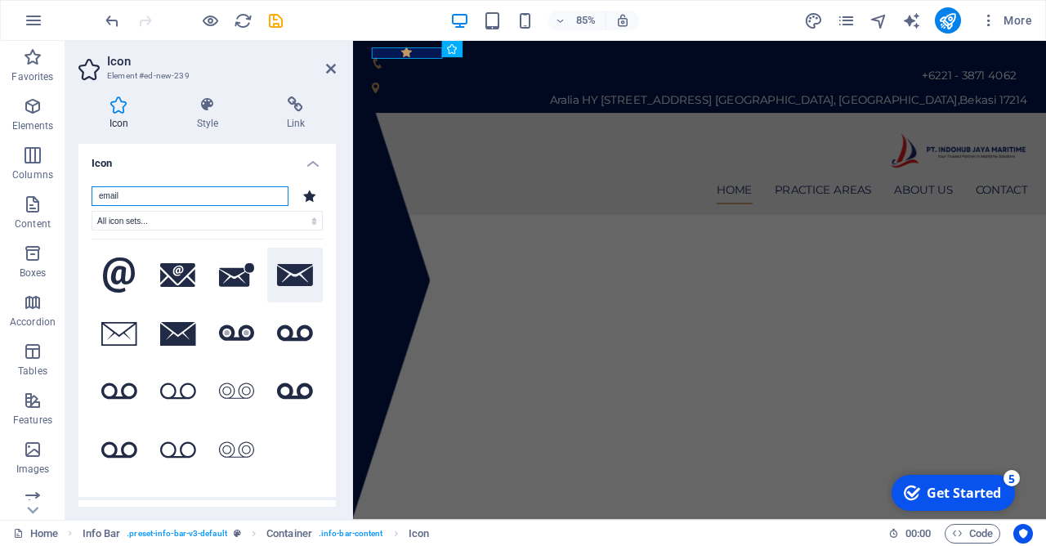
type input "email"
click at [287, 280] on icon at bounding box center [295, 275] width 36 height 22
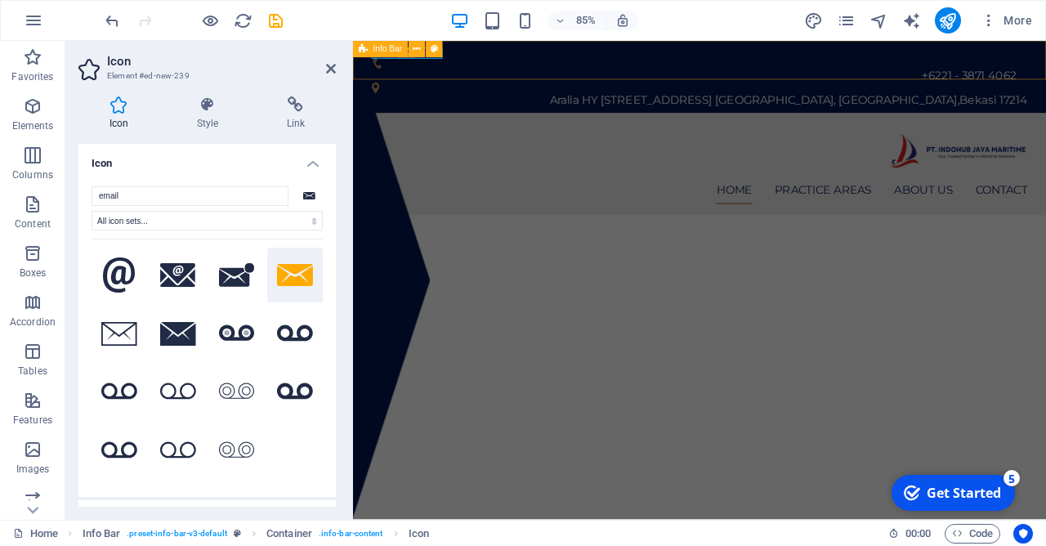
click at [659, 50] on div "+6221 - 3871 4062 Aralia HY 46 No. 05, Pusaka Rakyat, Tarumajaya, Kab. Bekasi, …" at bounding box center [761, 83] width 816 height 85
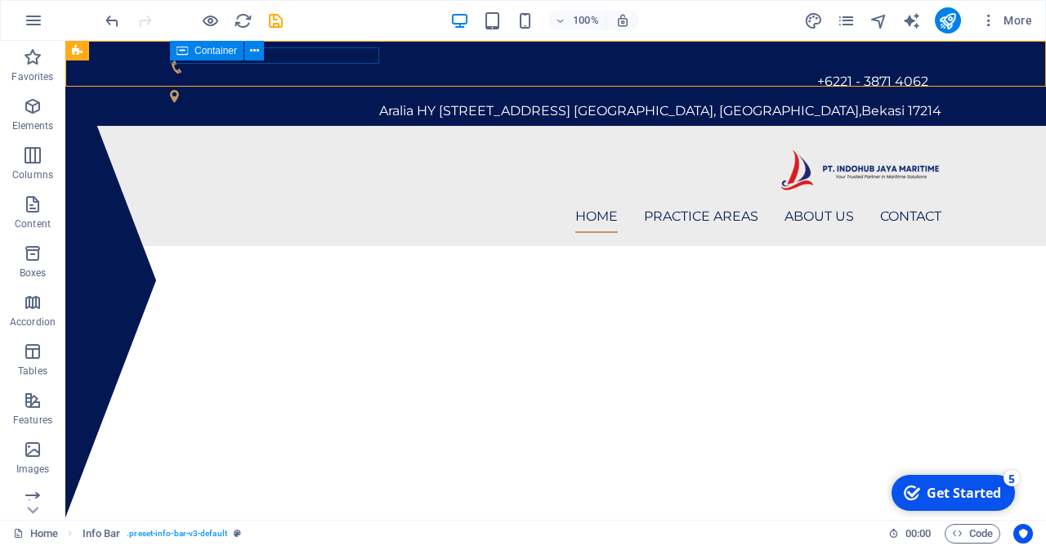
click at [188, 55] on icon at bounding box center [182, 51] width 11 height 20
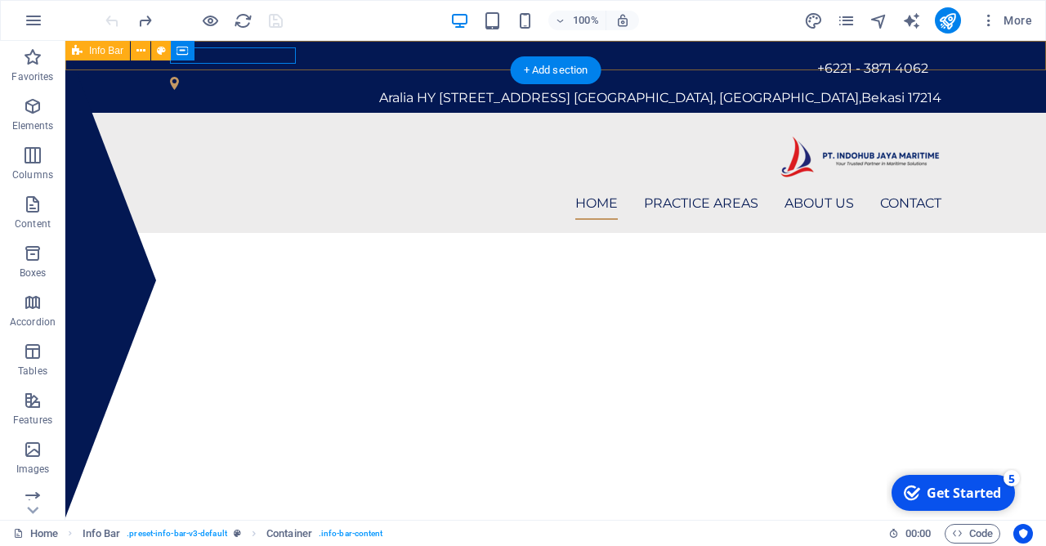
click at [965, 59] on div "+6221 - 3871 4062 Aralia HY 46 No. 05, Pusaka Rakyat, Tarumajaya, Kab. Bekasi, …" at bounding box center [555, 77] width 981 height 72
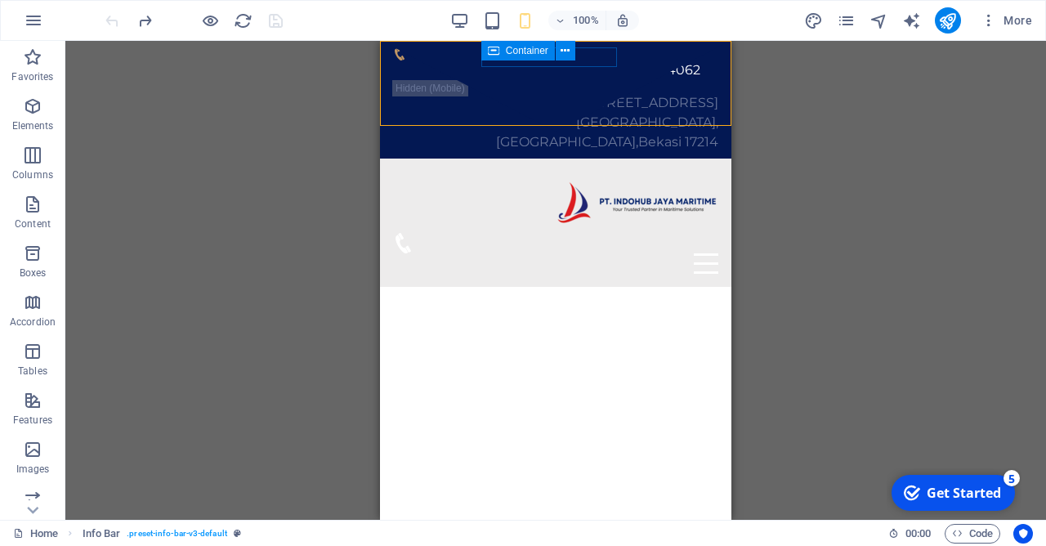
click at [500, 52] on div "Container" at bounding box center [518, 51] width 74 height 20
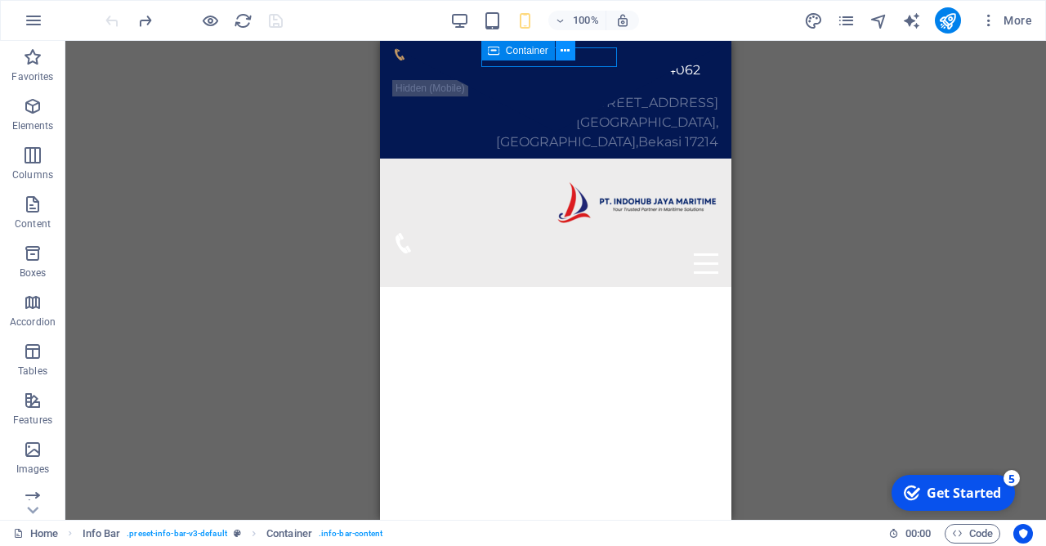
click at [572, 53] on button at bounding box center [566, 51] width 20 height 20
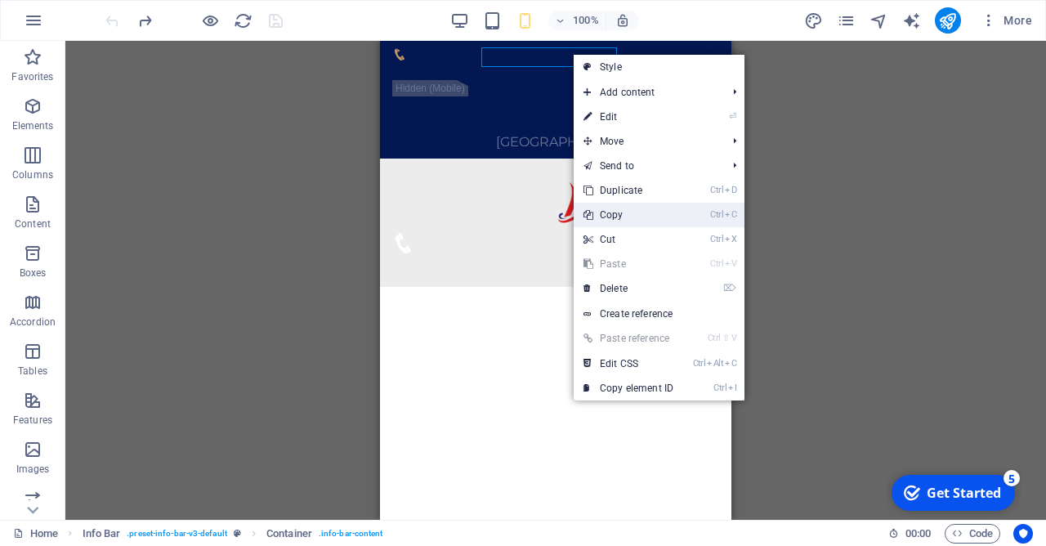
drag, startPoint x: 610, startPoint y: 224, endPoint x: 230, endPoint y: 173, distance: 383.4
click at [610, 224] on link "Ctrl C Copy" at bounding box center [629, 215] width 110 height 25
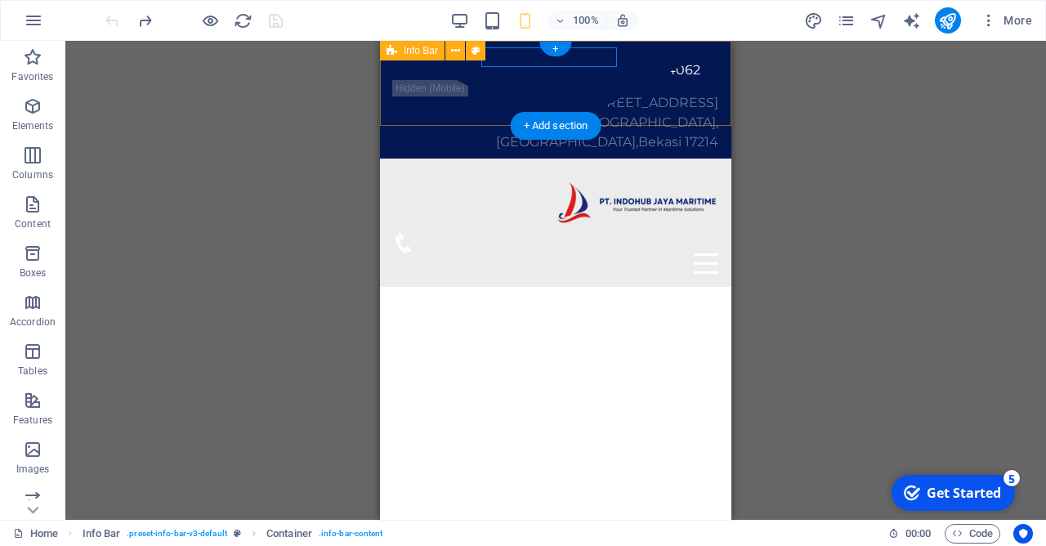
click at [637, 55] on div "+6221 - 3871 4062 Aralia HY 46 No. 05, Pusaka Rakyat, Tarumajaya, Kab. Bekasi, …" at bounding box center [555, 100] width 351 height 118
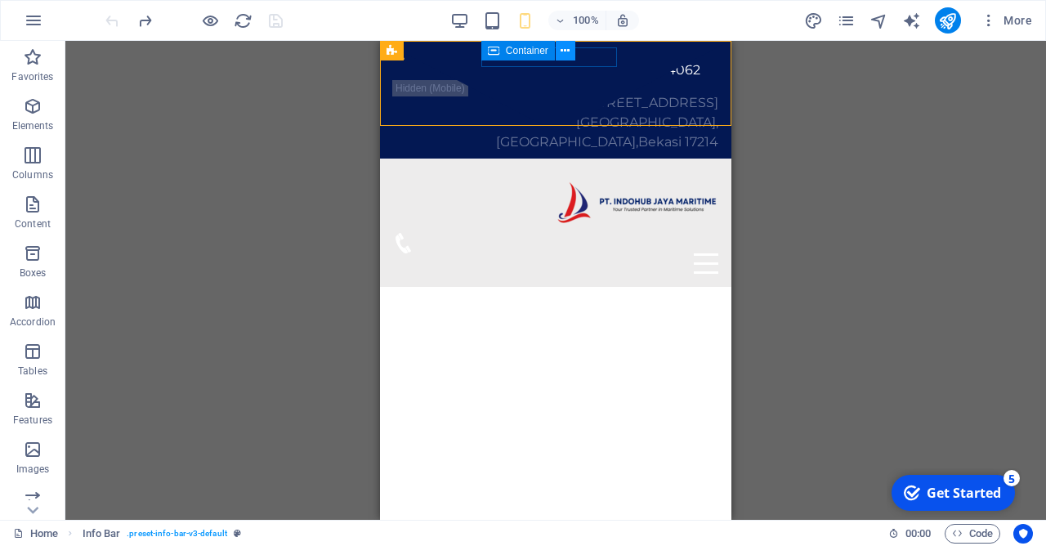
click at [563, 49] on icon at bounding box center [565, 50] width 9 height 17
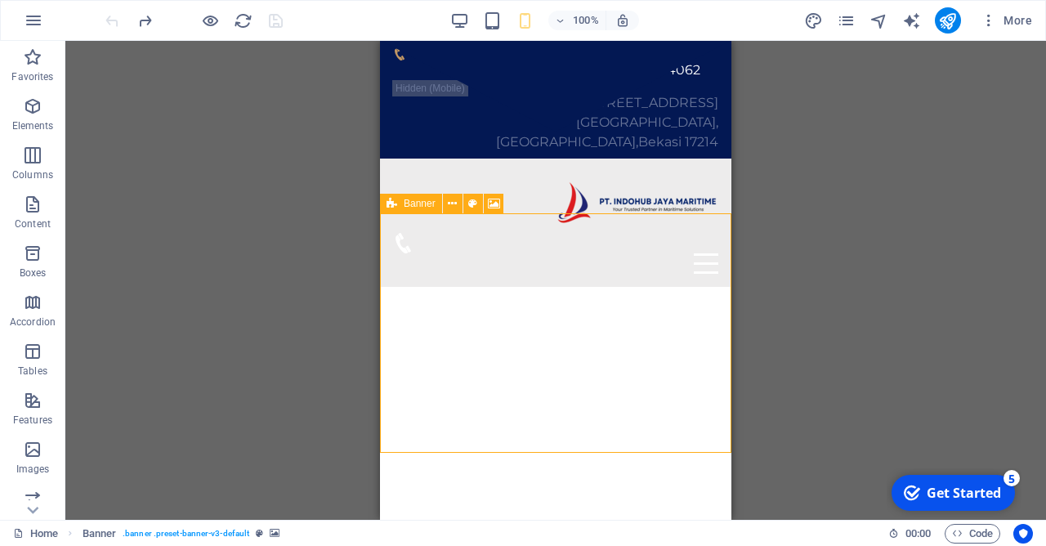
select select "vh"
select select "banner"
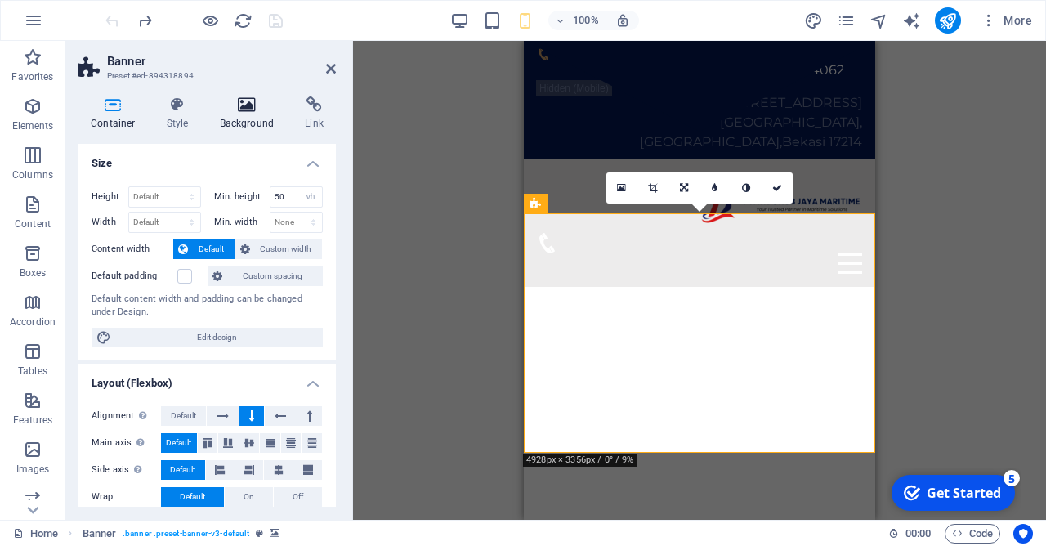
click at [258, 111] on icon at bounding box center [247, 104] width 79 height 16
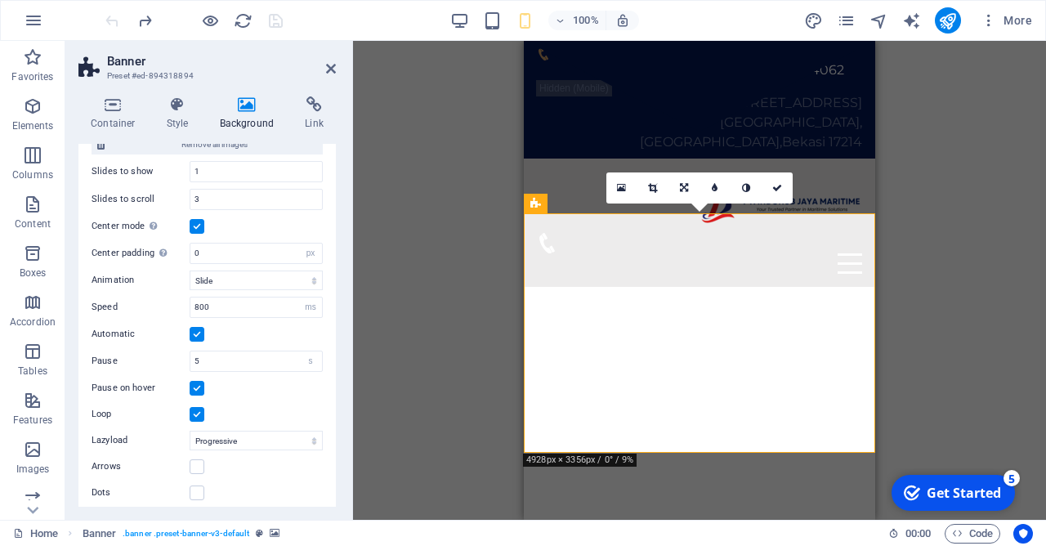
scroll to position [480, 0]
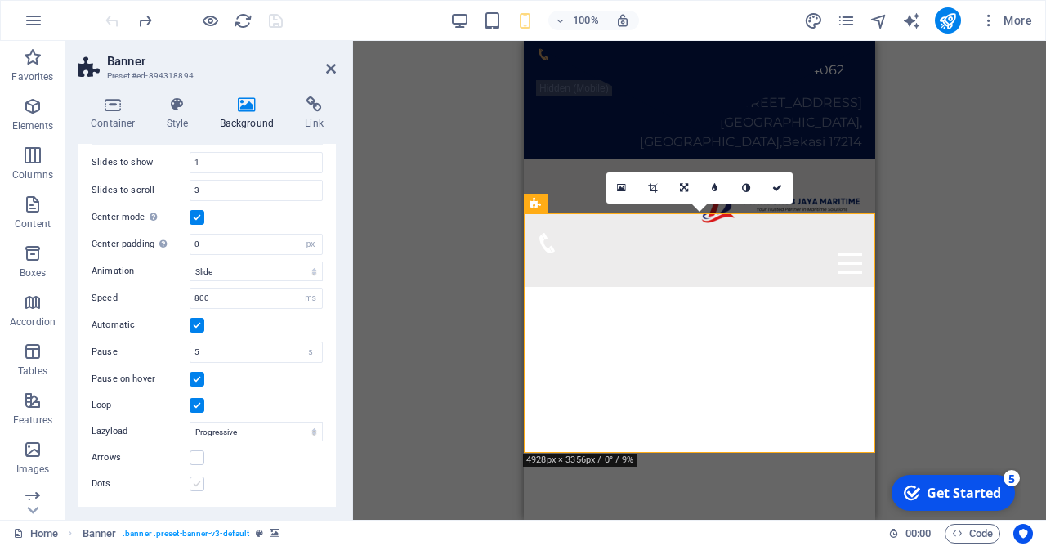
click at [199, 488] on label at bounding box center [197, 483] width 15 height 15
click at [0, 0] on input "Dots" at bounding box center [0, 0] width 0 height 0
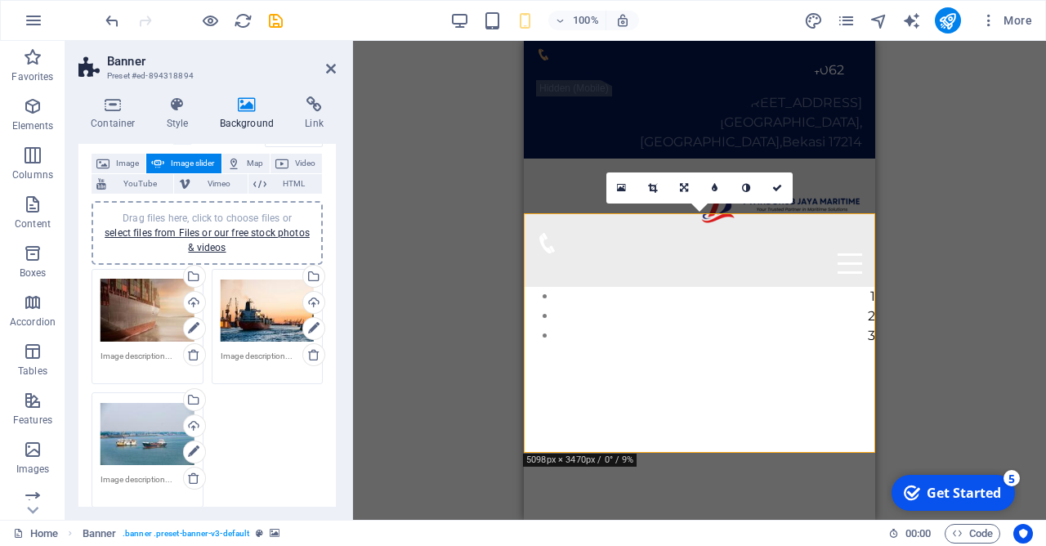
scroll to position [87, 0]
click at [199, 282] on div "Select files from the file manager, stock photos, or upload file(s)" at bounding box center [193, 278] width 25 height 25
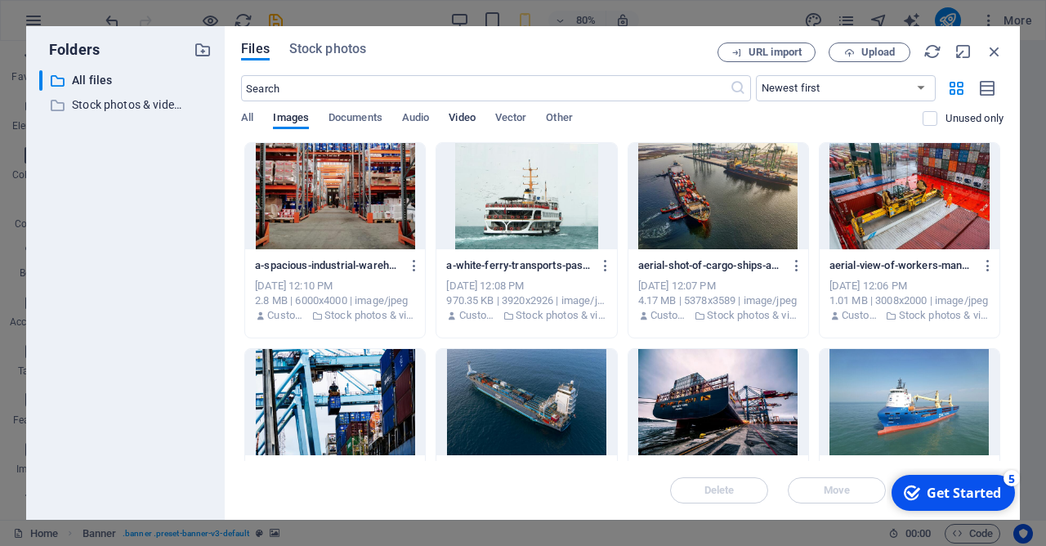
click at [460, 117] on span "Video" at bounding box center [462, 119] width 26 height 23
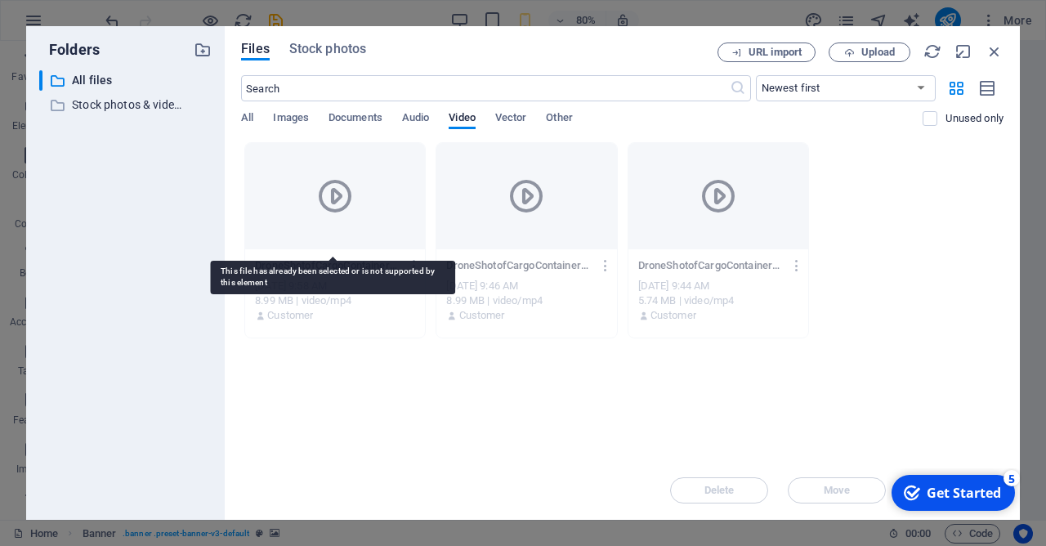
click at [400, 229] on div at bounding box center [335, 196] width 180 height 106
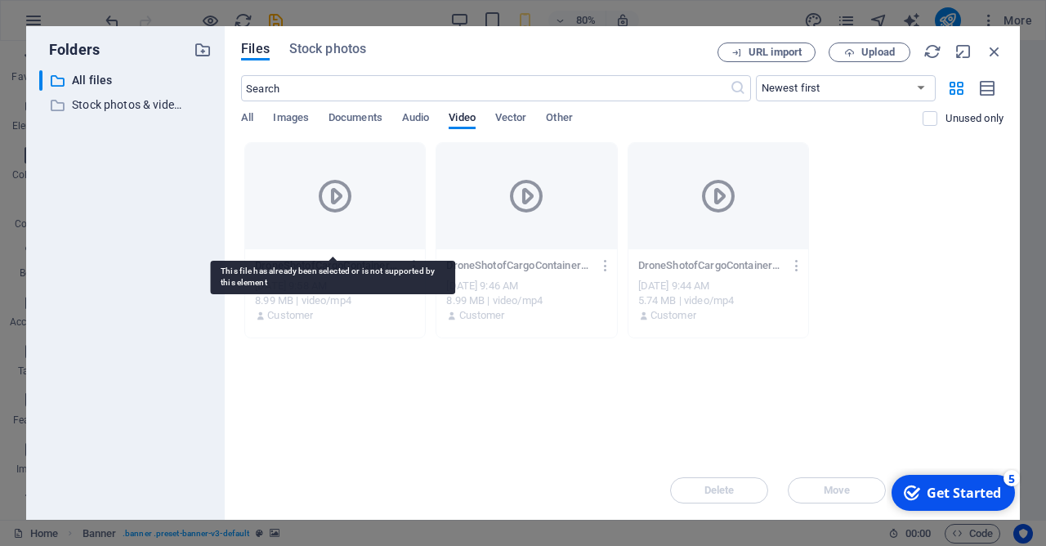
click at [400, 229] on div at bounding box center [335, 196] width 180 height 106
click at [337, 176] on div at bounding box center [335, 196] width 180 height 106
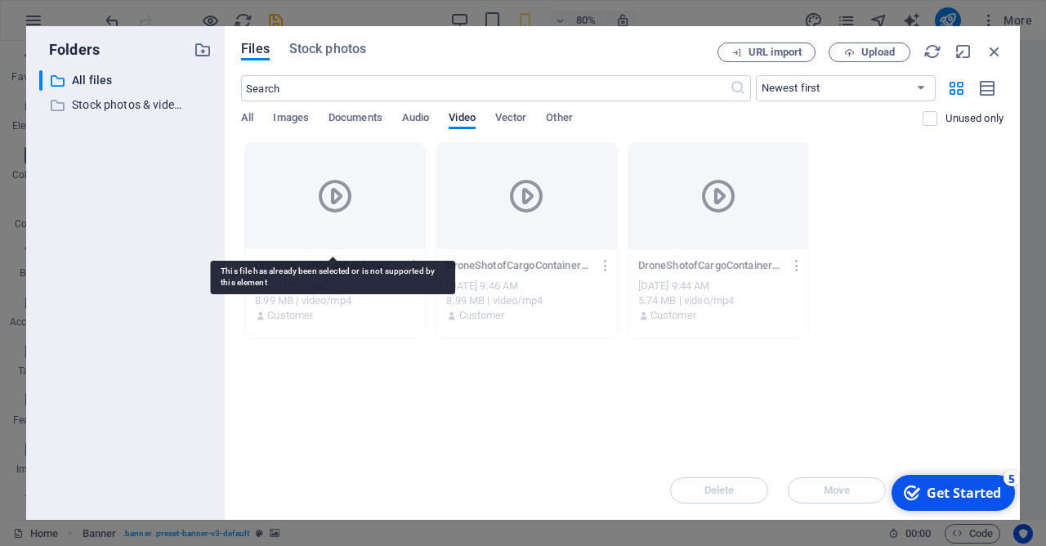
click at [337, 176] on div at bounding box center [335, 196] width 180 height 106
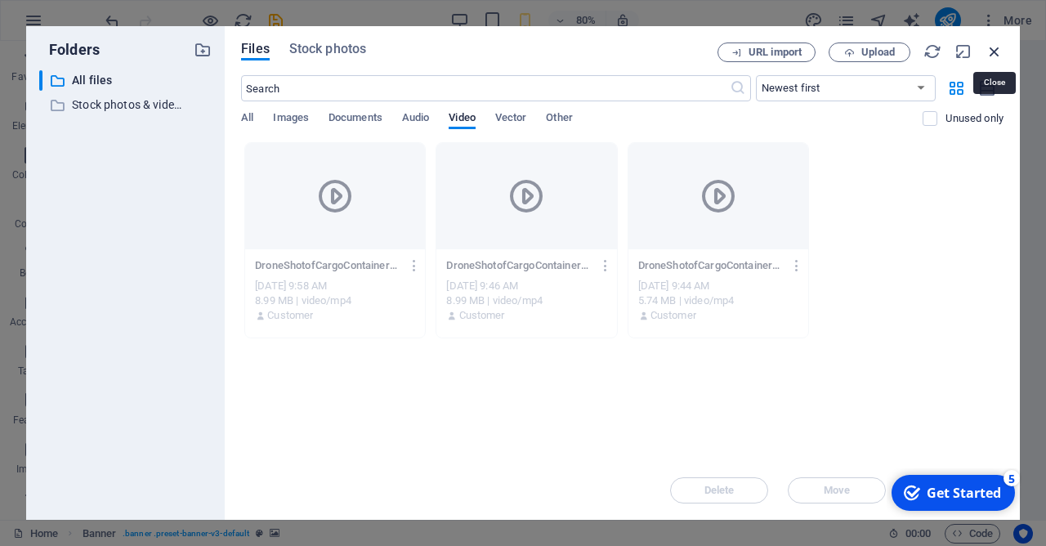
drag, startPoint x: 995, startPoint y: 46, endPoint x: 77, endPoint y: 141, distance: 922.6
click at [995, 46] on icon "button" at bounding box center [995, 51] width 18 height 18
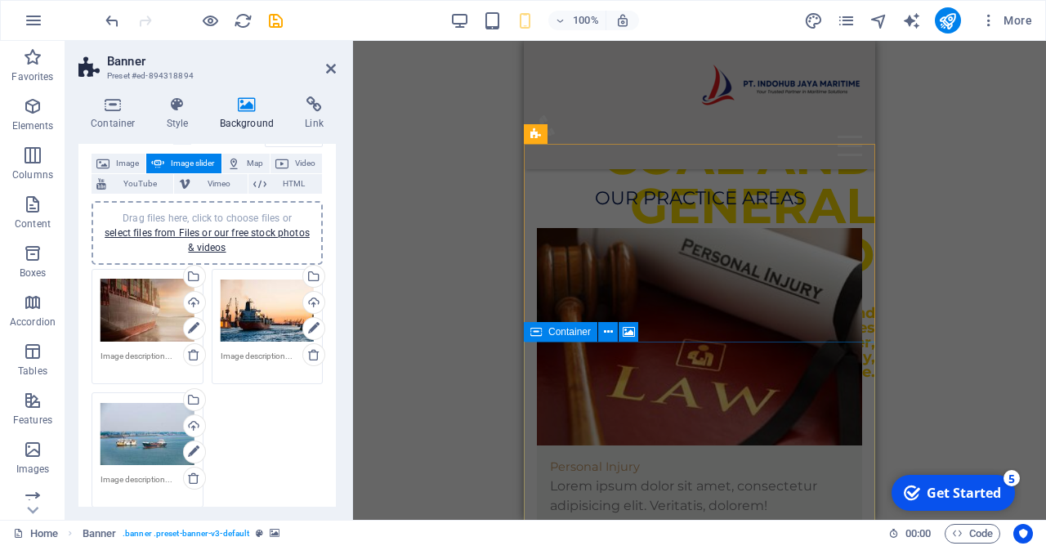
scroll to position [3506, 0]
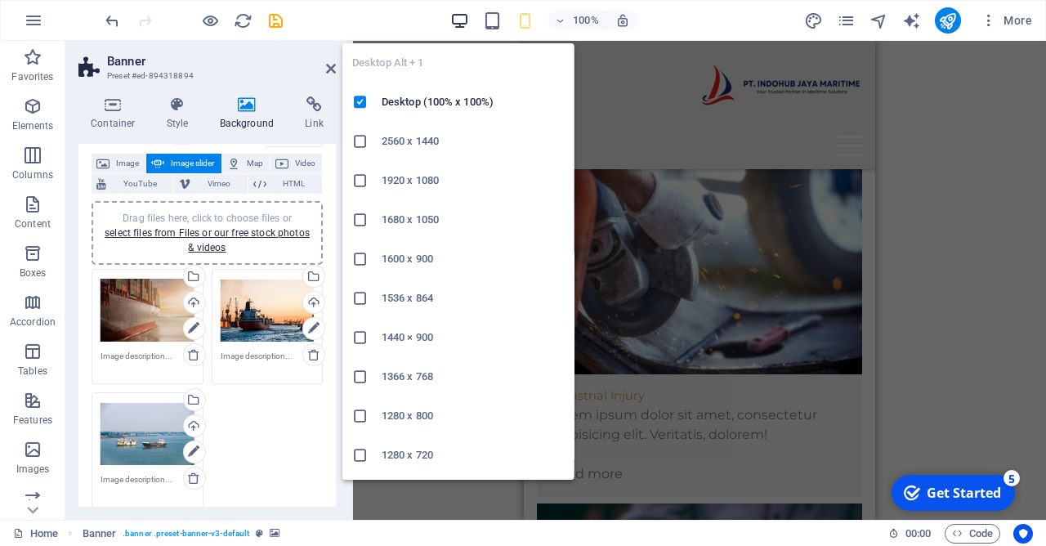
click at [351, 22] on icon "button" at bounding box center [175, 290] width 351 height 1230
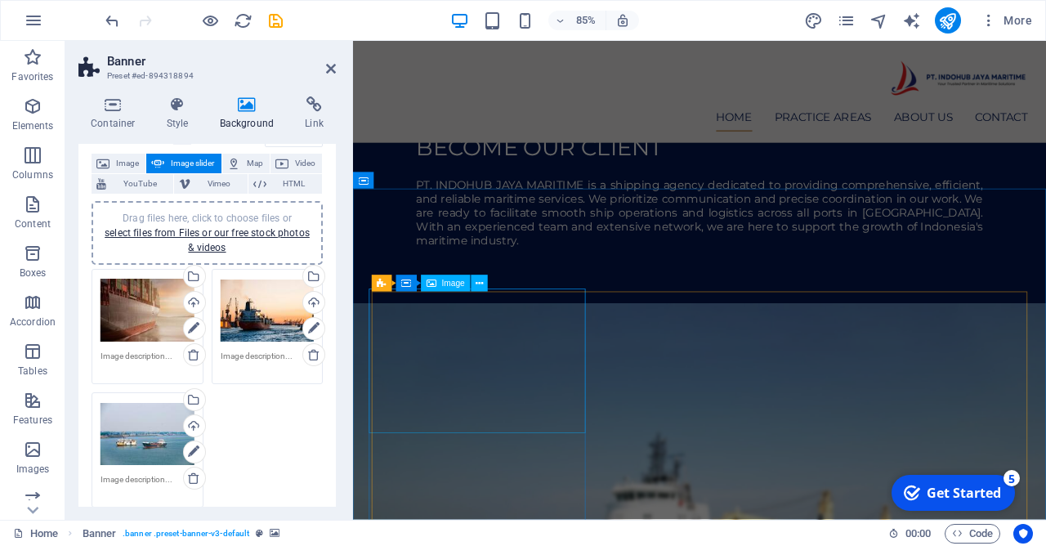
scroll to position [1472, 0]
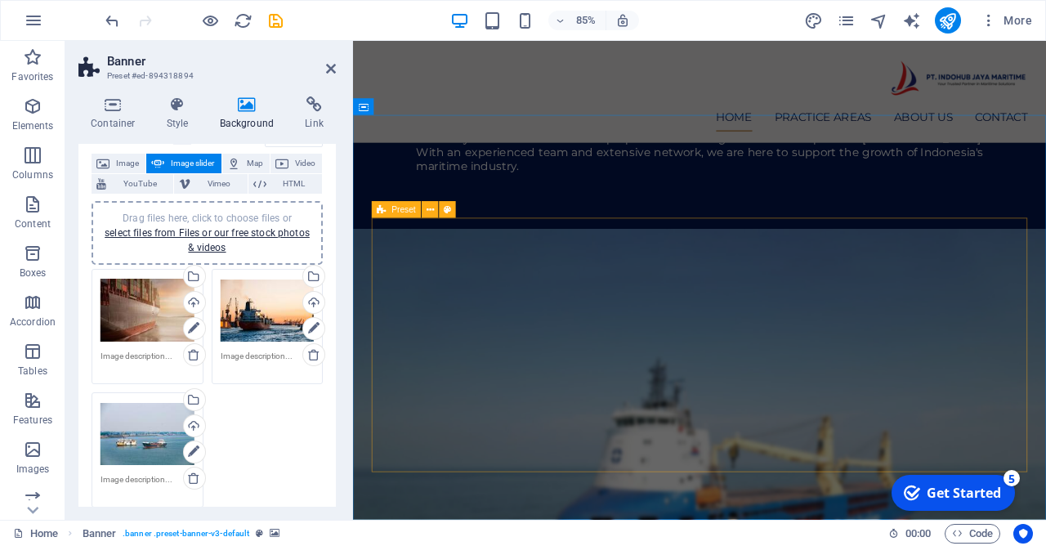
click at [382, 208] on icon at bounding box center [382, 209] width 9 height 16
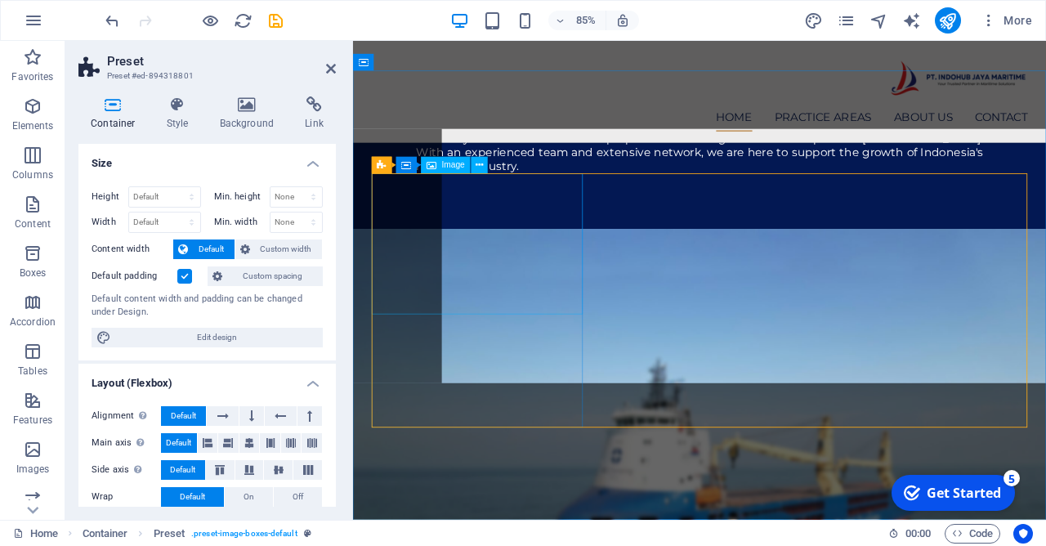
scroll to position [1524, 0]
